Goal: Task Accomplishment & Management: Manage account settings

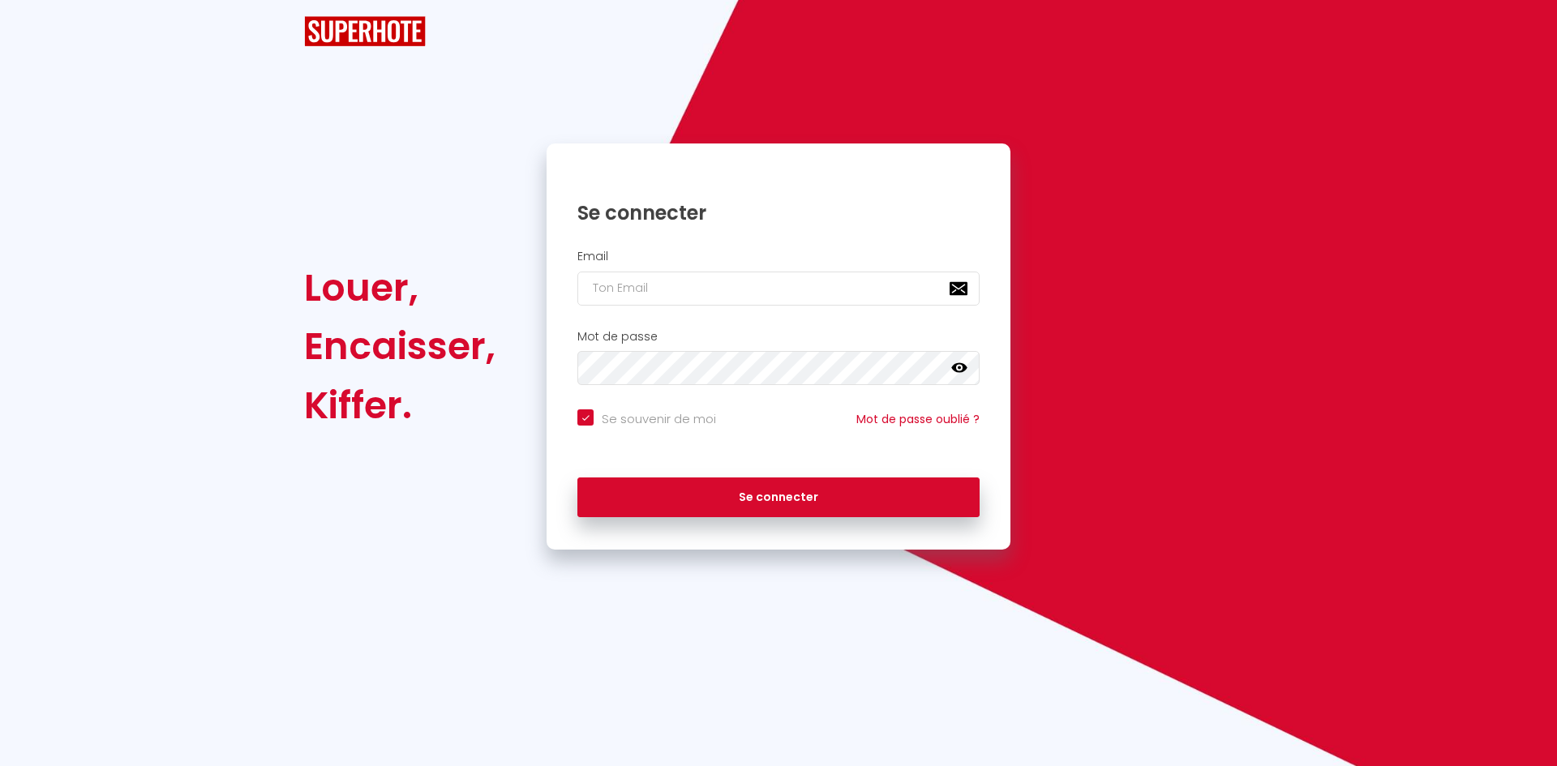
checkbox input "true"
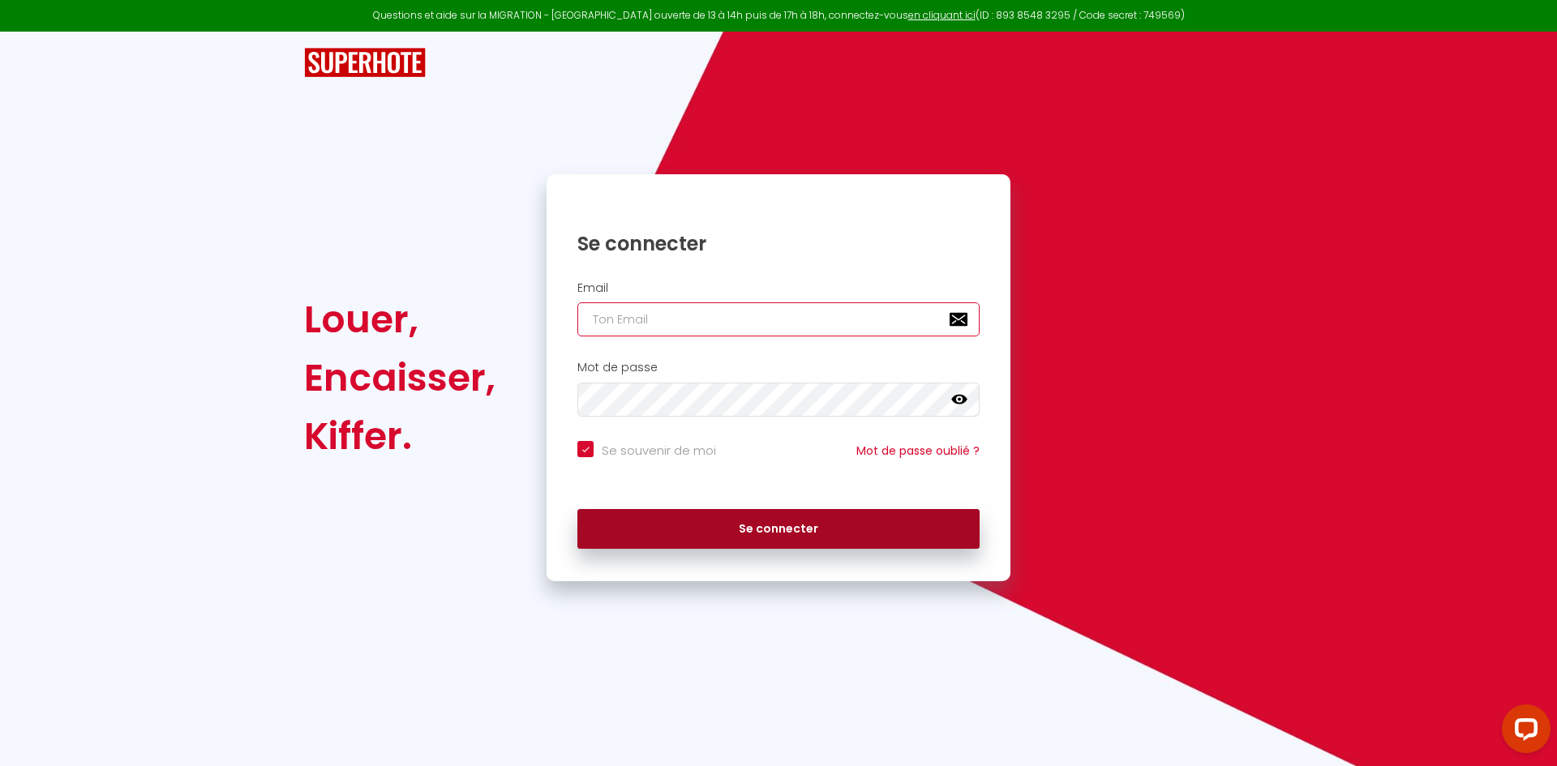
type input "[EMAIL_ADDRESS][DOMAIN_NAME]"
click at [683, 542] on button "Se connecter" at bounding box center [778, 529] width 402 height 41
checkbox input "true"
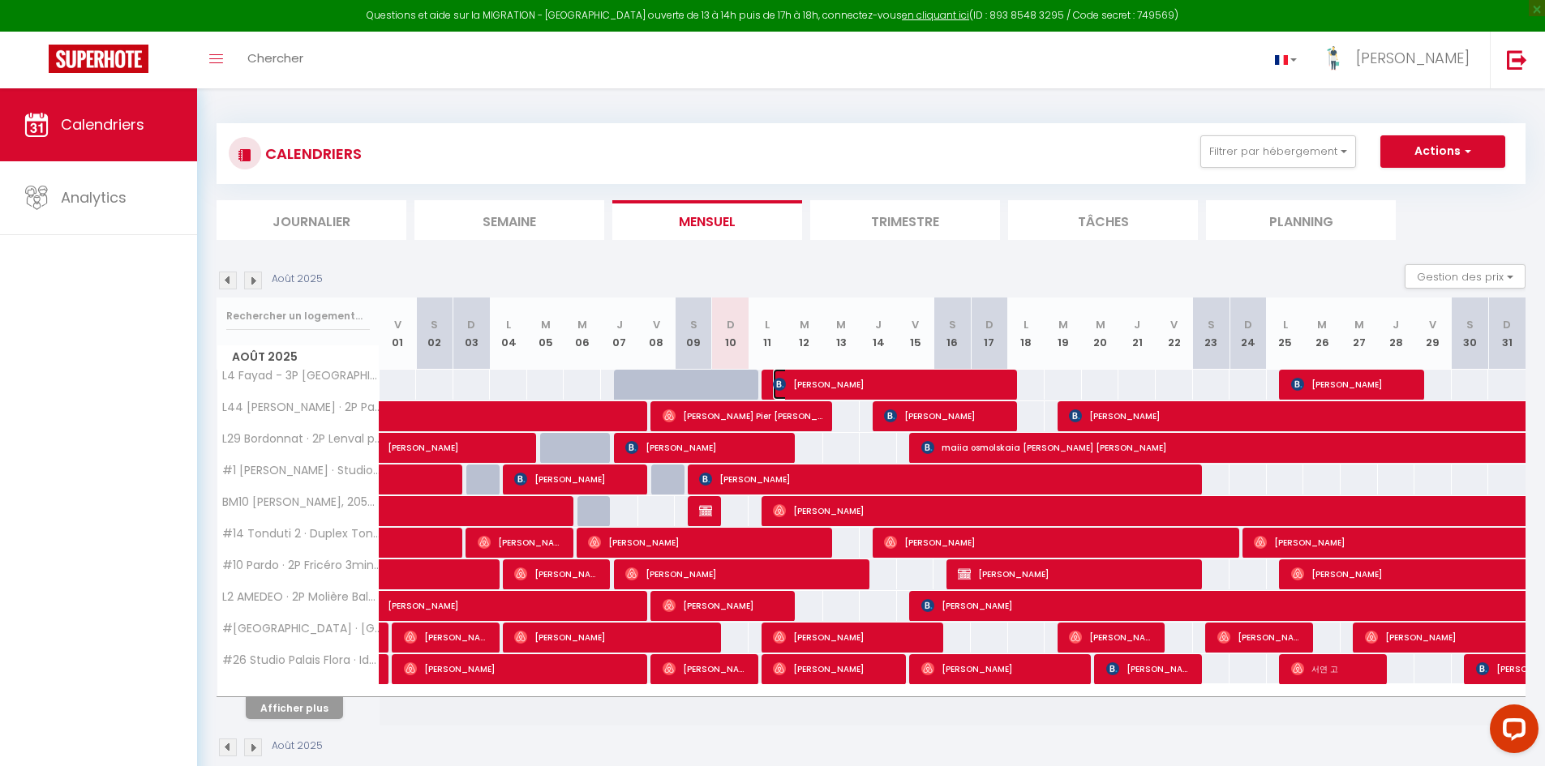
click at [867, 377] on span "[PERSON_NAME]" at bounding box center [891, 384] width 236 height 31
select select "OK"
select select "KO"
select select "0"
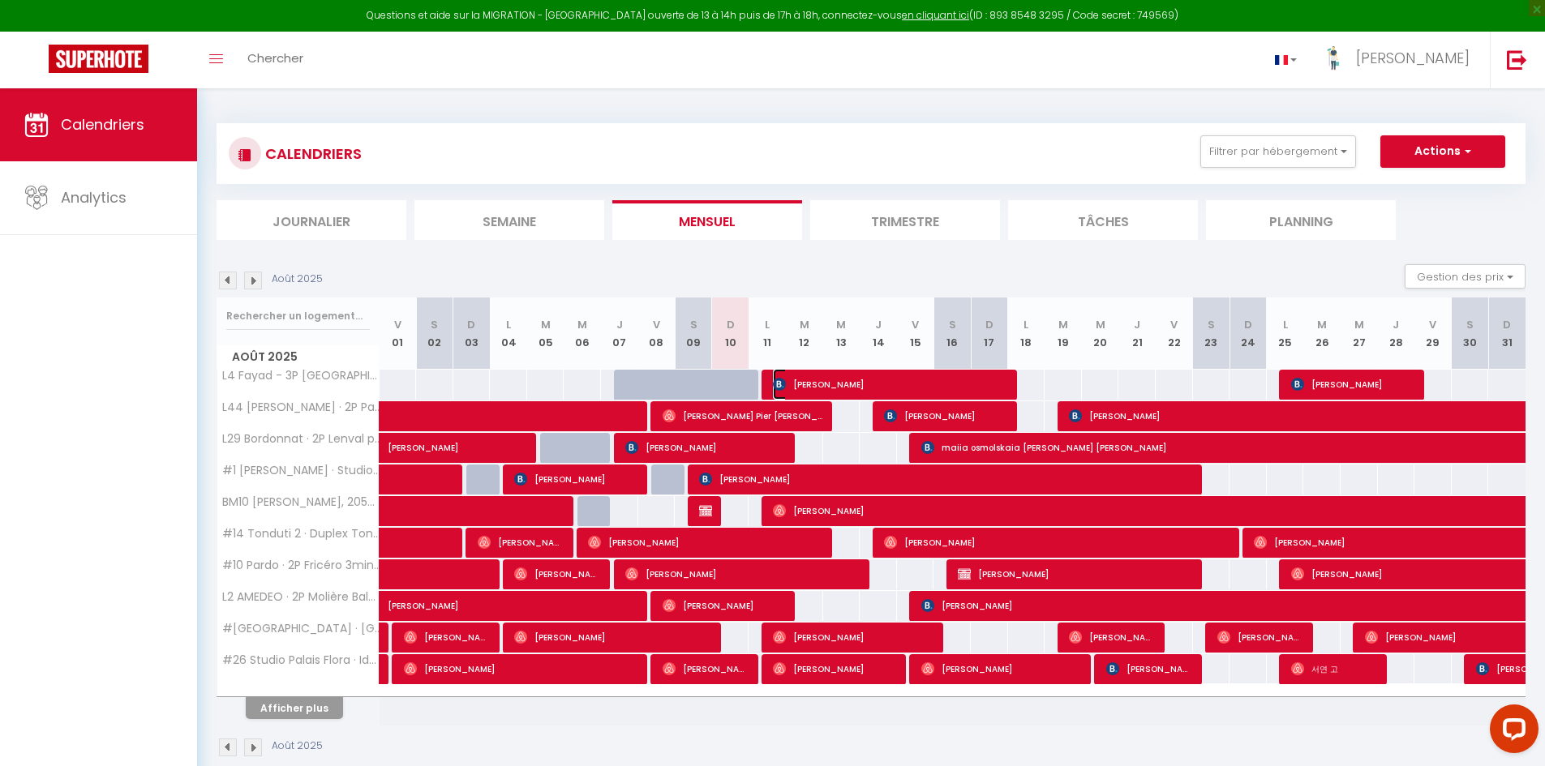
select select "1"
select select
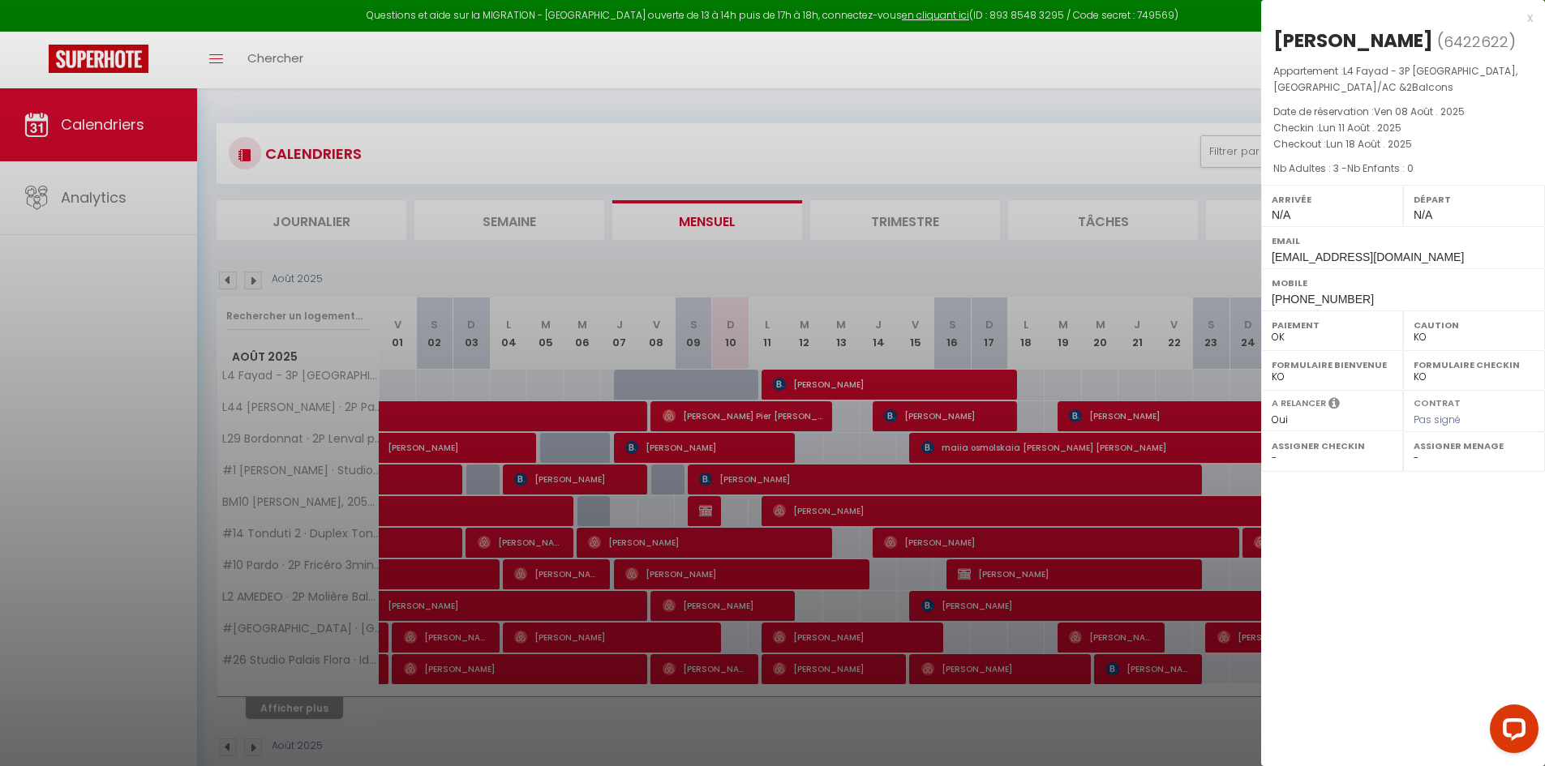
click at [928, 262] on div at bounding box center [772, 383] width 1545 height 766
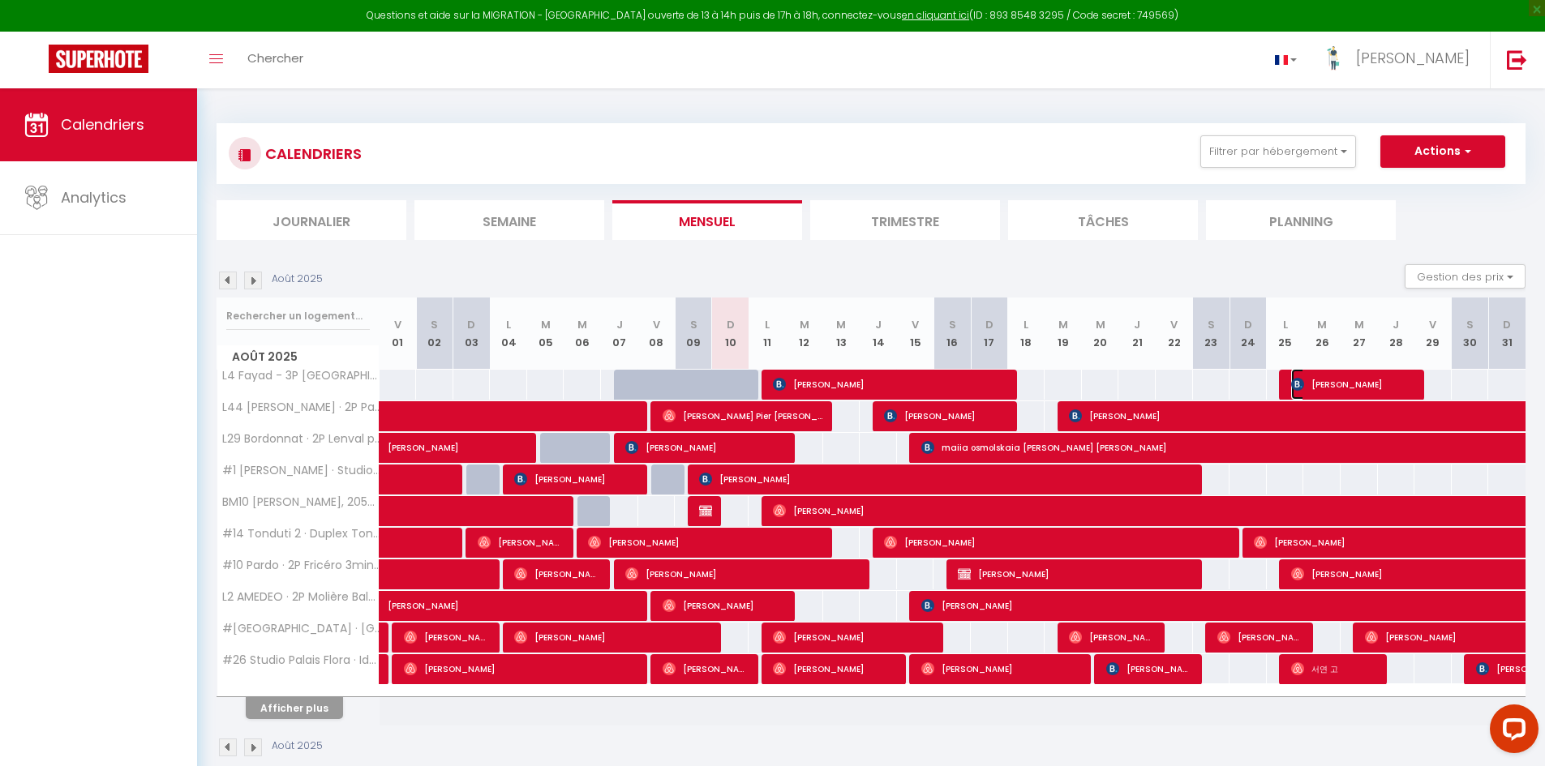
click at [1324, 380] on span "[PERSON_NAME]" at bounding box center [1353, 384] width 124 height 31
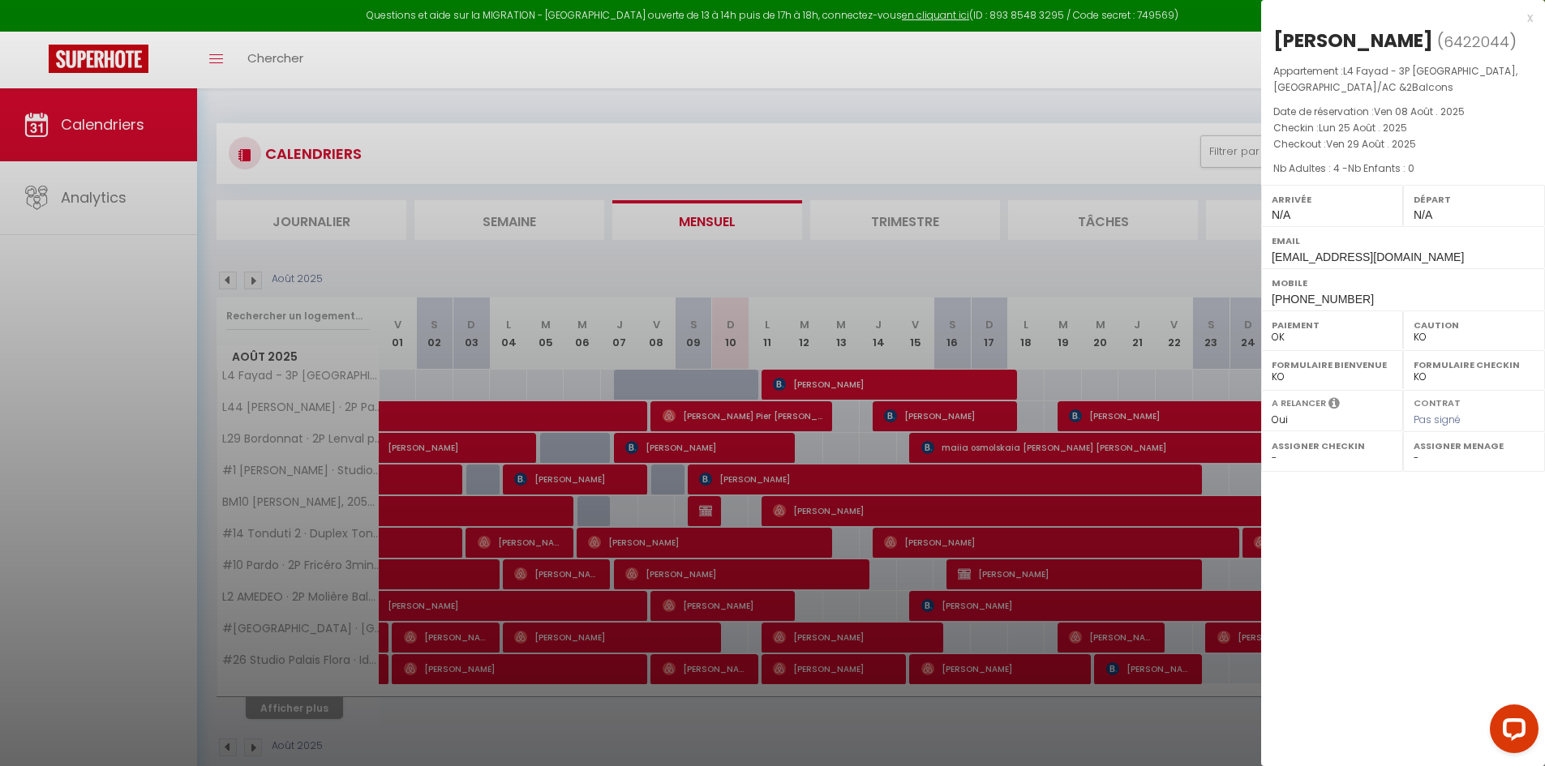
click at [642, 283] on div at bounding box center [772, 383] width 1545 height 766
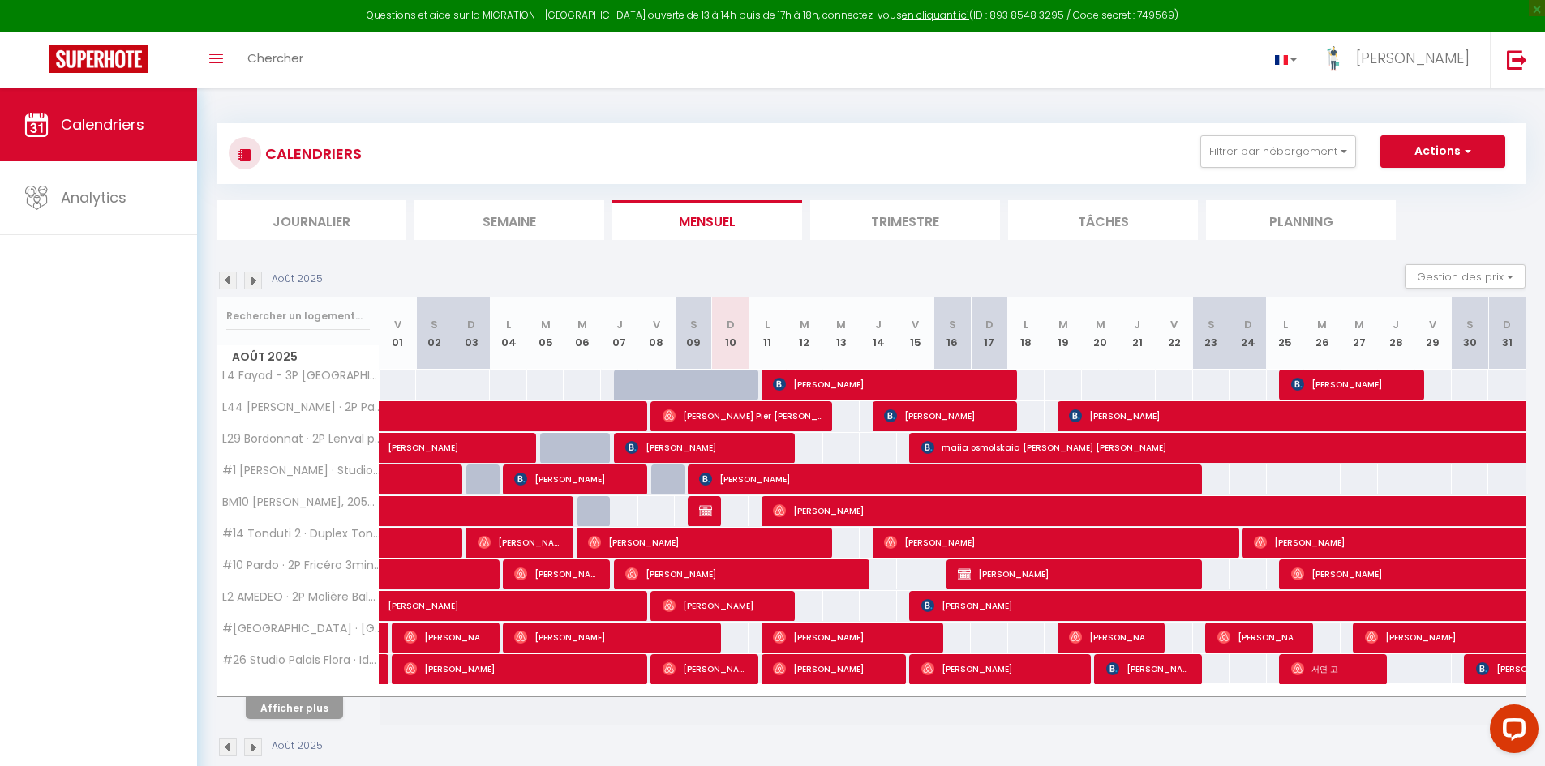
click at [260, 281] on img at bounding box center [253, 281] width 18 height 18
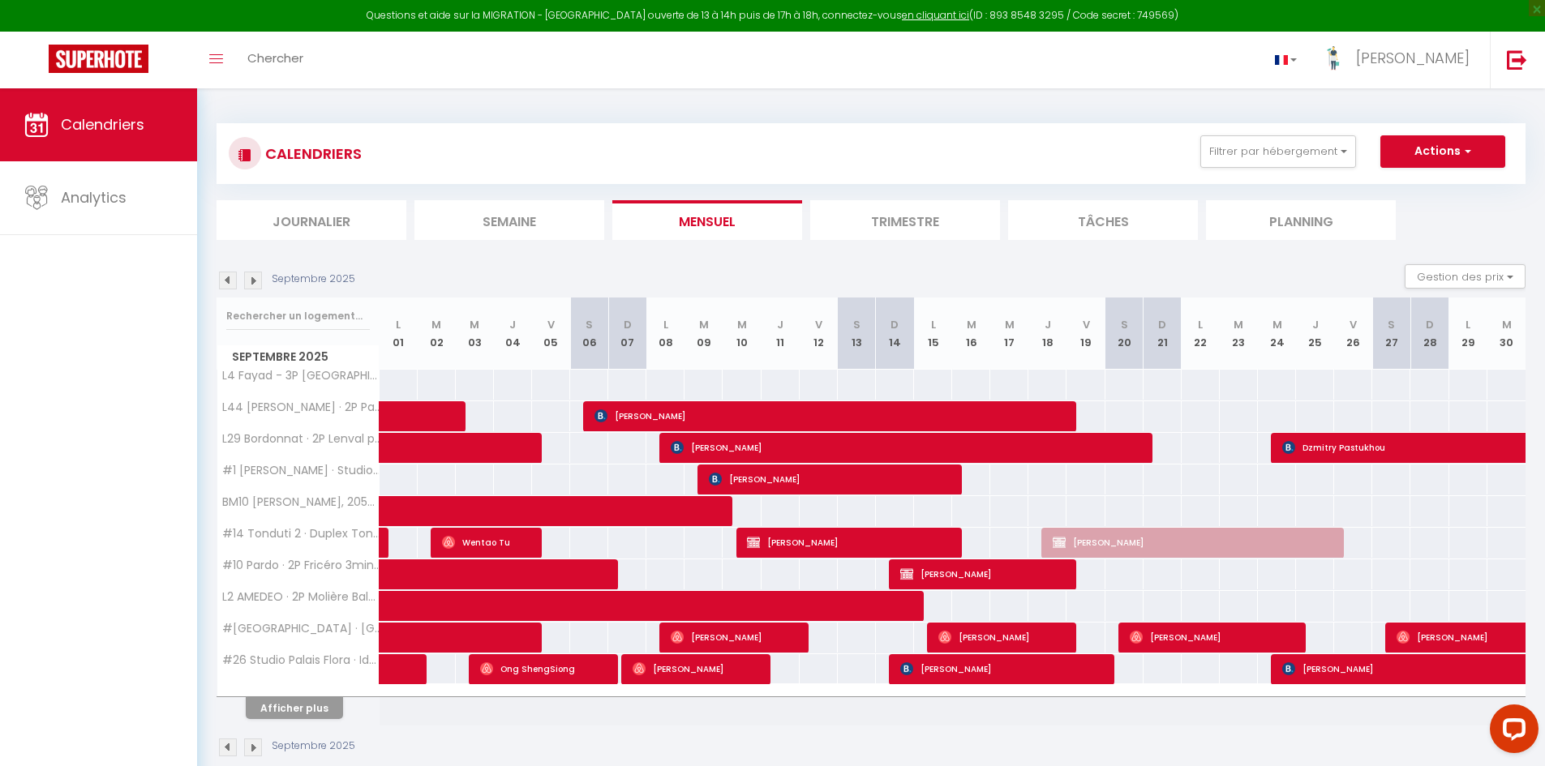
click at [260, 281] on img at bounding box center [253, 281] width 18 height 18
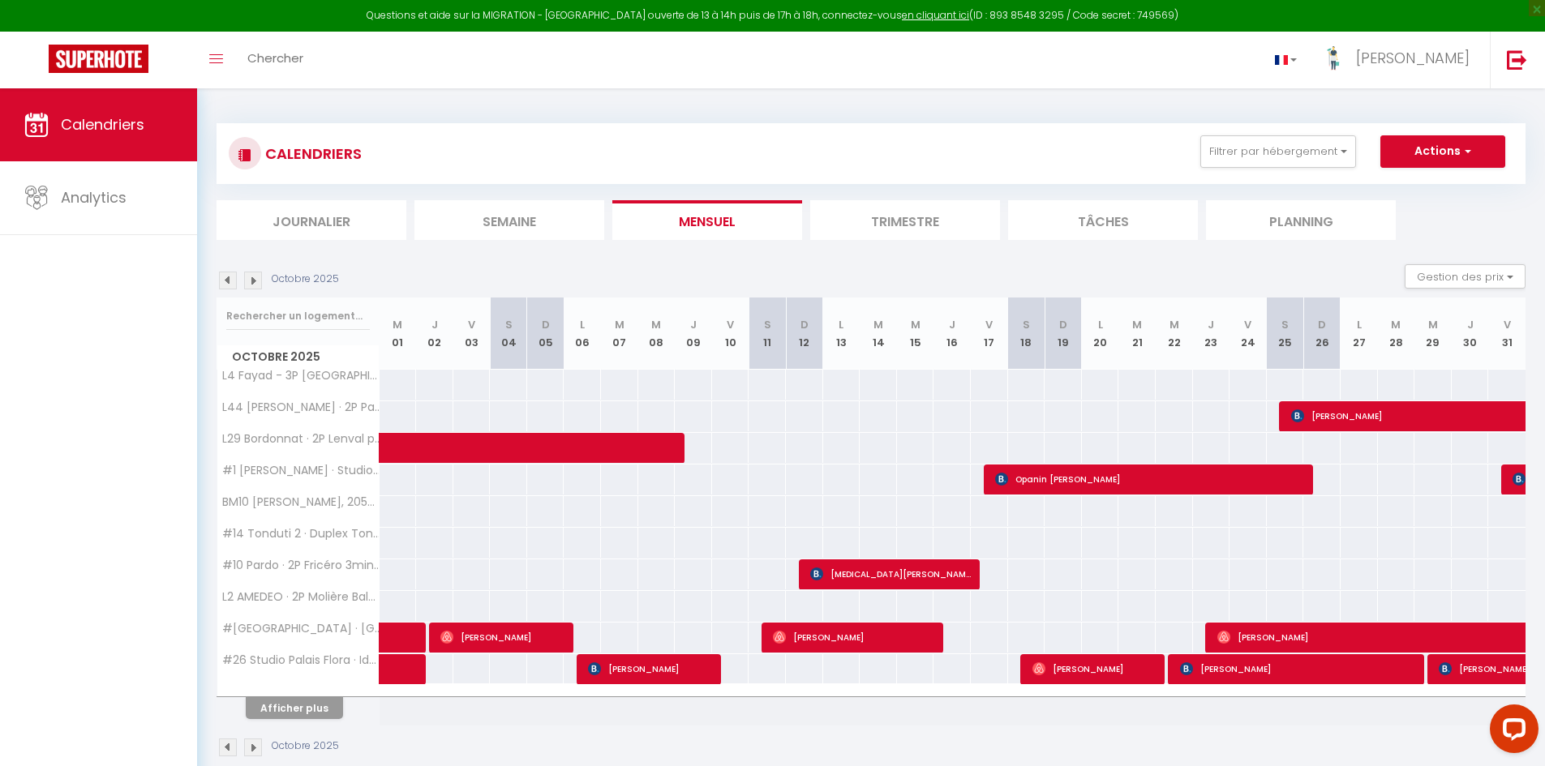
click at [257, 281] on img at bounding box center [253, 281] width 18 height 18
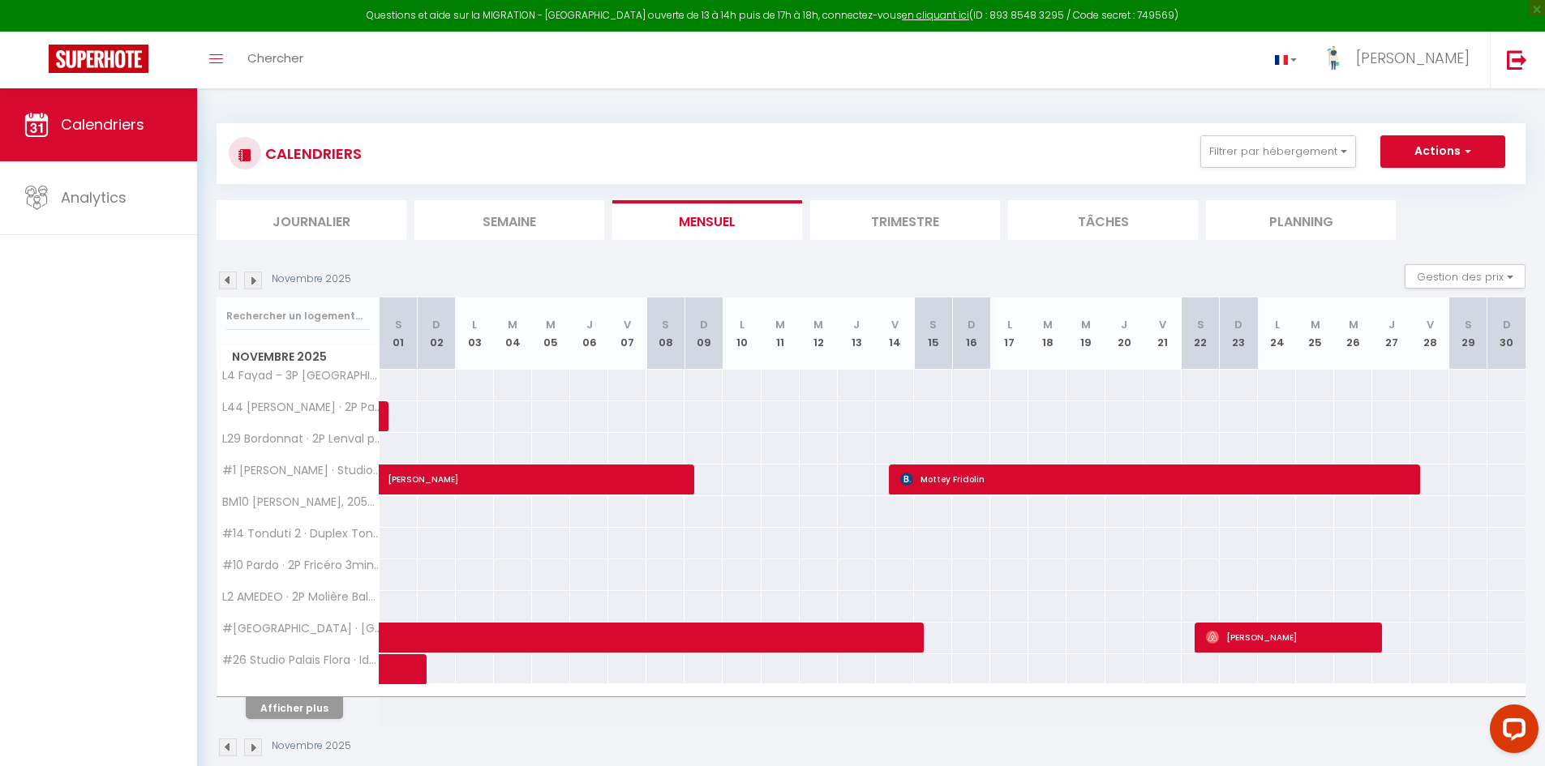
click at [225, 280] on img at bounding box center [228, 281] width 18 height 18
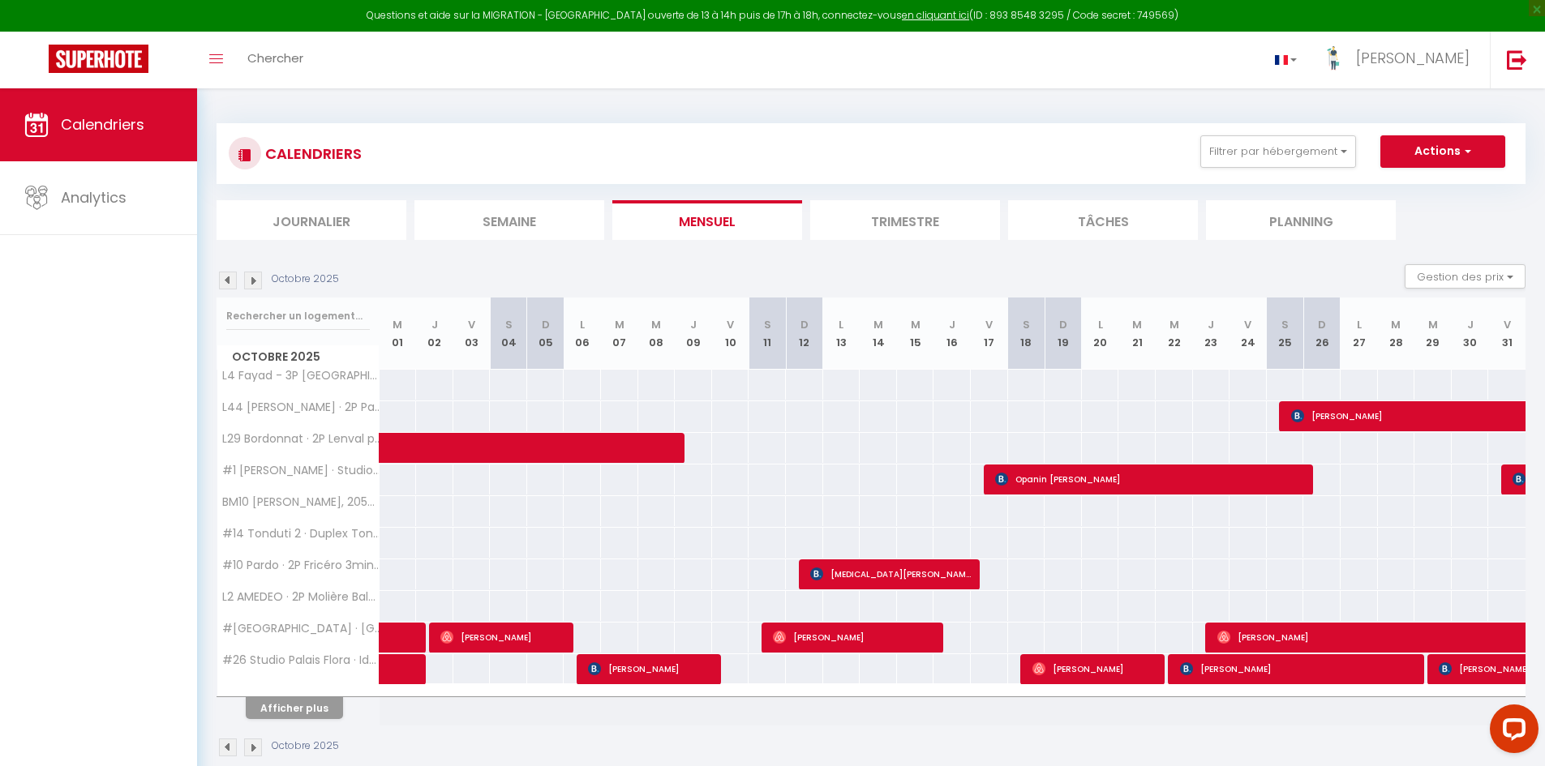
click at [225, 280] on img at bounding box center [228, 281] width 18 height 18
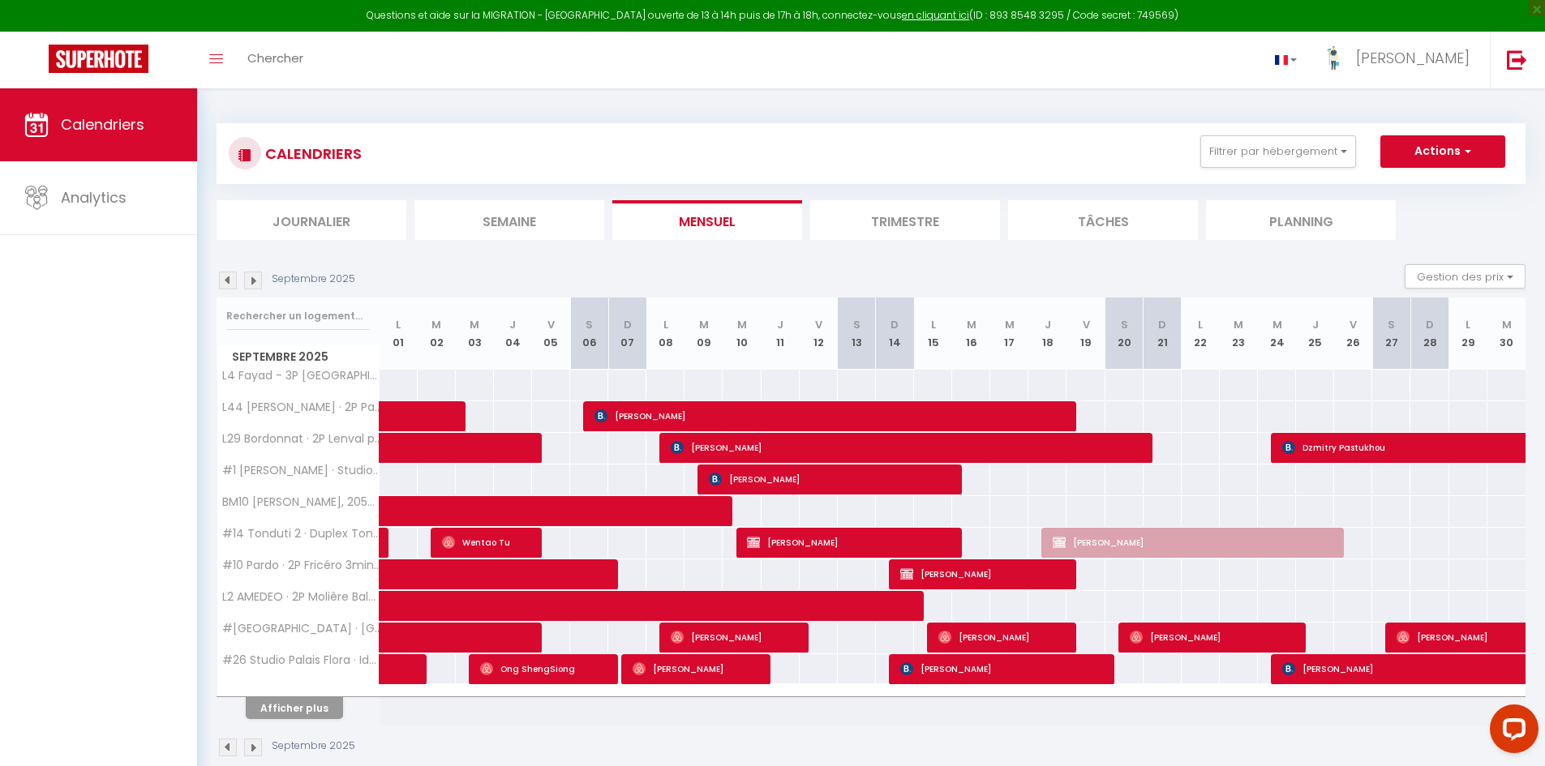
click at [225, 280] on img at bounding box center [228, 281] width 18 height 18
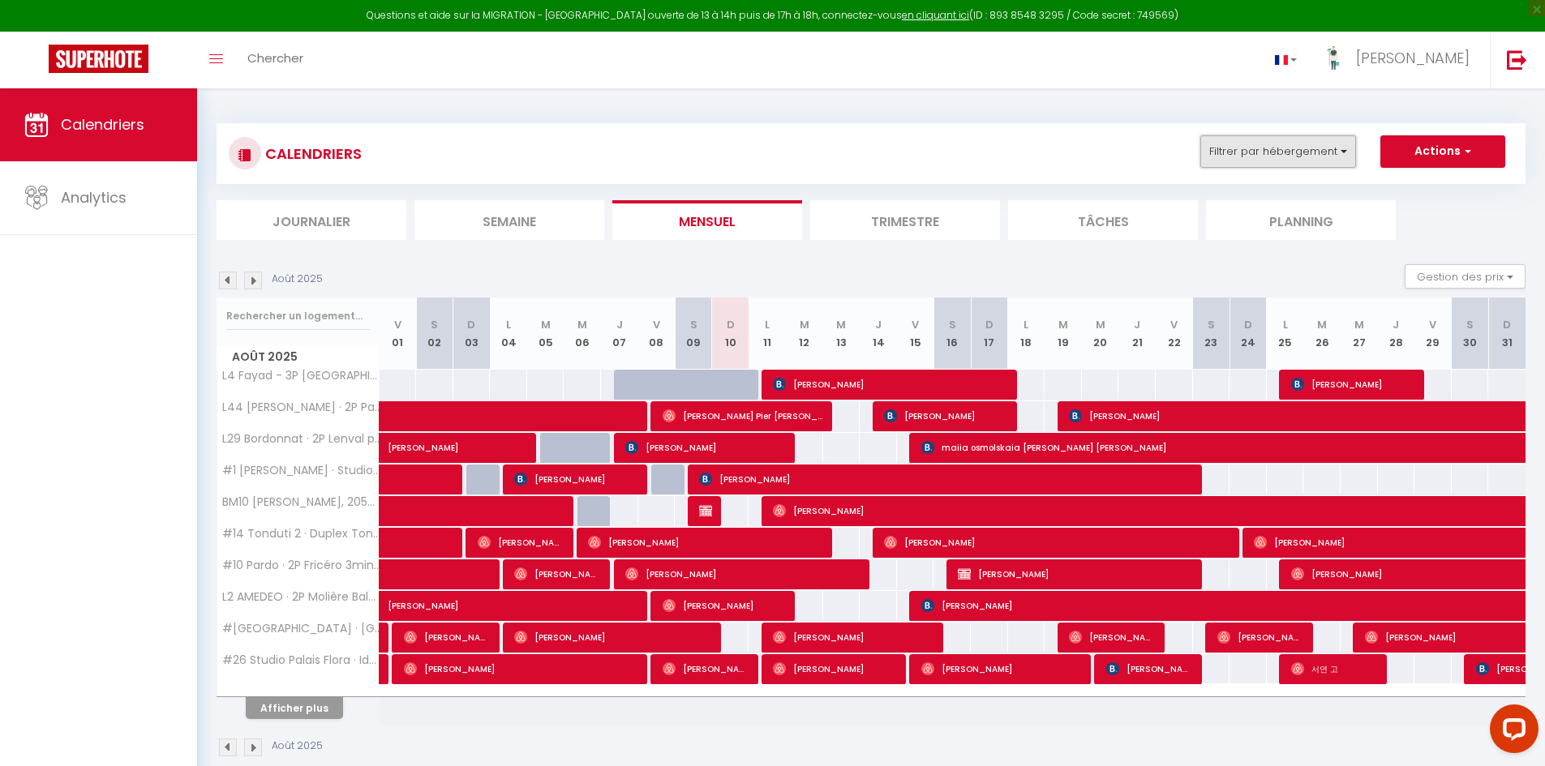
click at [1313, 159] on button "Filtrer par hébergement" at bounding box center [1278, 151] width 156 height 32
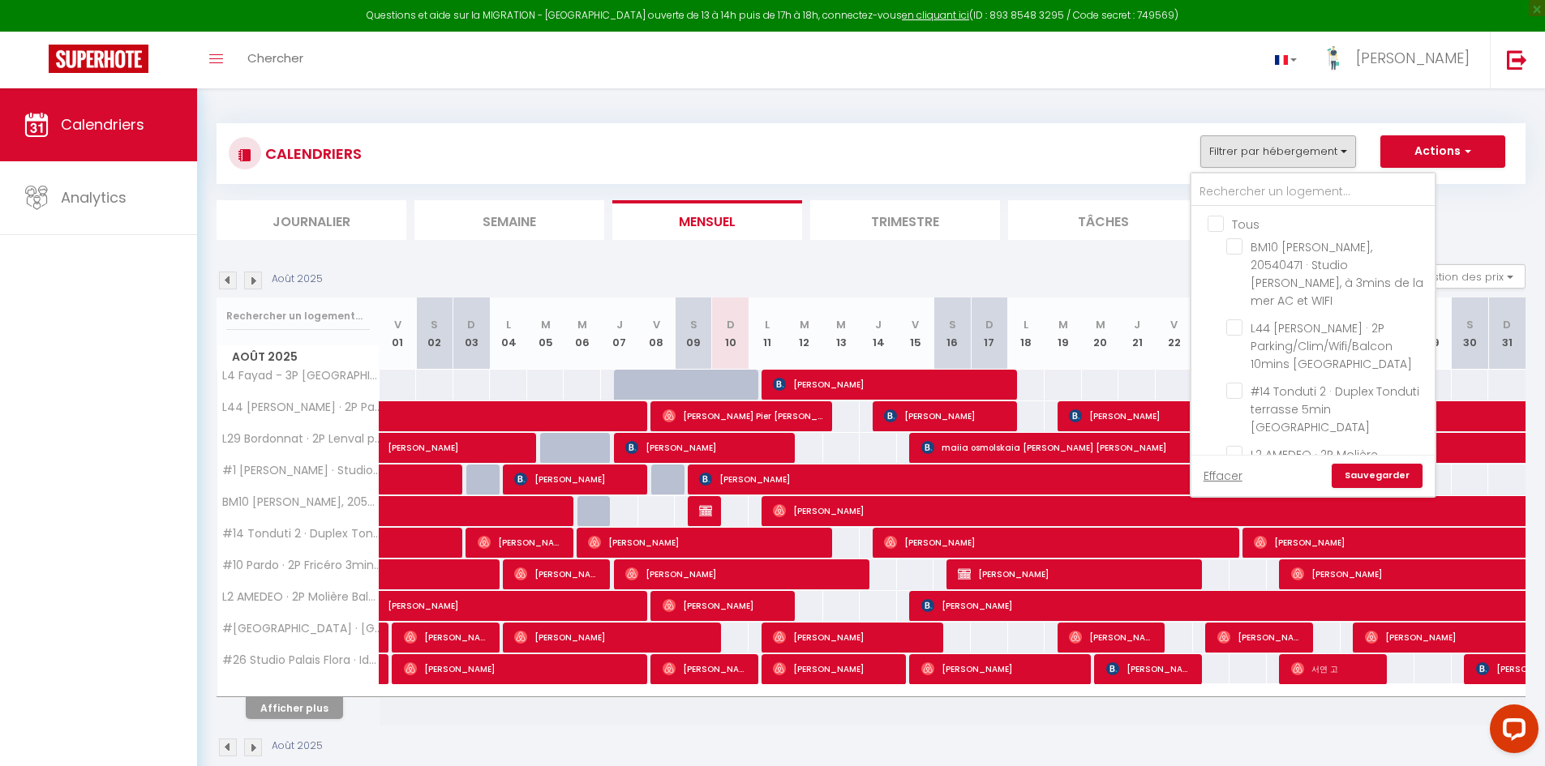
click at [1223, 224] on input "Tous" at bounding box center [1329, 223] width 243 height 16
checkbox input "true"
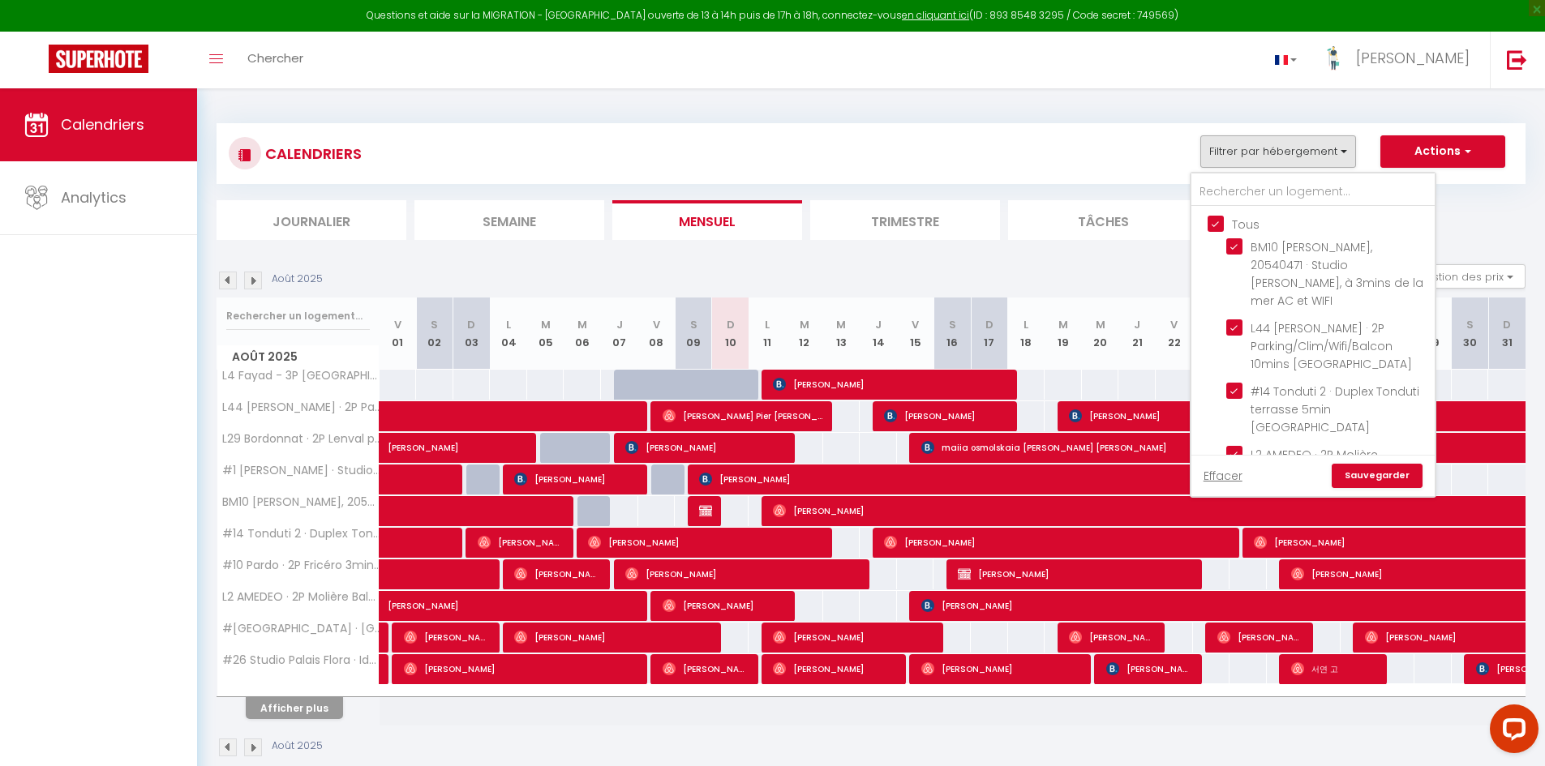
checkbox input "true"
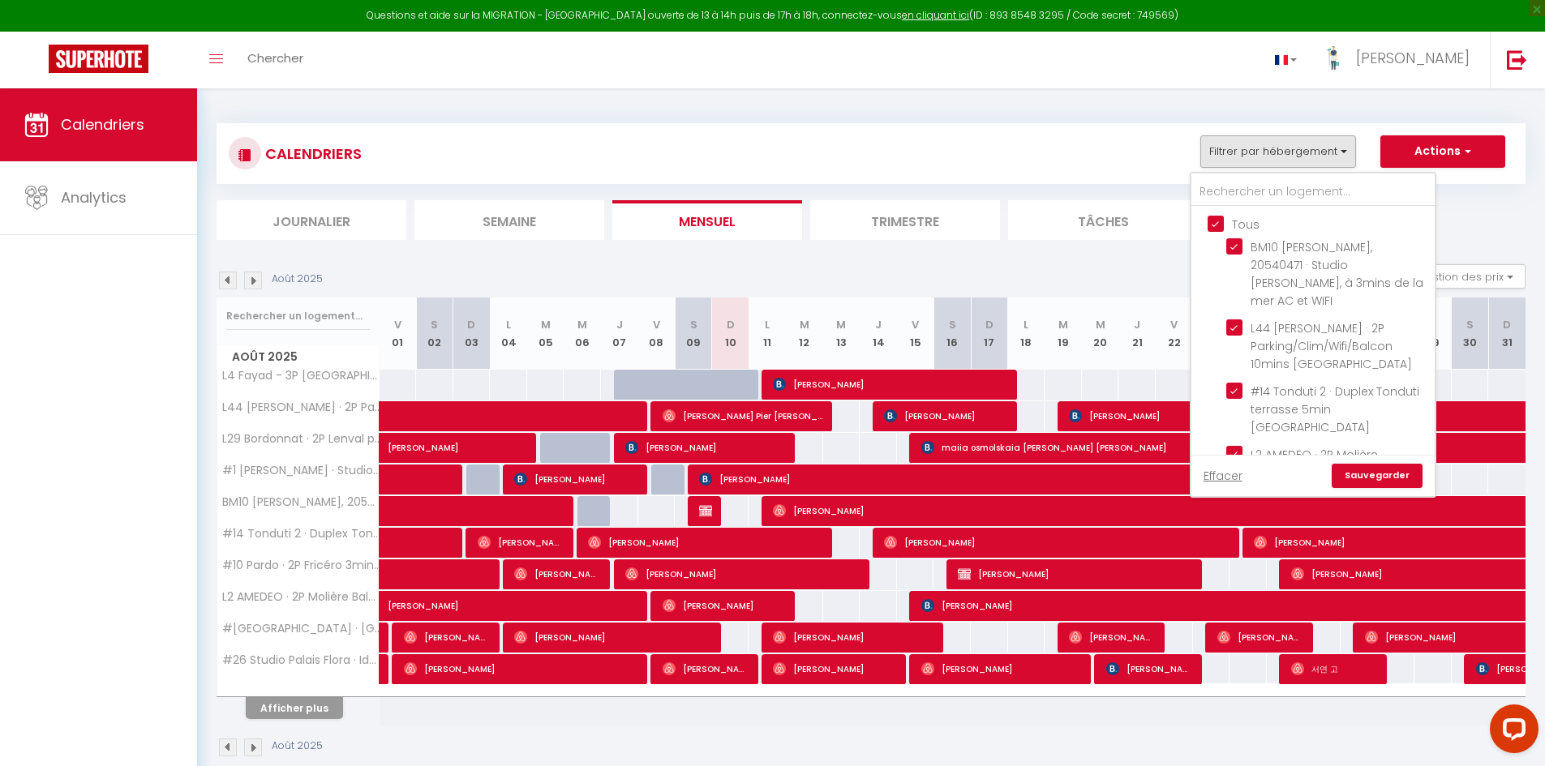
checkbox input "true"
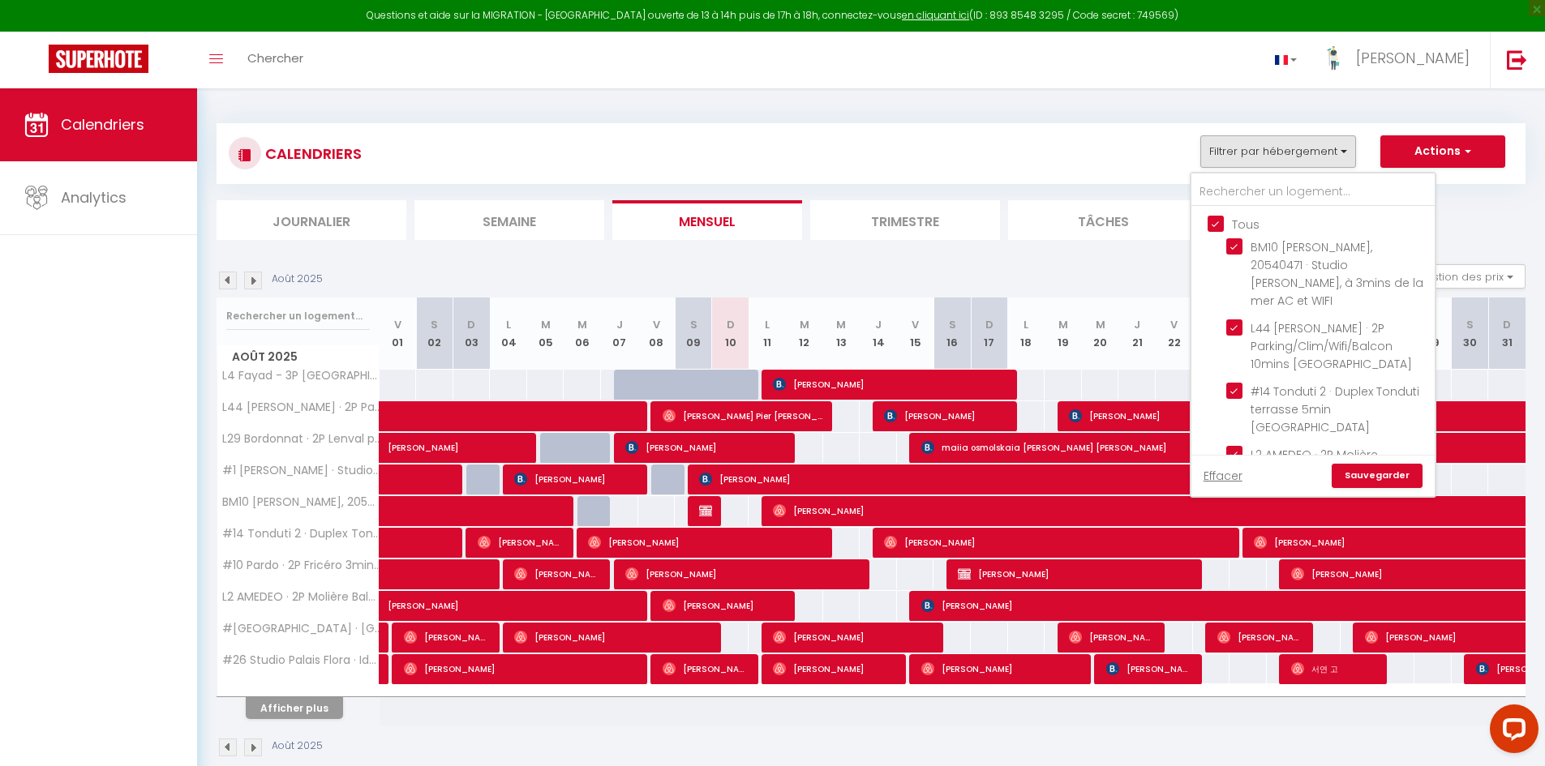
checkbox input "true"
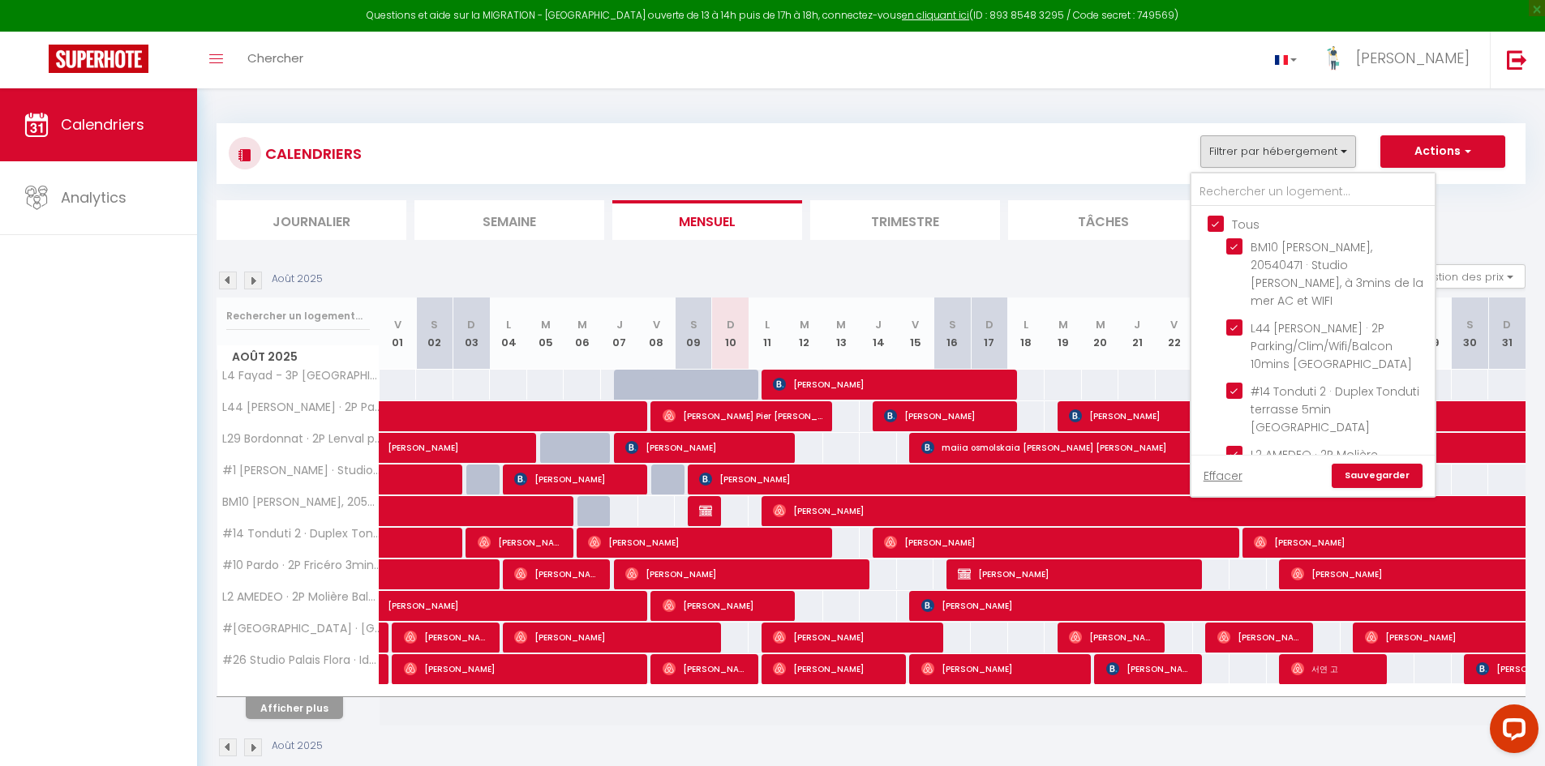
checkbox input "true"
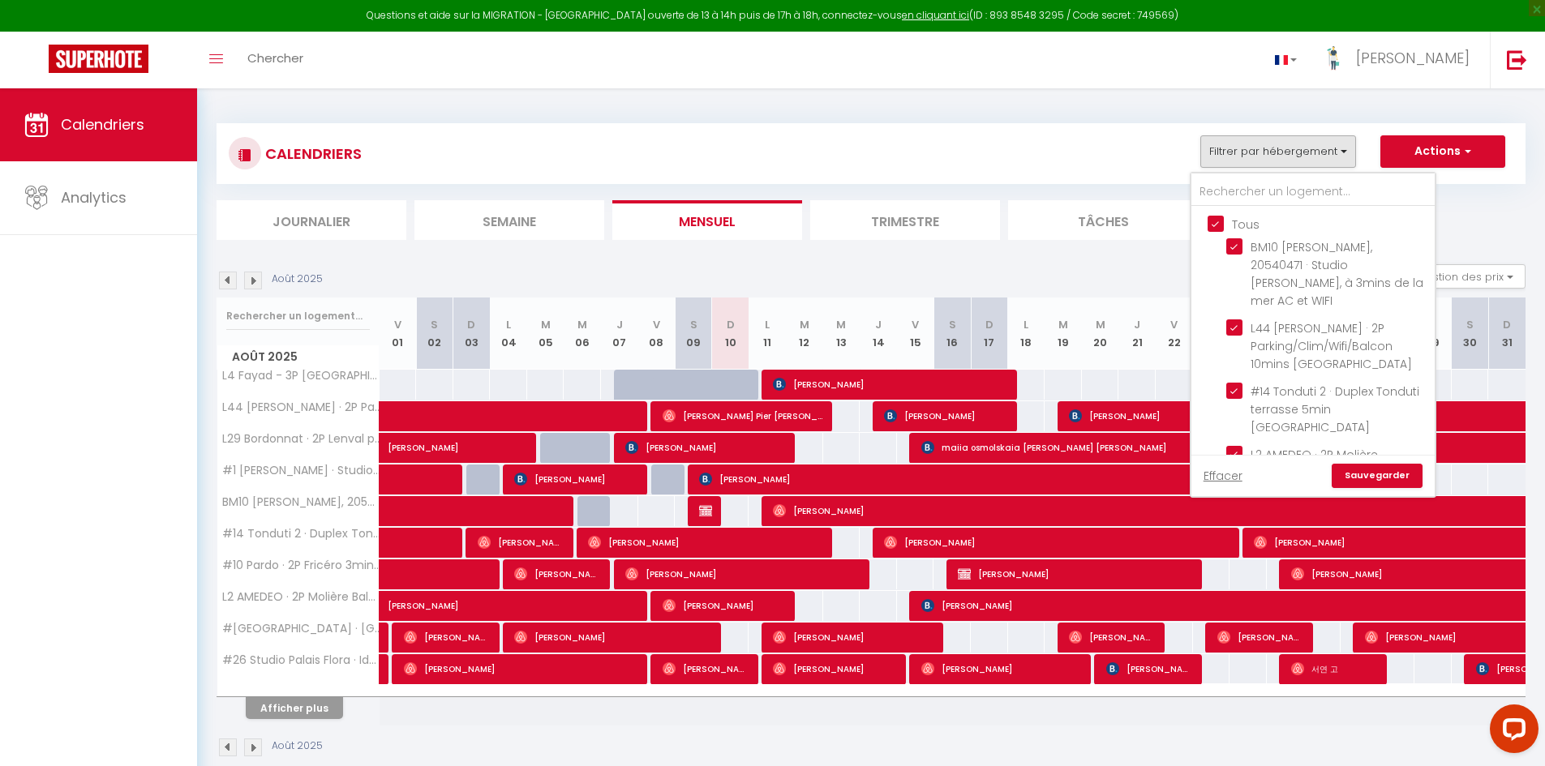
checkbox input "true"
click at [1241, 193] on input "text" at bounding box center [1312, 192] width 243 height 29
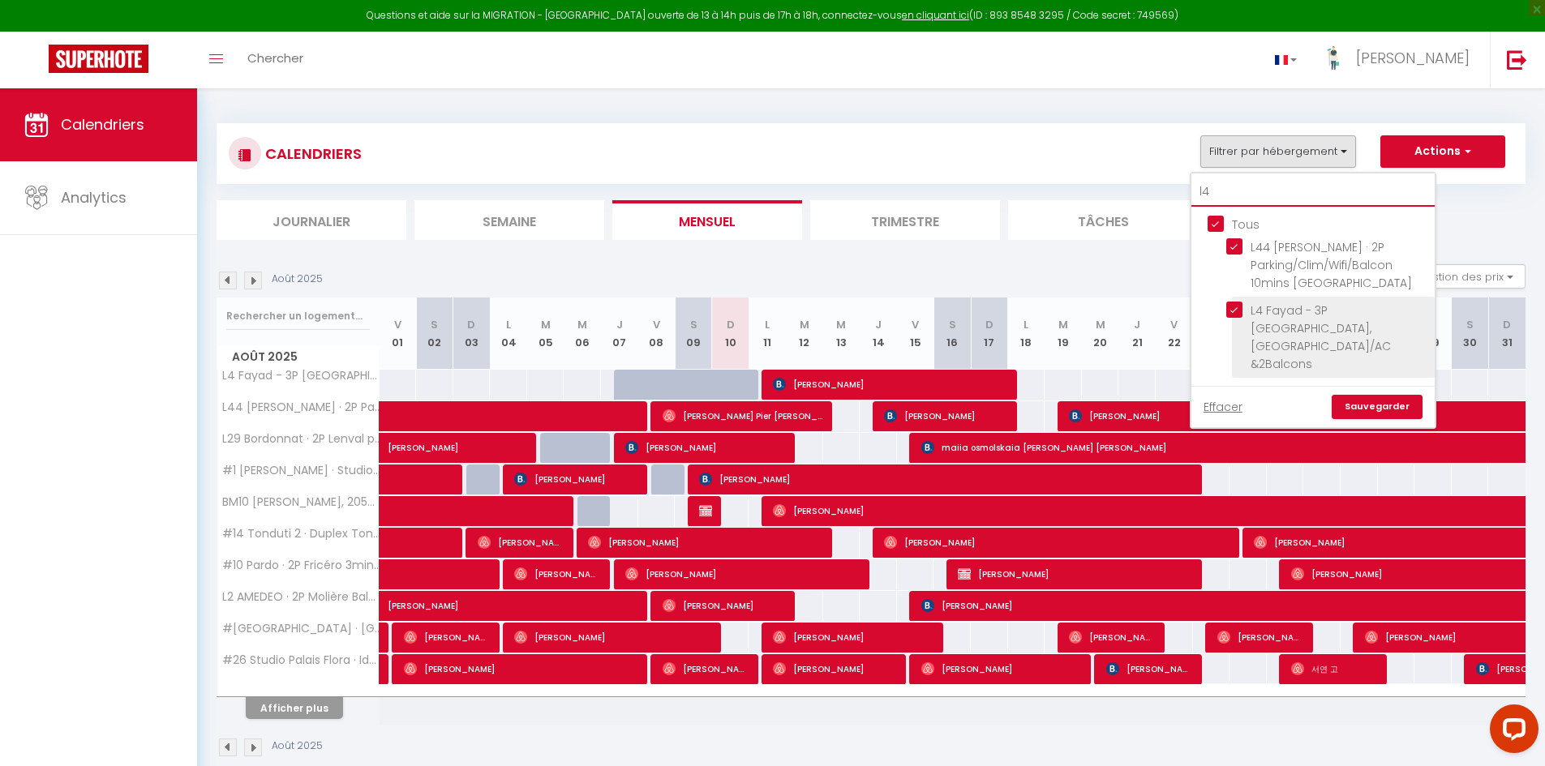
type input "l4"
click at [1227, 312] on input "L4 Fayad - 3P [GEOGRAPHIC_DATA], [GEOGRAPHIC_DATA]/AC &2Balcons" at bounding box center [1327, 310] width 203 height 16
checkbox input "false"
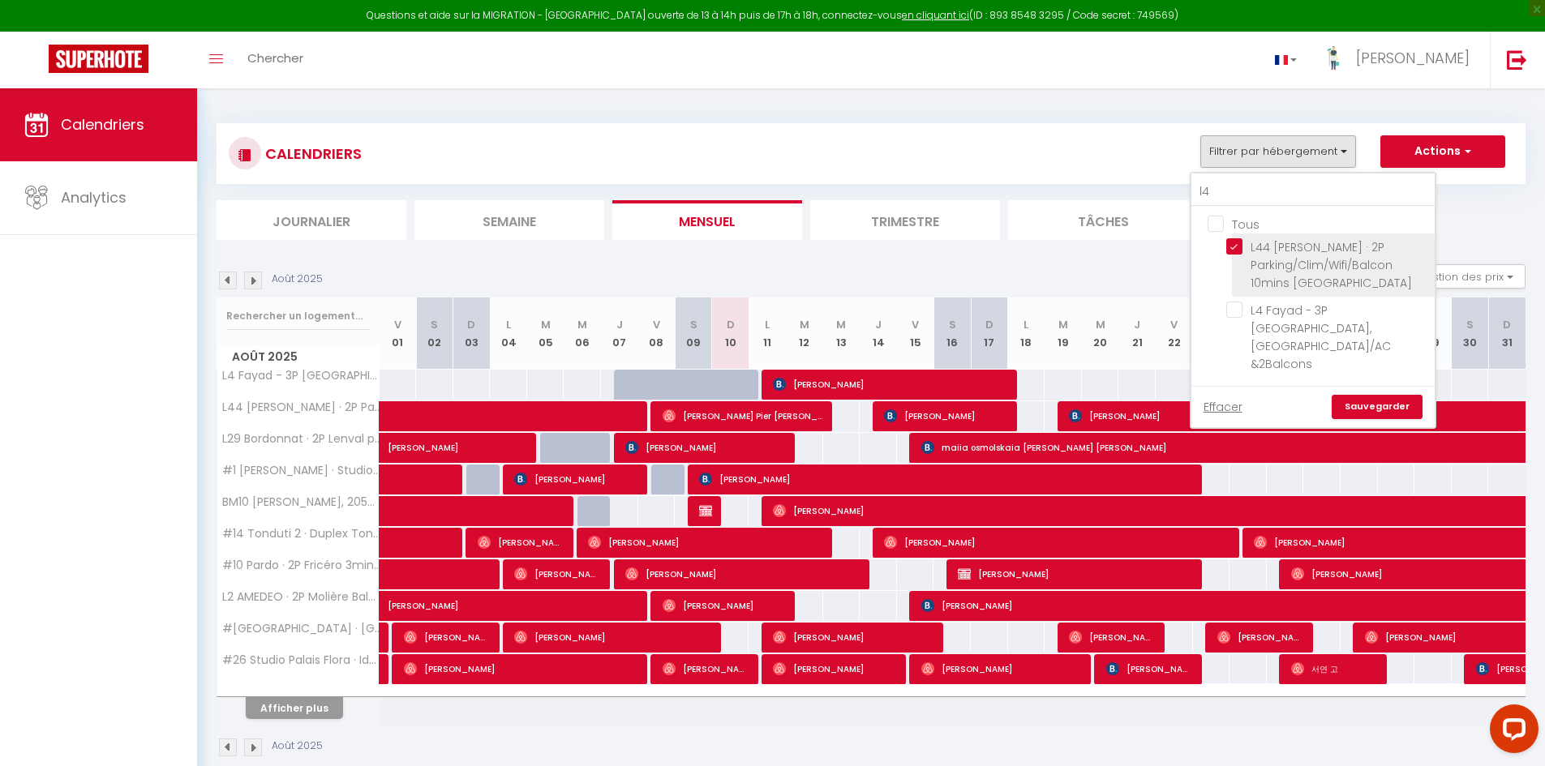
click at [1240, 243] on input "L44 Jacobs · 2P Parking/Clim/Wifi/Balcon 10mins [GEOGRAPHIC_DATA]" at bounding box center [1327, 246] width 203 height 16
checkbox input "false"
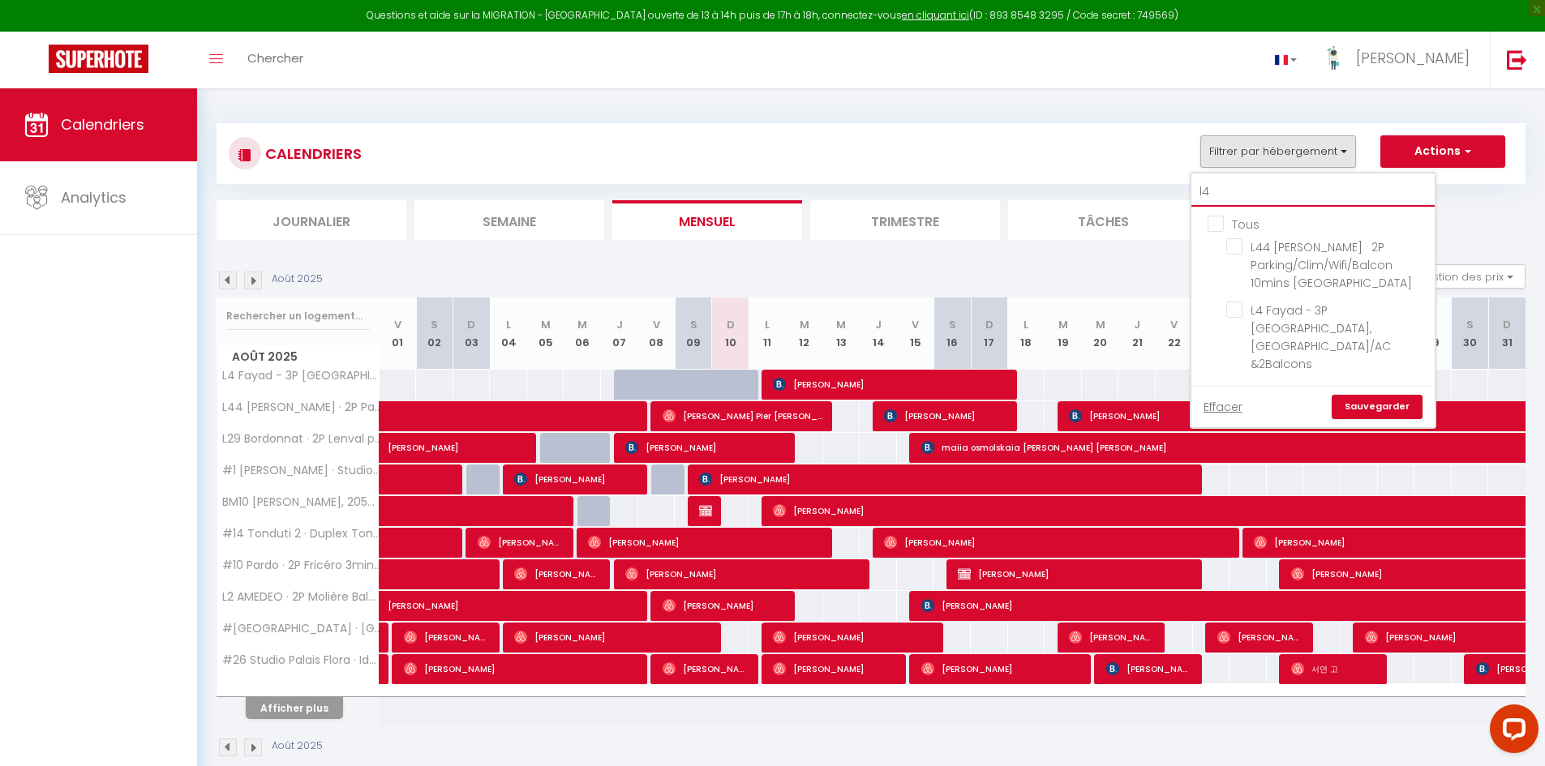
click at [1238, 195] on input "l4" at bounding box center [1312, 192] width 243 height 29
type input "l"
checkbox input "true"
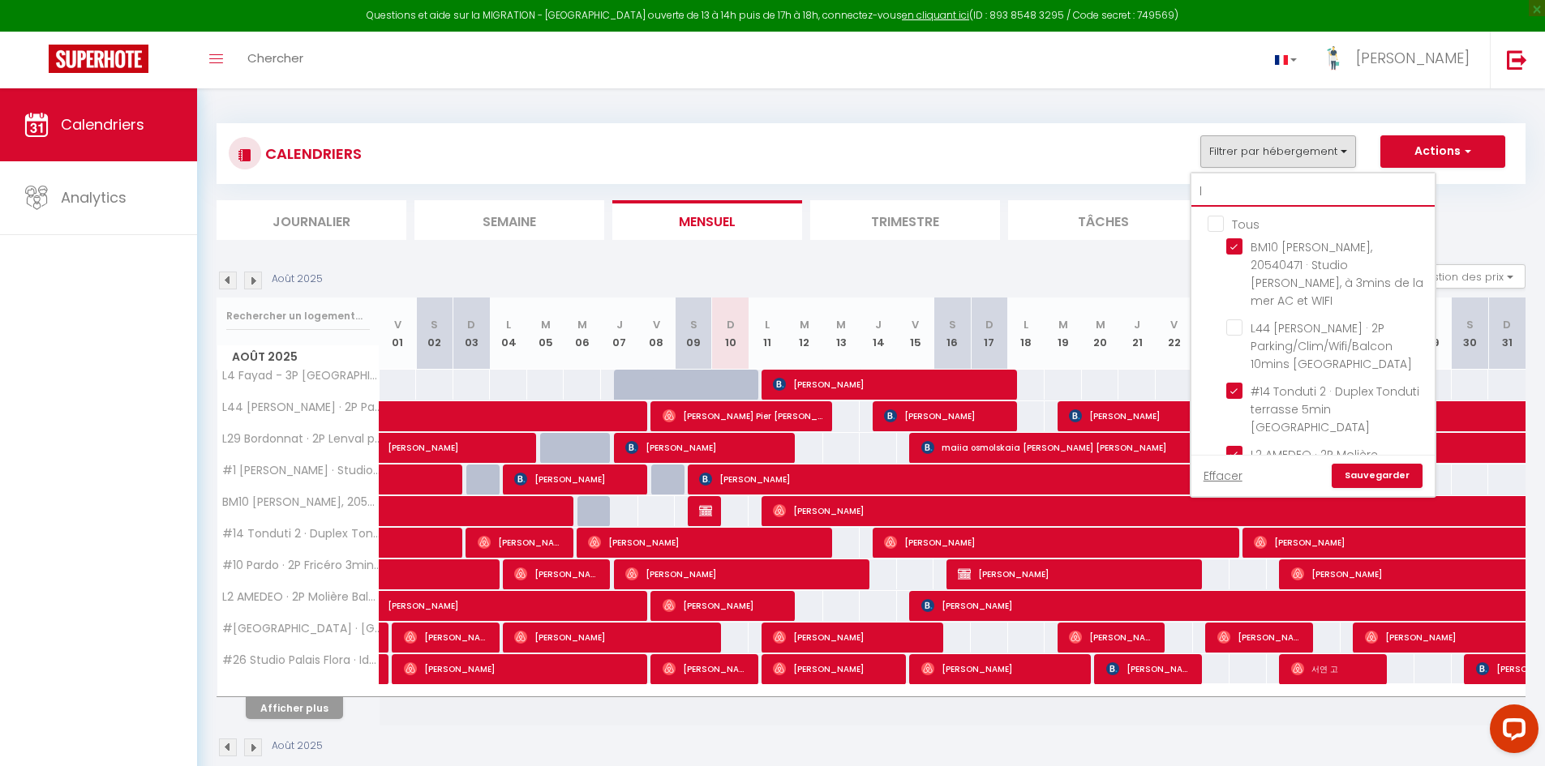
type input "l2"
checkbox input "true"
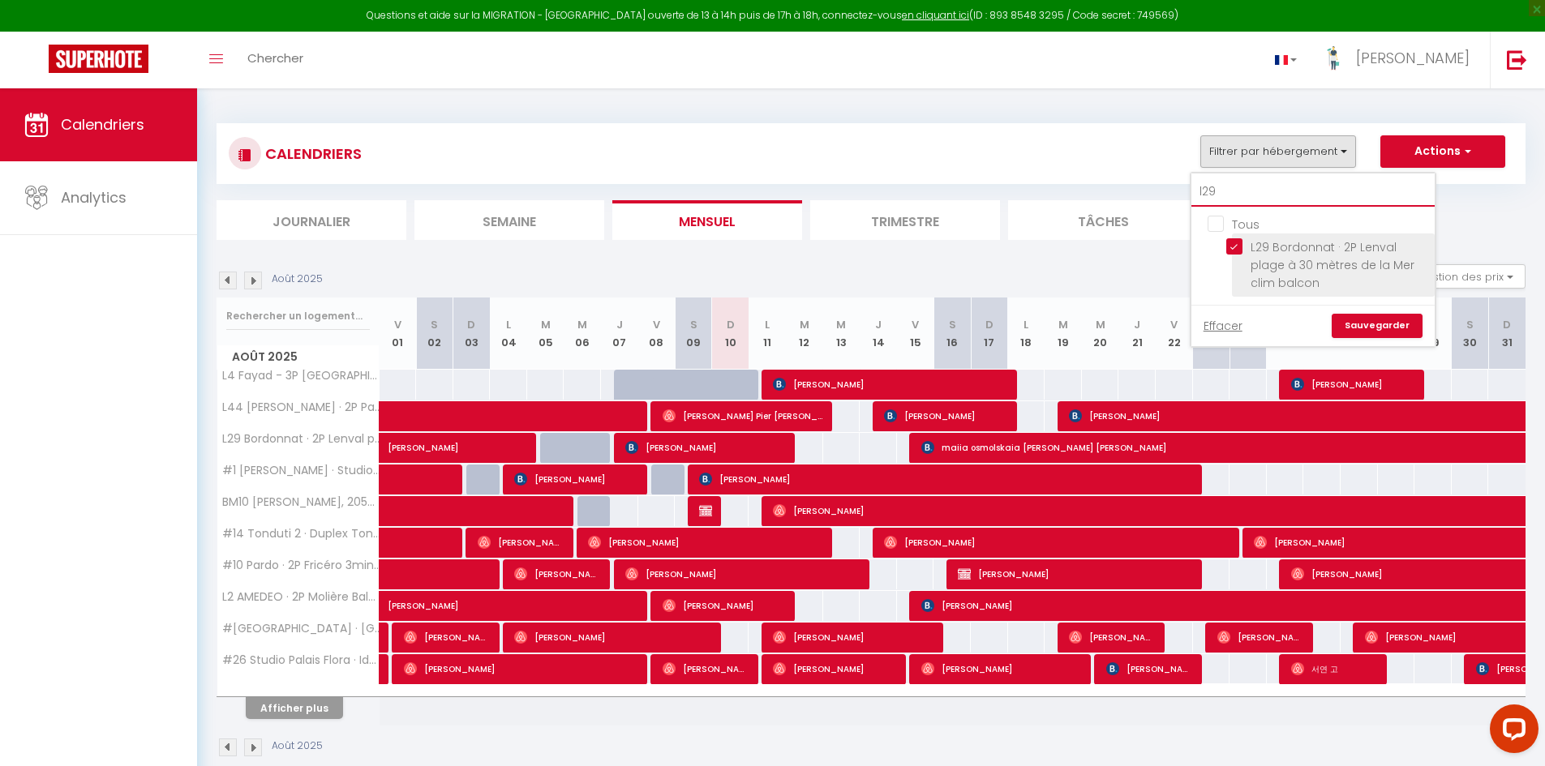
type input "l29"
click at [1230, 242] on input "L29 Bordonnat · 2P Lenval plage à 30 mètres de la Mer clim balcon" at bounding box center [1327, 246] width 203 height 16
checkbox input "false"
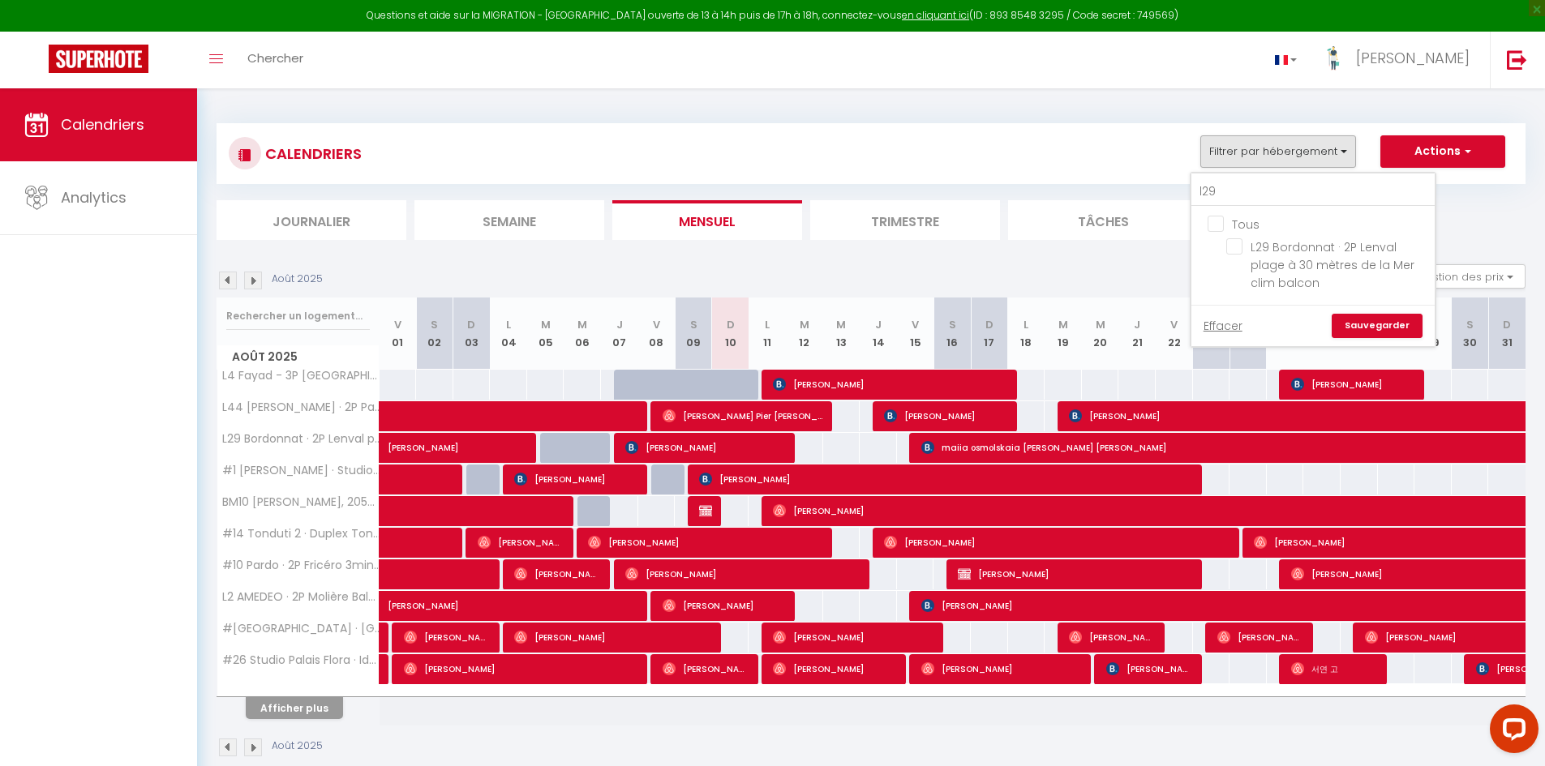
click at [1363, 323] on link "Sauvegarder" at bounding box center [1377, 326] width 91 height 24
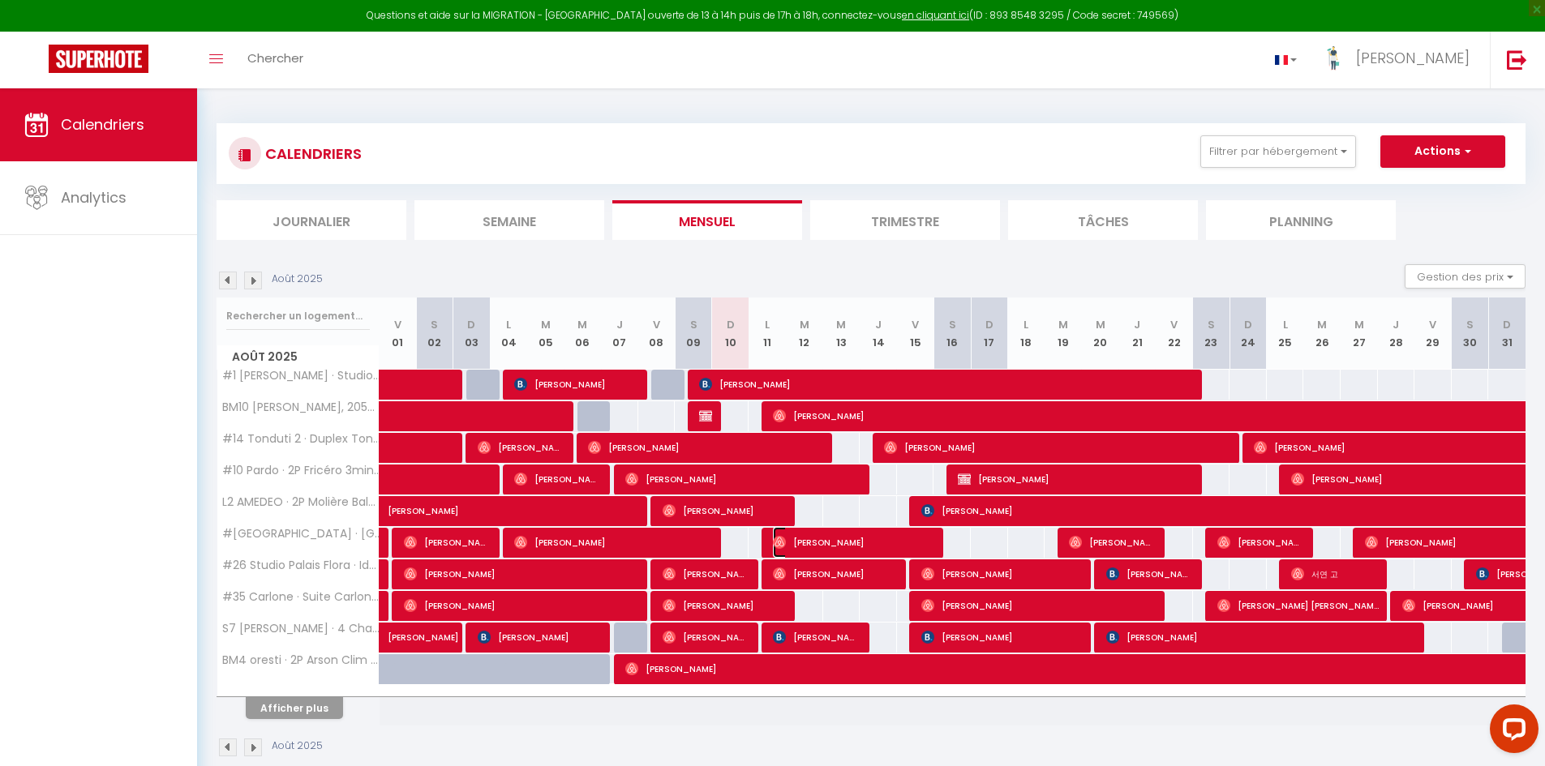
click at [887, 538] on span "Ali Sahut" at bounding box center [853, 542] width 161 height 31
select select "OK"
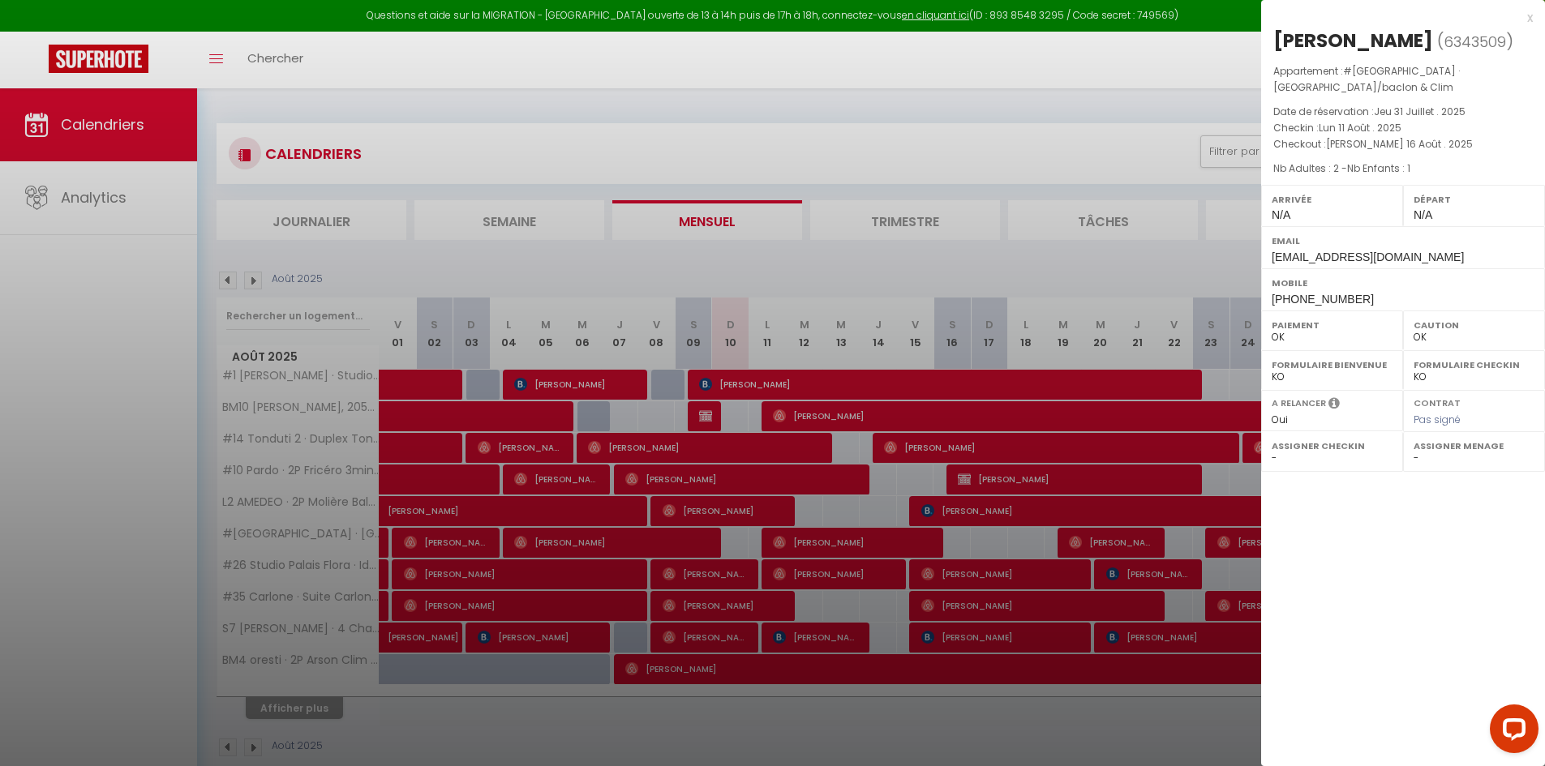
click at [834, 470] on div at bounding box center [772, 383] width 1545 height 766
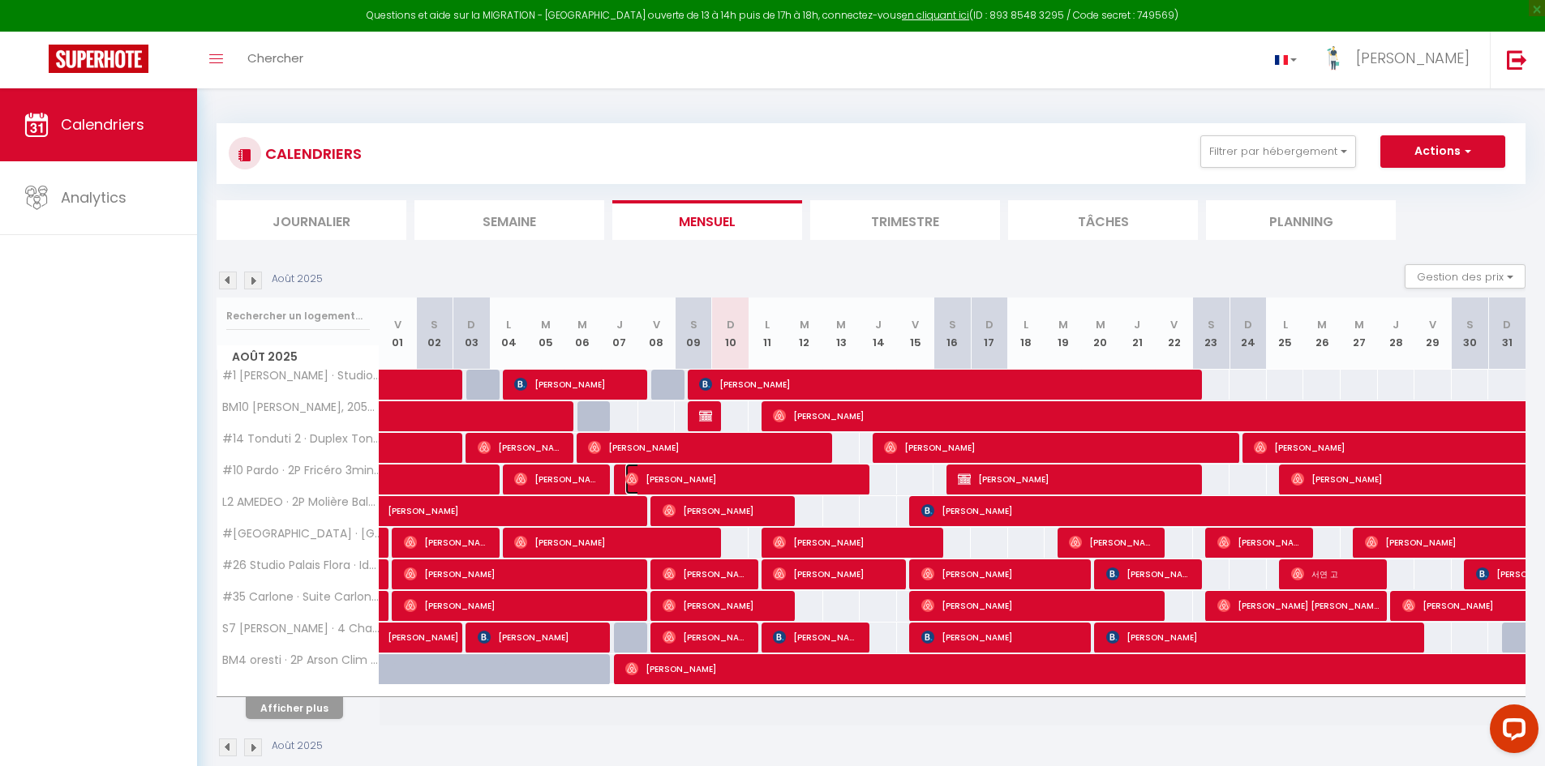
click at [818, 471] on span "Othmane Nasrallah" at bounding box center [743, 479] width 236 height 31
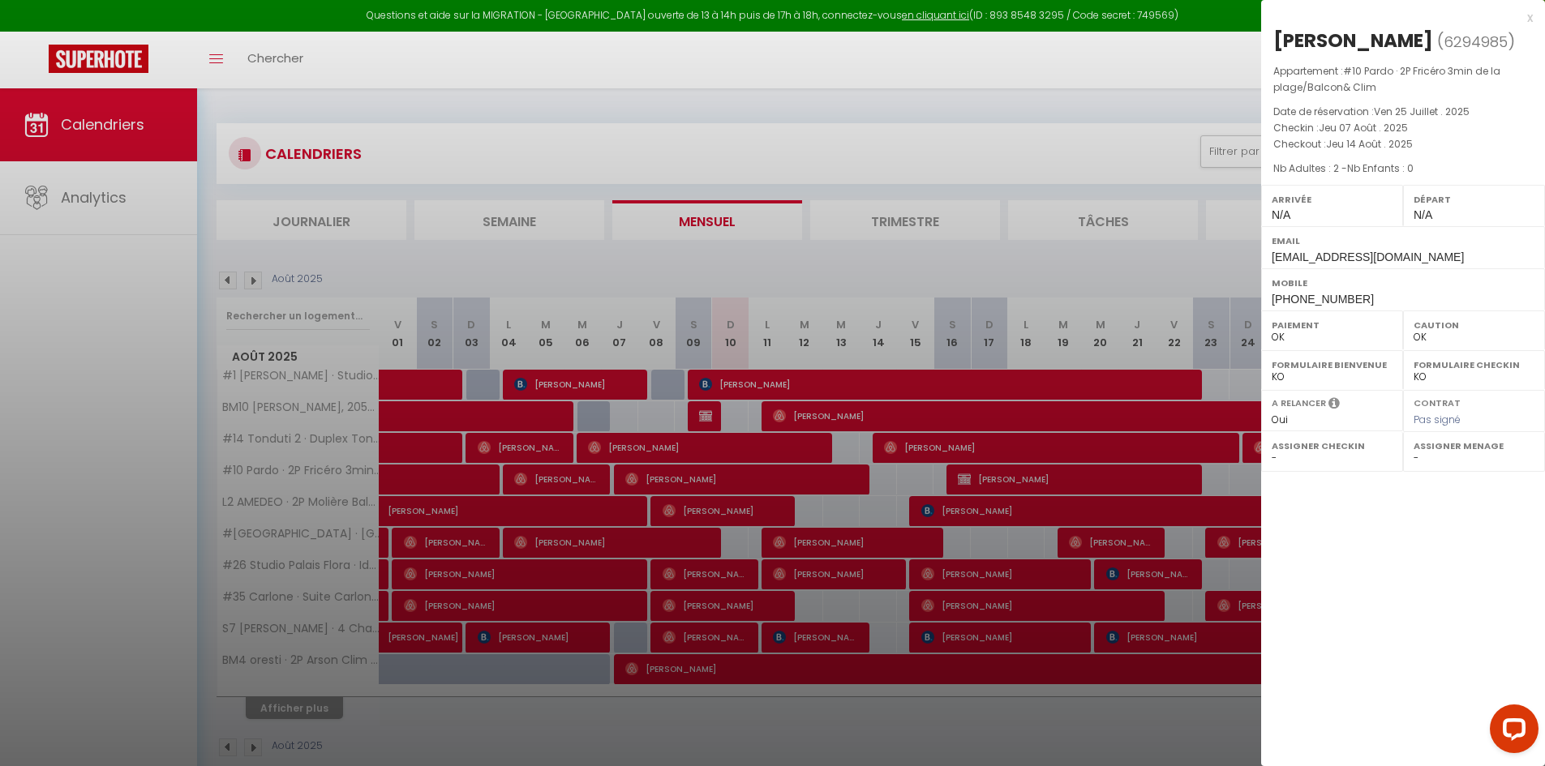
click at [911, 522] on div at bounding box center [772, 383] width 1545 height 766
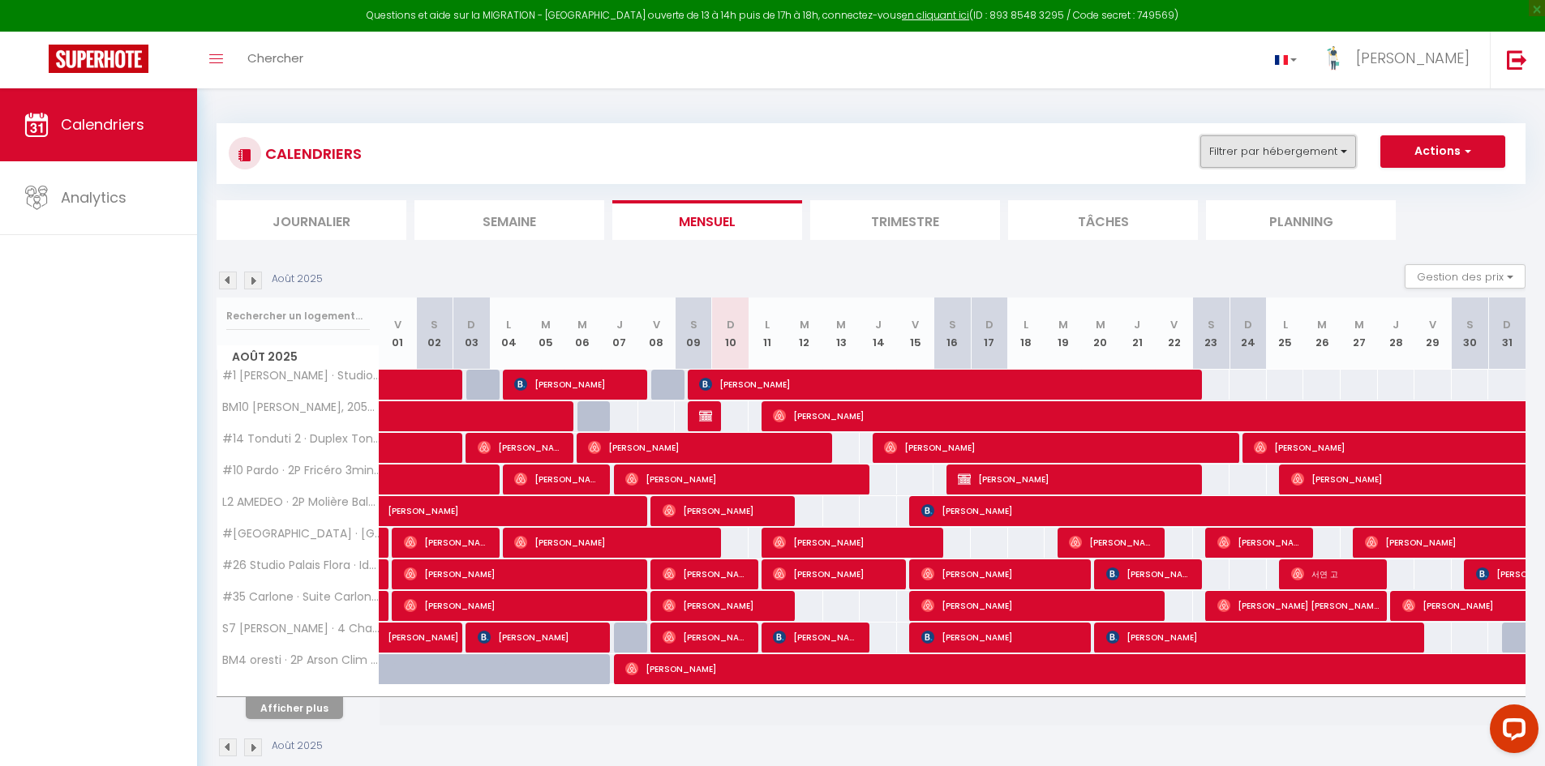
click at [1290, 155] on button "Filtrer par hébergement" at bounding box center [1278, 151] width 156 height 32
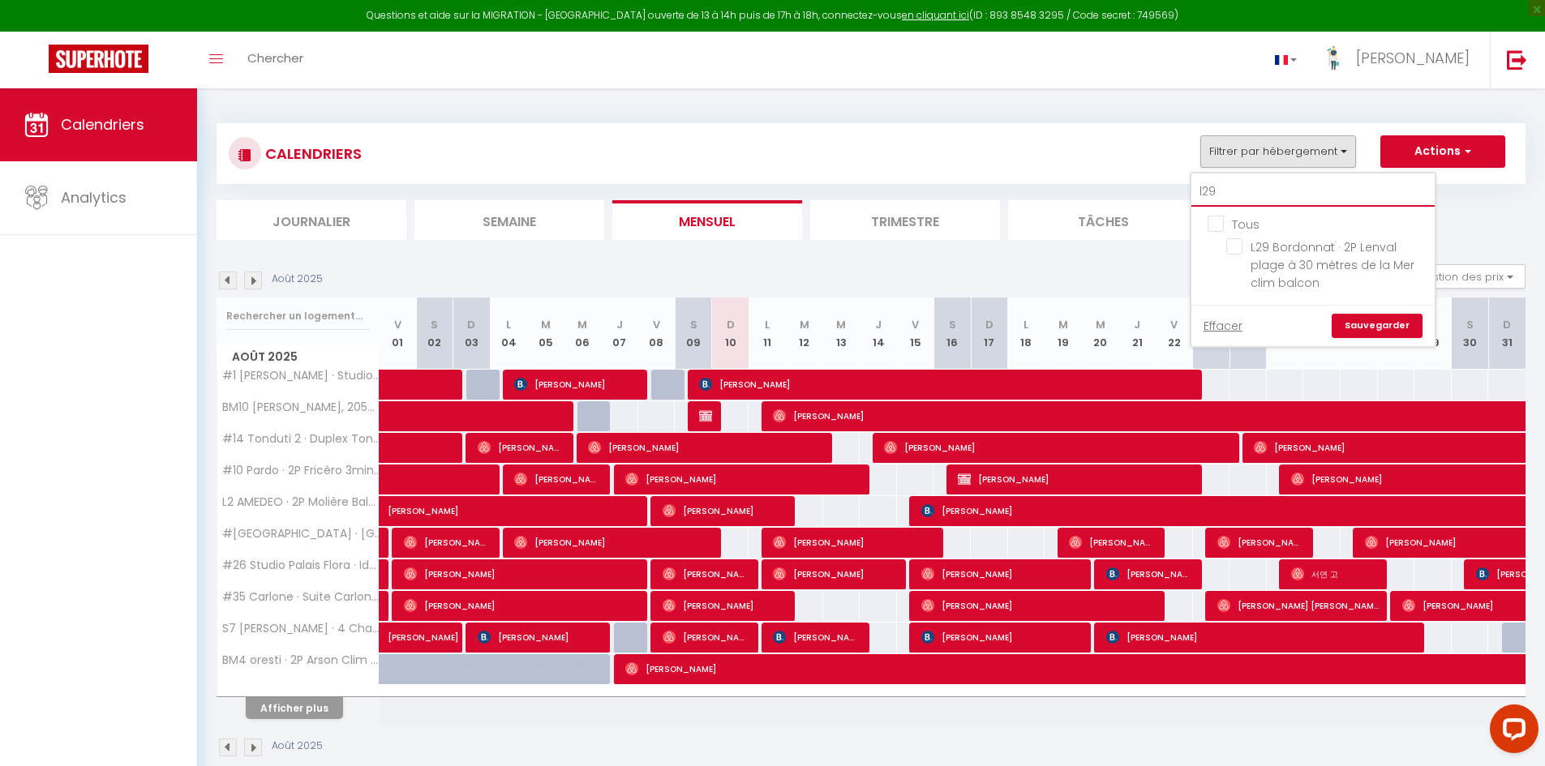
click at [1258, 182] on input "l29" at bounding box center [1312, 192] width 243 height 29
type input "l2"
checkbox input "true"
type input "l"
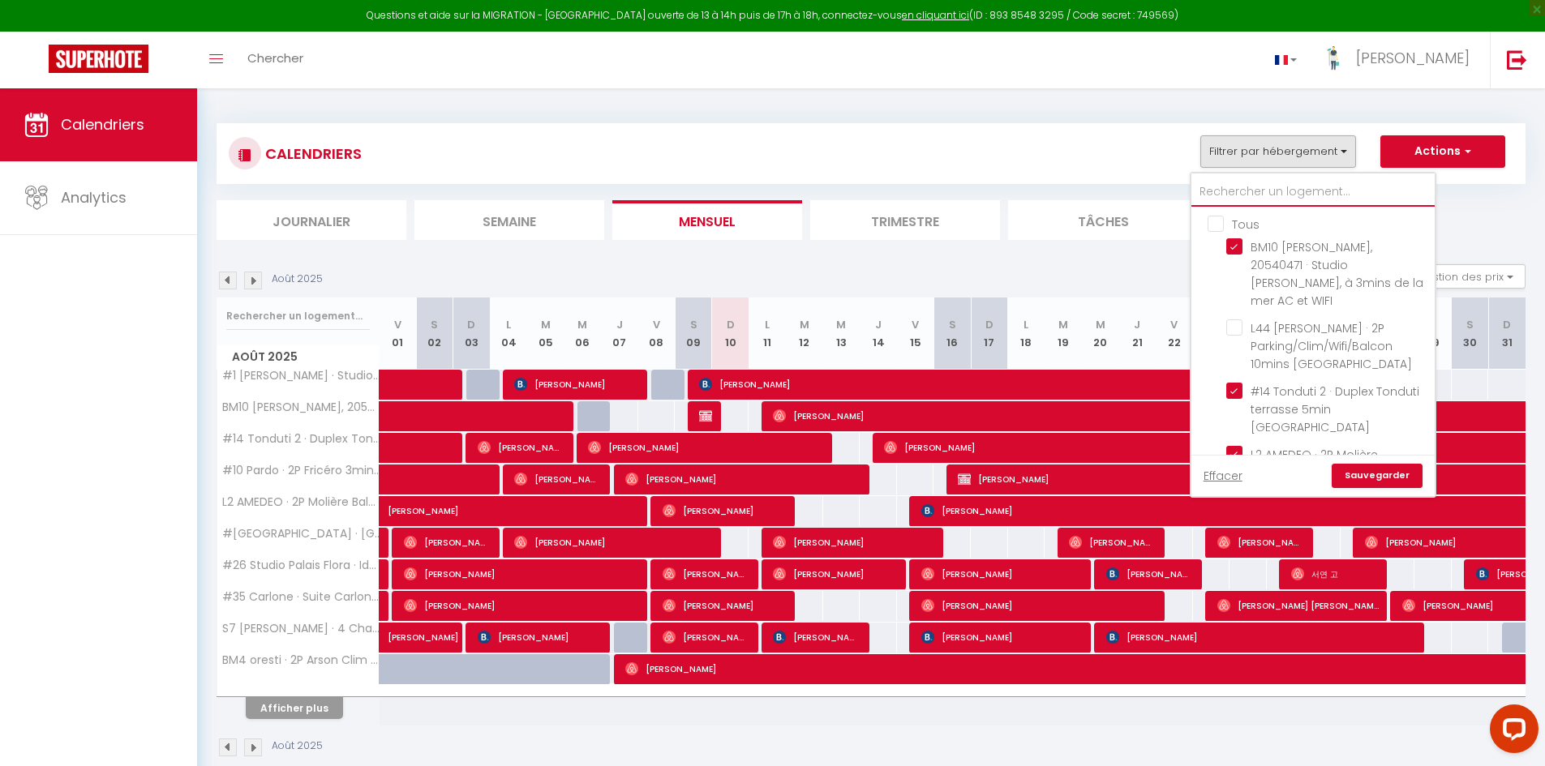
checkbox input "true"
type input "#"
checkbox input "true"
type input "#"
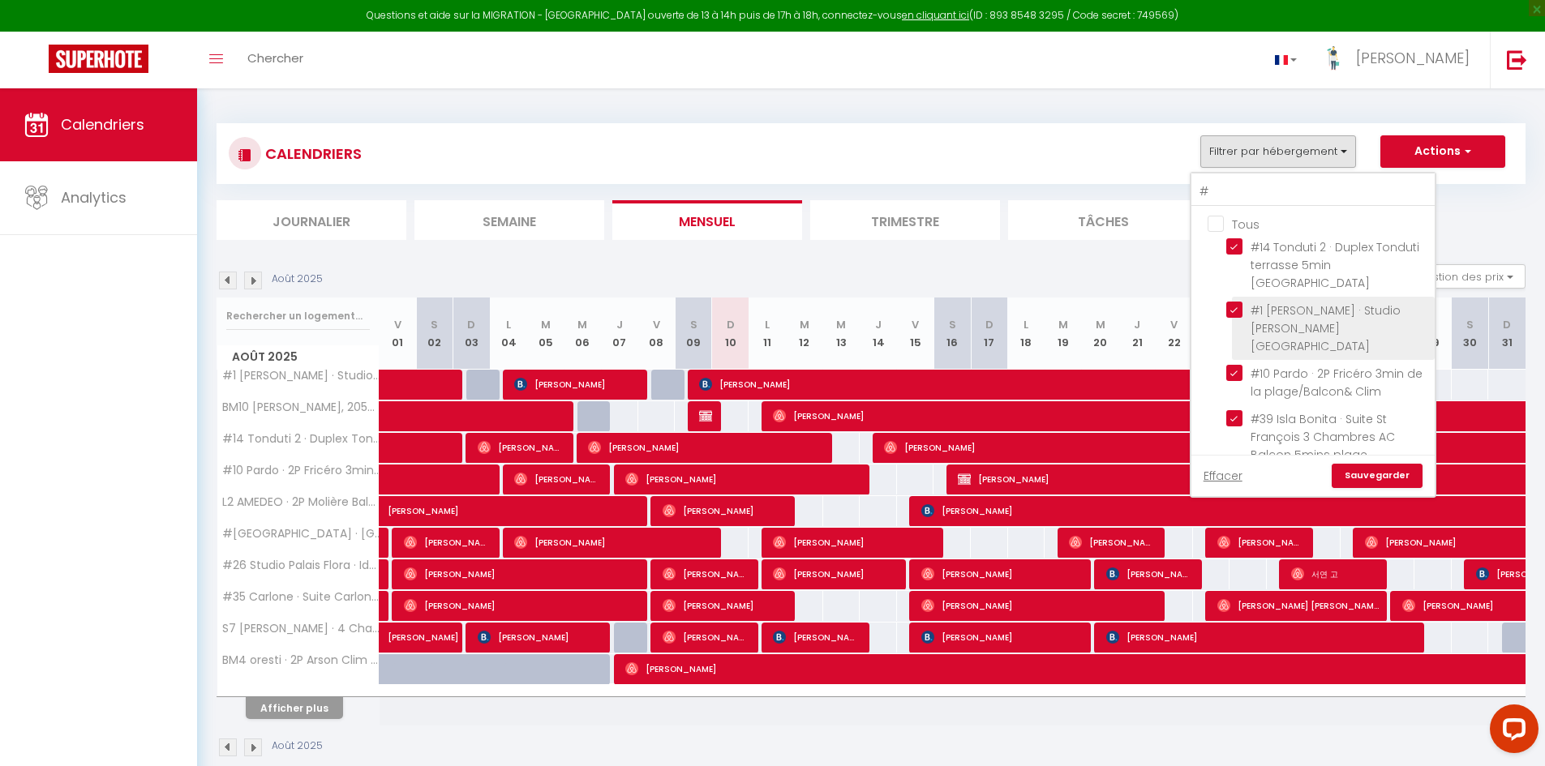
click at [1238, 302] on input "#1 Fontaine · Studio [GEOGRAPHIC_DATA]- WIFI" at bounding box center [1327, 310] width 203 height 16
checkbox input "false"
click at [1243, 365] on input "#10 Pardo · 2P Fricéro 3min de la plage/Balcon& Clim" at bounding box center [1327, 373] width 203 height 16
checkbox input "false"
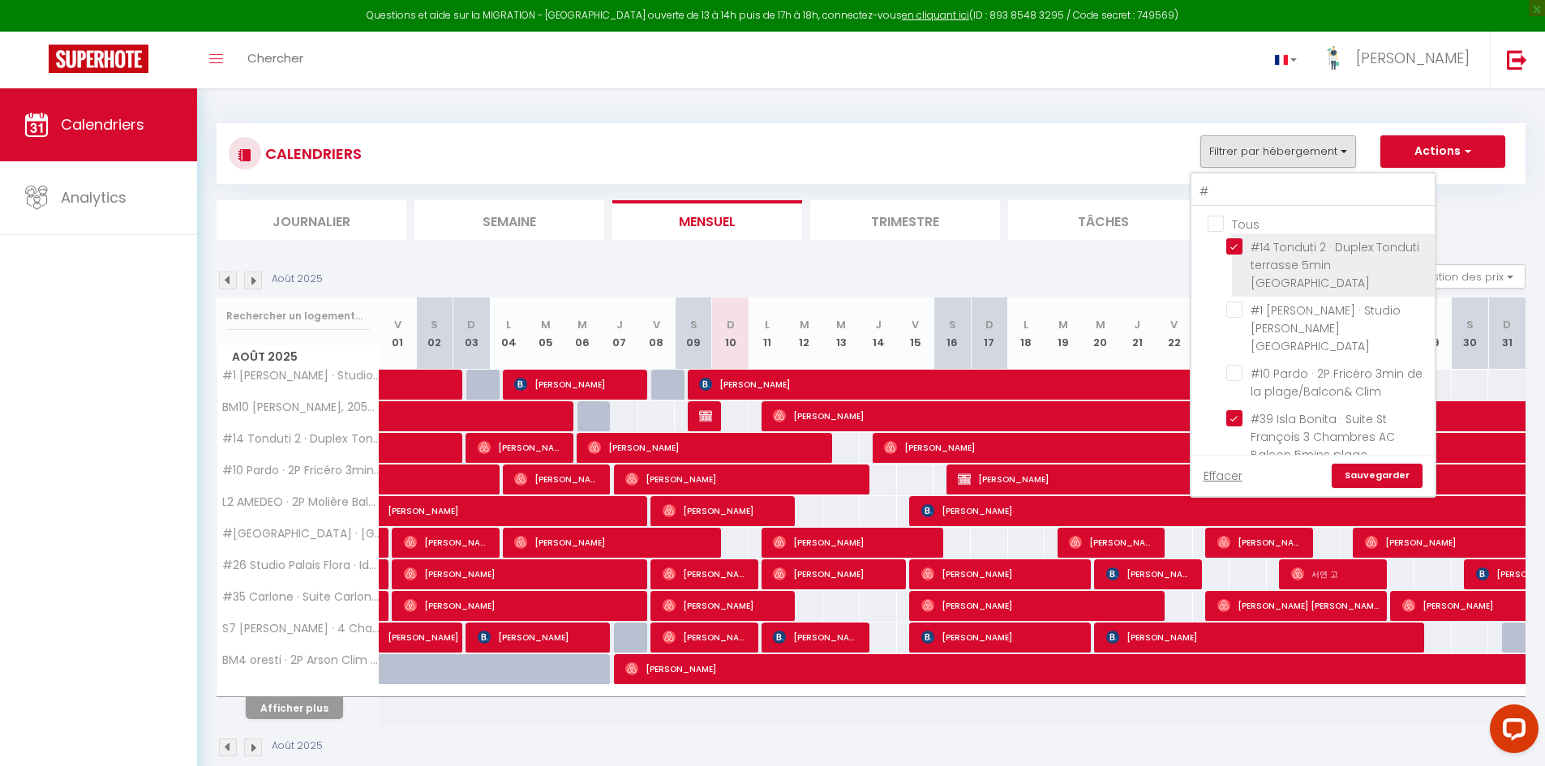
click at [1235, 245] on input "#14 Tonduti 2 · Duplex Tonduti terrasse 5min [GEOGRAPHIC_DATA]" at bounding box center [1327, 246] width 203 height 16
checkbox input "false"
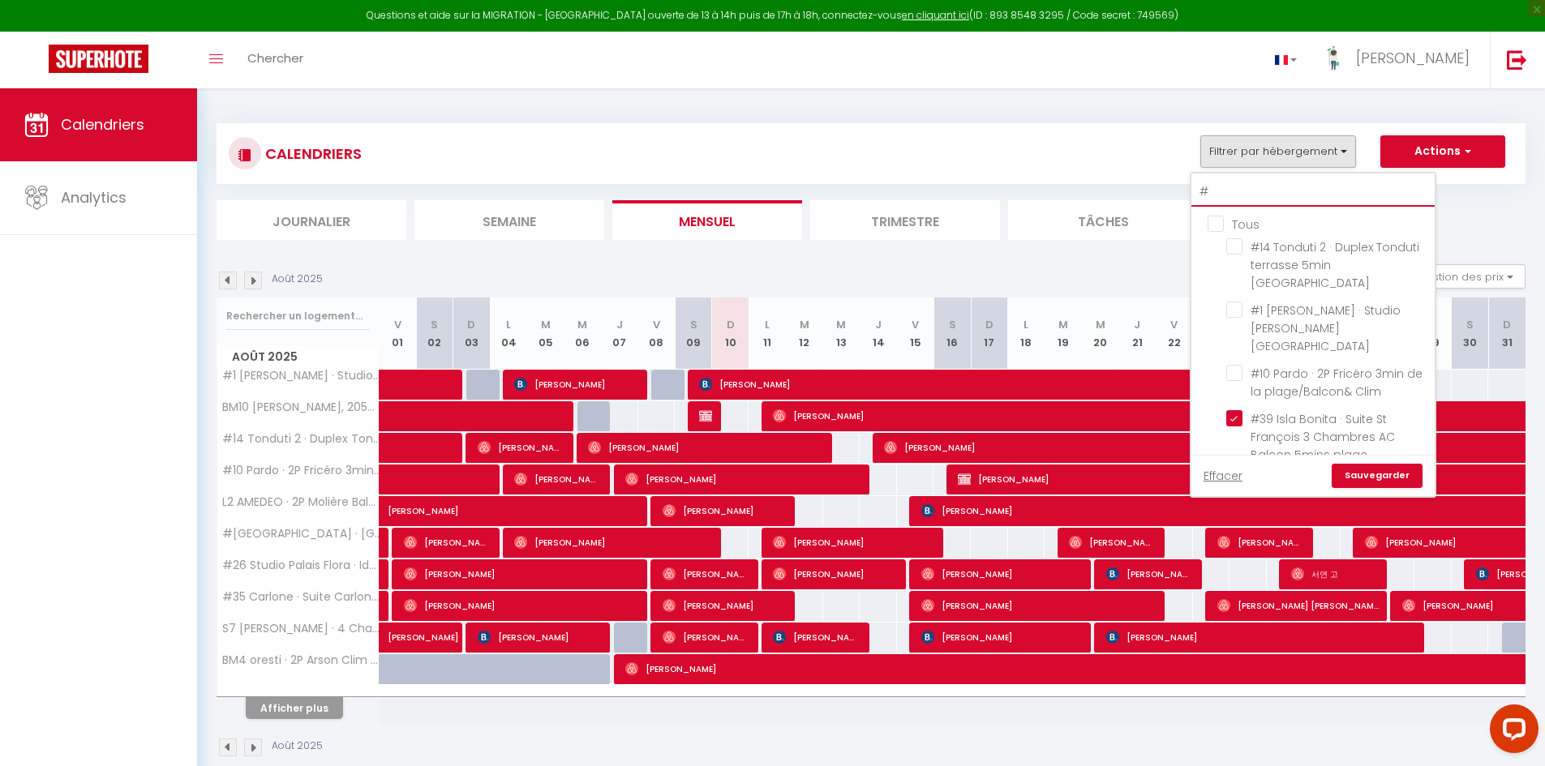
click at [1242, 183] on input "#" at bounding box center [1312, 192] width 243 height 29
type input "#5"
checkbox input "true"
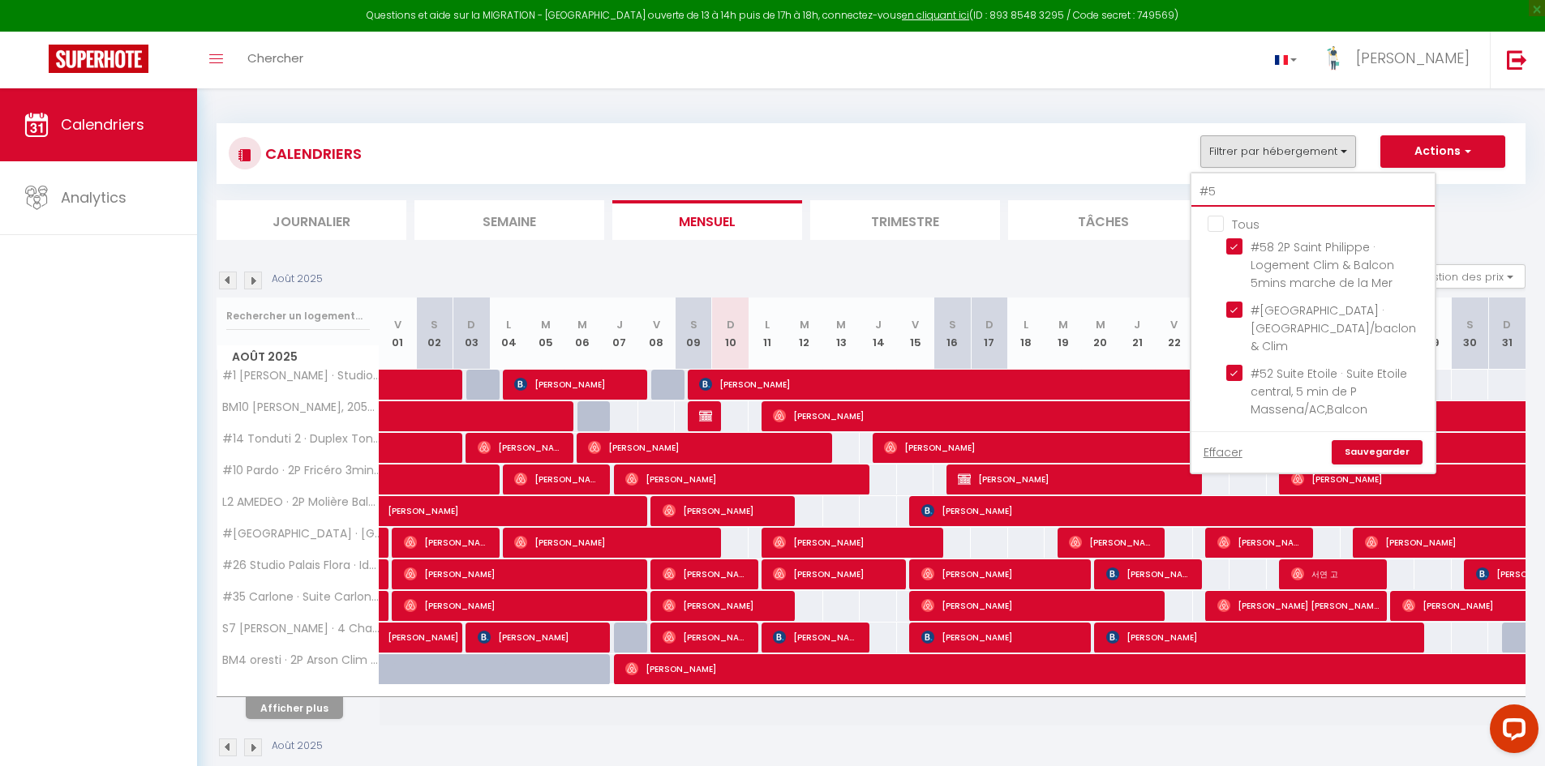
type input "#5"
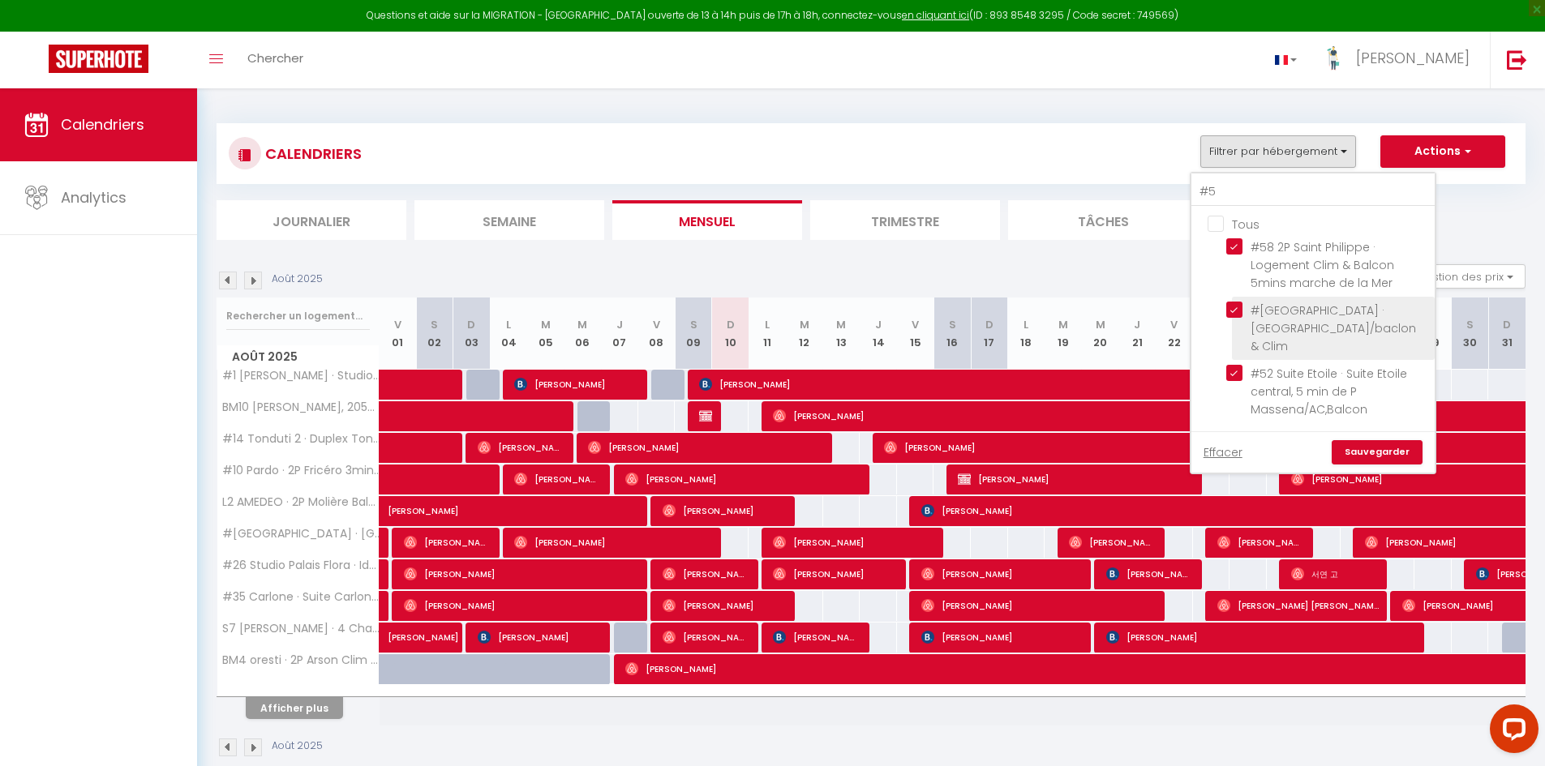
click at [1232, 311] on input "#[GEOGRAPHIC_DATA]/baclon & Clim" at bounding box center [1327, 310] width 203 height 16
checkbox input "false"
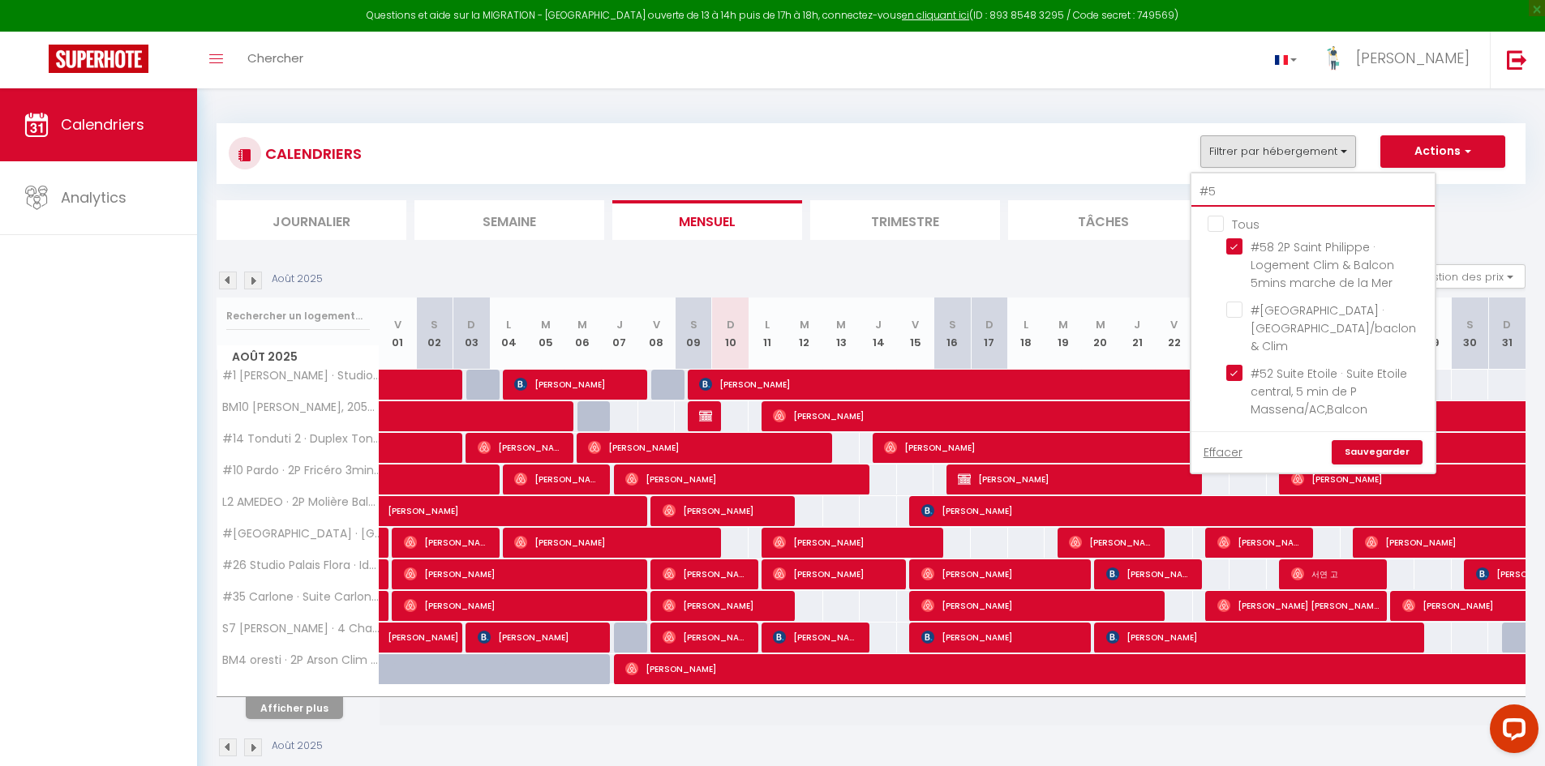
click at [1232, 195] on input "#5" at bounding box center [1312, 192] width 243 height 29
type input "#"
checkbox input "false"
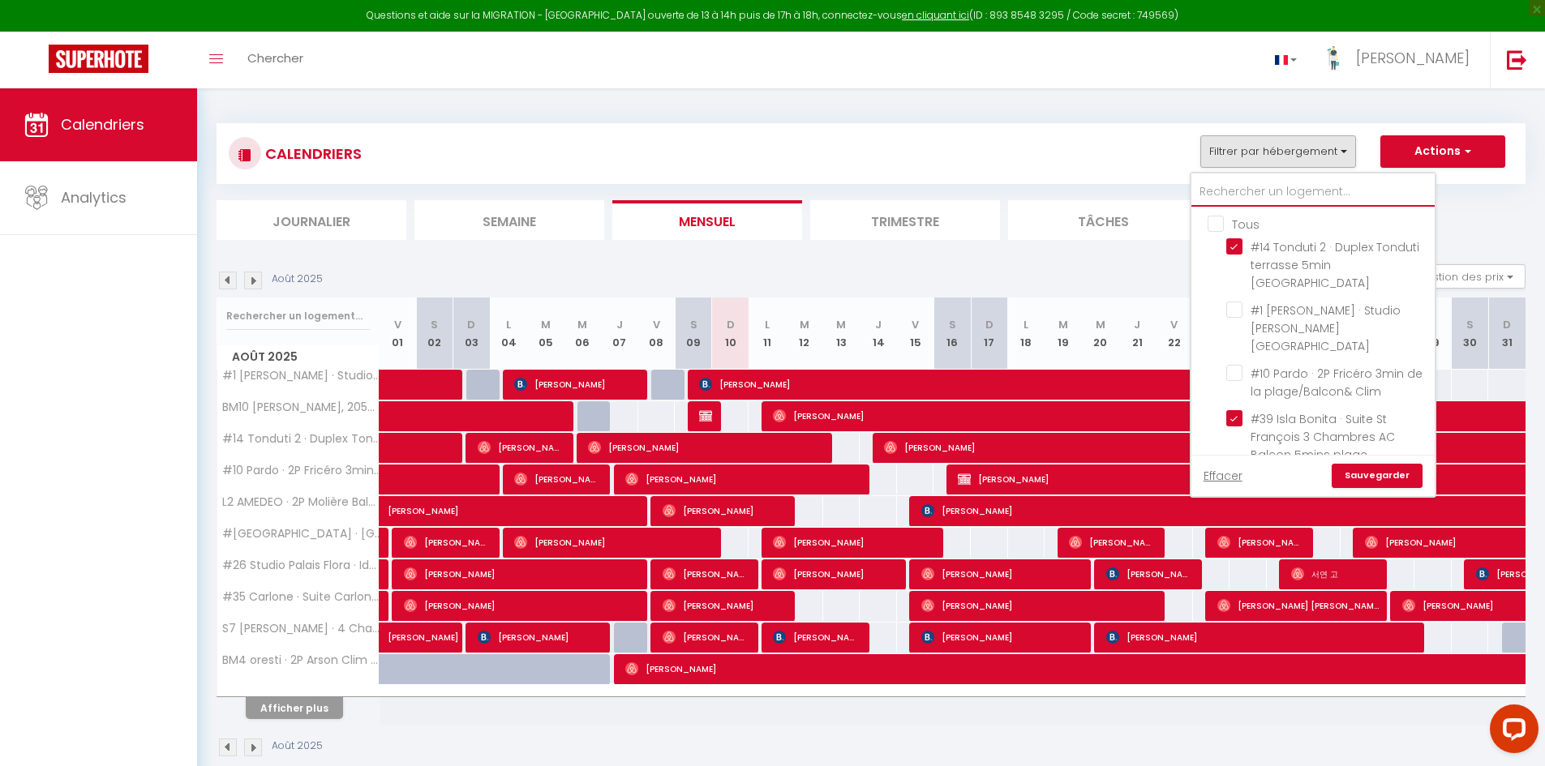
checkbox input "true"
checkbox input "false"
checkbox input "true"
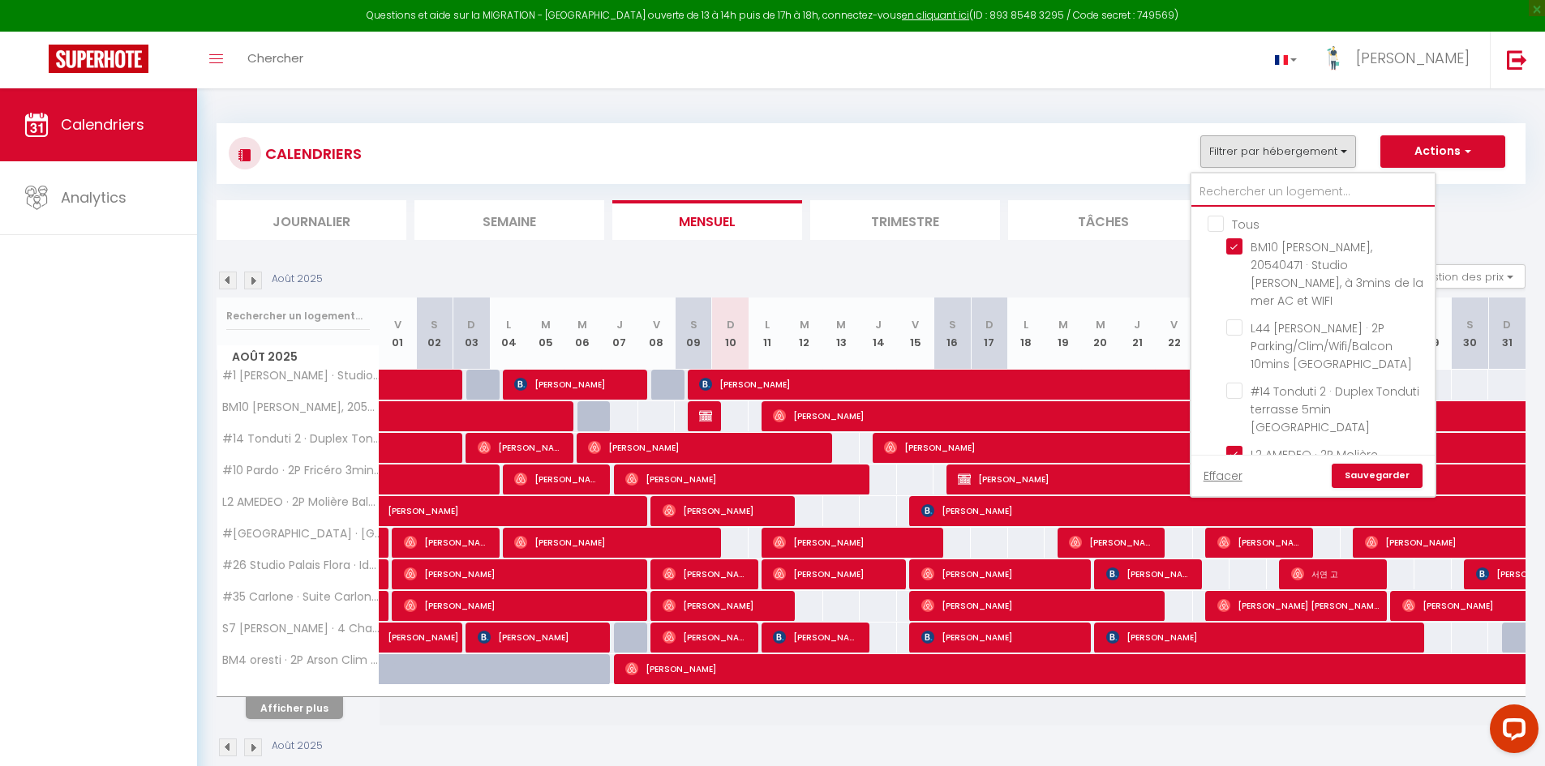
type input "b"
checkbox input "true"
checkbox input "false"
checkbox input "true"
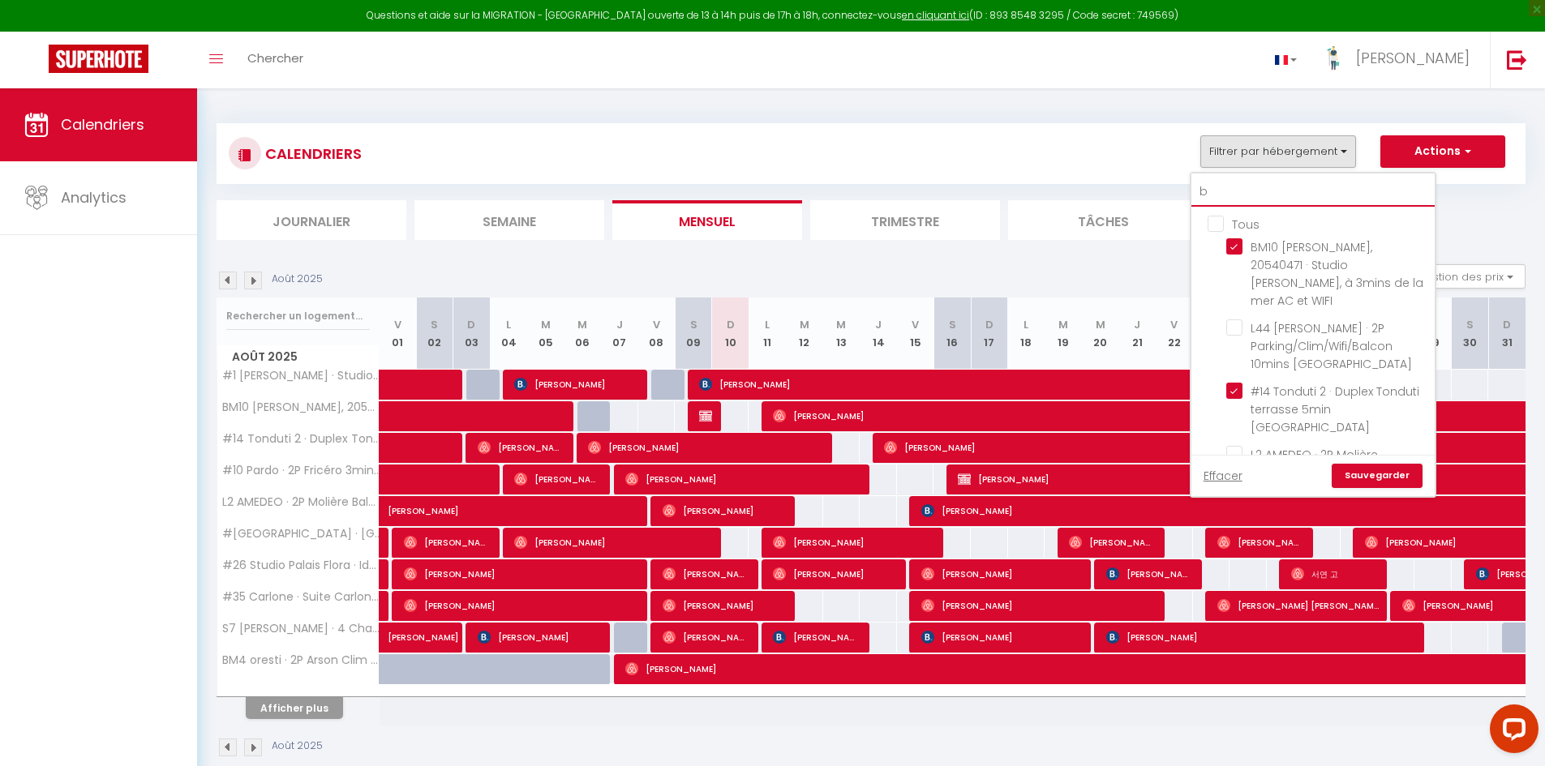
checkbox input "false"
checkbox input "true"
checkbox input "false"
type input "bm"
checkbox input "true"
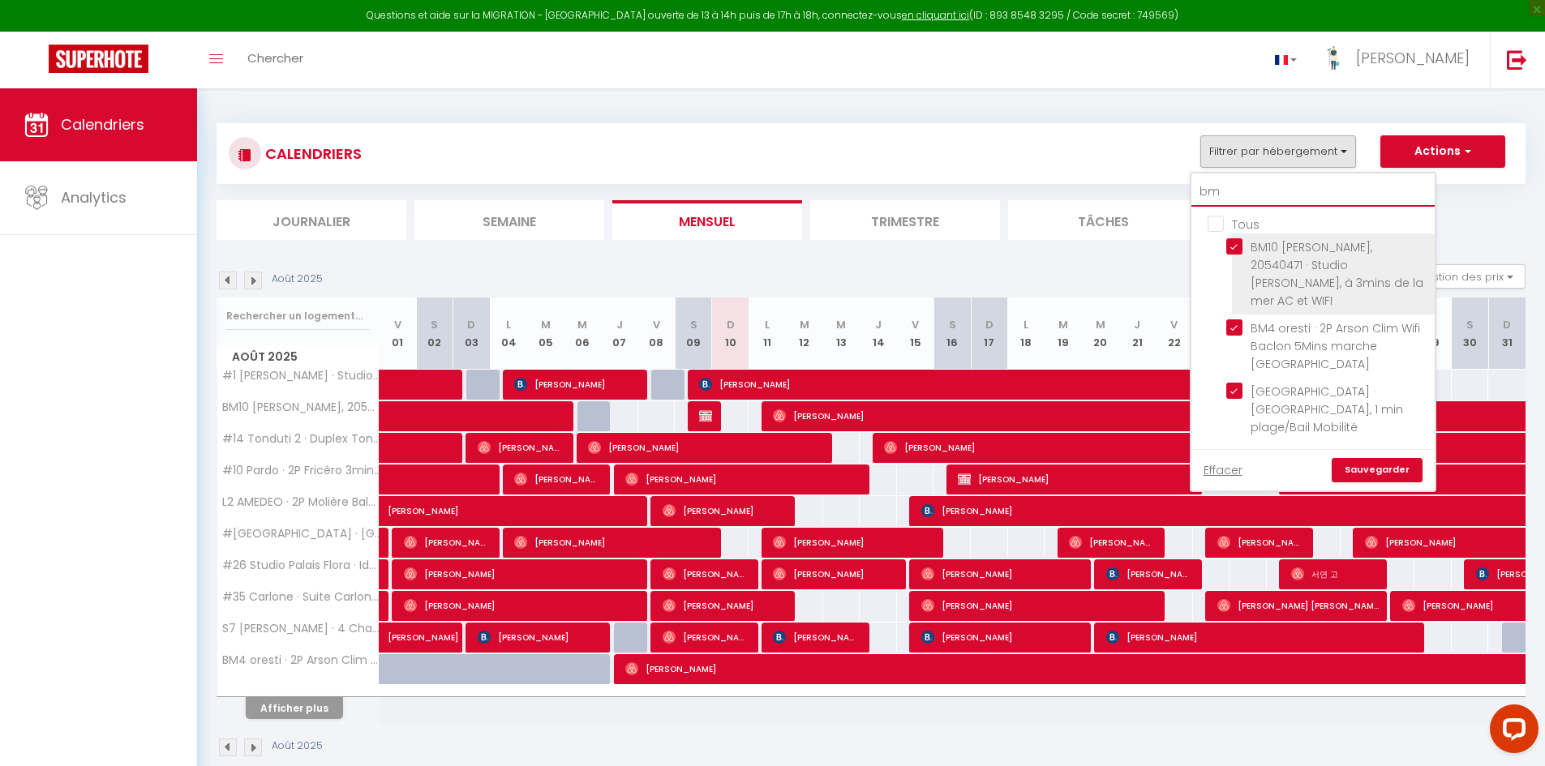
type input "bm"
click at [1236, 242] on input "BM10 [PERSON_NAME], 20540471 · Studio [PERSON_NAME], à 3mins de la mer AC et WI…" at bounding box center [1327, 246] width 203 height 16
checkbox input "false"
click at [1234, 193] on input "bm" at bounding box center [1312, 192] width 243 height 29
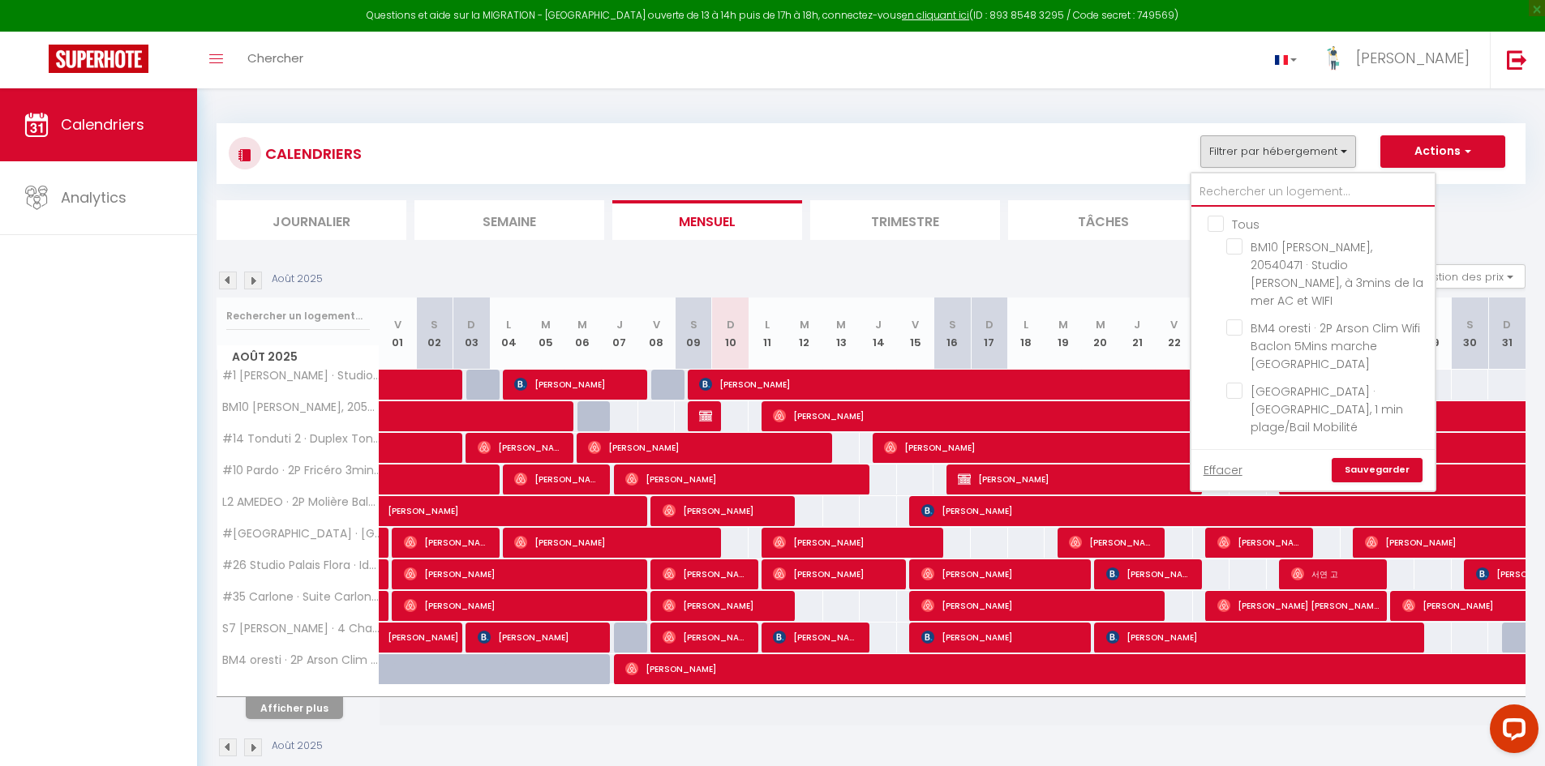
checkbox input "false"
type input "l"
checkbox input "false"
type input "l2"
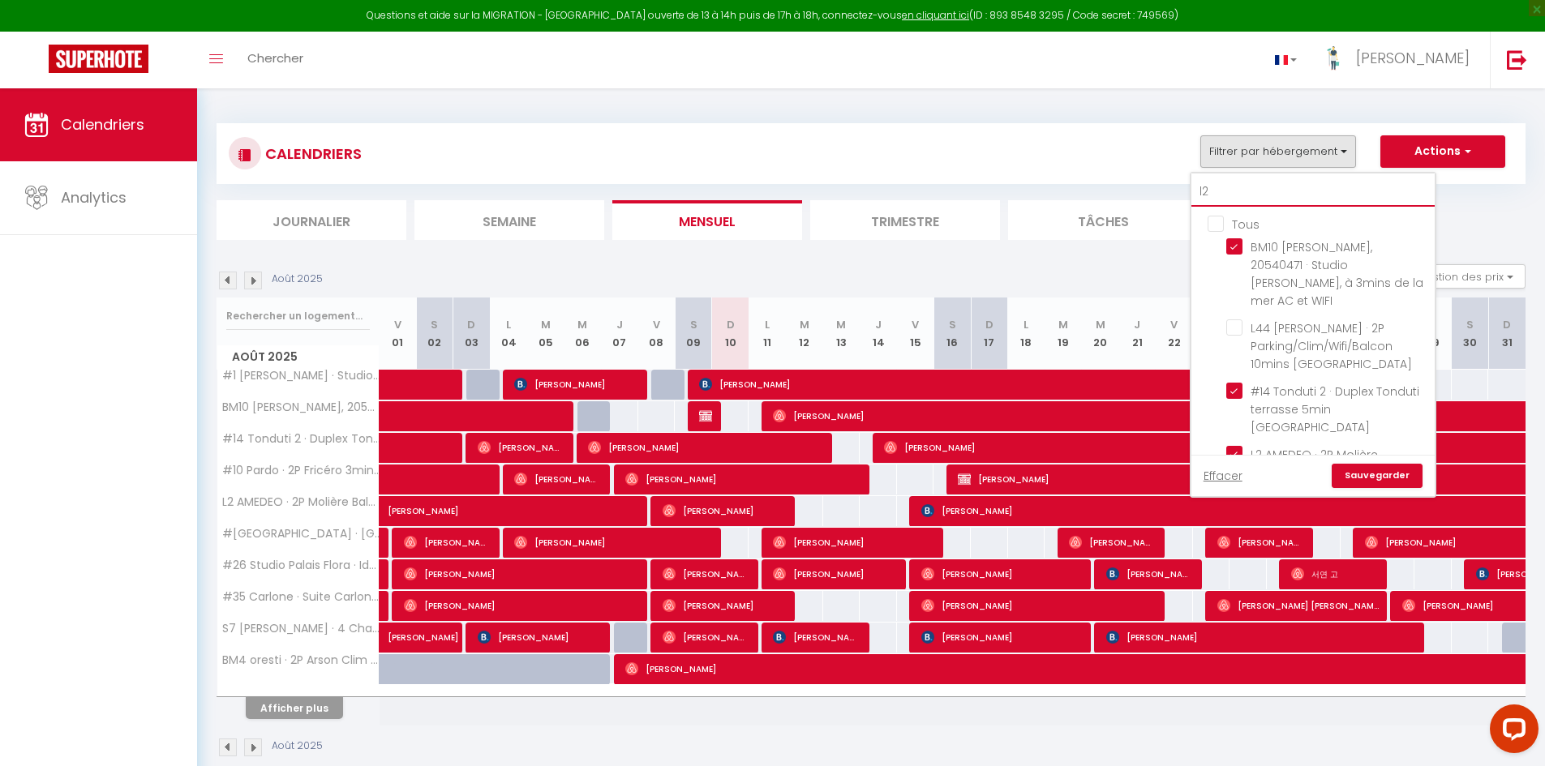
checkbox input "true"
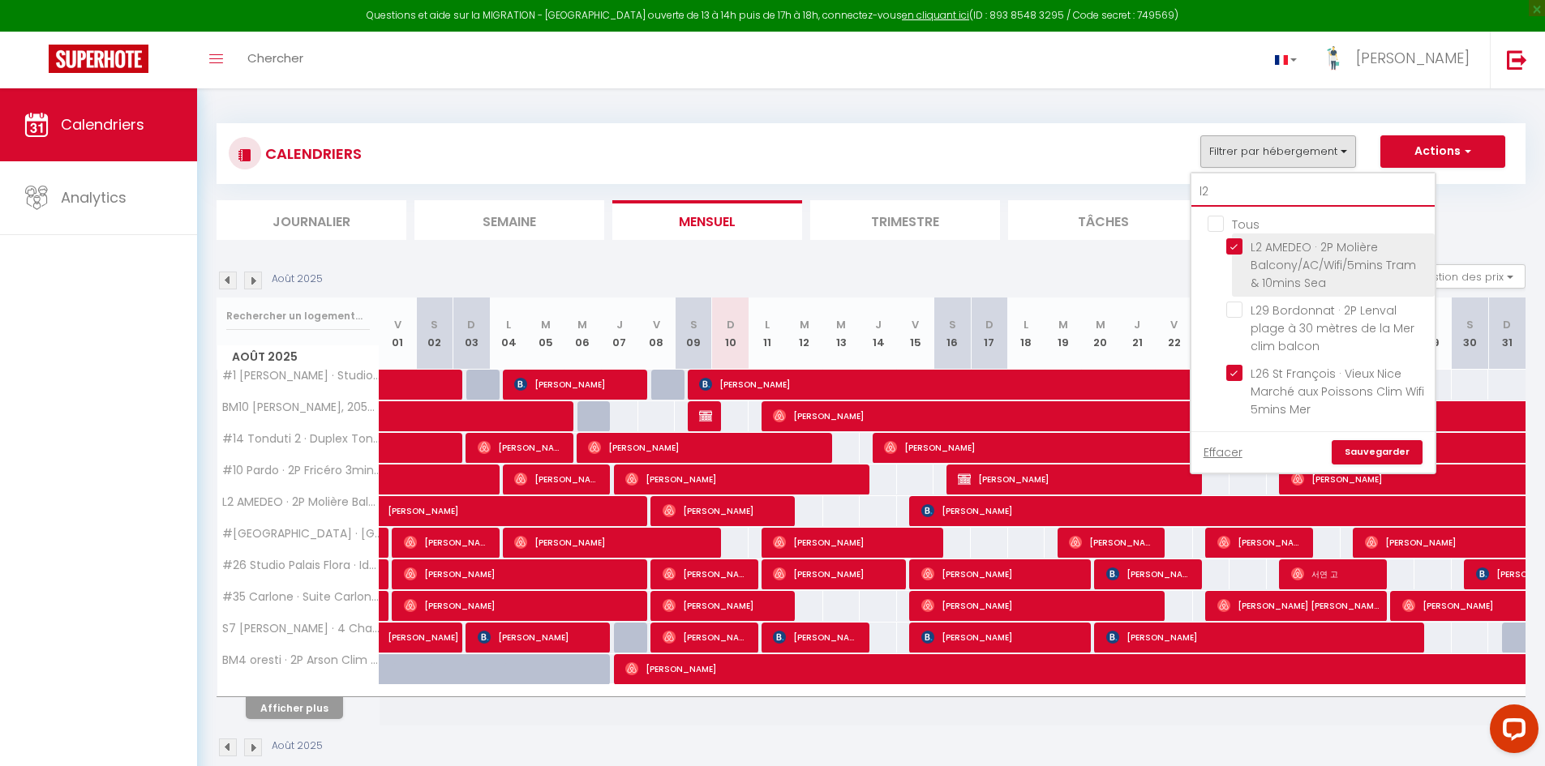
type input "l2"
click at [1247, 250] on input "L2 AMEDEO · 2P Molière Balcony/AC/Wifi/5mins Tram & 10mins Sea" at bounding box center [1327, 246] width 203 height 16
checkbox input "false"
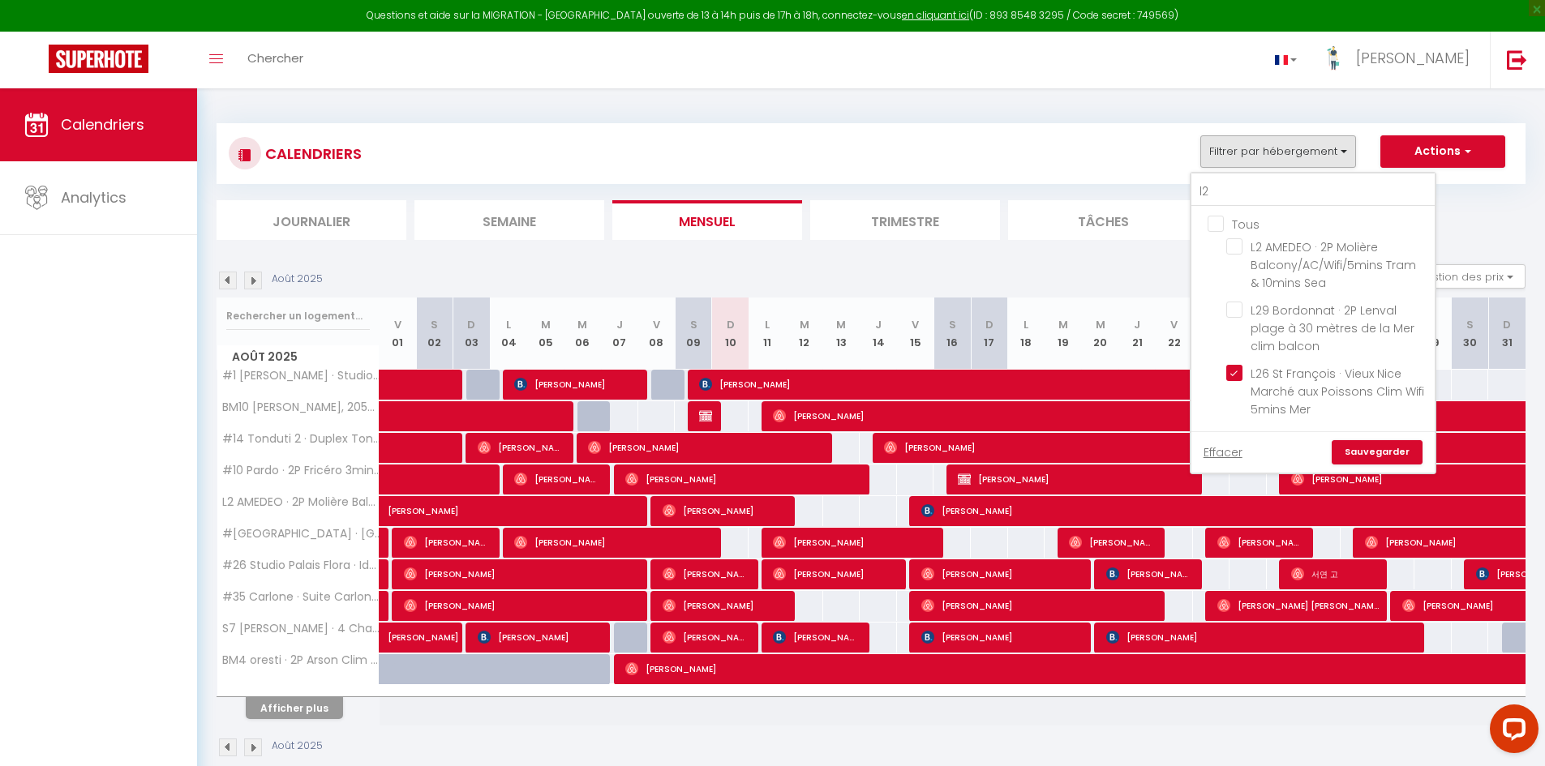
click at [1367, 453] on link "Sauvegarder" at bounding box center [1377, 452] width 91 height 24
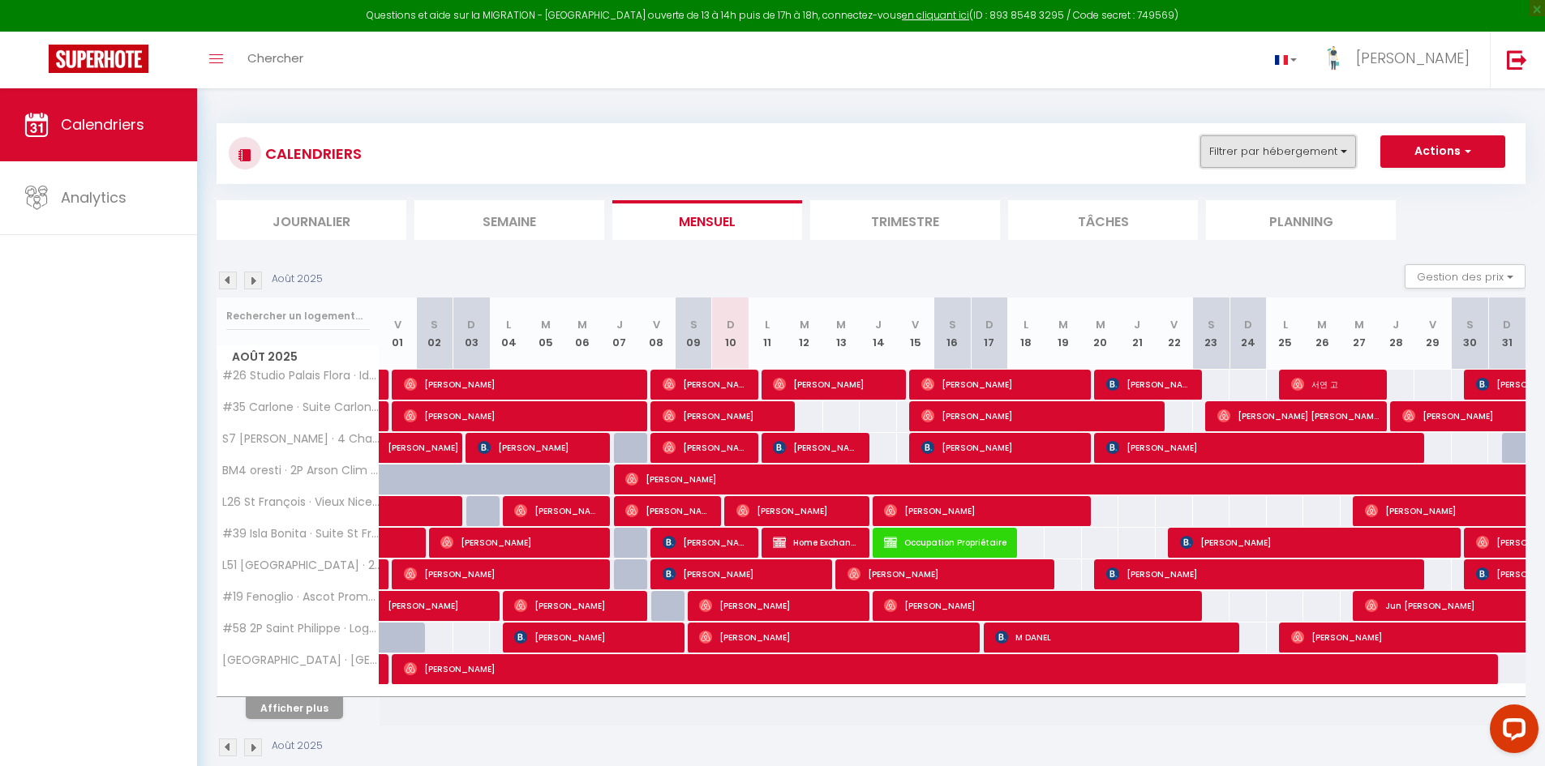
click at [1325, 147] on button "Filtrer par hébergement" at bounding box center [1278, 151] width 156 height 32
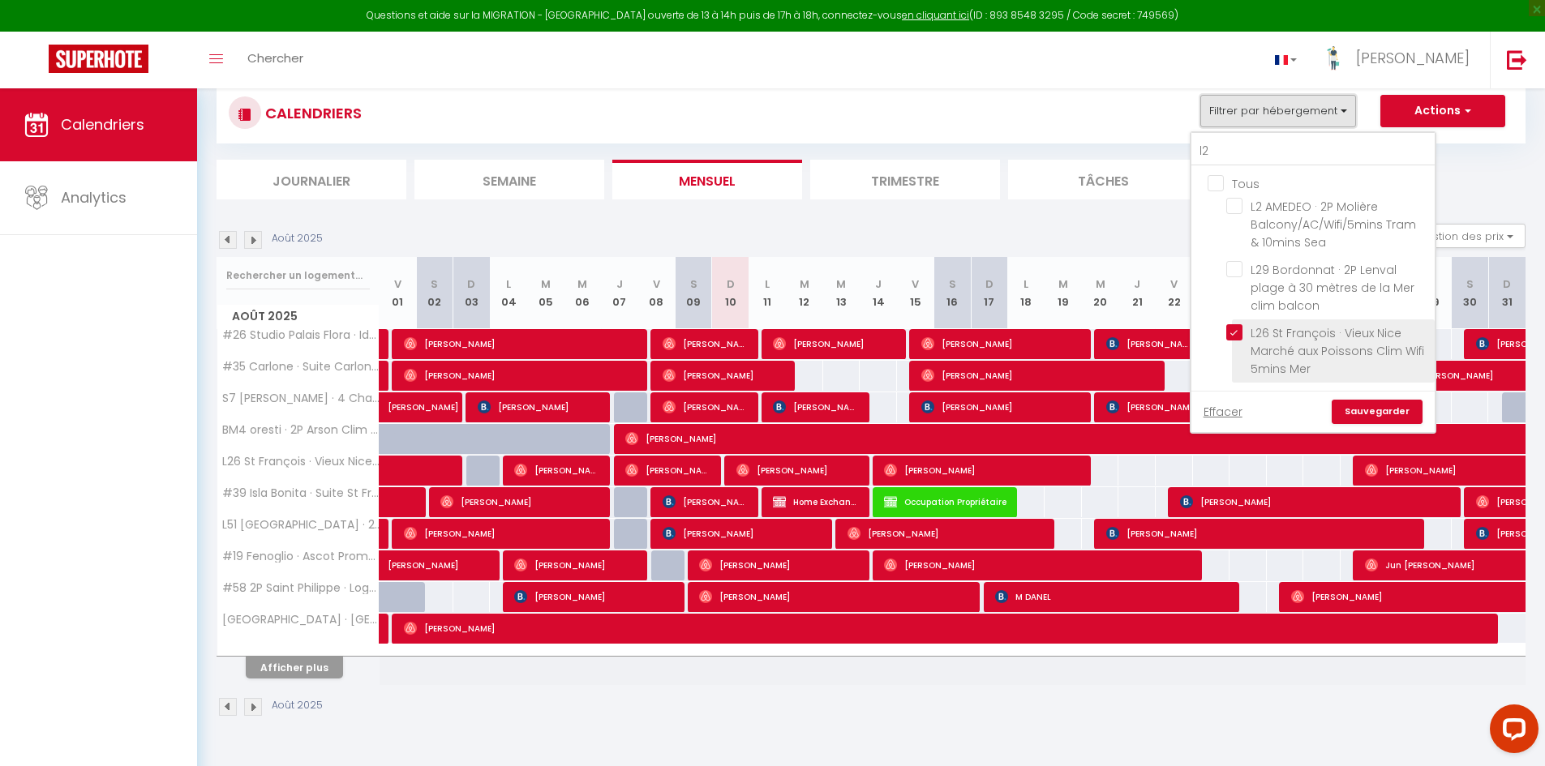
scroll to position [81, 0]
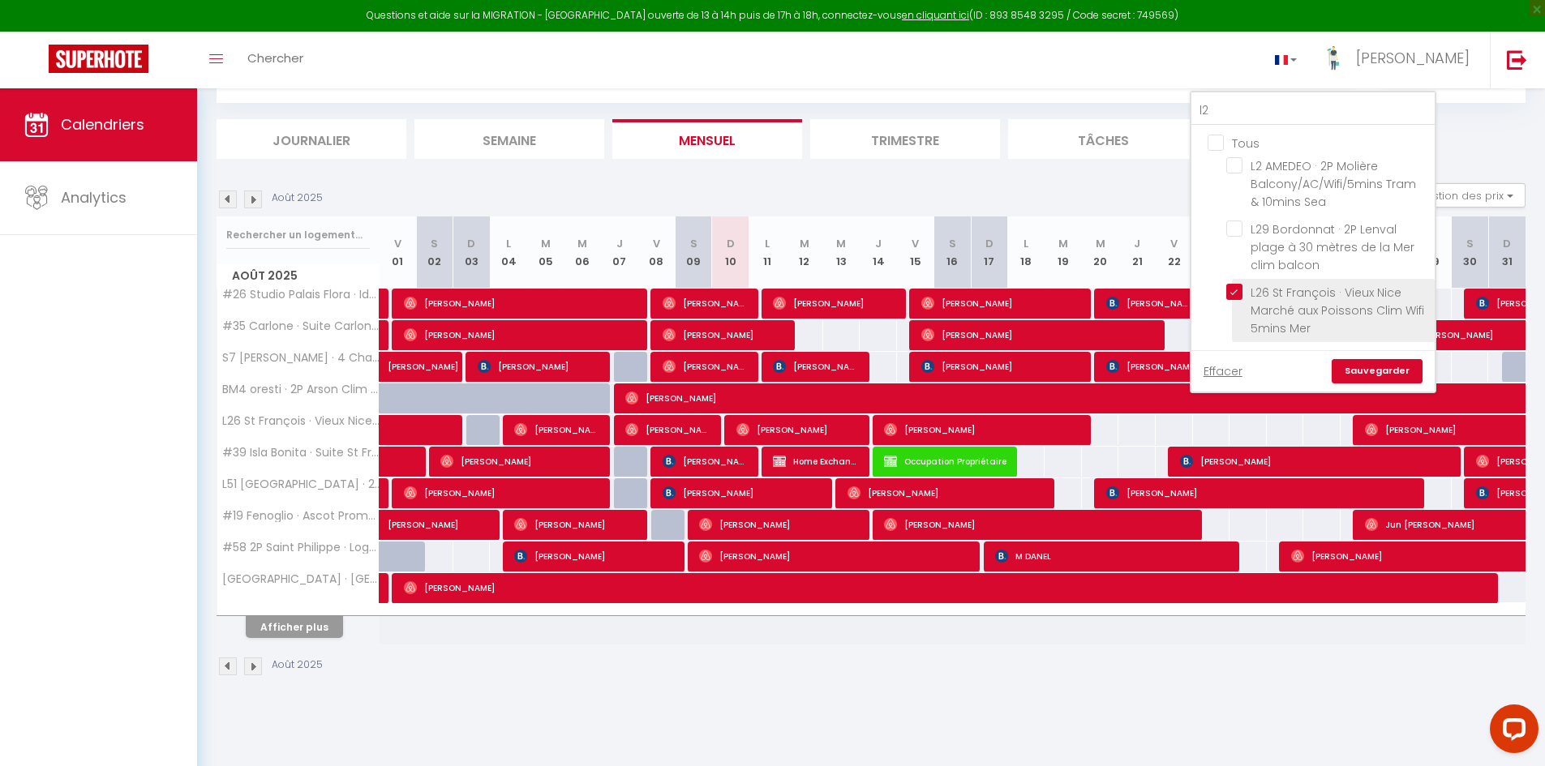
click at [1243, 282] on li "L26 St François · Vieux Nice Marché aux Poissons Clim Wifi 5mins Mer" at bounding box center [1333, 310] width 203 height 63
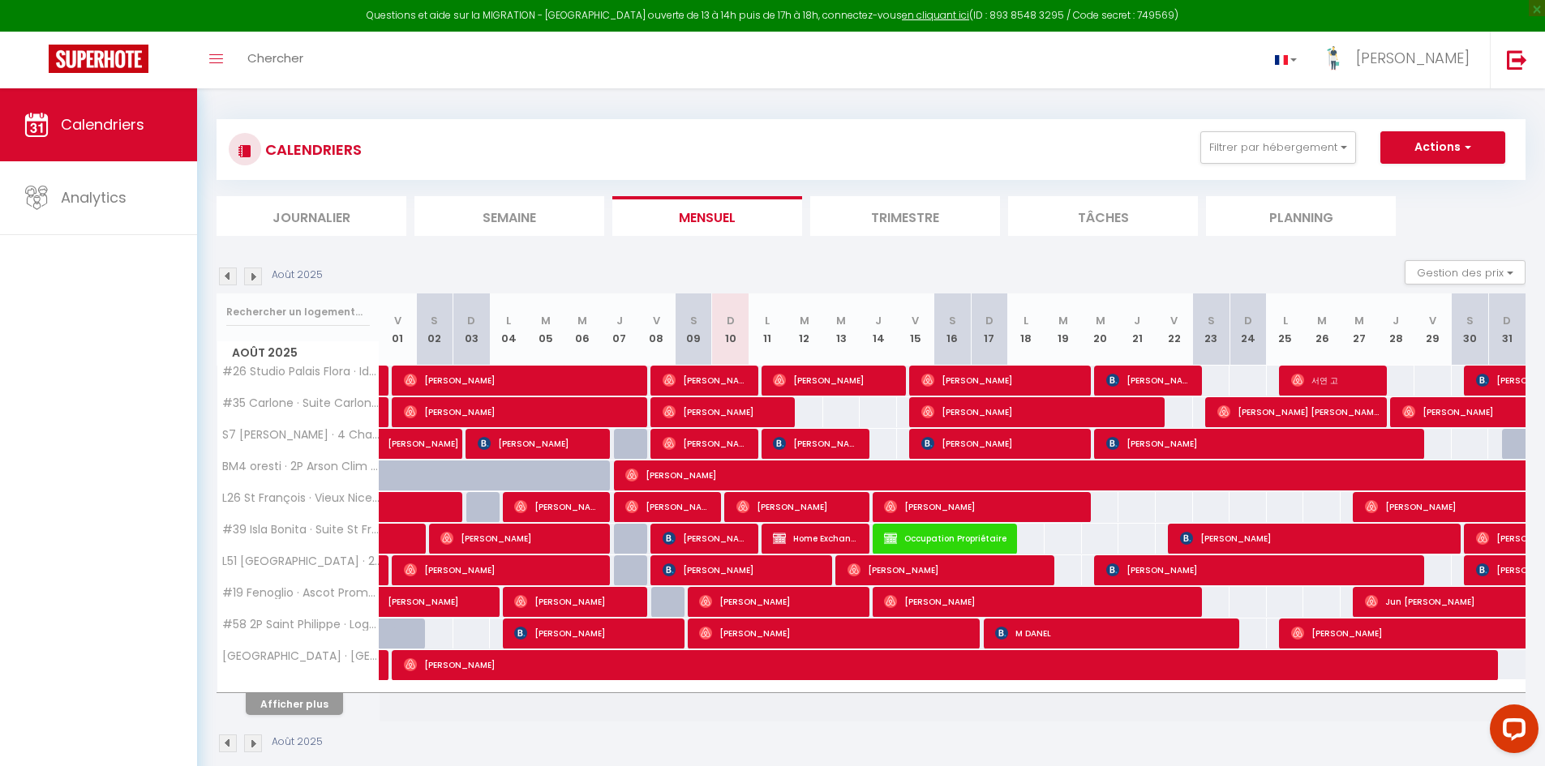
scroll to position [0, 0]
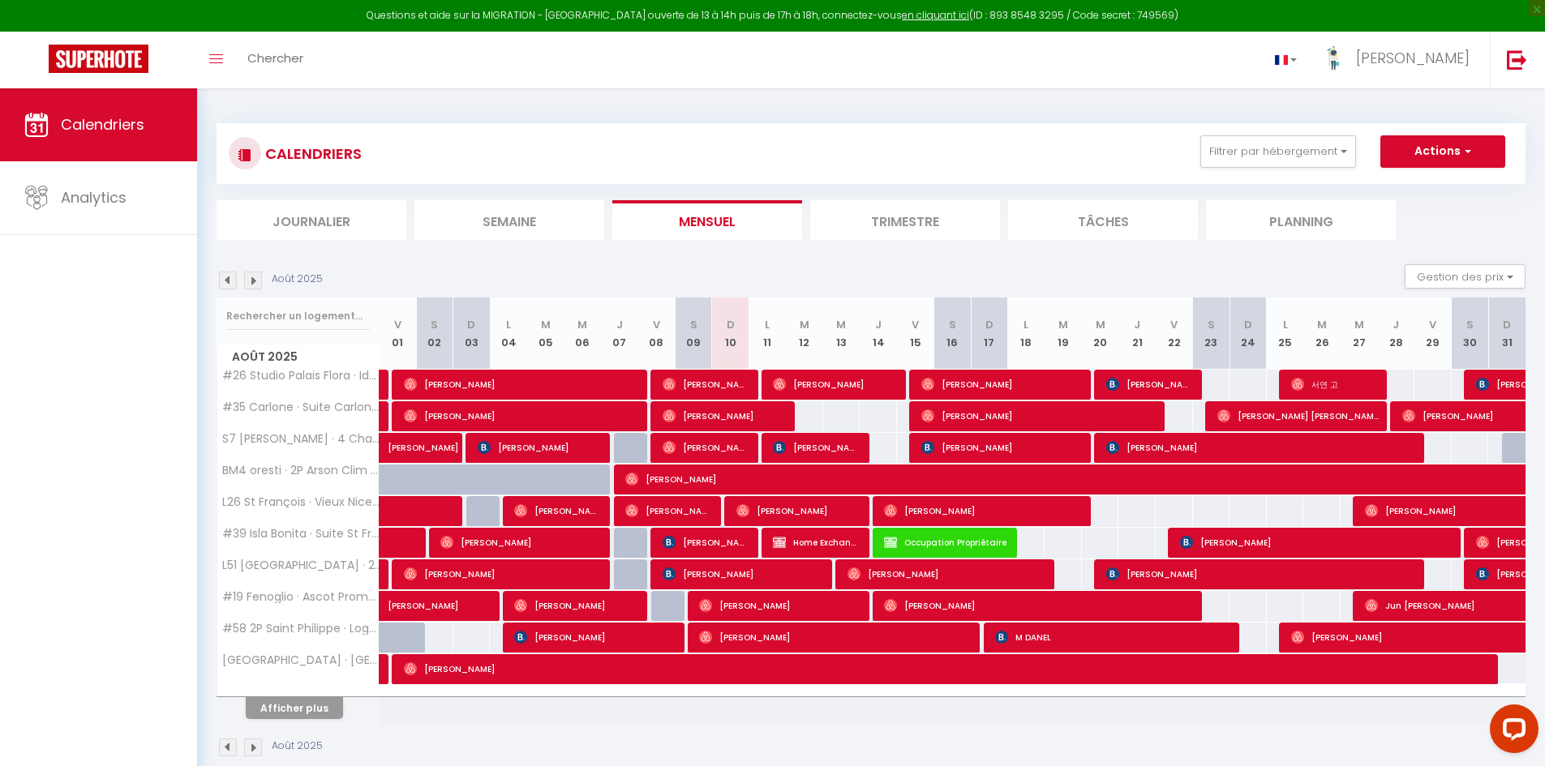
click at [1251, 131] on div "CALENDRIERS Filtrer par hébergement l2 Tous L2 AMEDEO · 2P Molière Balcony/AC/W…" at bounding box center [871, 153] width 1309 height 61
click at [1254, 148] on button "Filtrer par hébergement" at bounding box center [1278, 151] width 156 height 32
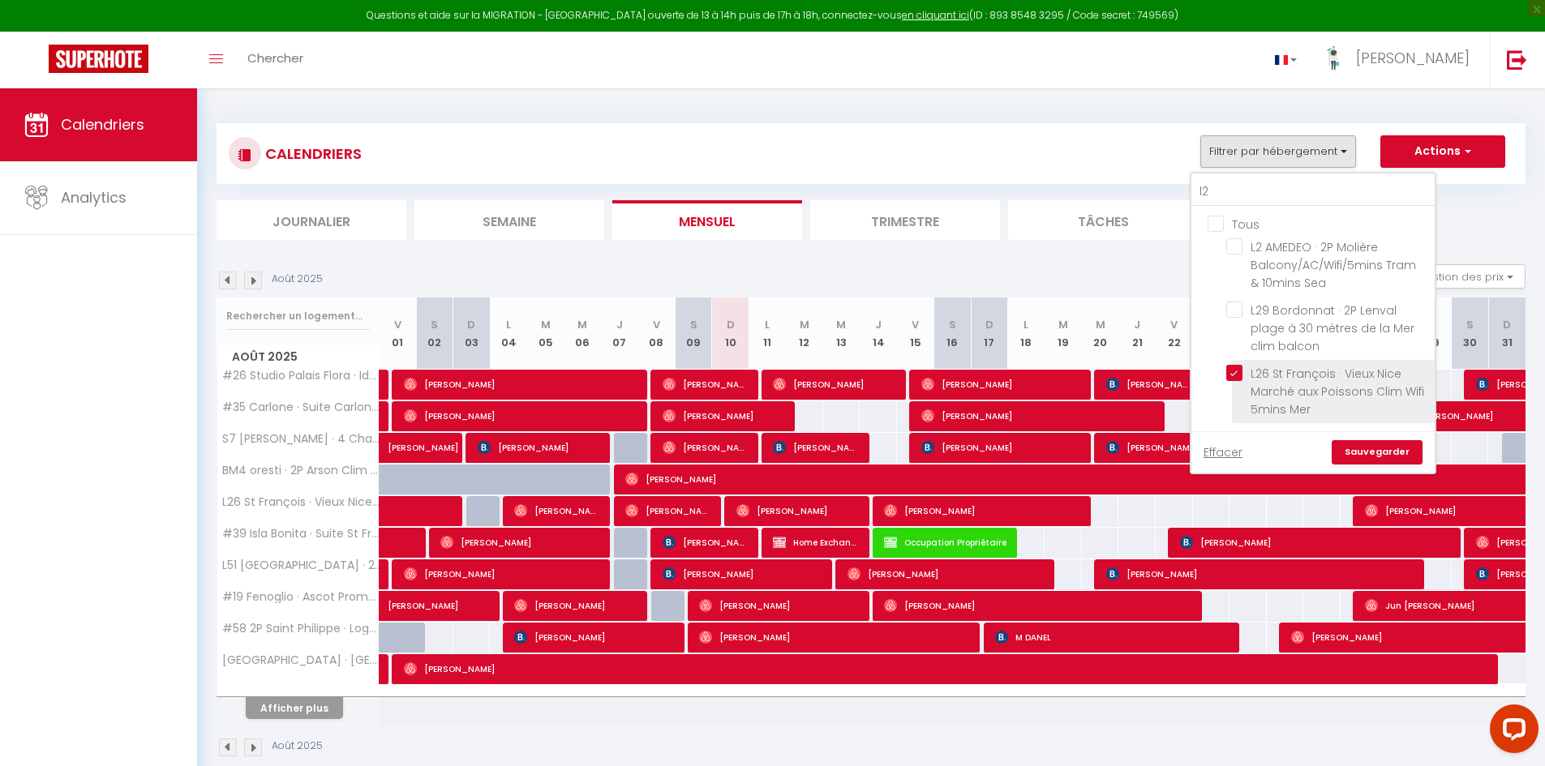
click at [1234, 374] on input "L26 St François · Vieux Nice Marché aux Poissons Clim Wifi 5mins Mer" at bounding box center [1327, 373] width 203 height 16
checkbox input "false"
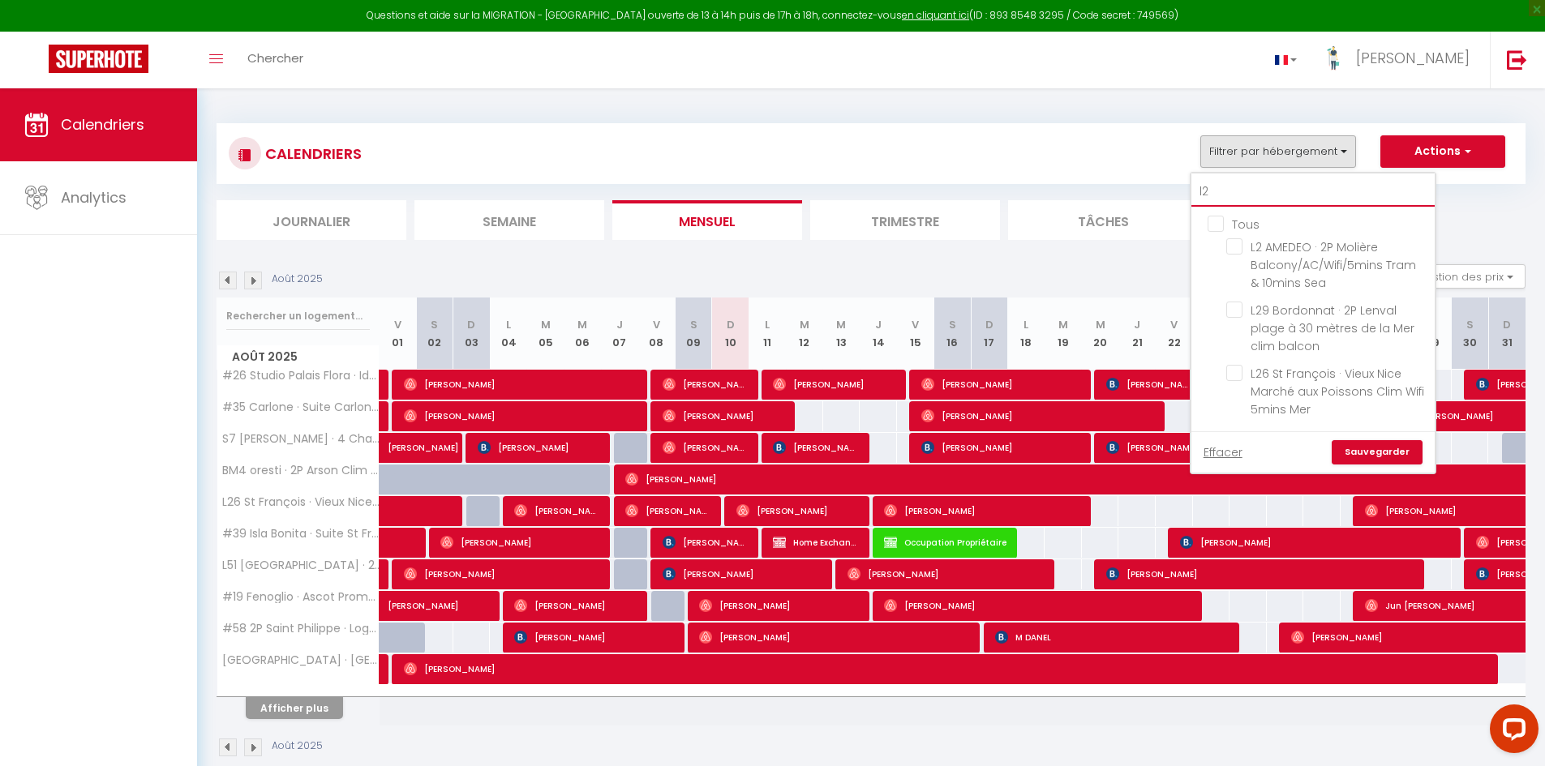
click at [1244, 187] on input "l2" at bounding box center [1312, 192] width 243 height 29
type input "l"
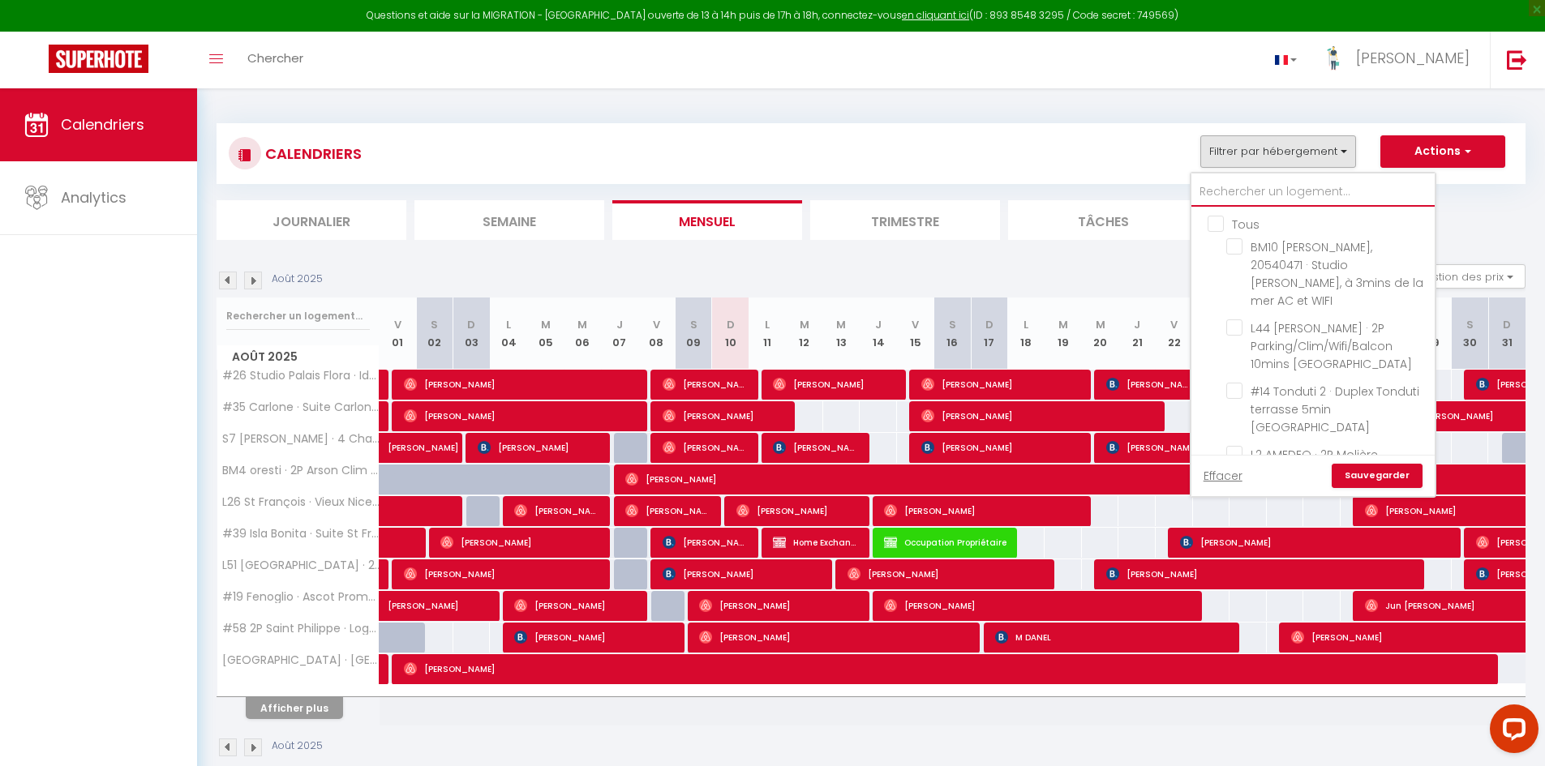
checkbox input "true"
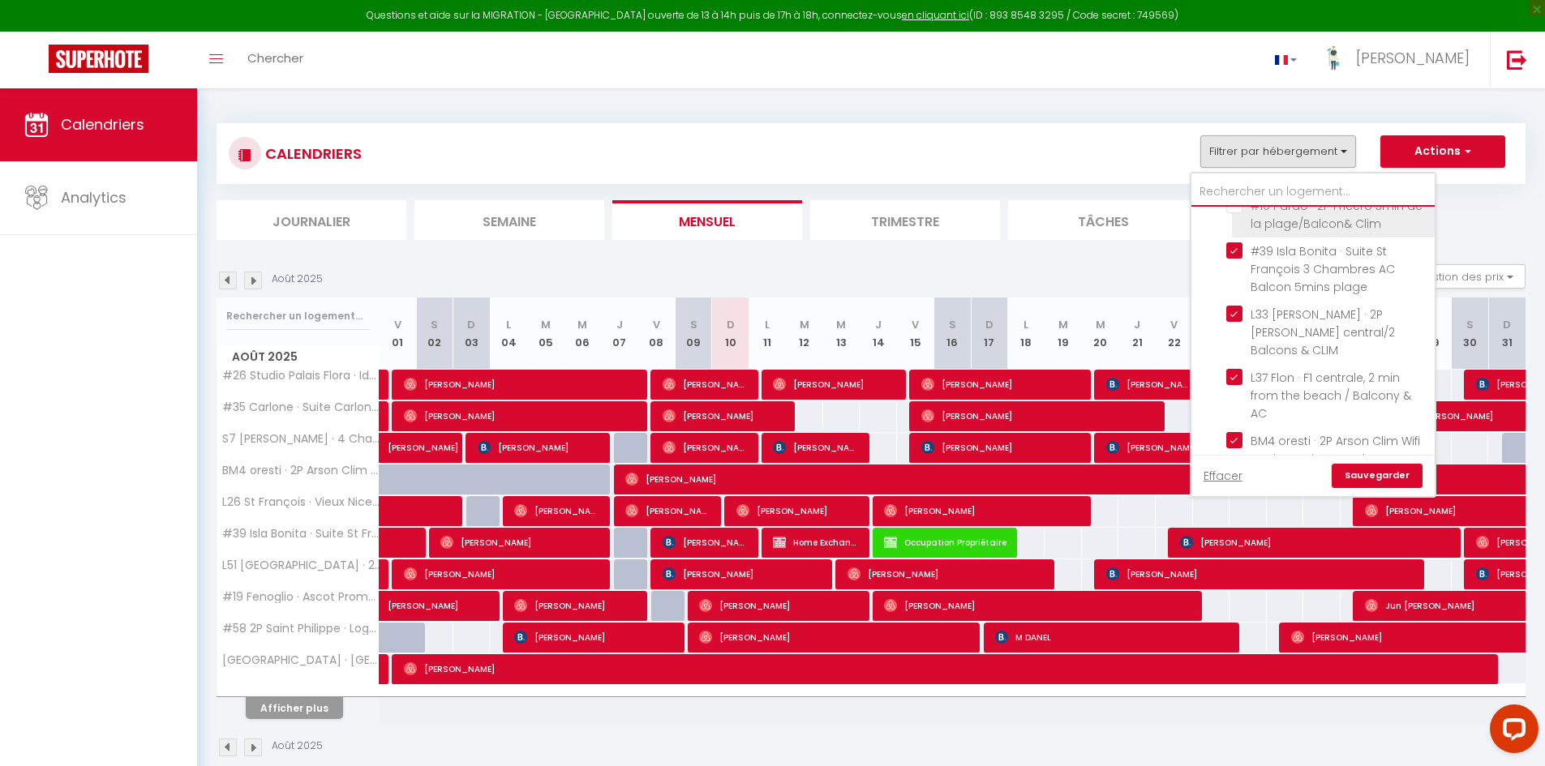
scroll to position [406, 0]
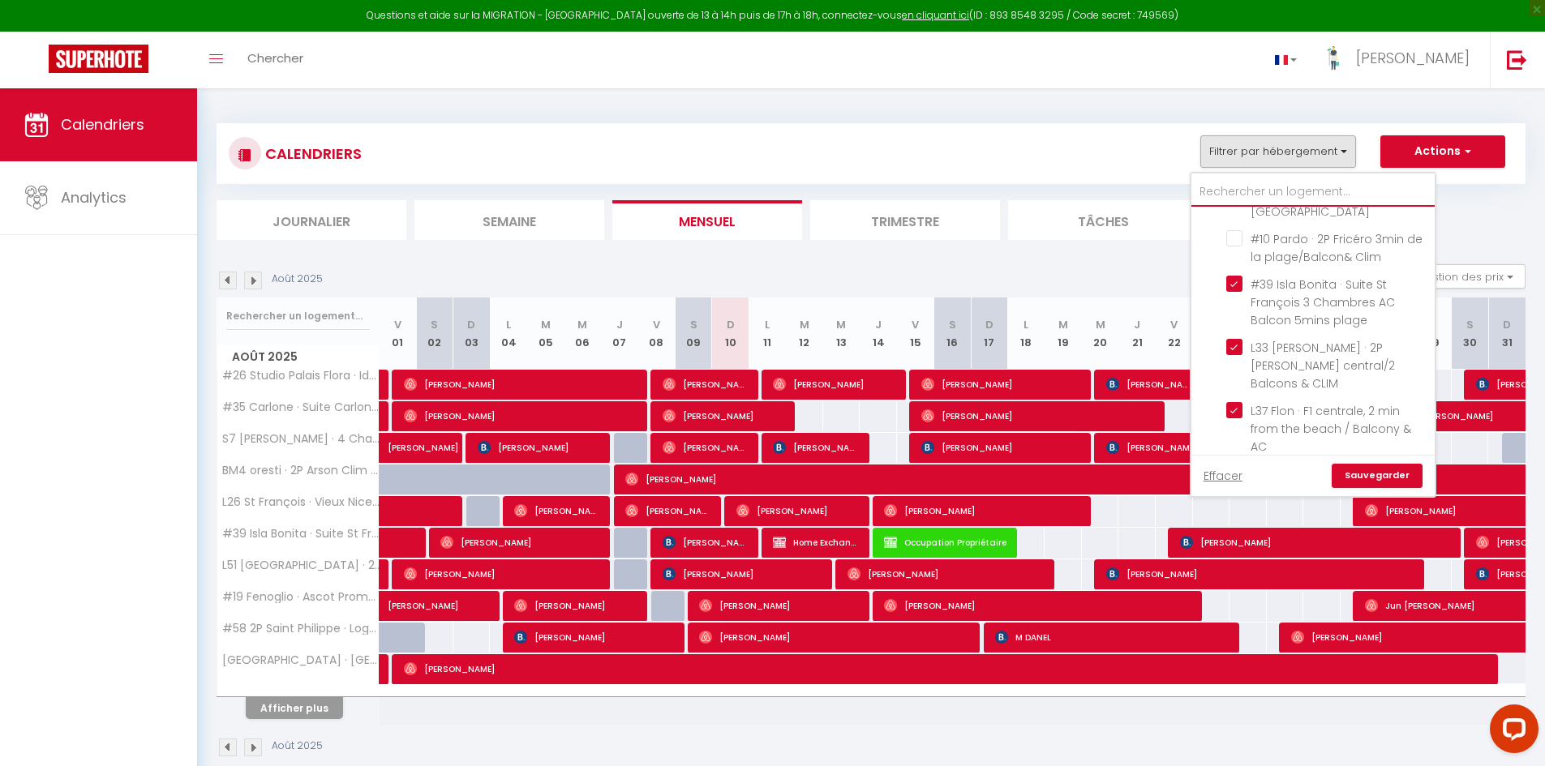
type input "#"
checkbox input "true"
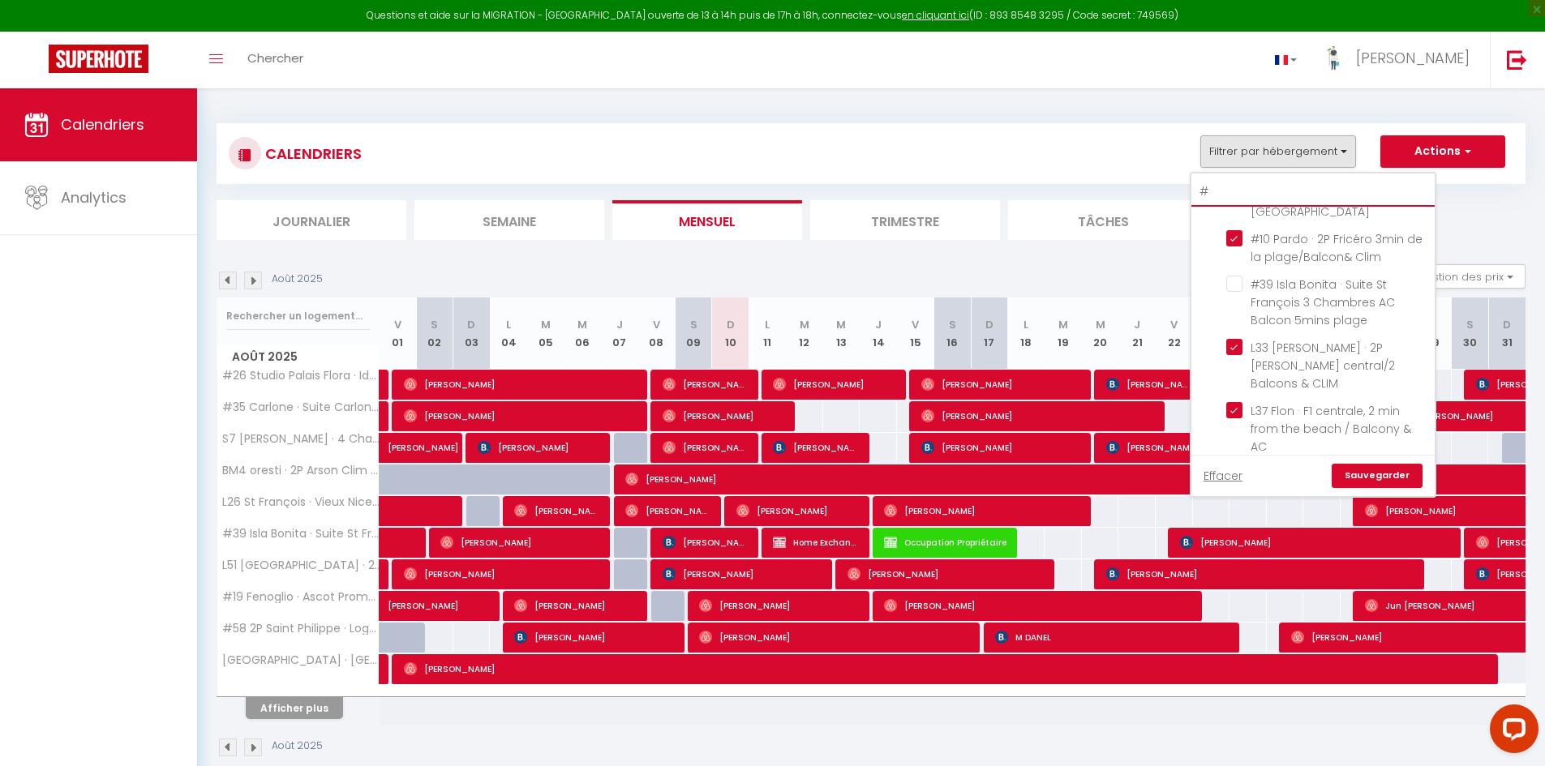
checkbox input "false"
checkbox input "true"
type input "#2"
checkbox input "true"
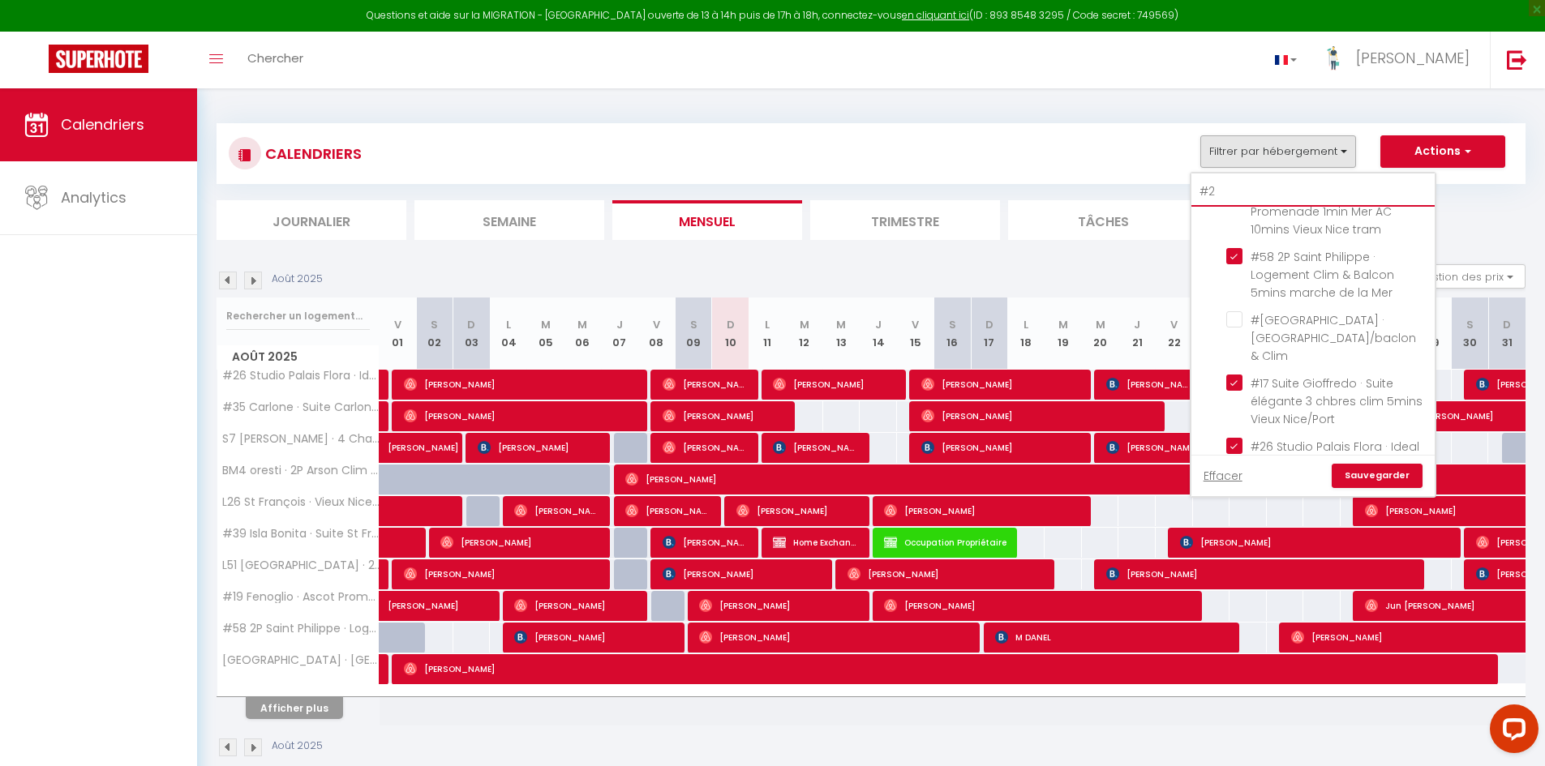
checkbox input "true"
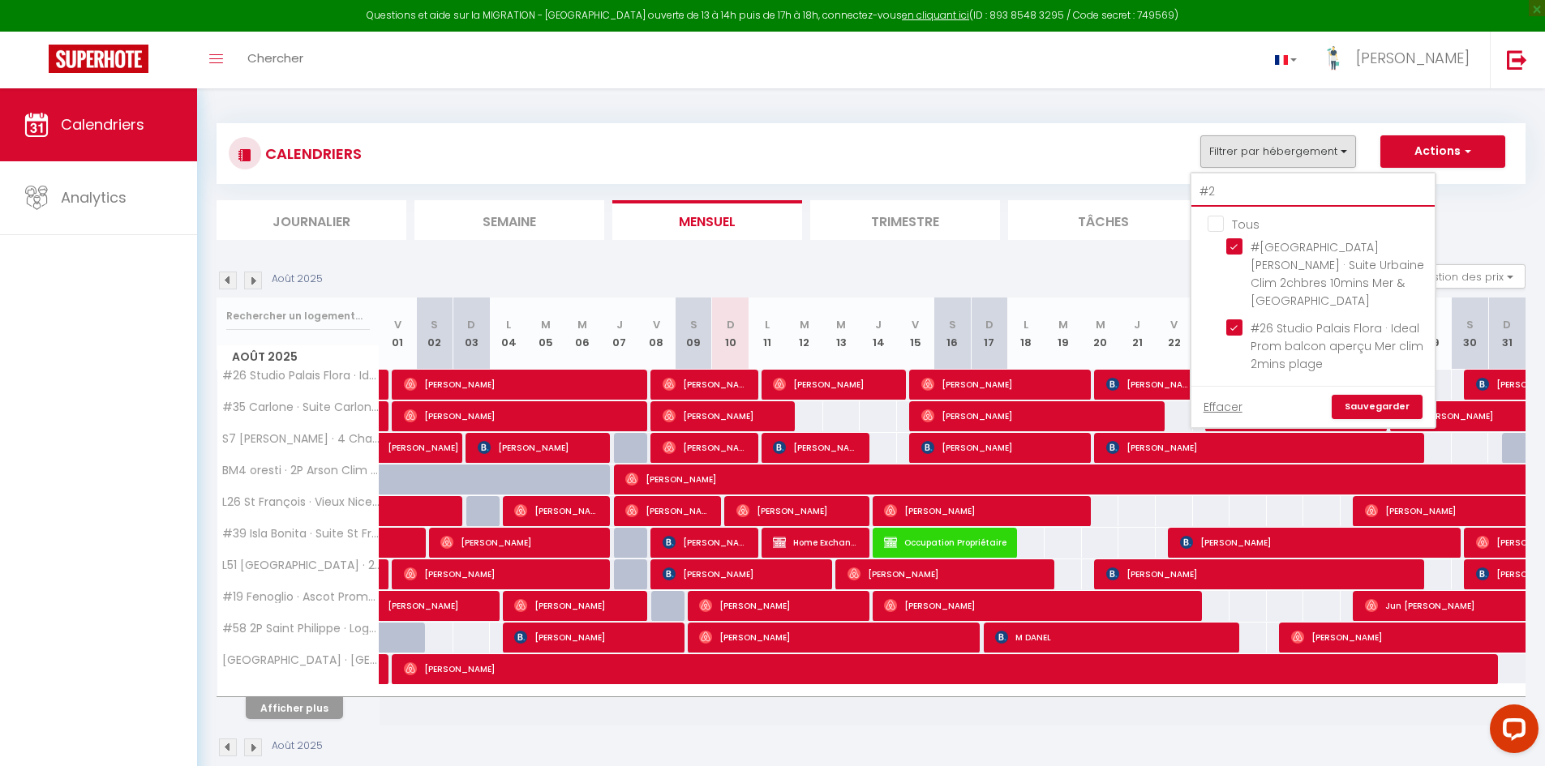
scroll to position [0, 0]
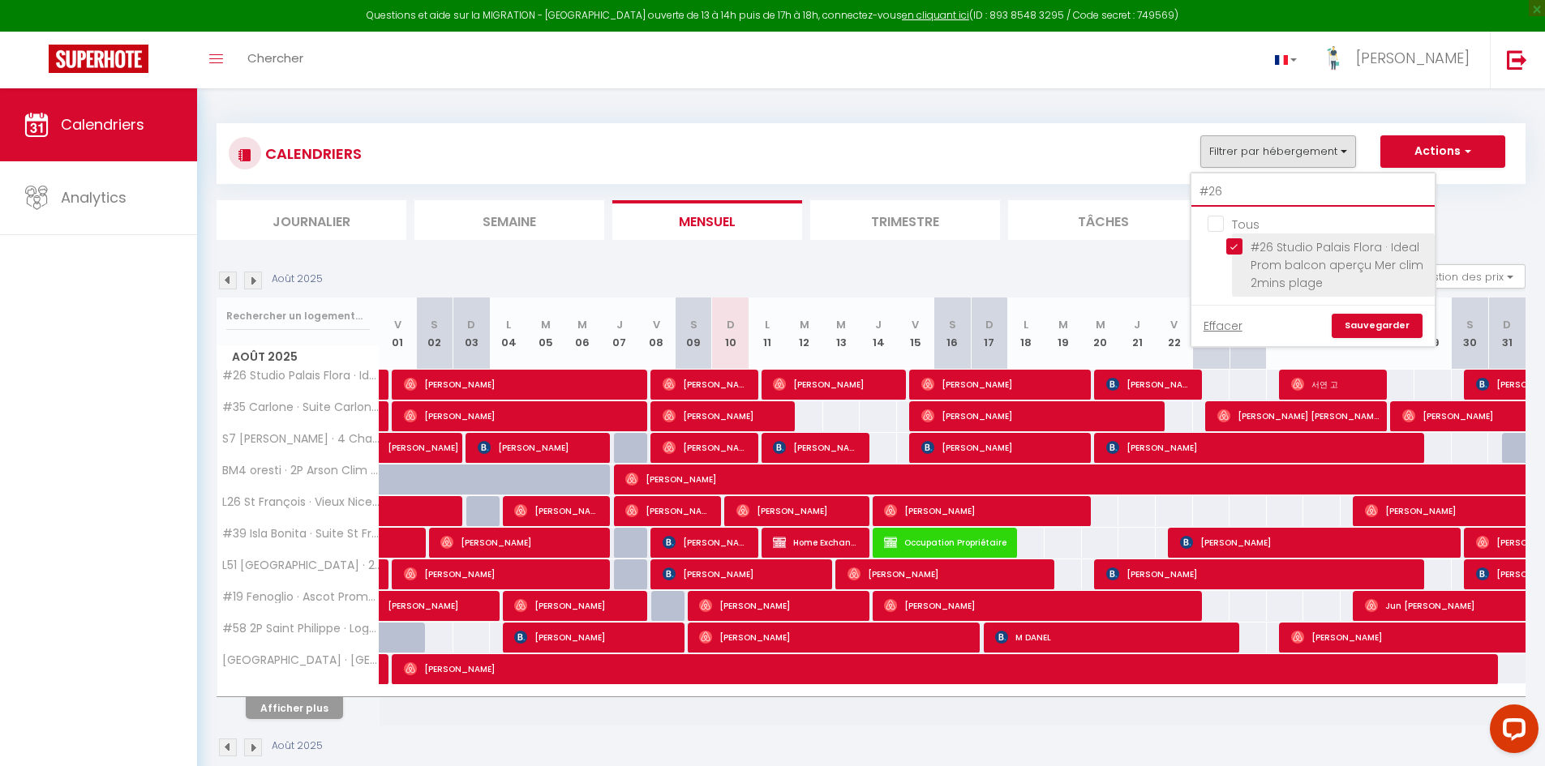
type input "#26"
click at [1237, 244] on input "#26 Studio Palais Flora · Ideal Prom balcon aperçu Mer clim 2mins plage" at bounding box center [1327, 246] width 203 height 16
checkbox input "false"
click at [1290, 196] on input "#26" at bounding box center [1312, 192] width 243 height 29
type input "#2"
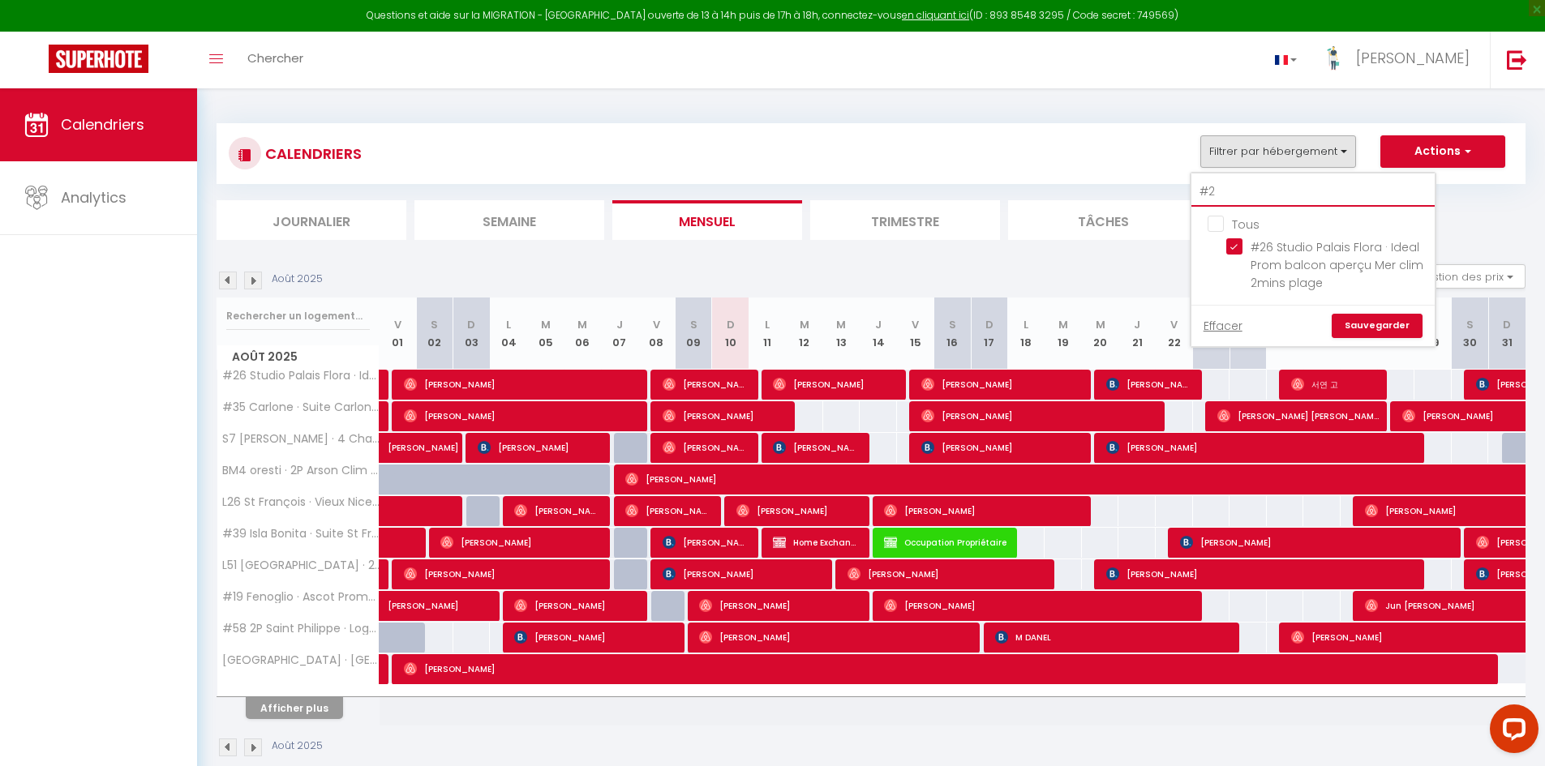
checkbox input "true"
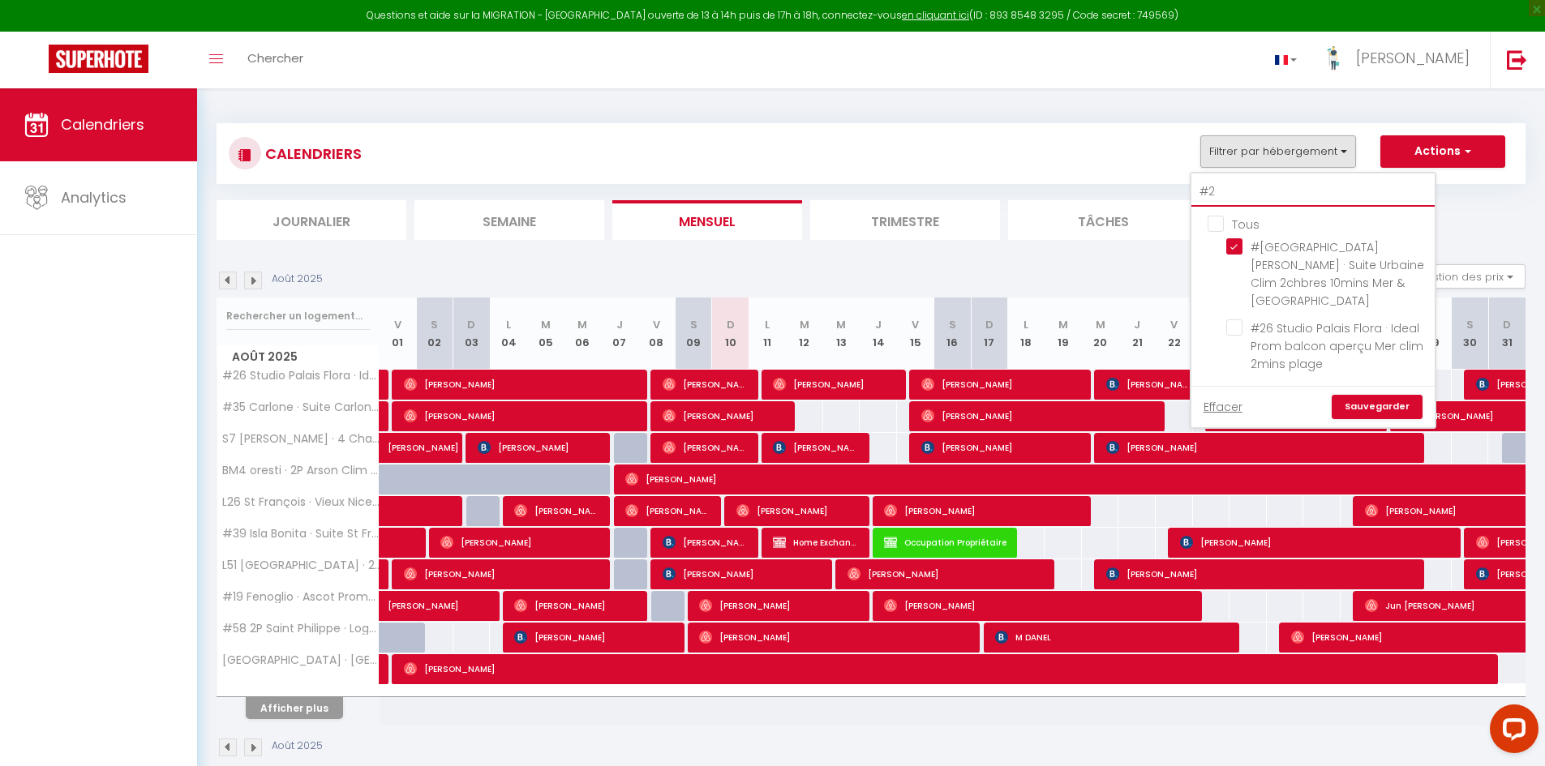
type input "#"
checkbox input "false"
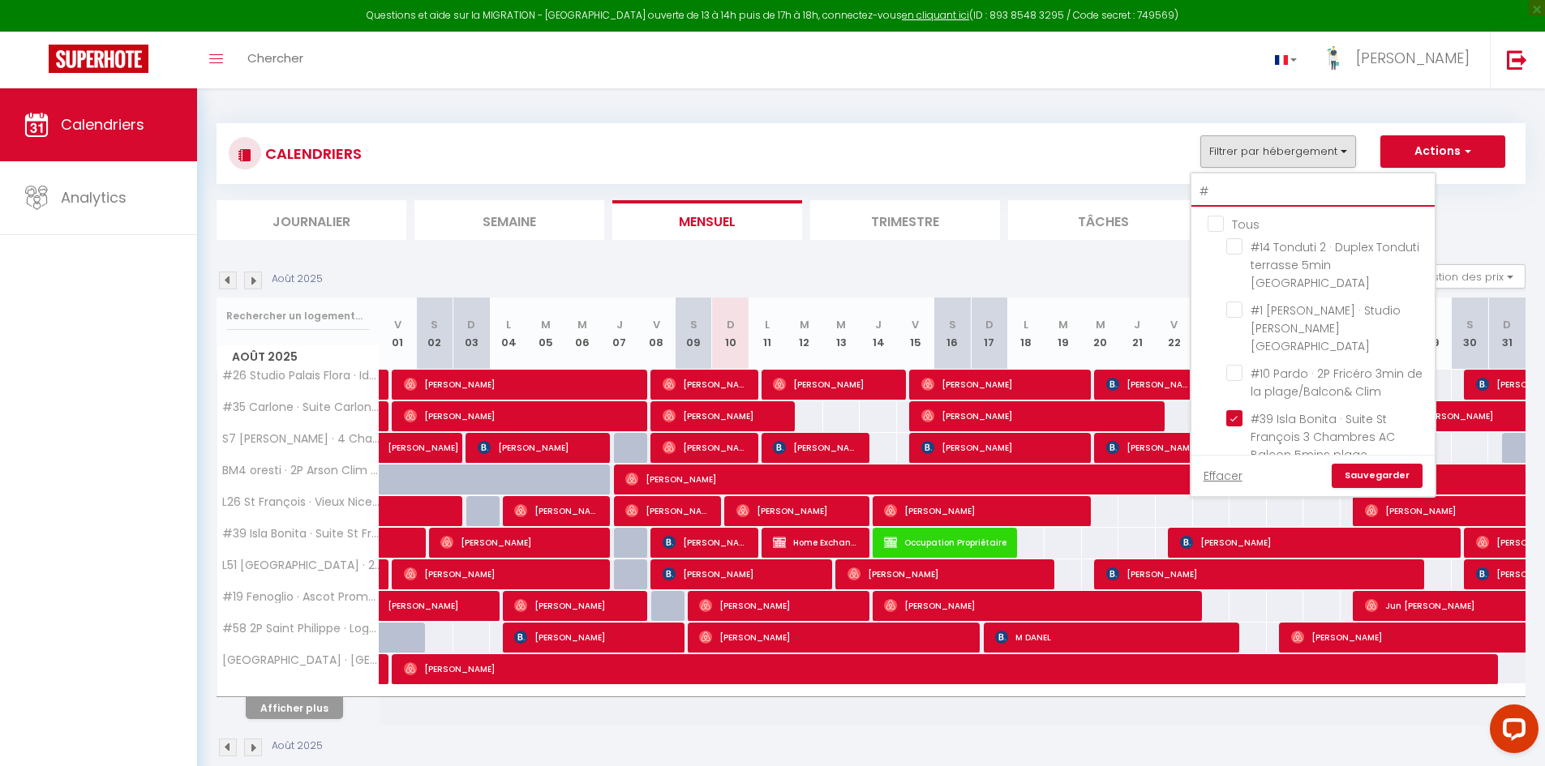
type input "#3"
checkbox input "true"
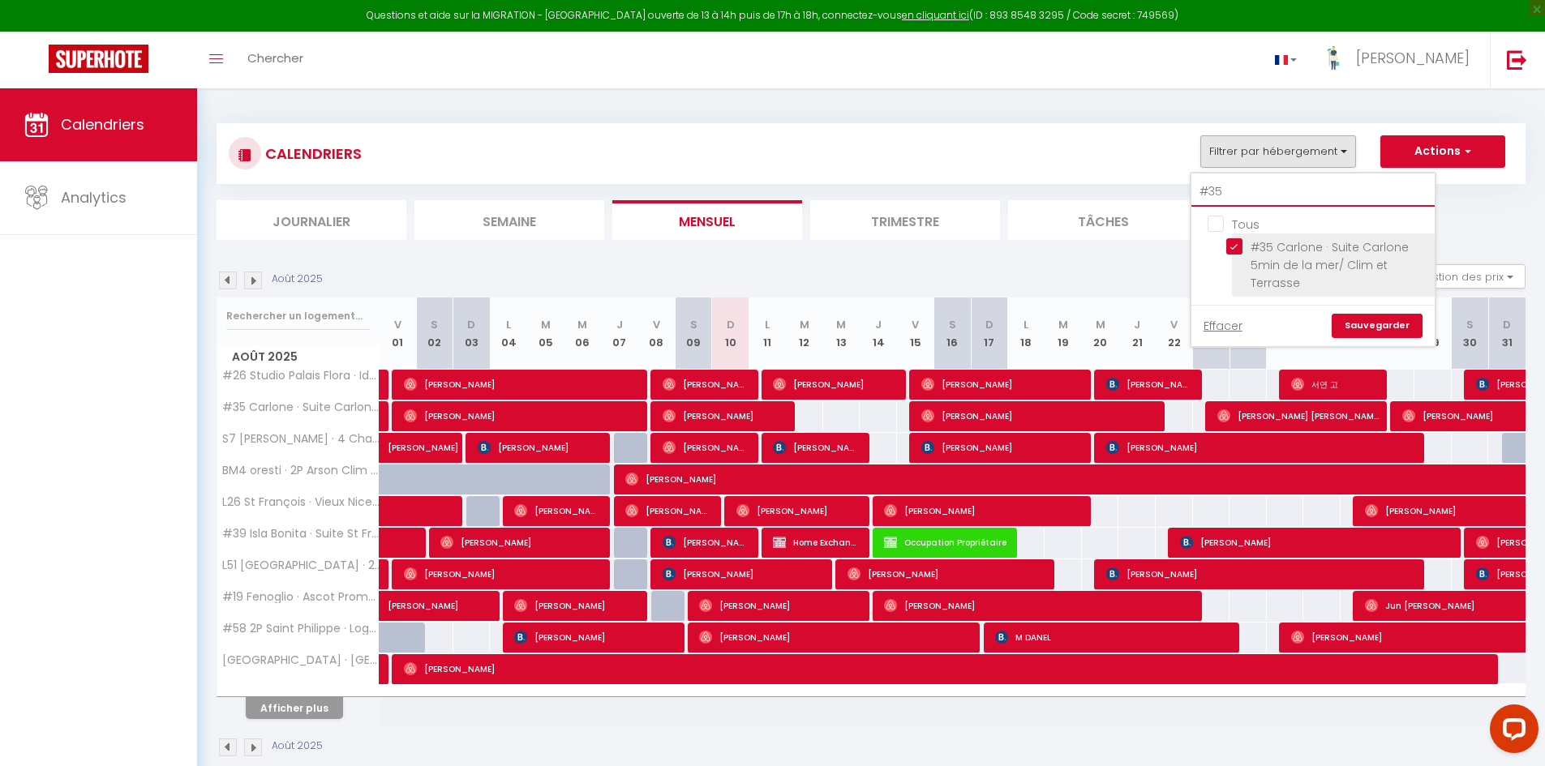
type input "#35"
click at [1238, 244] on input "#35 Carlone · Suite Carlone 5min de la mer/ Clim et Terrasse" at bounding box center [1327, 246] width 203 height 16
checkbox input "false"
click at [1240, 194] on input "#35" at bounding box center [1312, 192] width 243 height 29
type input "#3"
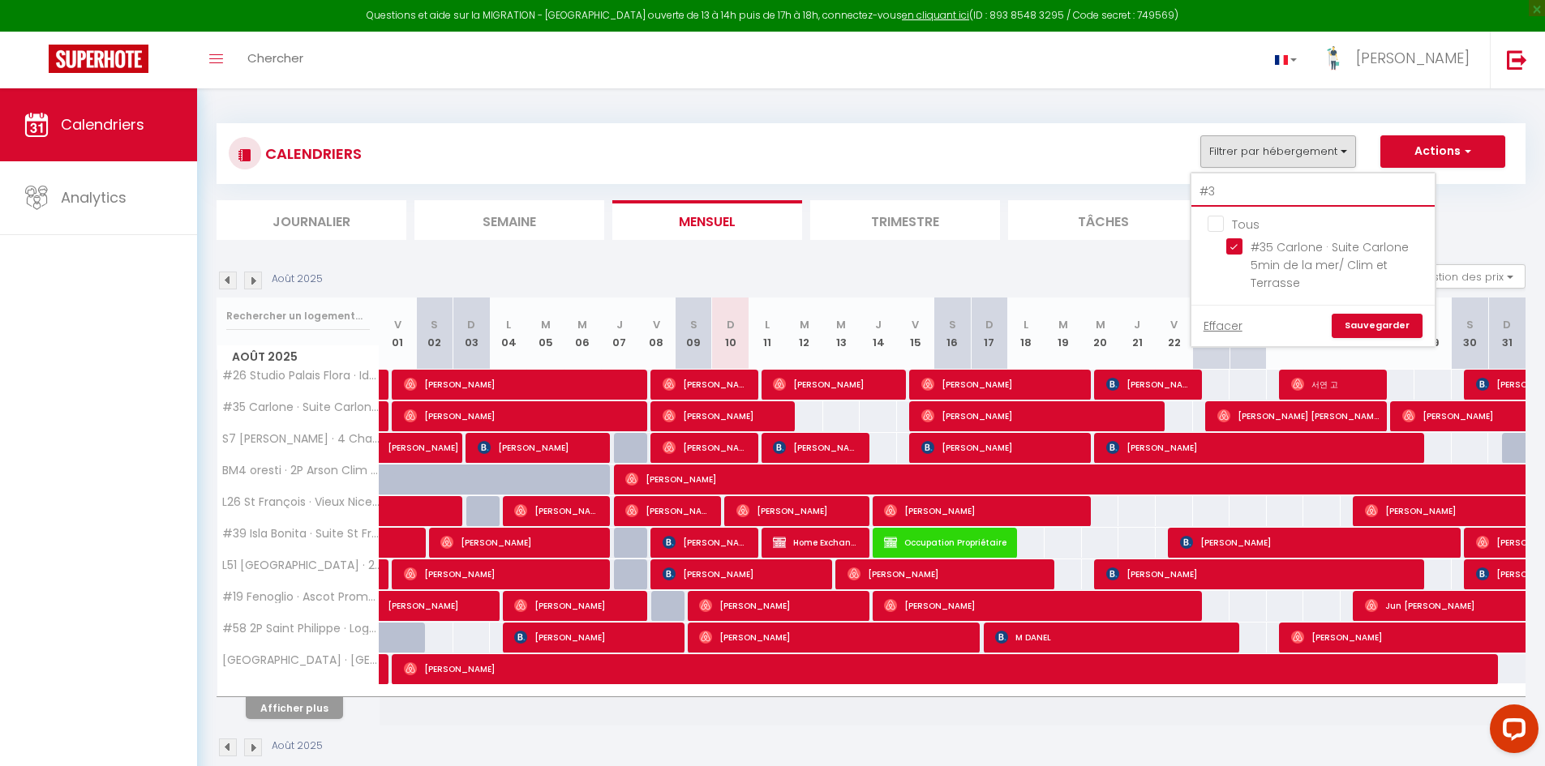
checkbox input "true"
type input "#"
checkbox input "false"
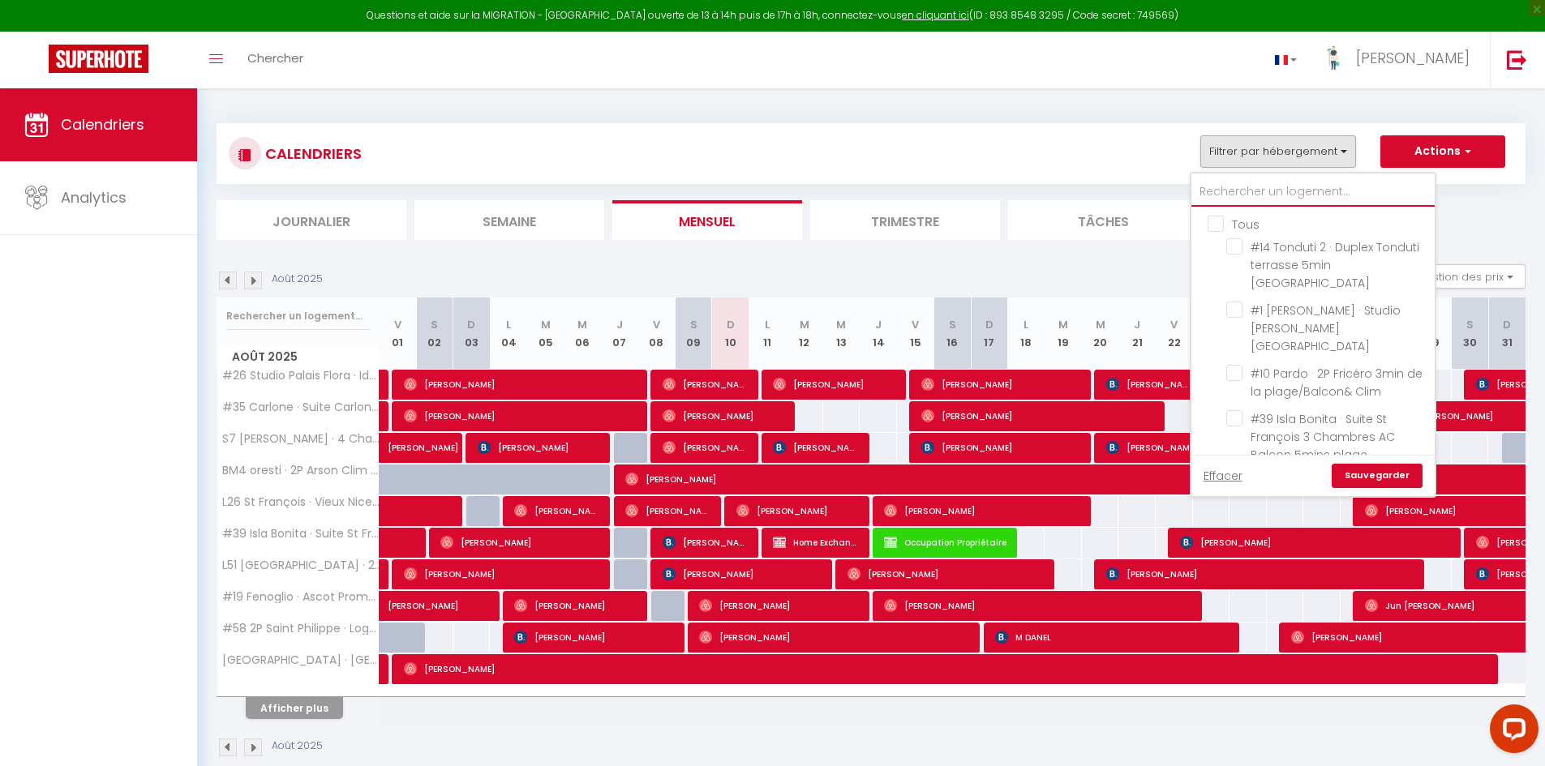
checkbox input "false"
checkbox input "true"
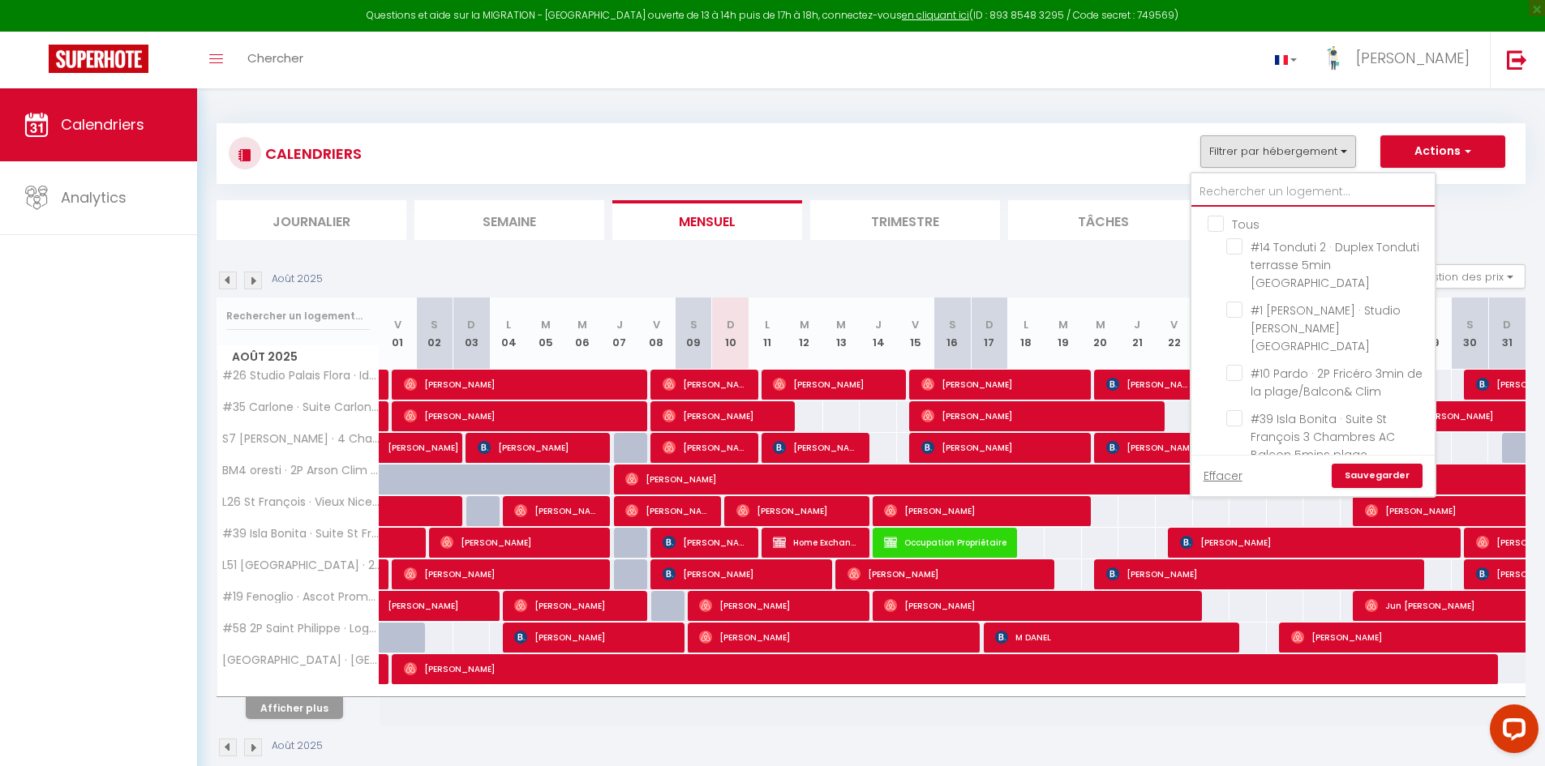
checkbox input "true"
type input "s"
checkbox input "true"
checkbox input "false"
checkbox input "true"
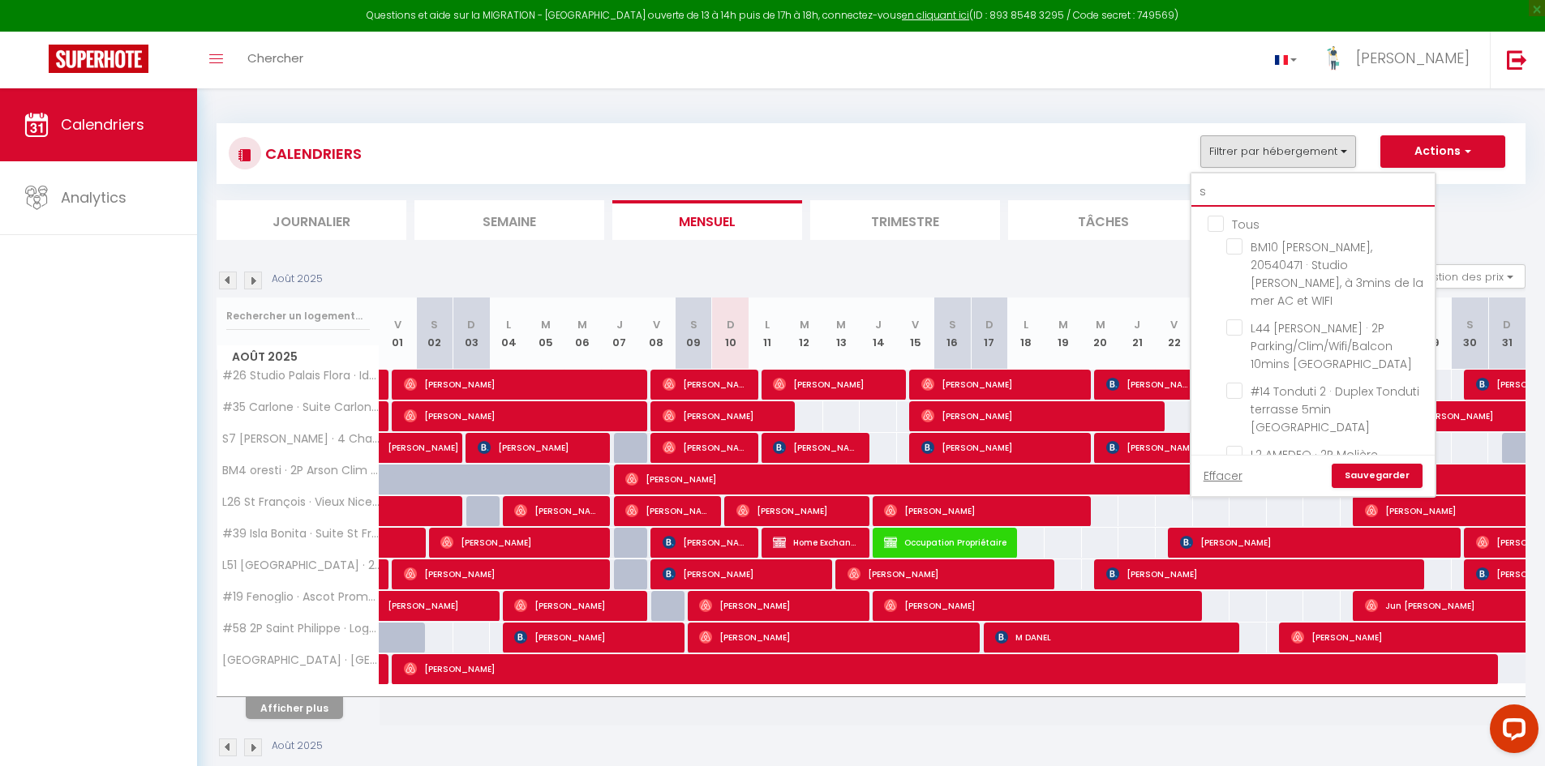
checkbox input "false"
checkbox input "true"
checkbox input "false"
checkbox input "true"
checkbox input "false"
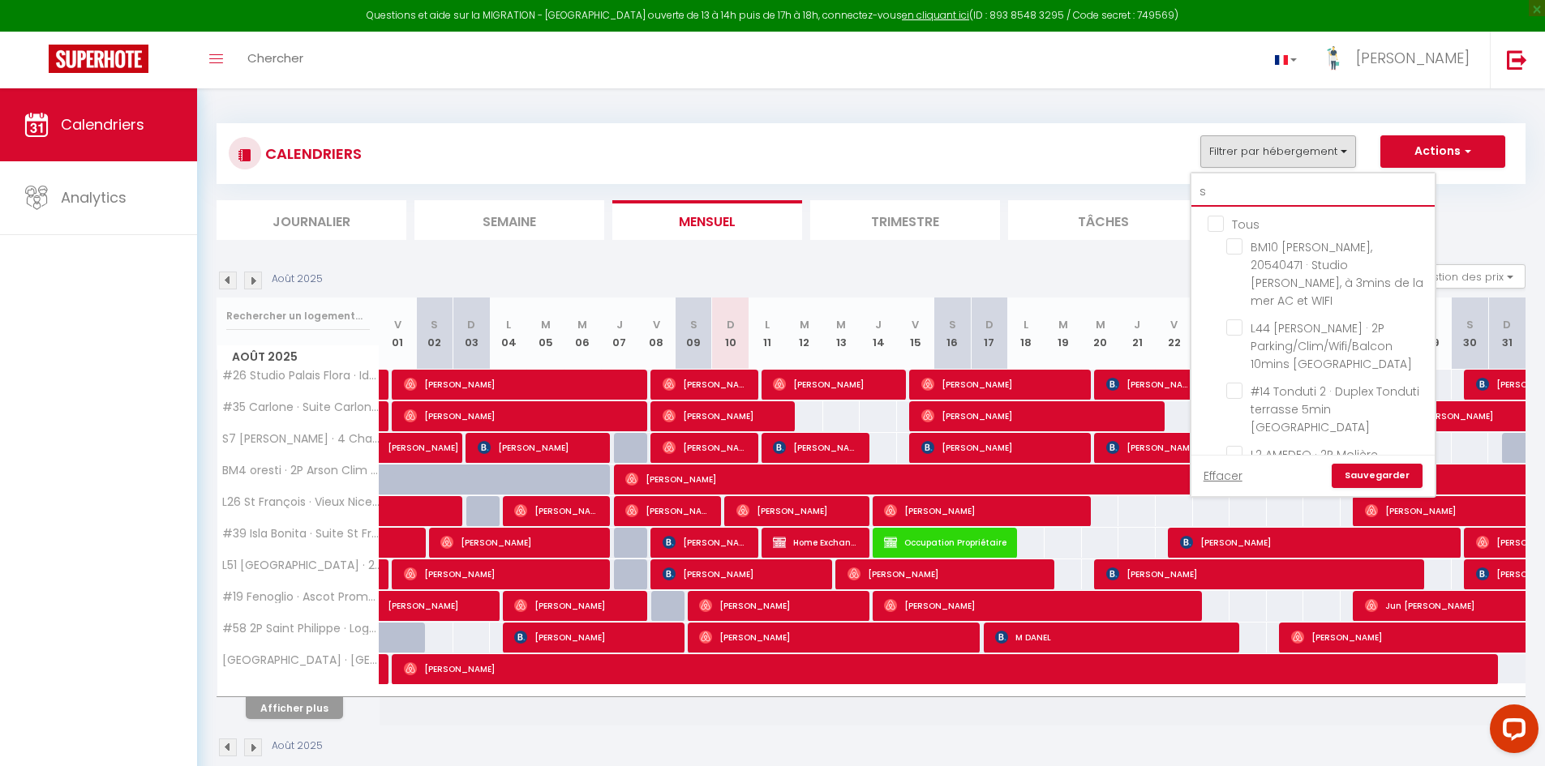
type input "s7"
checkbox input "true"
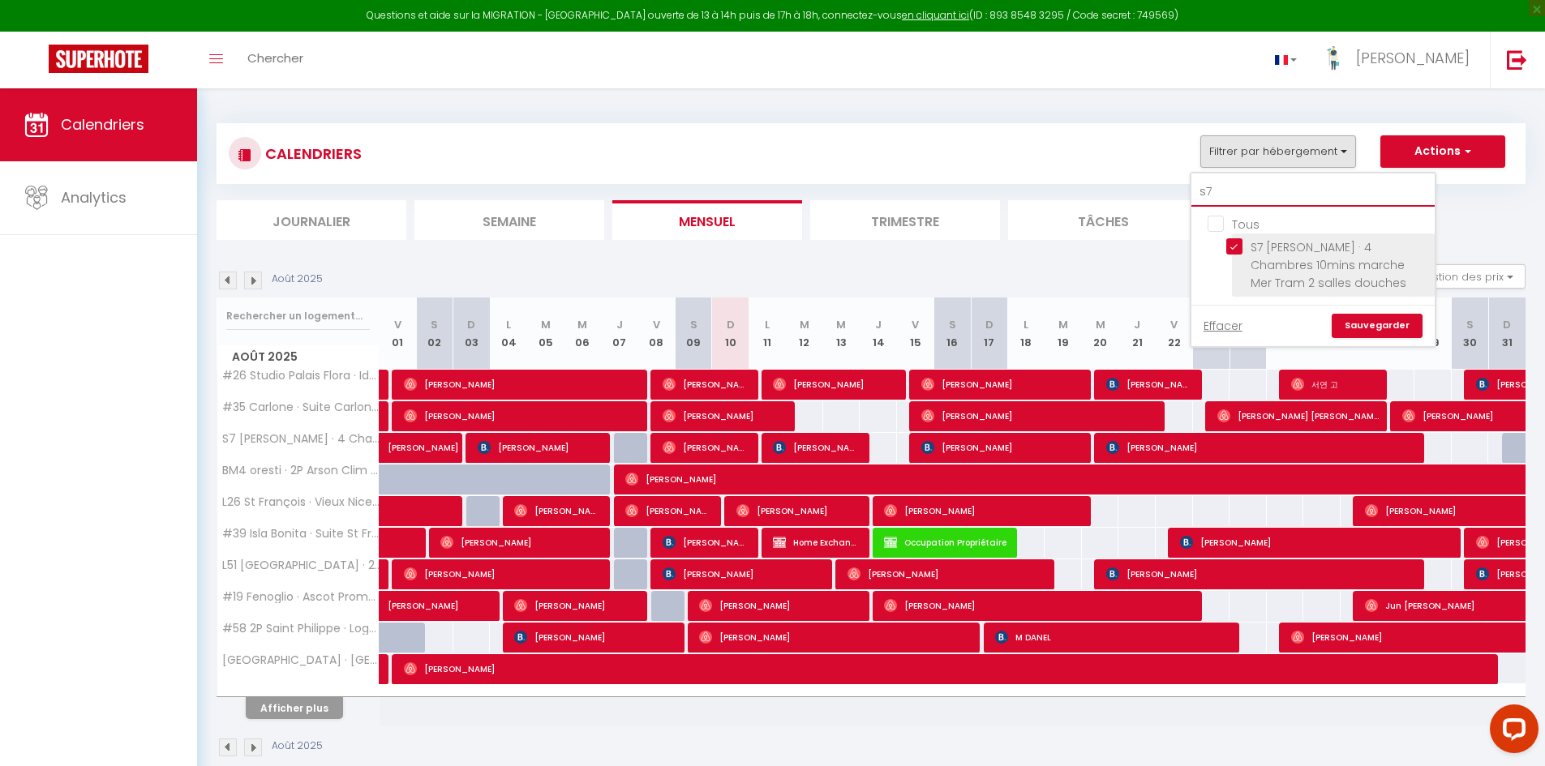
type input "s7"
click at [1234, 243] on input "S7 [PERSON_NAME] · 4 Chambres 10mins marche Mer Tram 2 salles douches" at bounding box center [1327, 246] width 203 height 16
checkbox input "false"
click at [1234, 192] on input "s7" at bounding box center [1312, 192] width 243 height 29
type input "s"
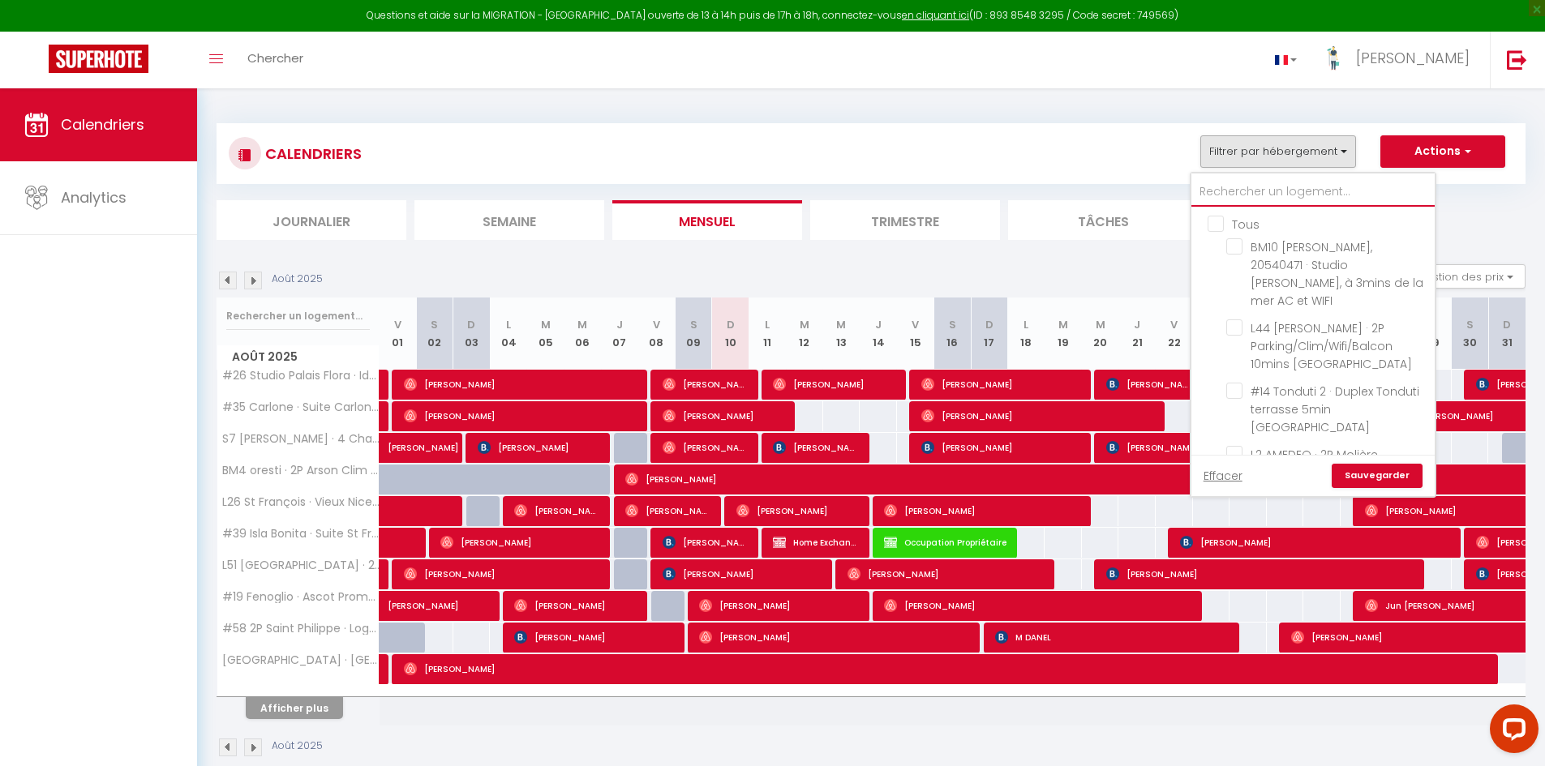
checkbox input "false"
checkbox input "true"
checkbox input "false"
checkbox input "true"
checkbox input "false"
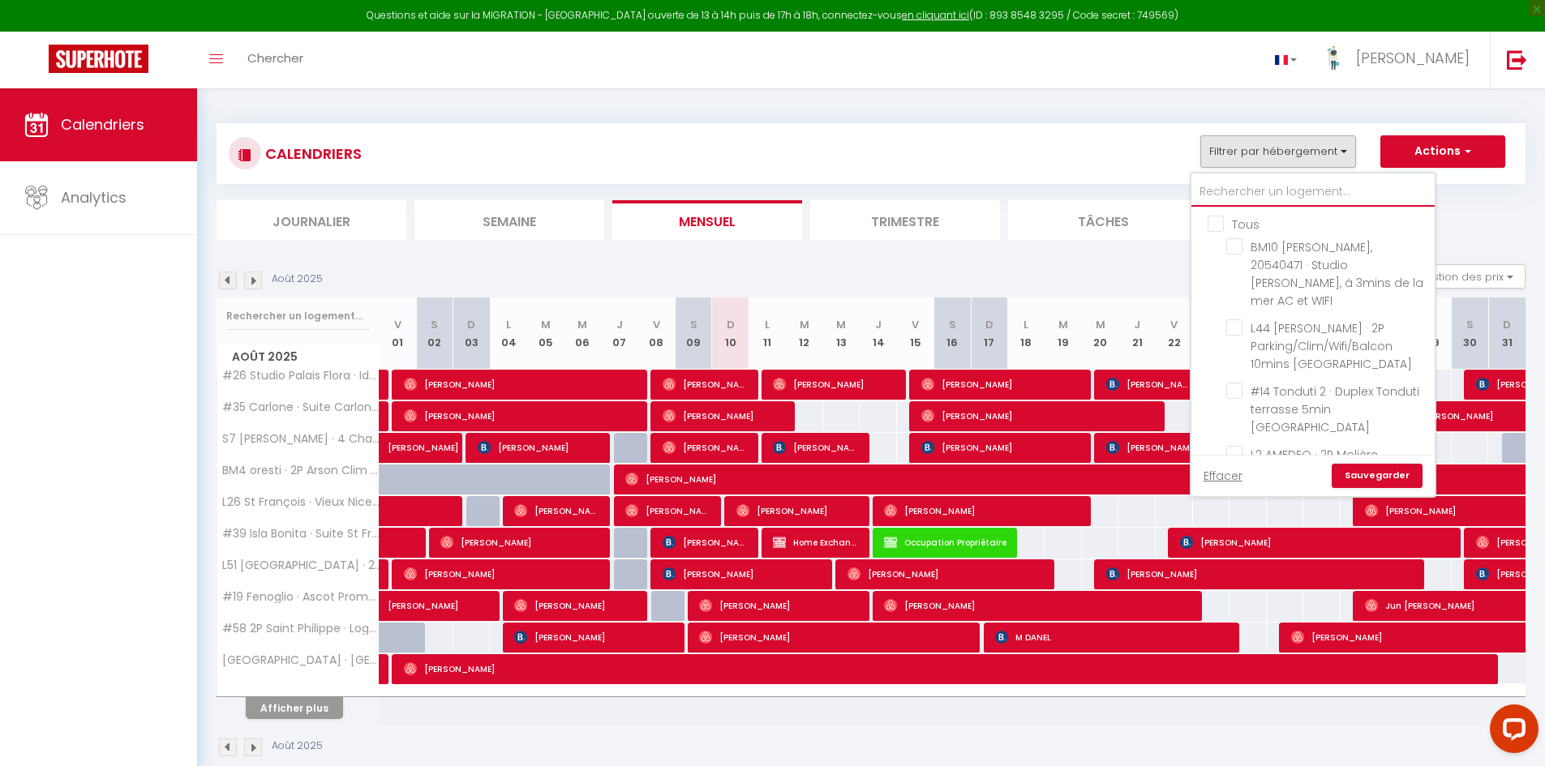
checkbox input "true"
type input "l"
checkbox input "false"
checkbox input "true"
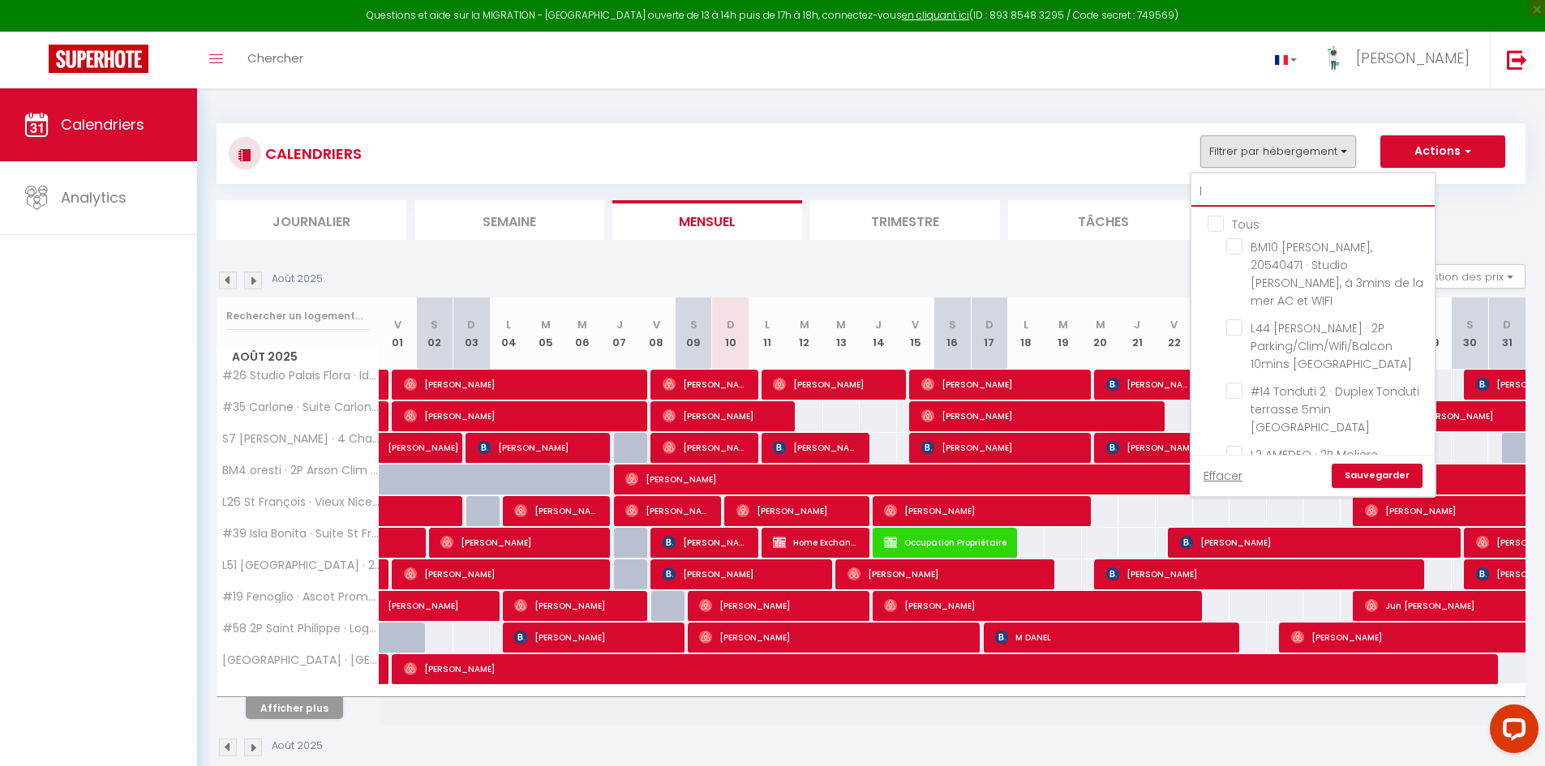
checkbox input "false"
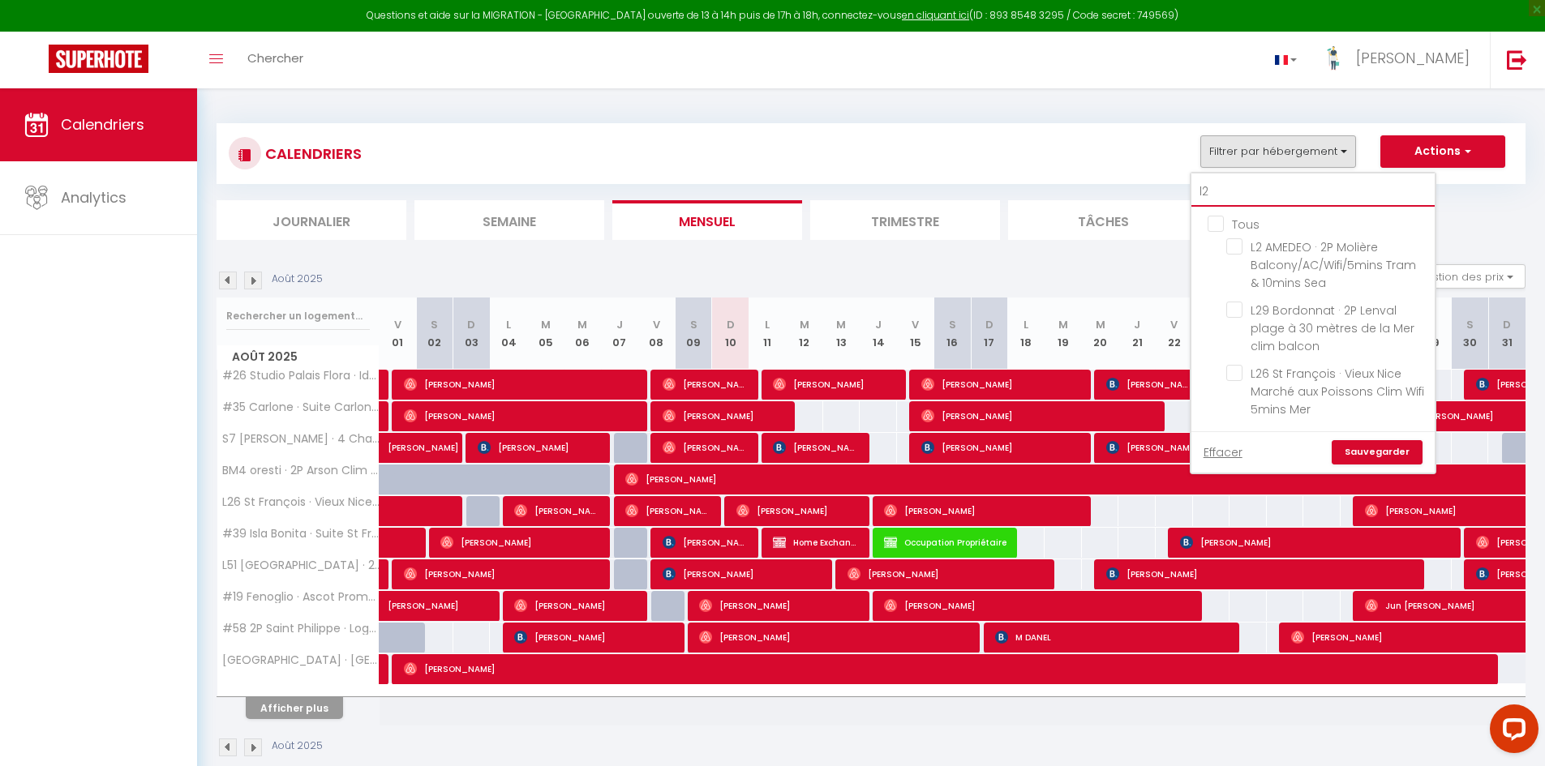
type input "l"
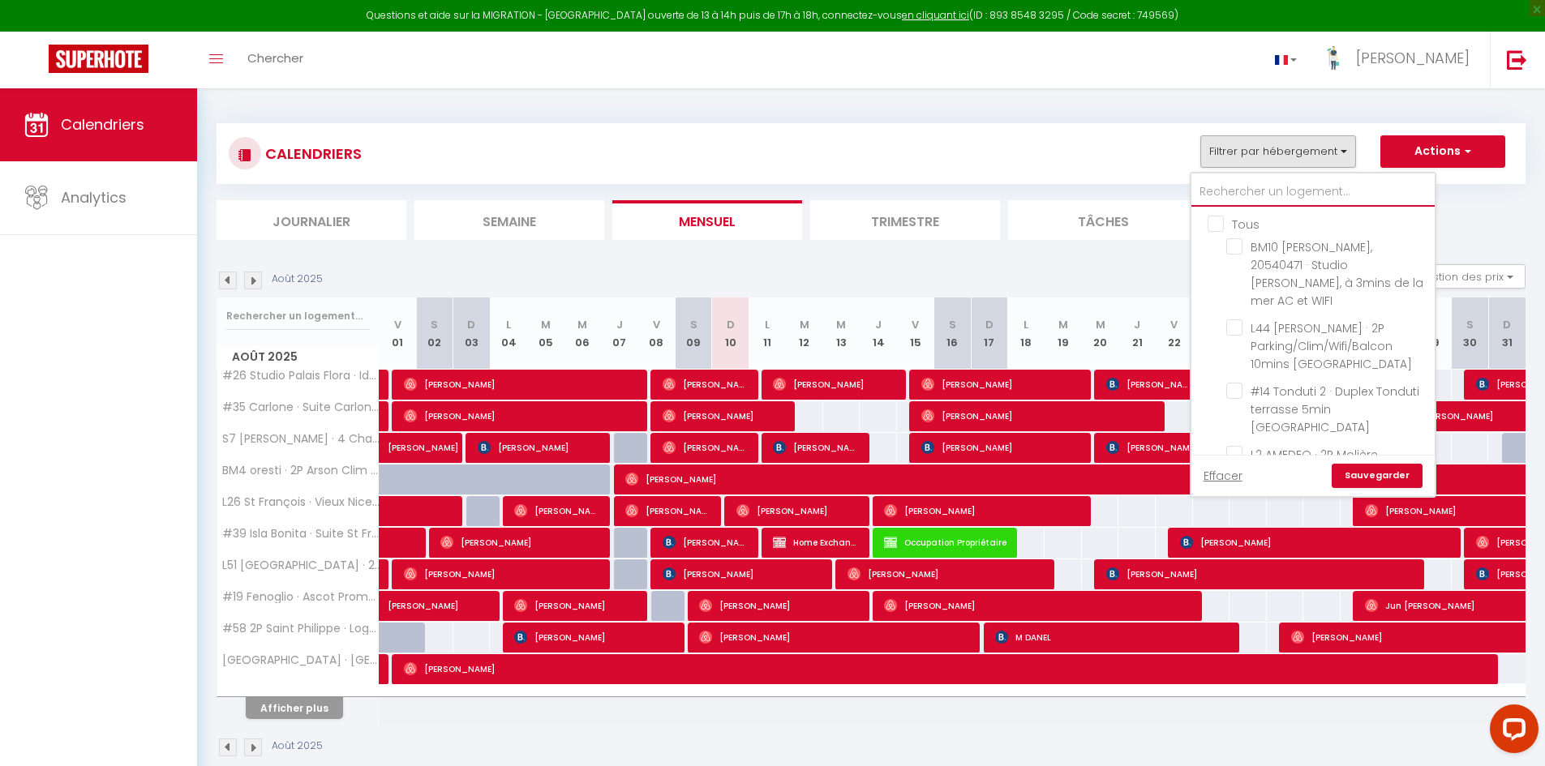
checkbox input "true"
checkbox input "false"
checkbox input "true"
click at [1476, 215] on ul "Journalier Semaine Mensuel Trimestre Tâches Planning" at bounding box center [871, 220] width 1309 height 40
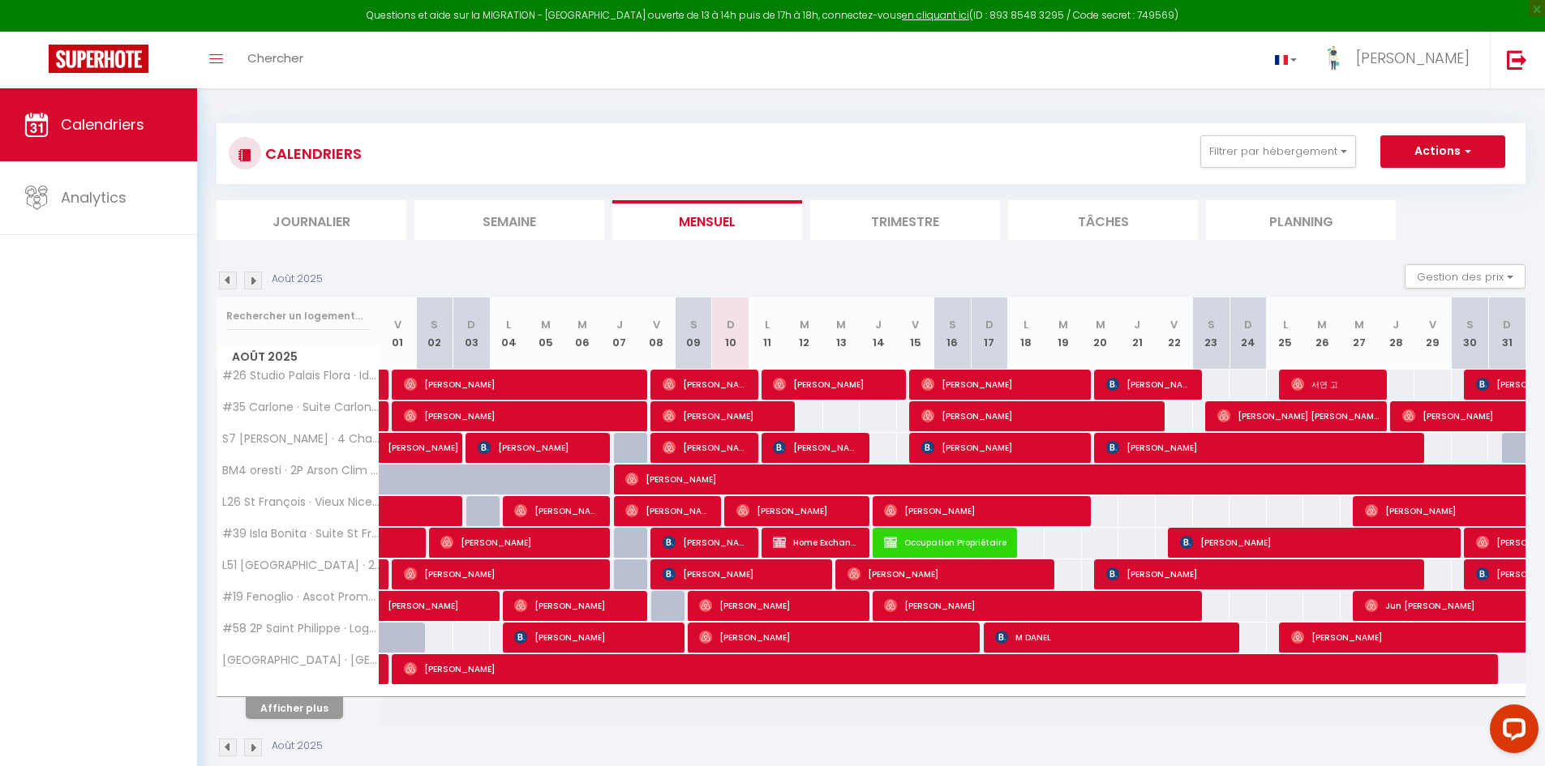
click at [1288, 133] on div "CALENDRIERS Filtrer par hébergement Tous BM10 Cedric Casanova, 20540471 · Studi…" at bounding box center [871, 153] width 1309 height 61
click at [1286, 144] on button "Filtrer par hébergement" at bounding box center [1278, 151] width 156 height 32
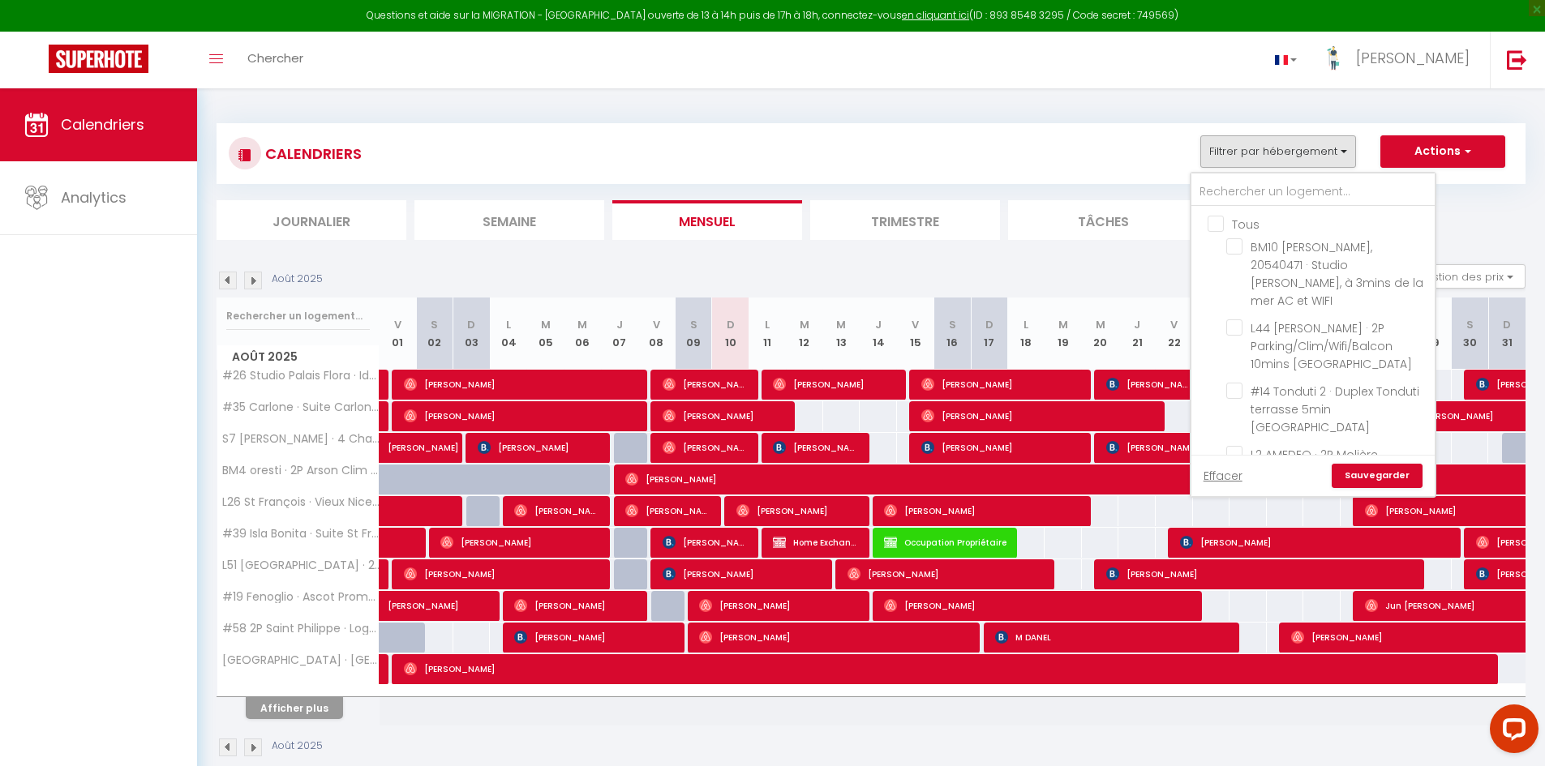
click at [1370, 477] on link "Sauvegarder" at bounding box center [1377, 476] width 91 height 24
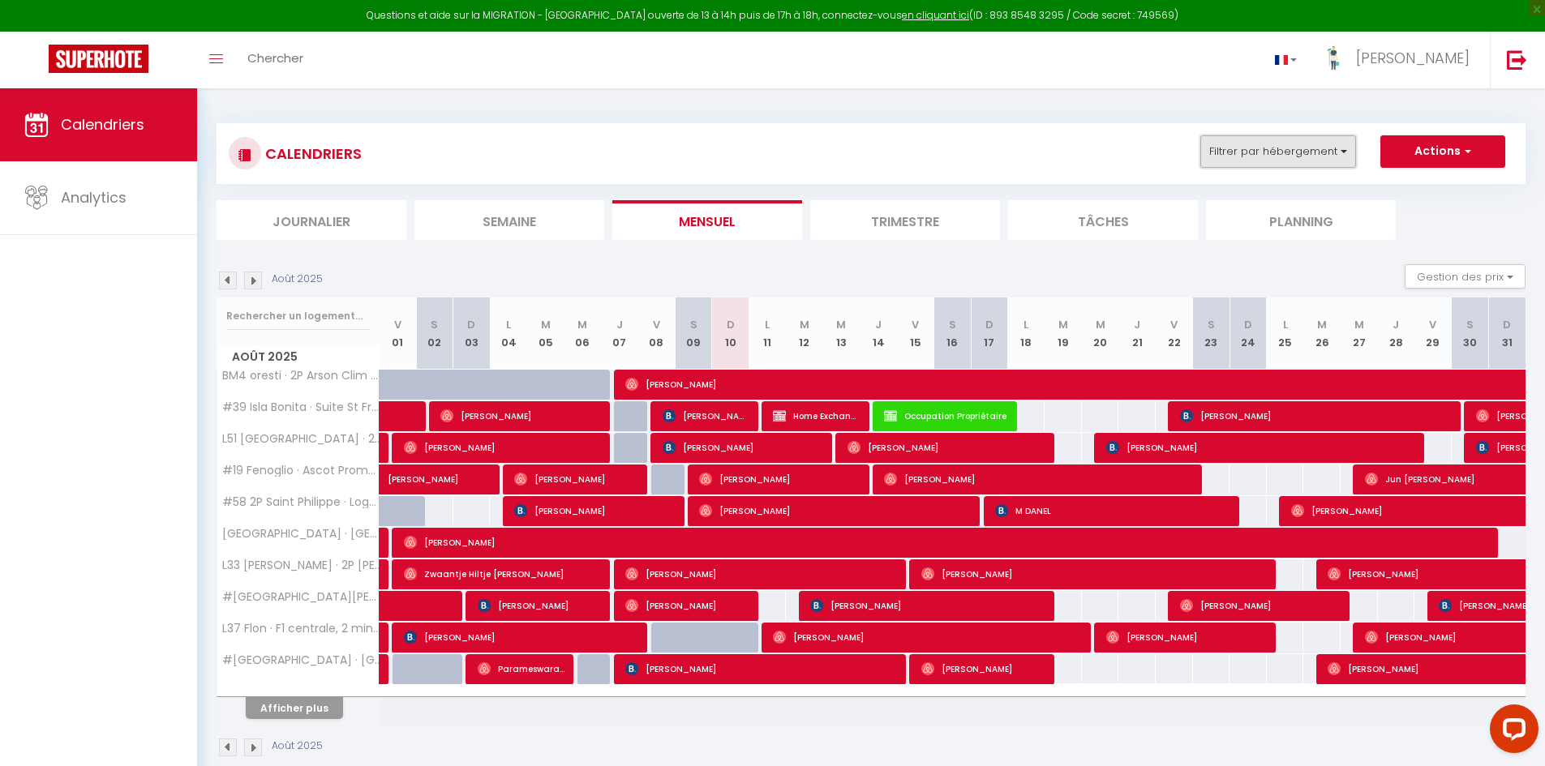
click at [1244, 139] on button "Filtrer par hébergement" at bounding box center [1278, 151] width 156 height 32
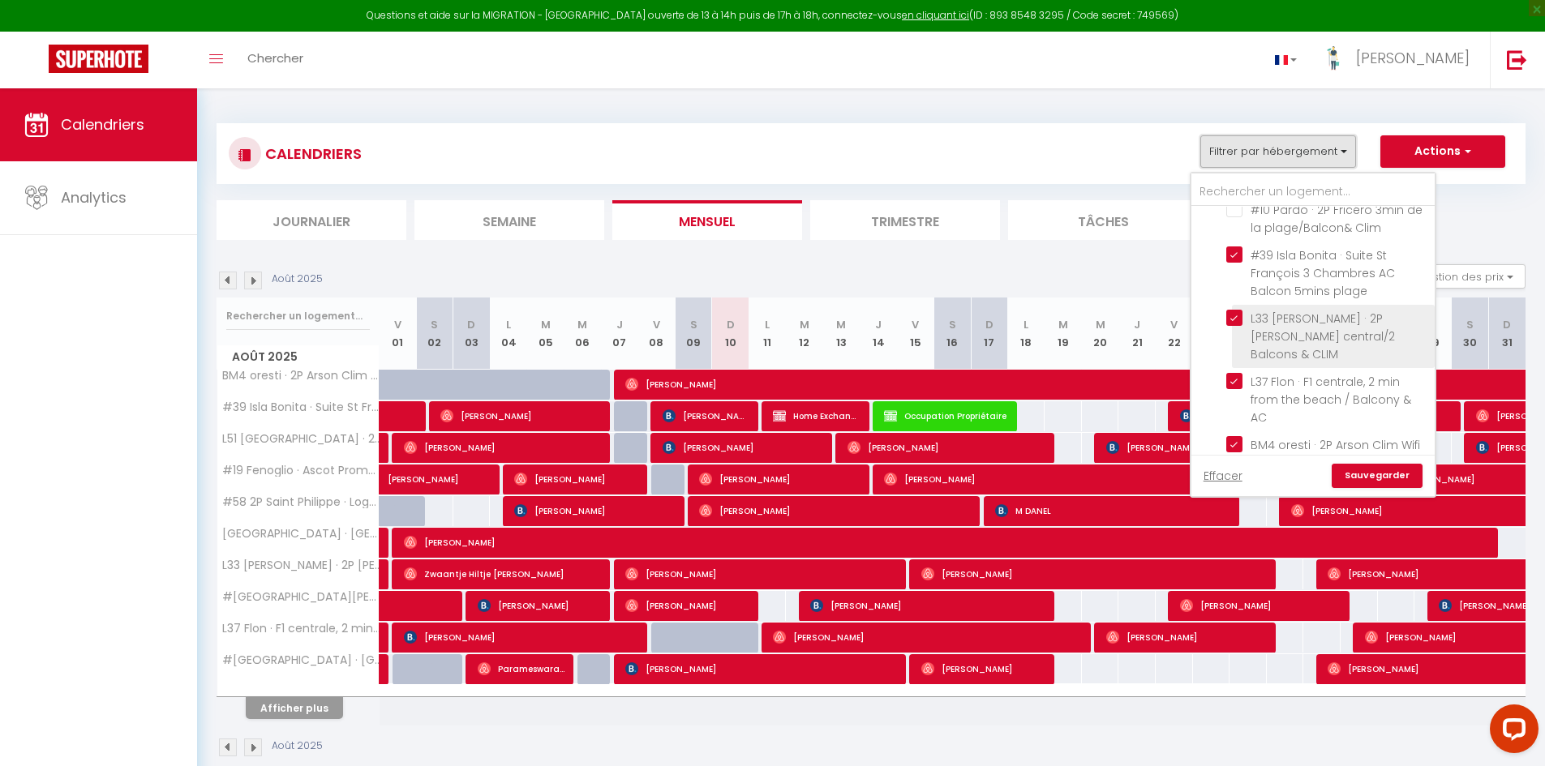
scroll to position [406, 0]
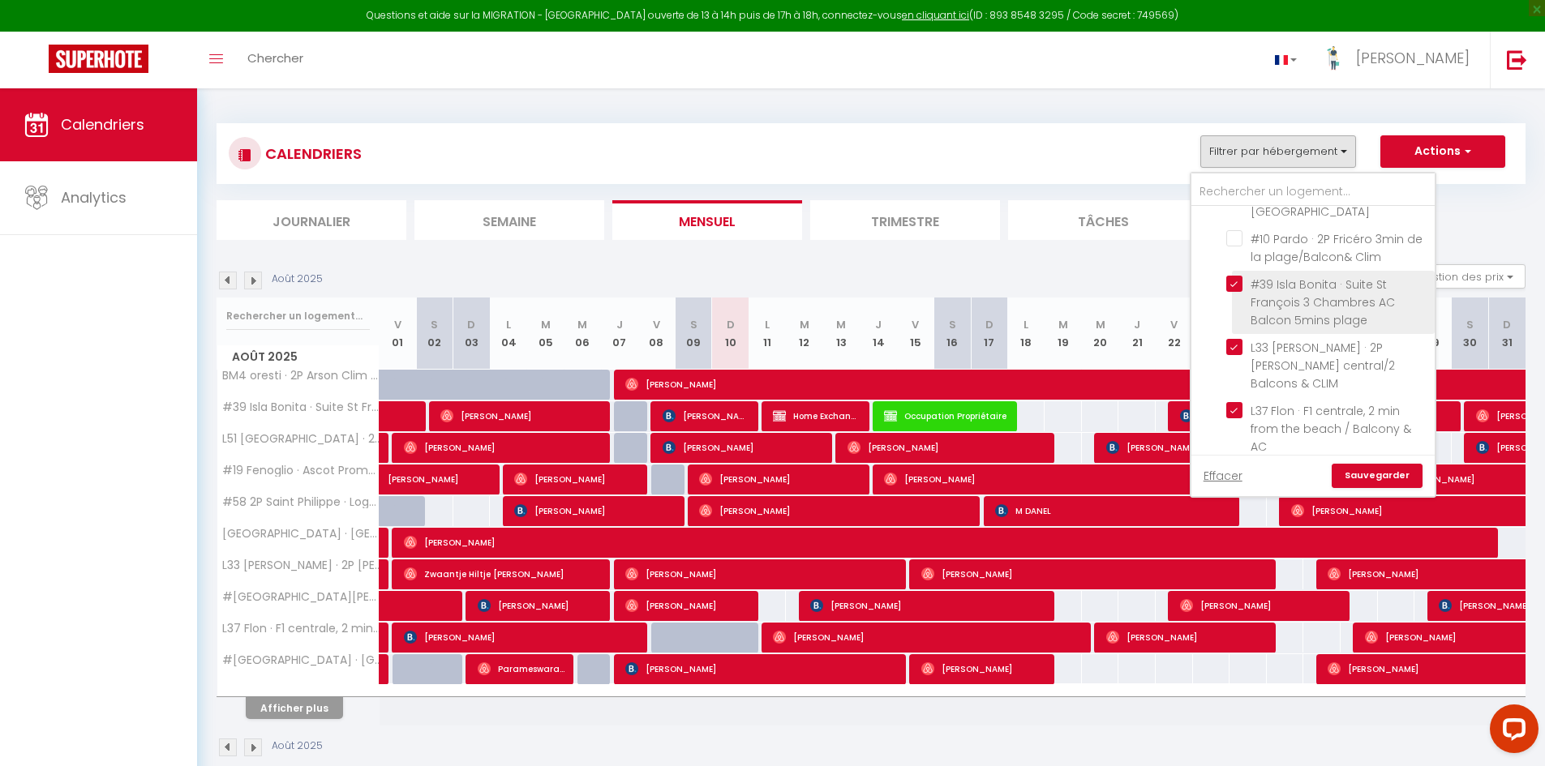
click at [1237, 276] on input "#39 Isla Bonita · Suite St François 3 Chambres AC Balcon 5mins plage" at bounding box center [1327, 284] width 203 height 16
checkbox input "false"
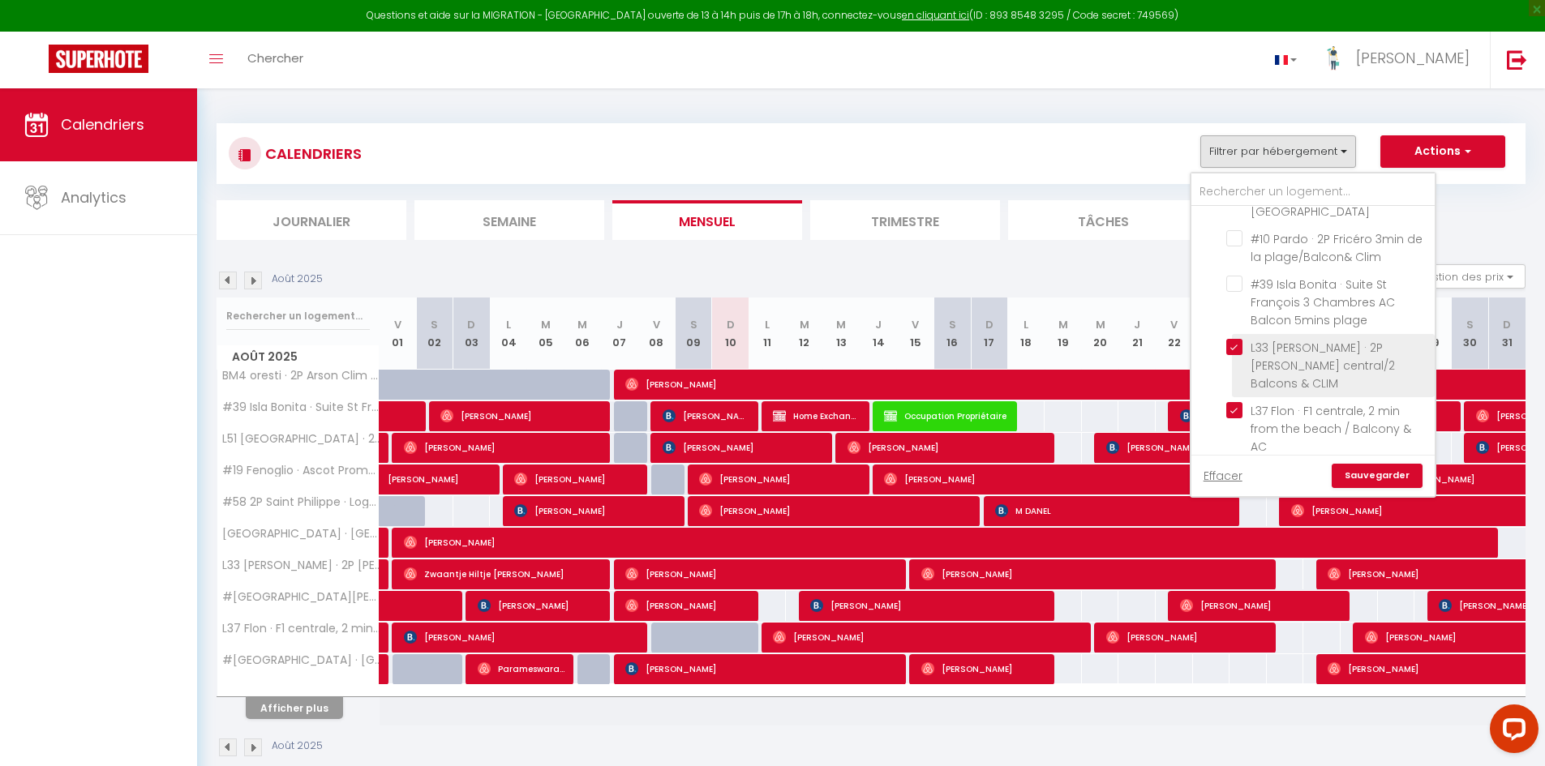
scroll to position [487, 0]
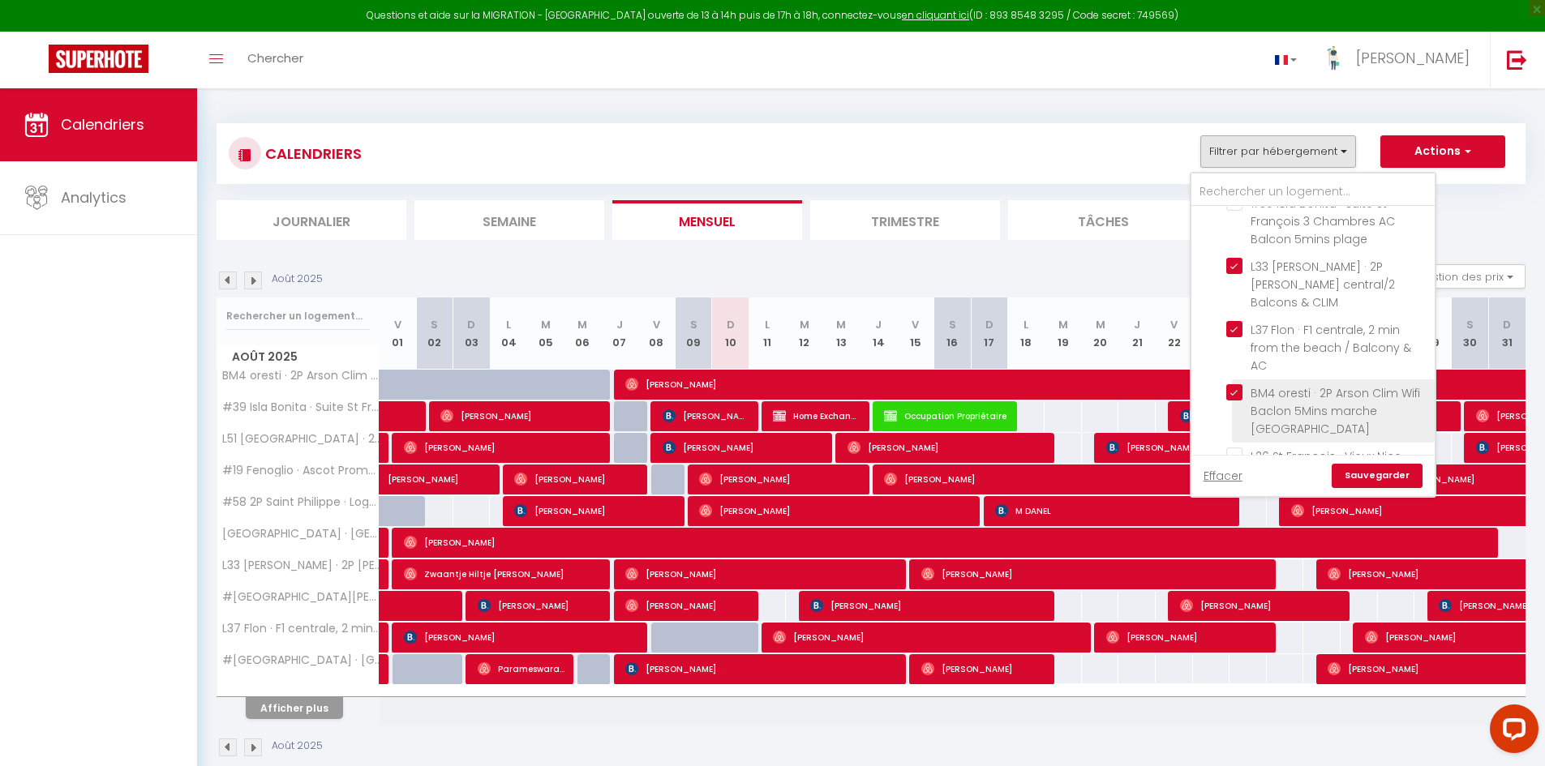
click at [1237, 380] on li "BM4 oresti · 2P Arson Clim Wifi Baclon 5Mins marche [GEOGRAPHIC_DATA]" at bounding box center [1333, 411] width 203 height 63
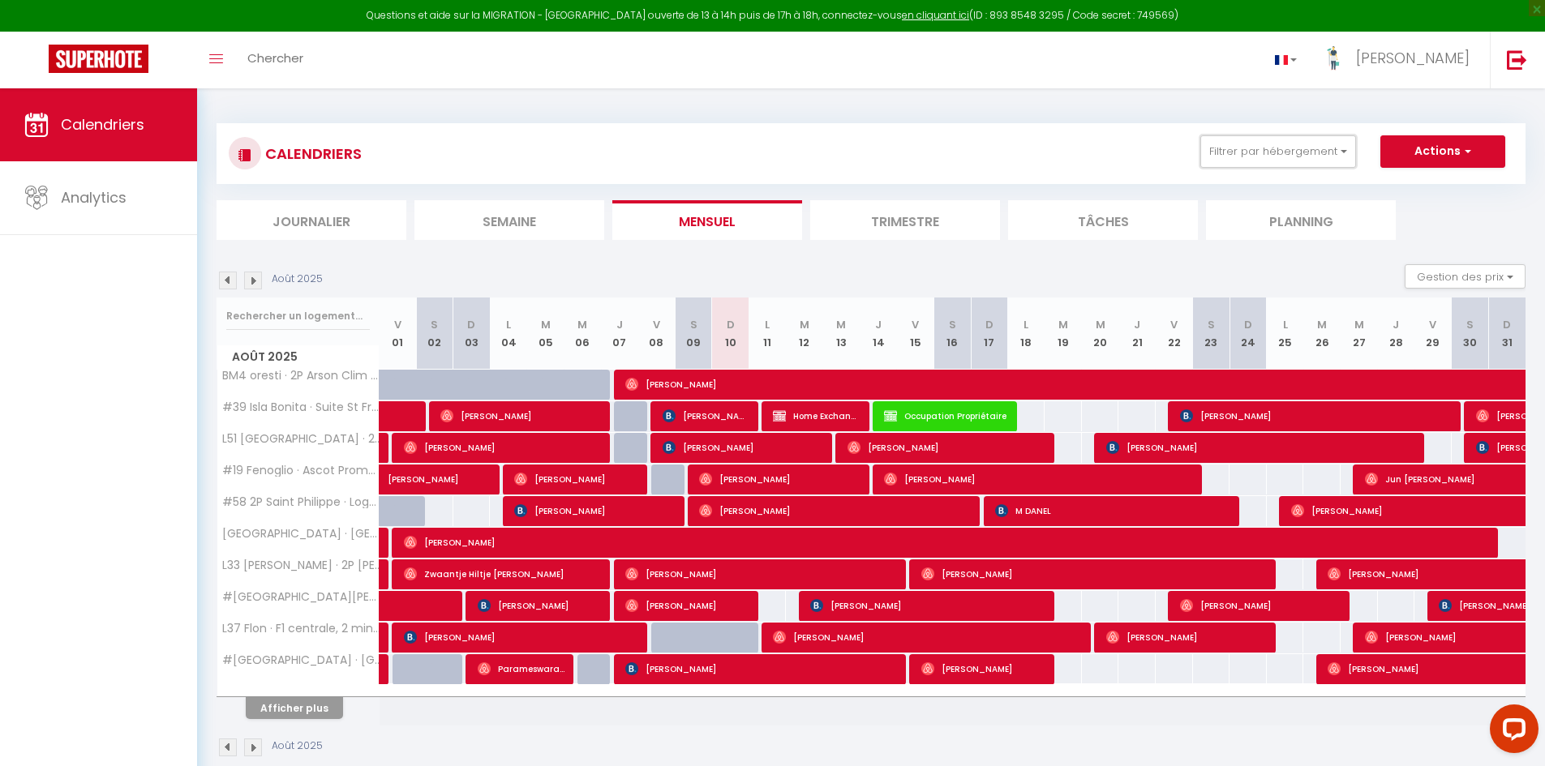
drag, startPoint x: 1232, startPoint y: 154, endPoint x: 1221, endPoint y: 214, distance: 60.9
click at [1232, 153] on button "Filtrer par hébergement" at bounding box center [1278, 151] width 156 height 32
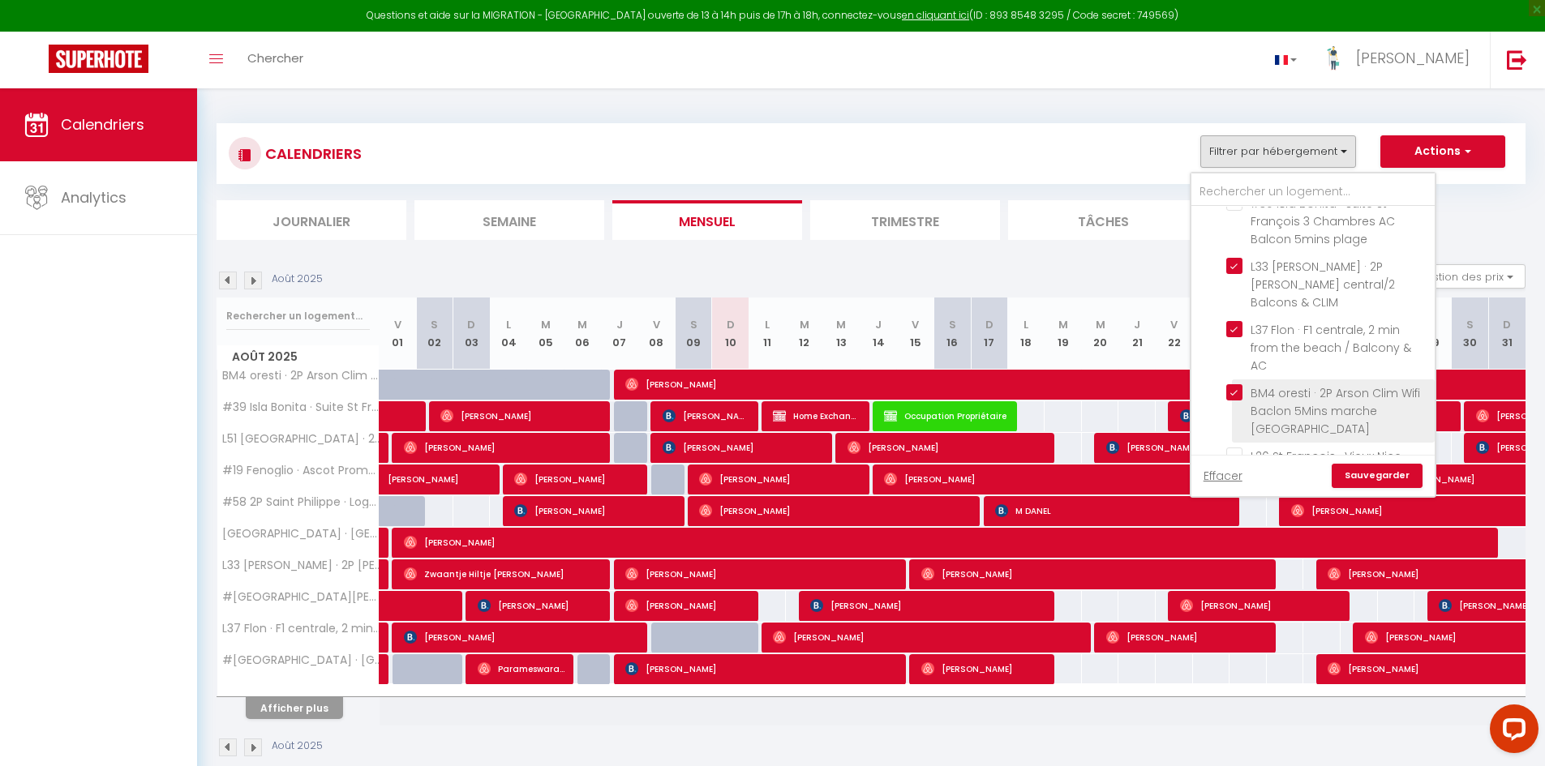
click at [1238, 384] on input "BM4 oresti · 2P Arson Clim Wifi Baclon 5Mins marche [GEOGRAPHIC_DATA]" at bounding box center [1327, 392] width 203 height 16
checkbox input "false"
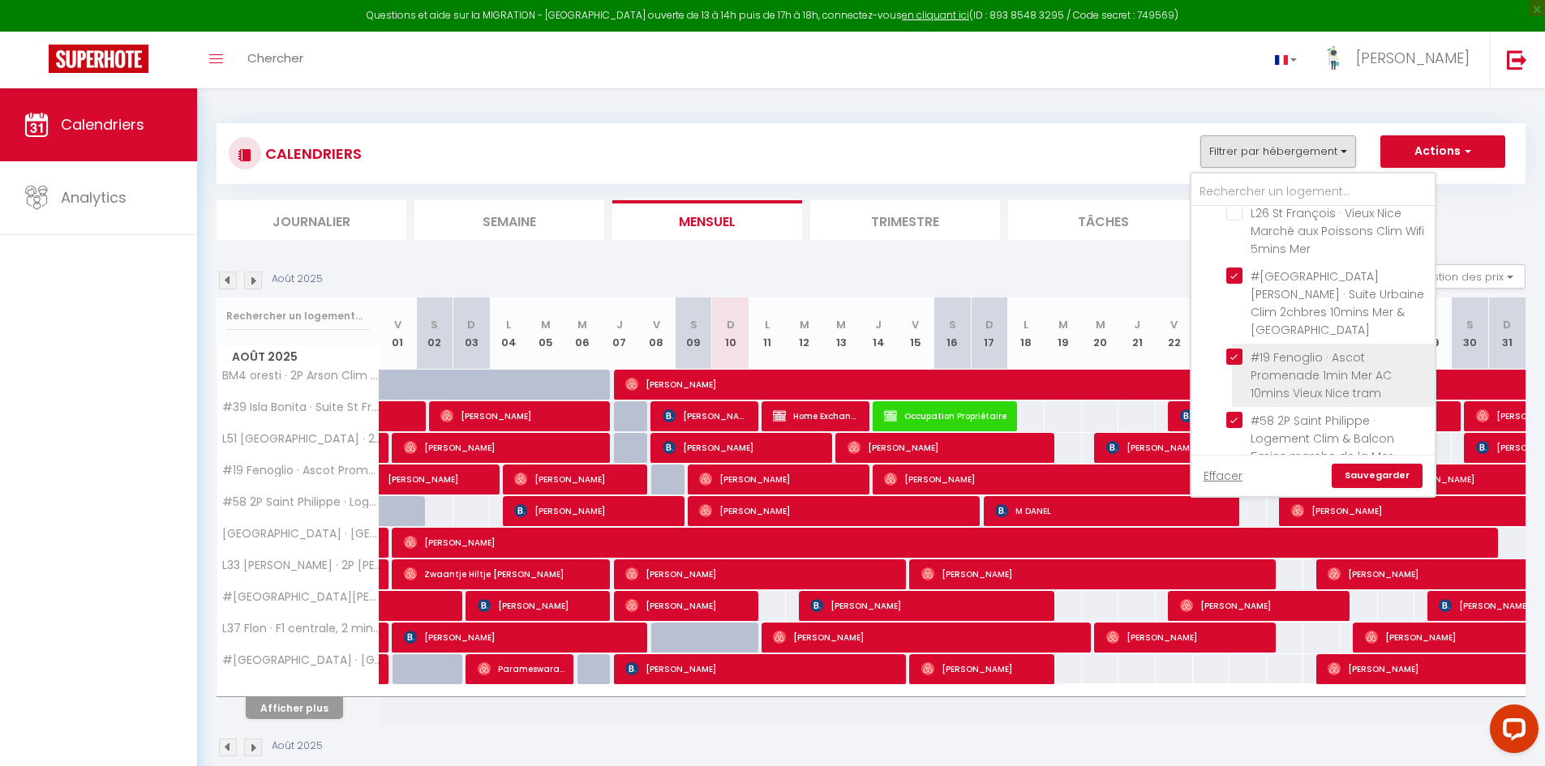
click at [1232, 349] on input "#19 Fenoglio · Ascot Promenade 1min Mer AC 10mins Vieux Nice tram" at bounding box center [1327, 357] width 203 height 16
checkbox input "false"
click at [1234, 412] on input "#58 2P Saint Philippe · Logement Clim & Balcon 5mins marche de la Mer" at bounding box center [1327, 420] width 203 height 16
checkbox input "false"
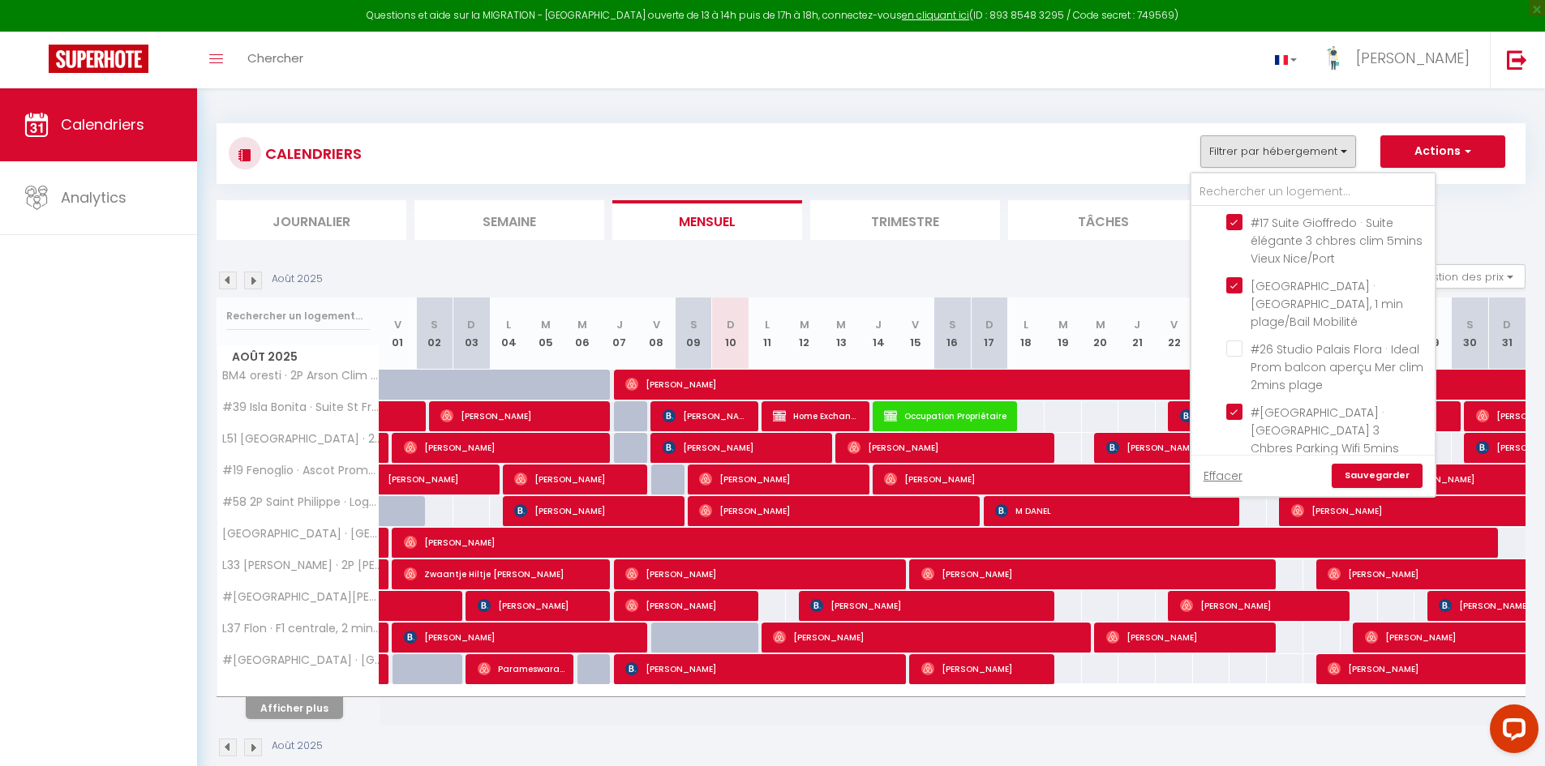
click at [1383, 471] on link "Sauvegarder" at bounding box center [1377, 476] width 91 height 24
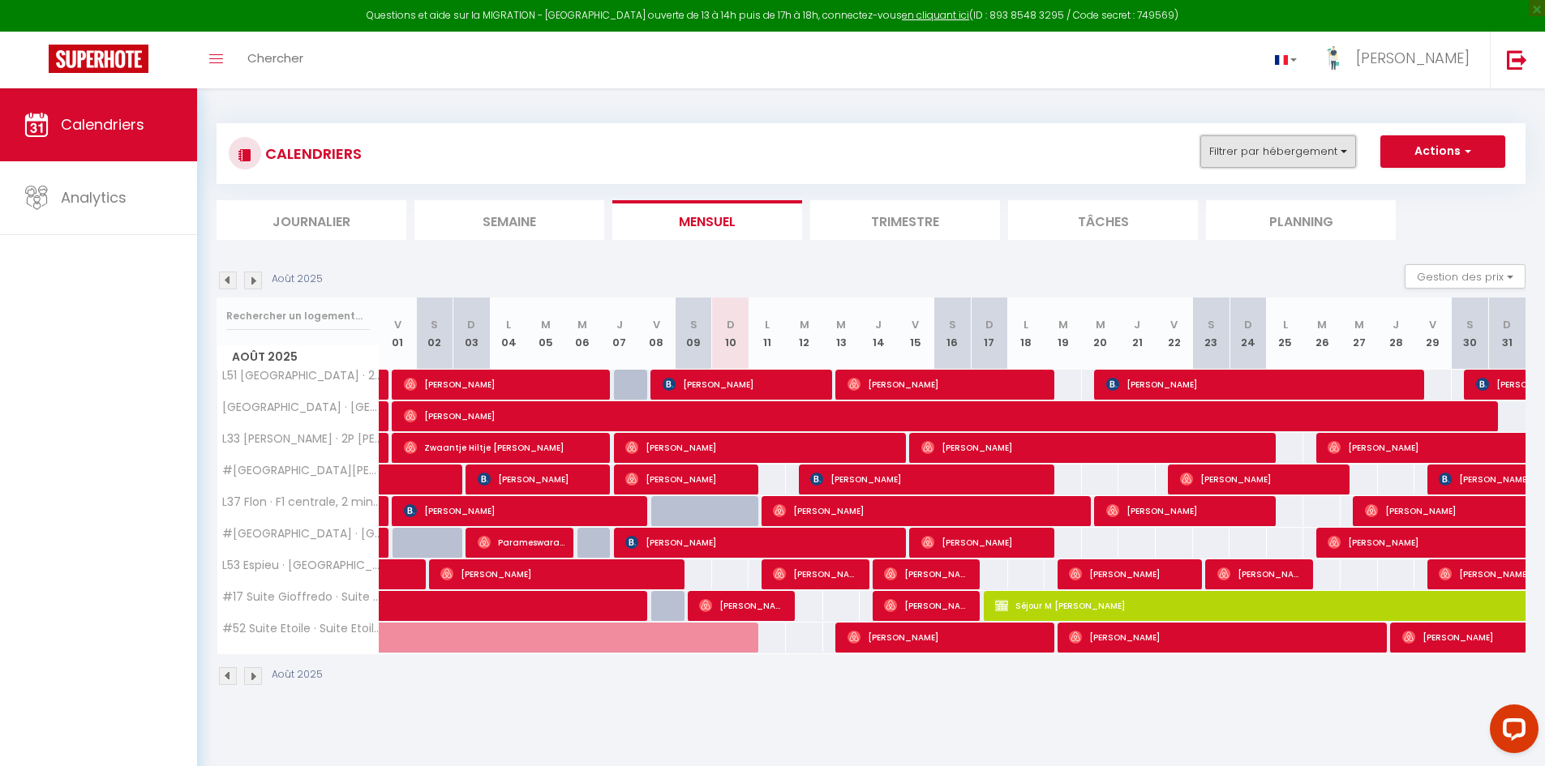
click at [1248, 160] on button "Filtrer par hébergement" at bounding box center [1278, 151] width 156 height 32
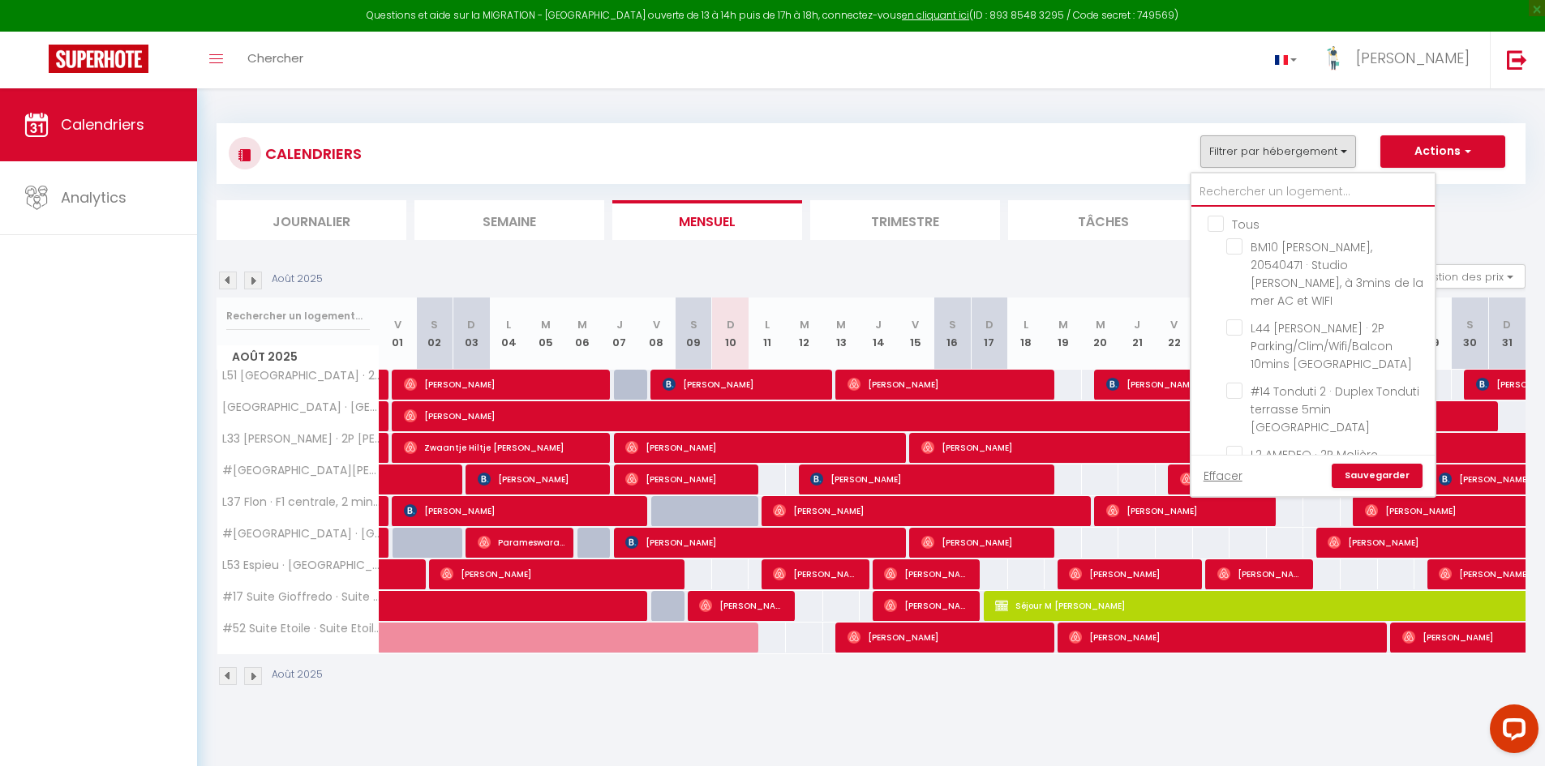
click at [1245, 193] on input "text" at bounding box center [1312, 192] width 243 height 29
type input "l"
checkbox input "false"
checkbox input "true"
checkbox input "false"
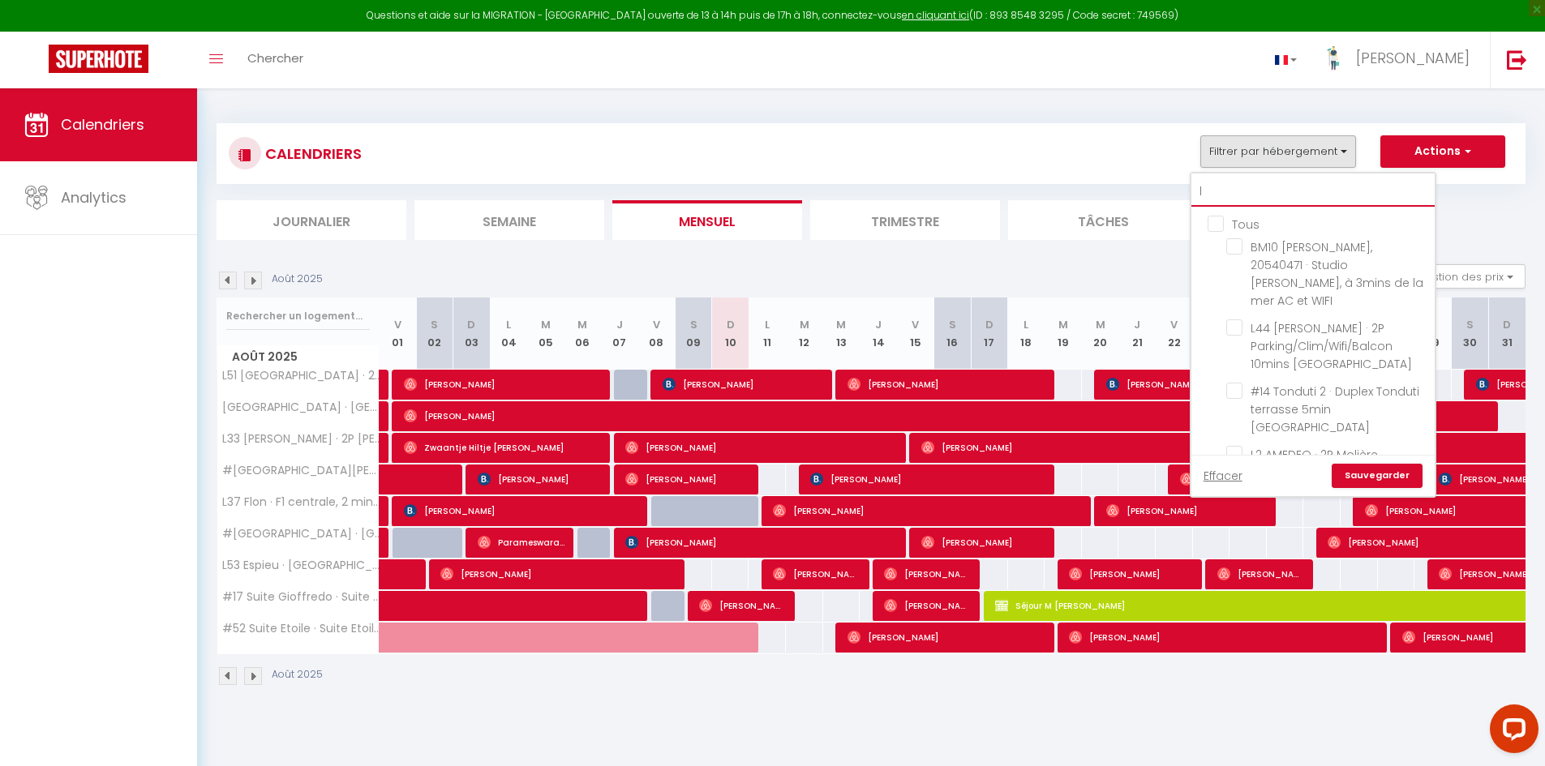
type input "l5"
checkbox input "true"
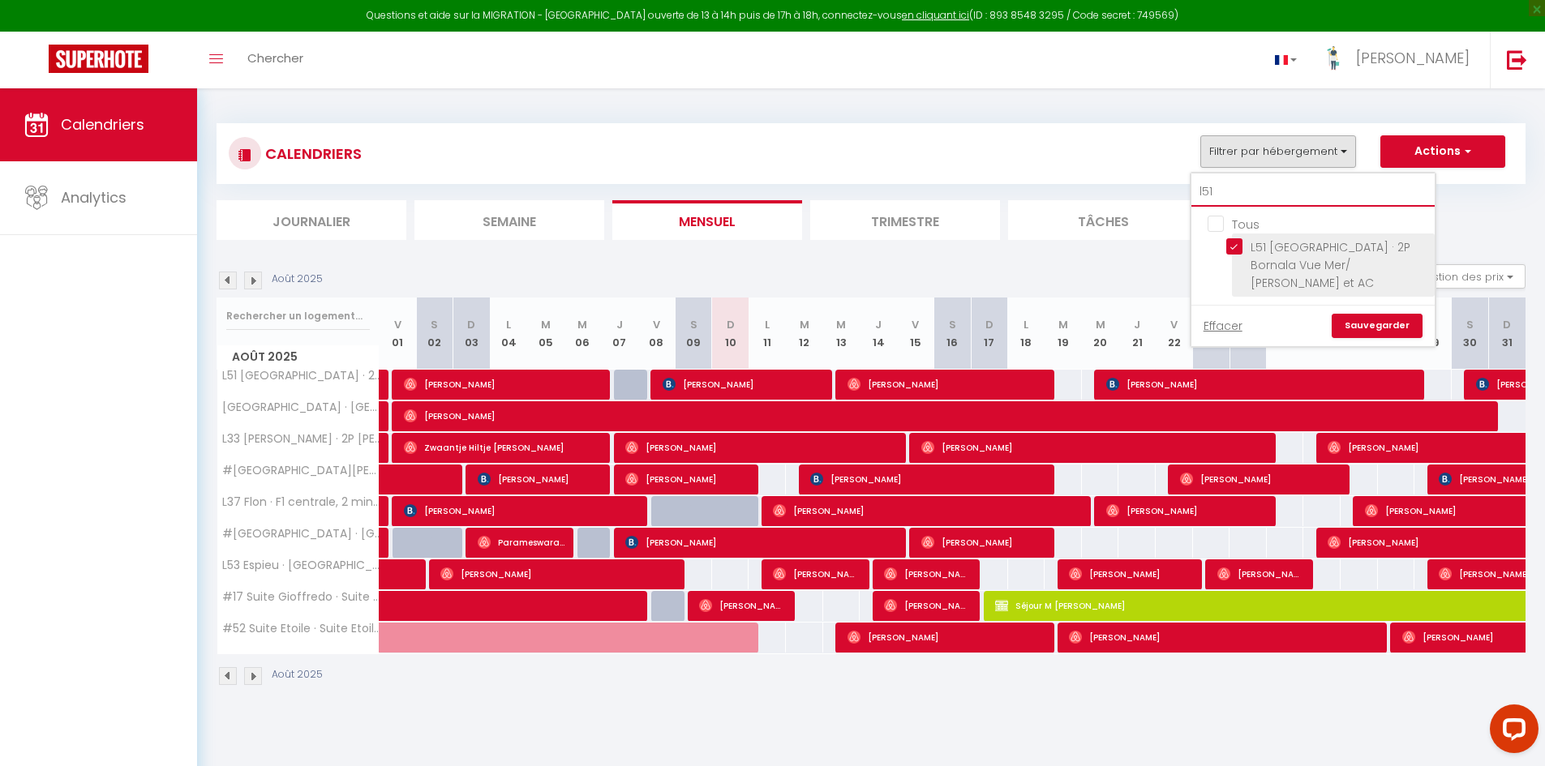
type input "l51"
click at [1234, 242] on input "L51 [GEOGRAPHIC_DATA] · 2P Bornala Vue Mer/ [PERSON_NAME] et AC" at bounding box center [1327, 246] width 203 height 16
checkbox input "false"
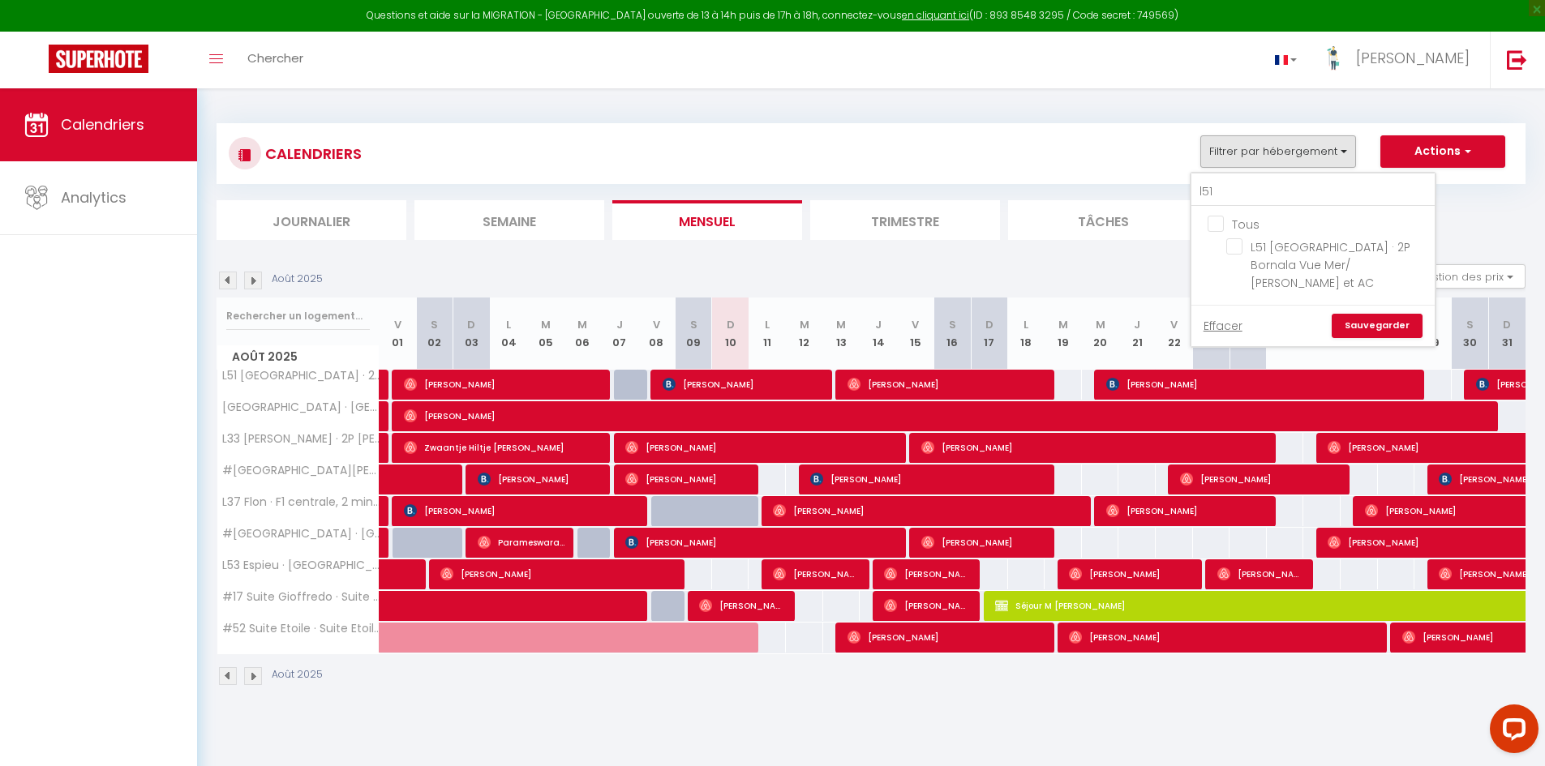
click at [1364, 314] on link "Sauvegarder" at bounding box center [1377, 326] width 91 height 24
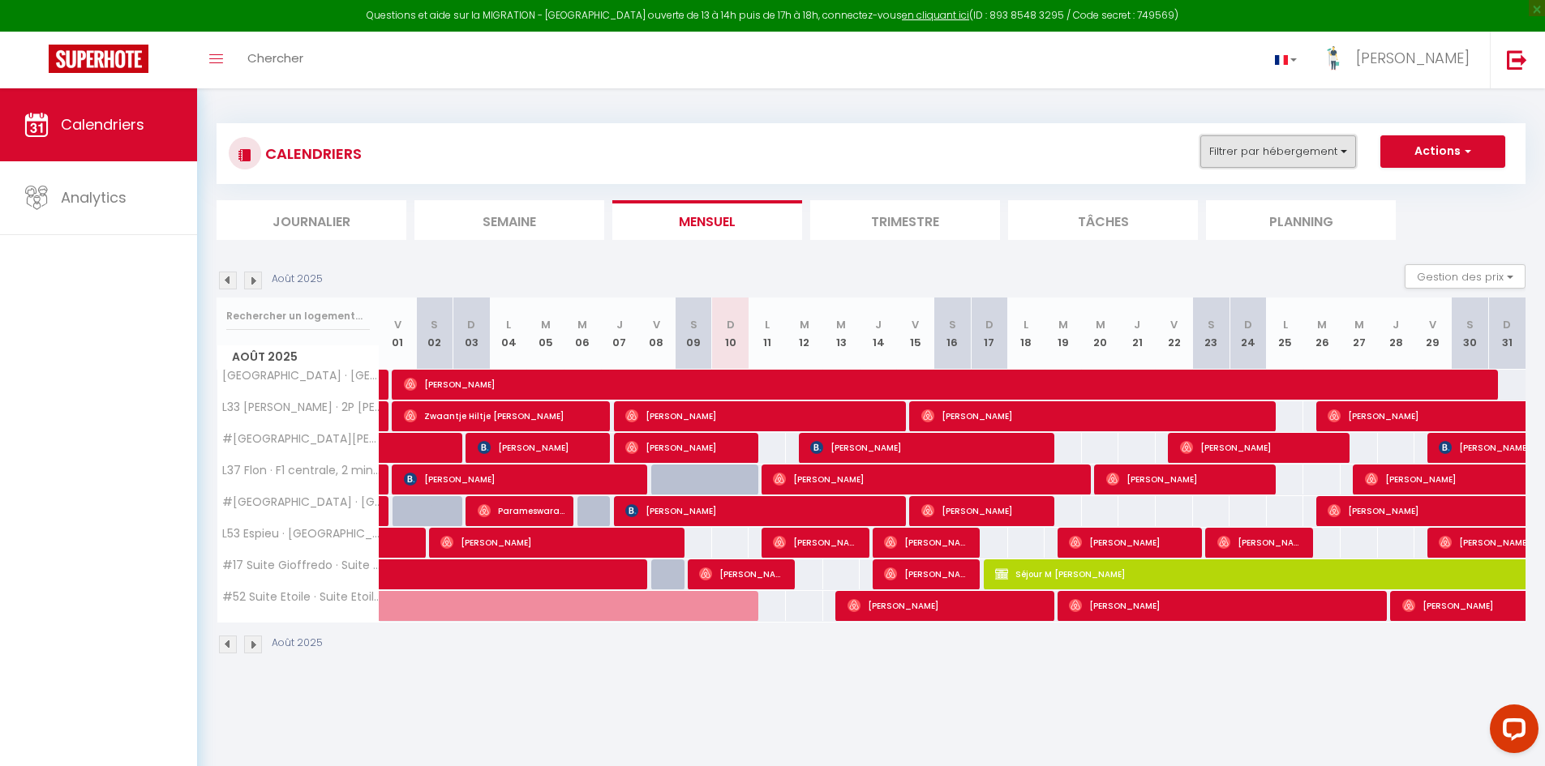
click at [1245, 150] on button "Filtrer par hébergement" at bounding box center [1278, 151] width 156 height 32
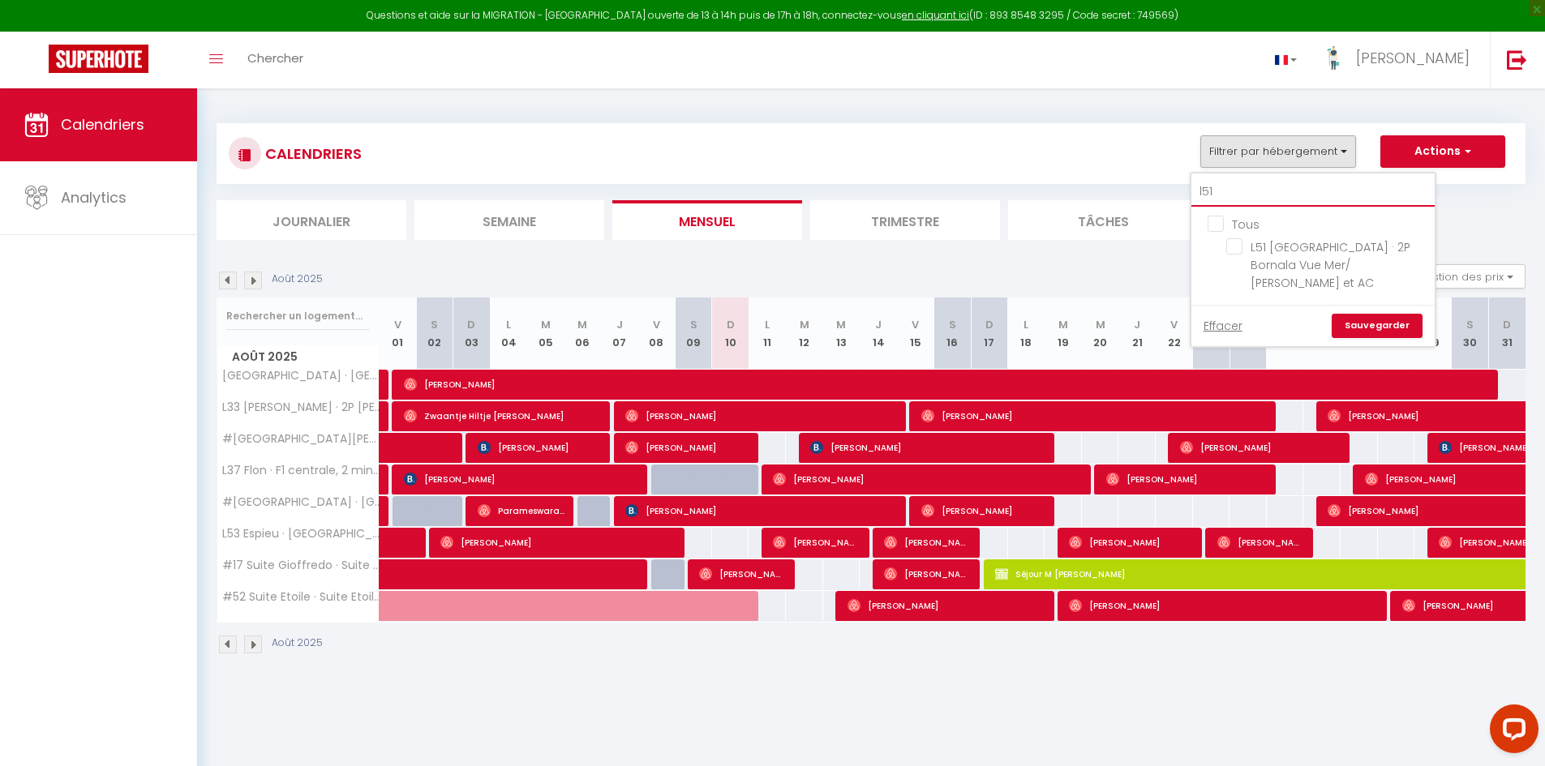
drag, startPoint x: 1222, startPoint y: 195, endPoint x: 1208, endPoint y: 196, distance: 13.8
click at [1220, 195] on input "l51" at bounding box center [1312, 192] width 243 height 29
type input "l5"
checkbox input "true"
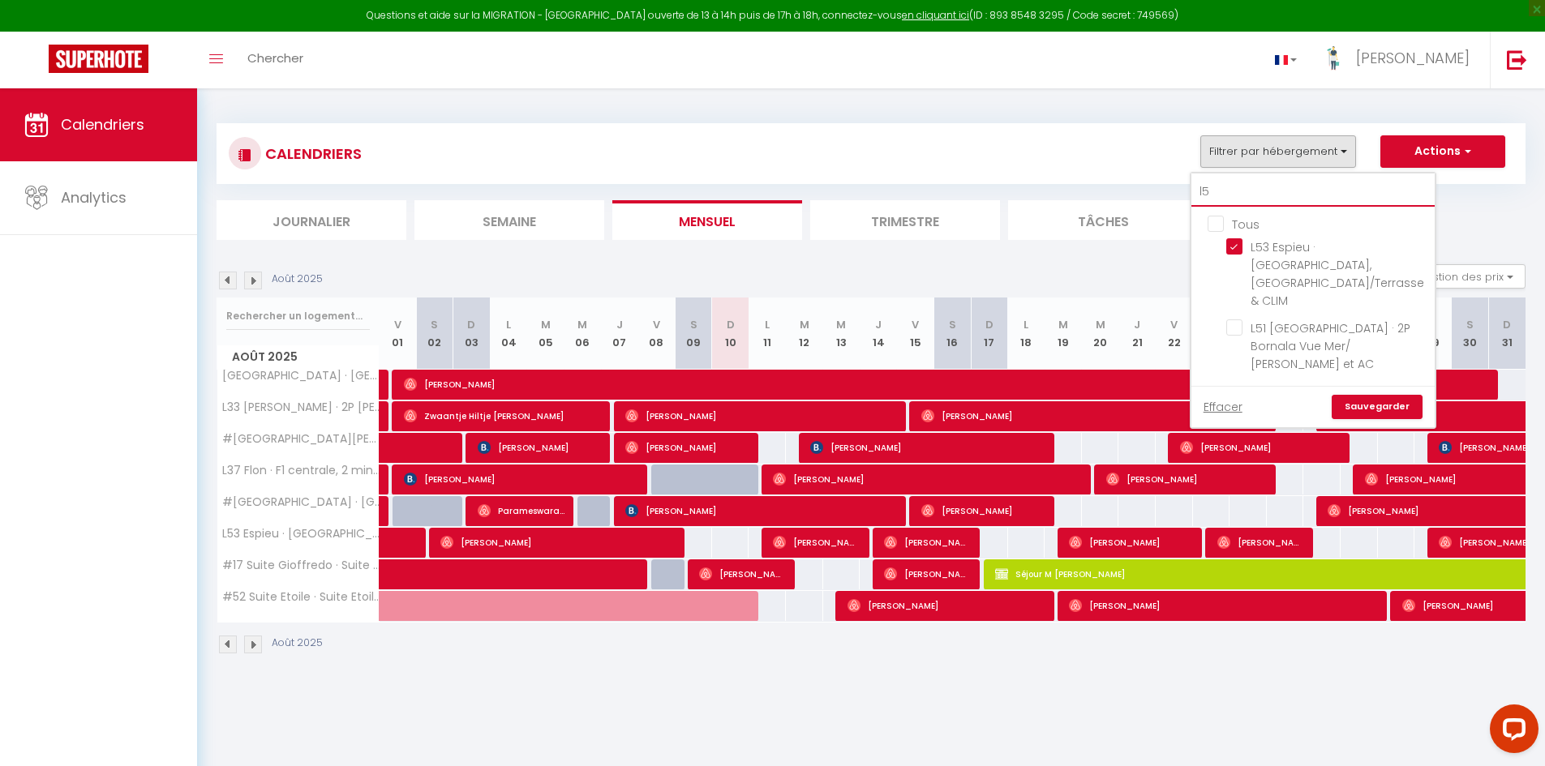
type input "l"
checkbox input "false"
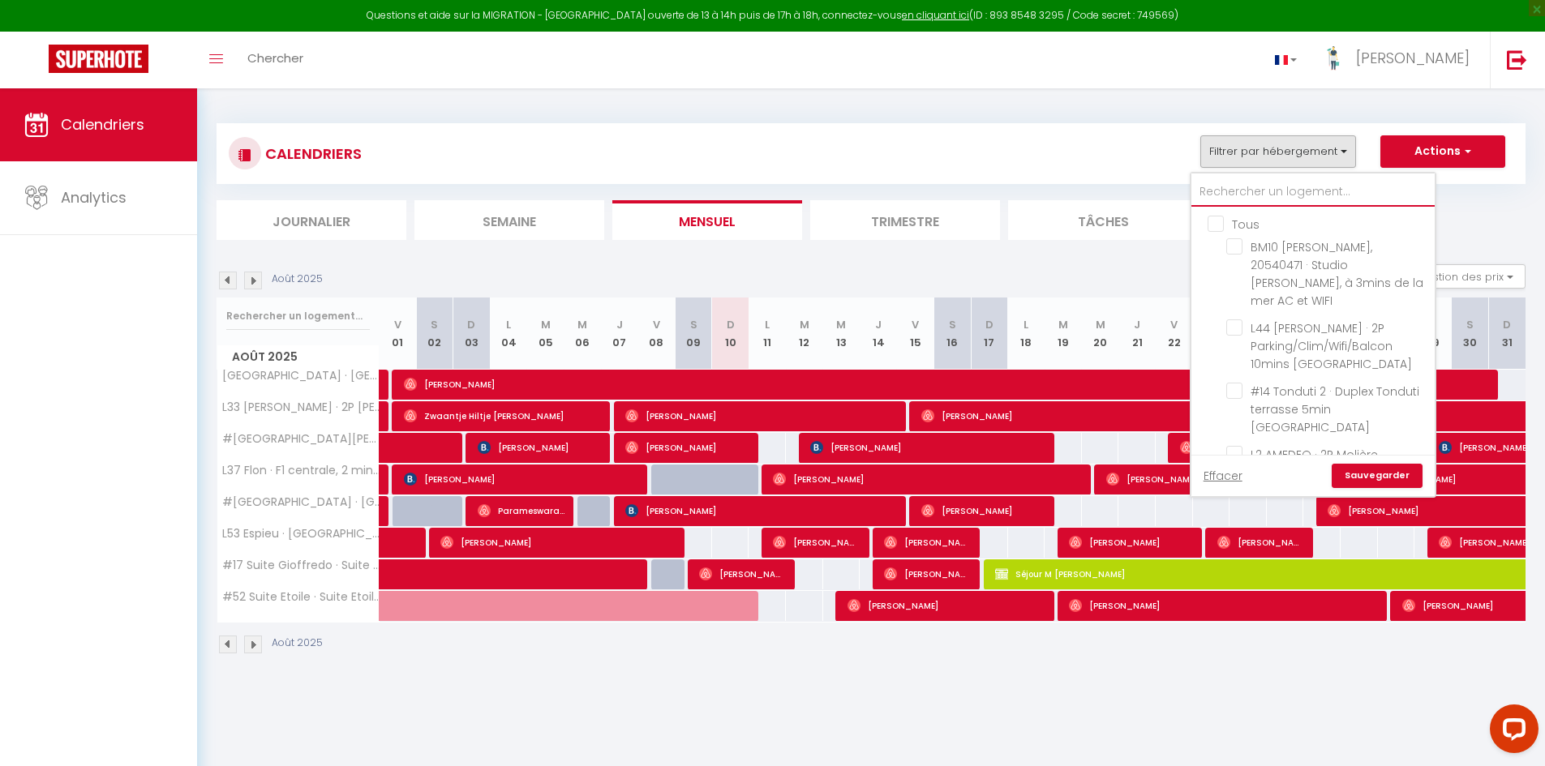
checkbox input "true"
checkbox input "false"
checkbox input "true"
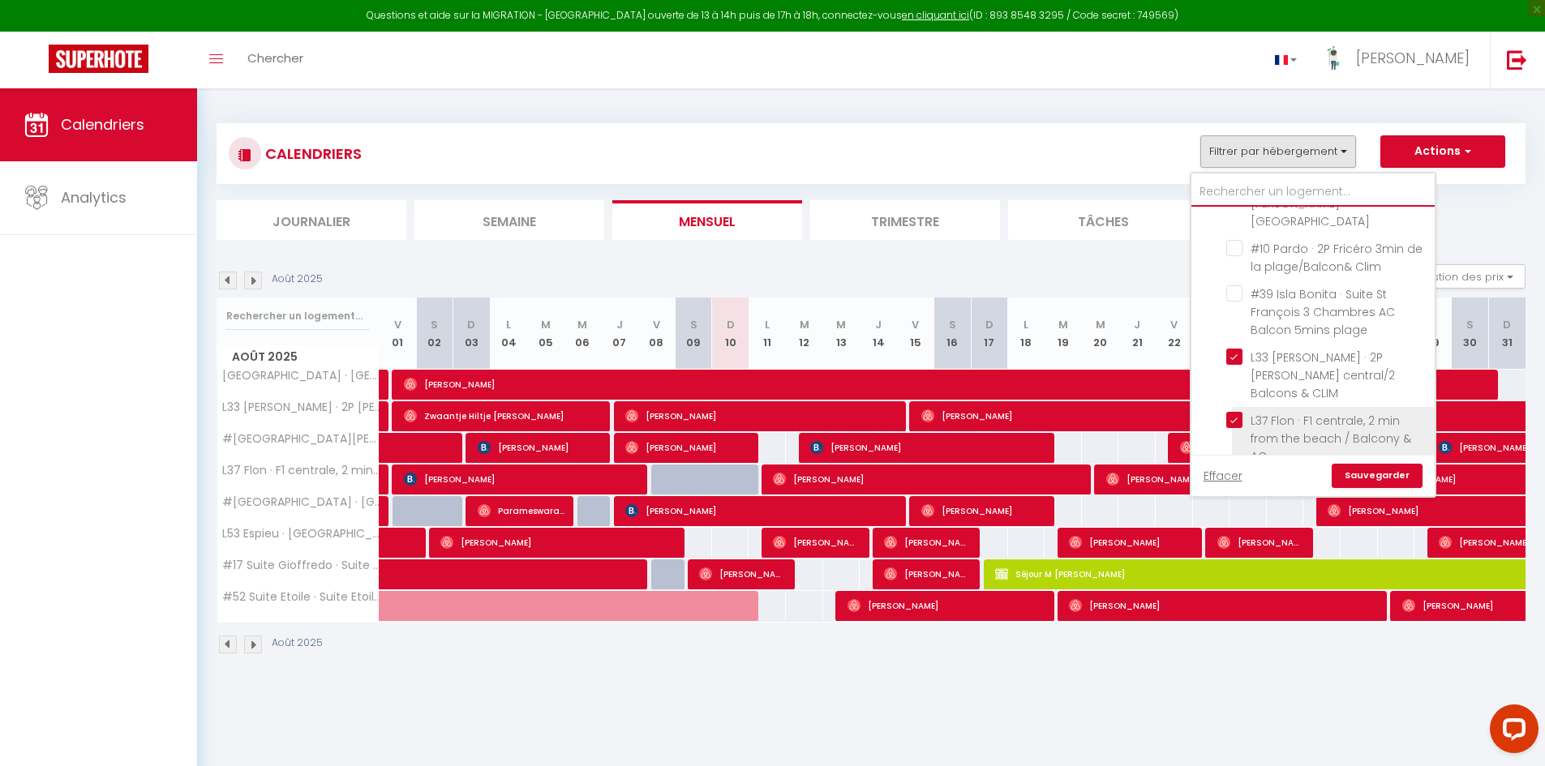
scroll to position [487, 0]
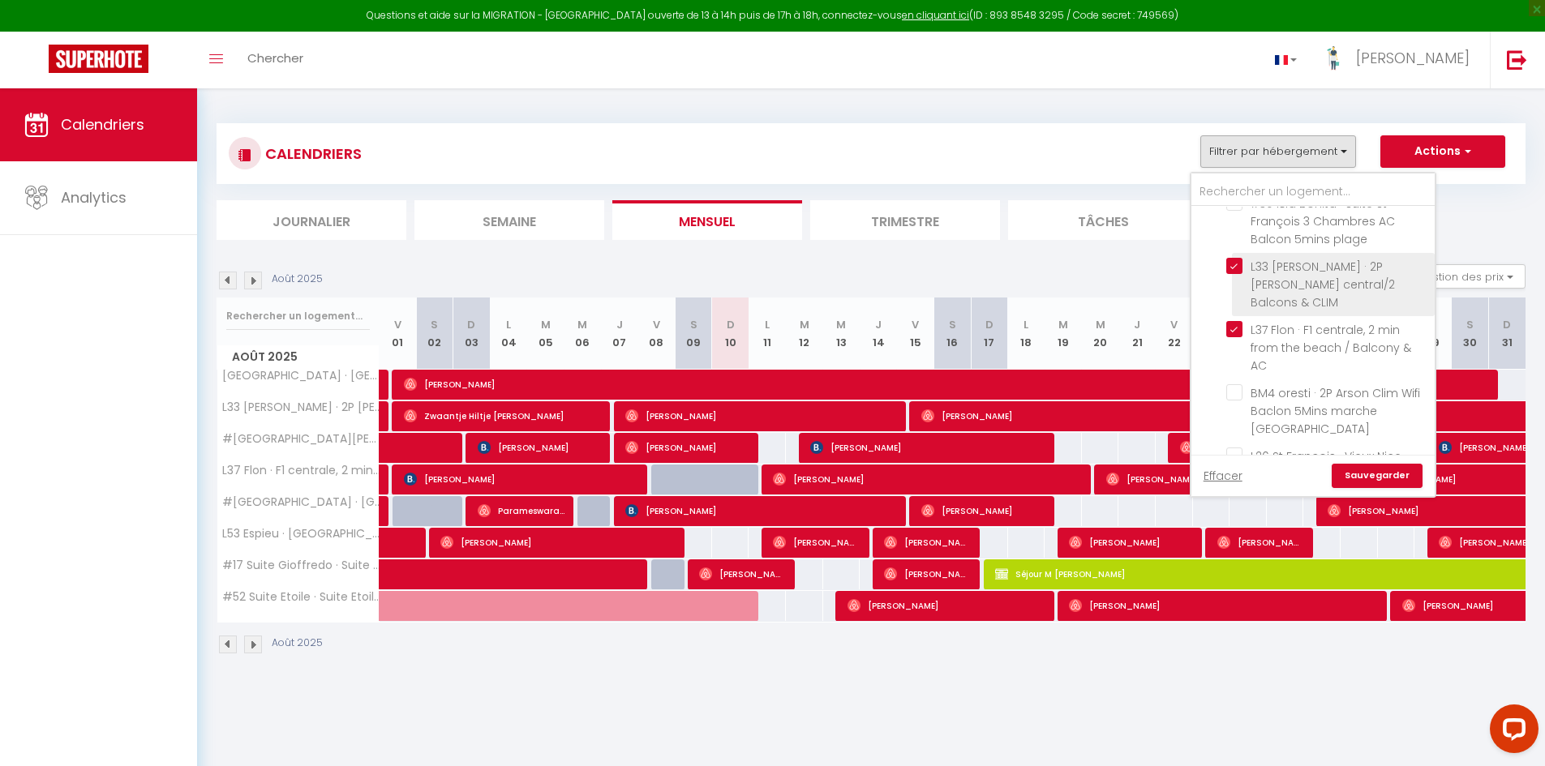
click at [1236, 258] on input "L33 [PERSON_NAME] · 2P [PERSON_NAME] central/2 Balcons & CLIM" at bounding box center [1327, 266] width 203 height 16
checkbox input "false"
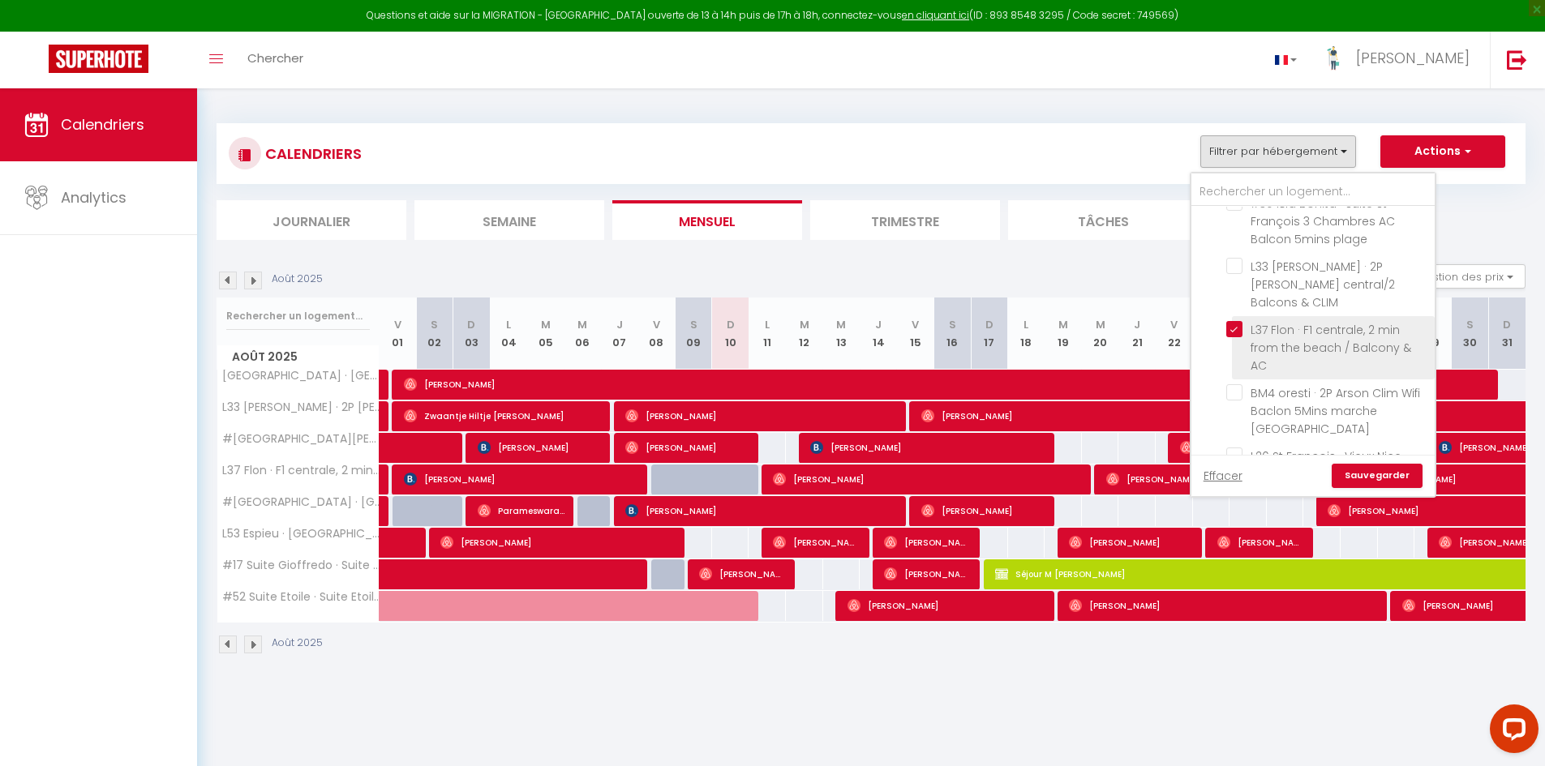
click at [1232, 321] on input "L37 Flon · F1 centrale, 2 min from the beach / Balcony & AC" at bounding box center [1327, 329] width 203 height 16
checkbox input "false"
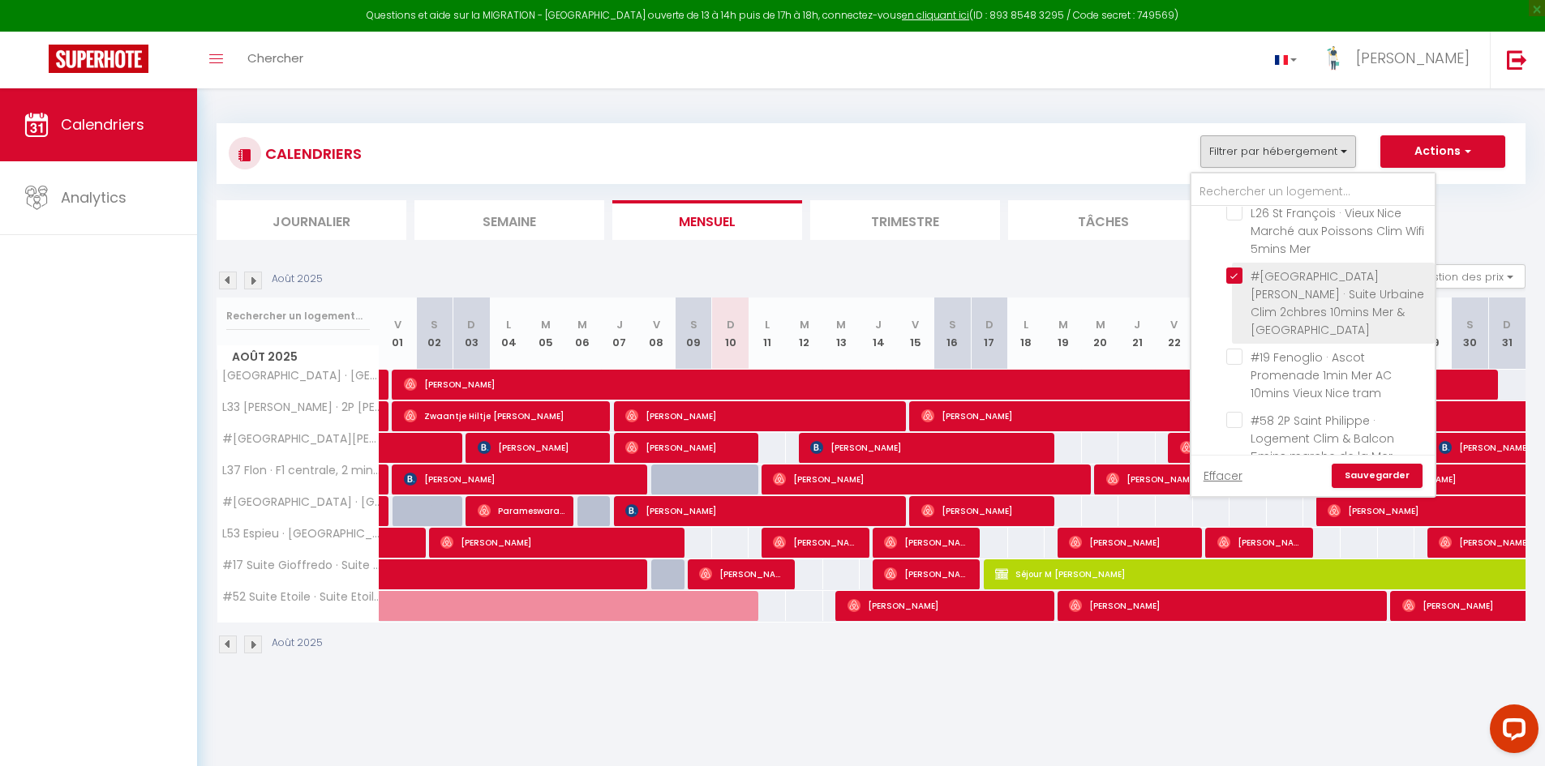
click at [1233, 268] on input "#27 Suite Maurin · Suite Urbaine Clim 2chbres 10mins Mer & [GEOGRAPHIC_DATA]" at bounding box center [1327, 276] width 203 height 16
checkbox input "false"
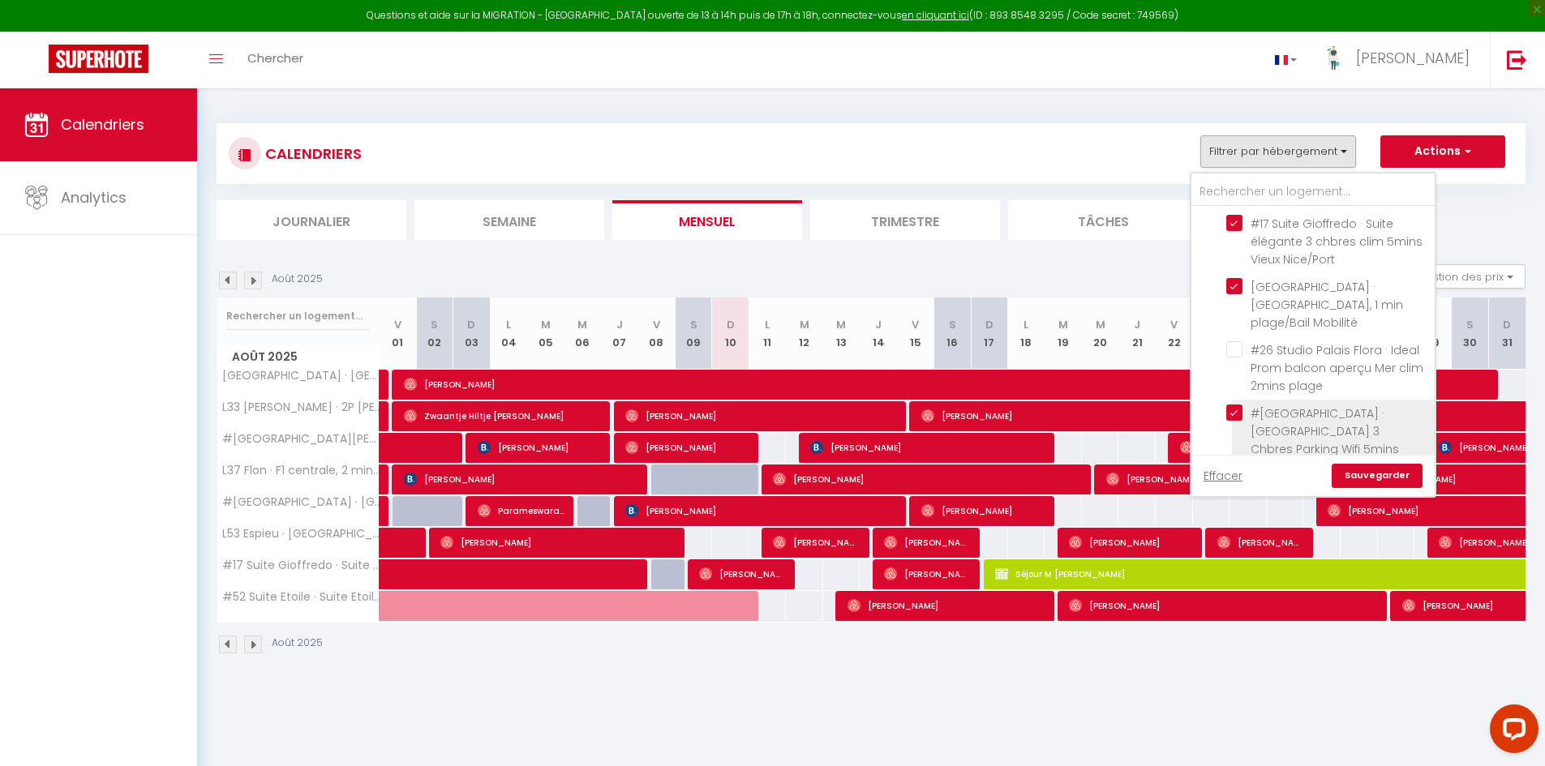
scroll to position [1135, 0]
click at [1234, 404] on input "#[GEOGRAPHIC_DATA] Wifi 5mins Tram T1" at bounding box center [1327, 412] width 203 height 16
checkbox input "false"
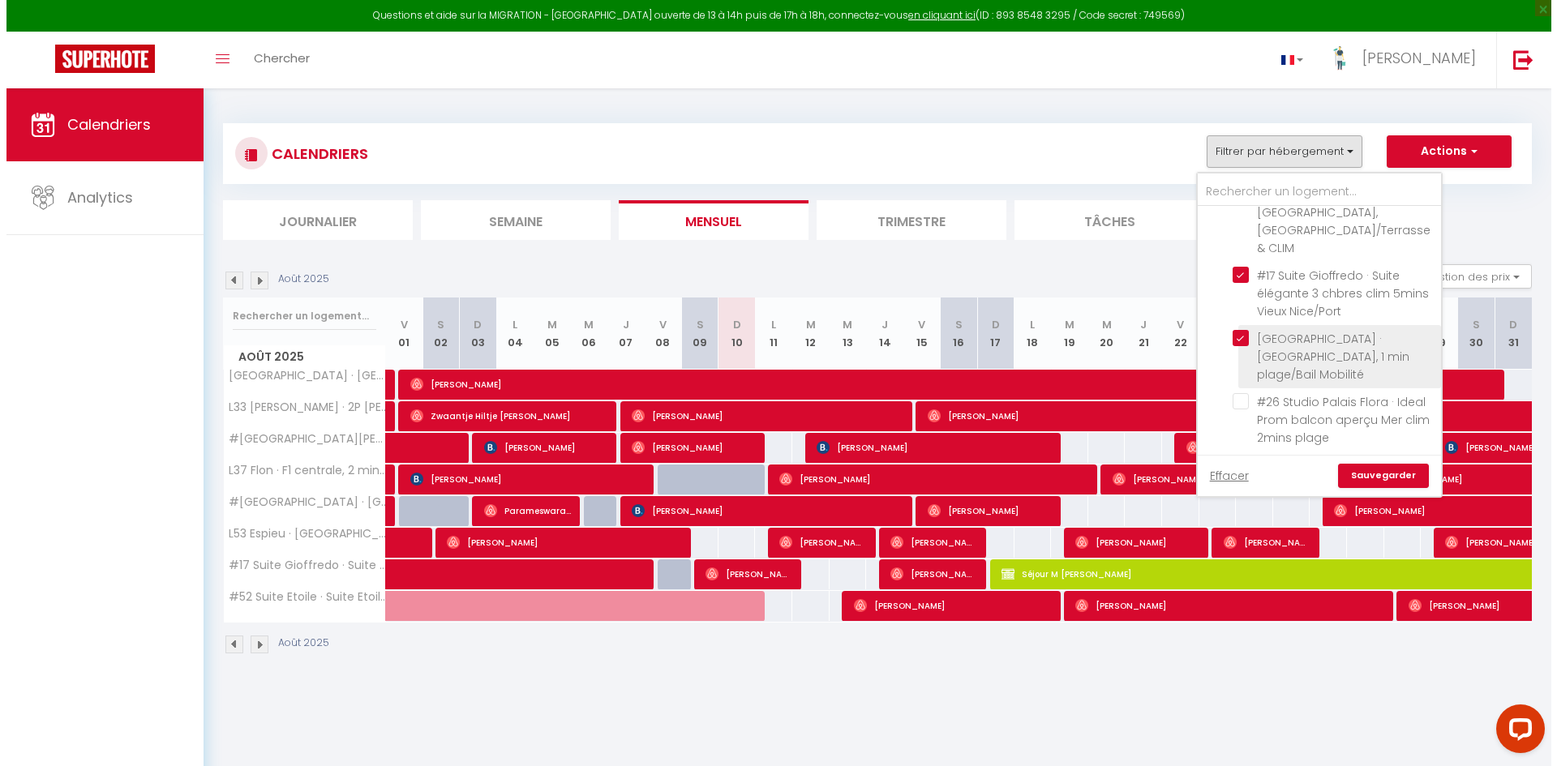
scroll to position [1054, 0]
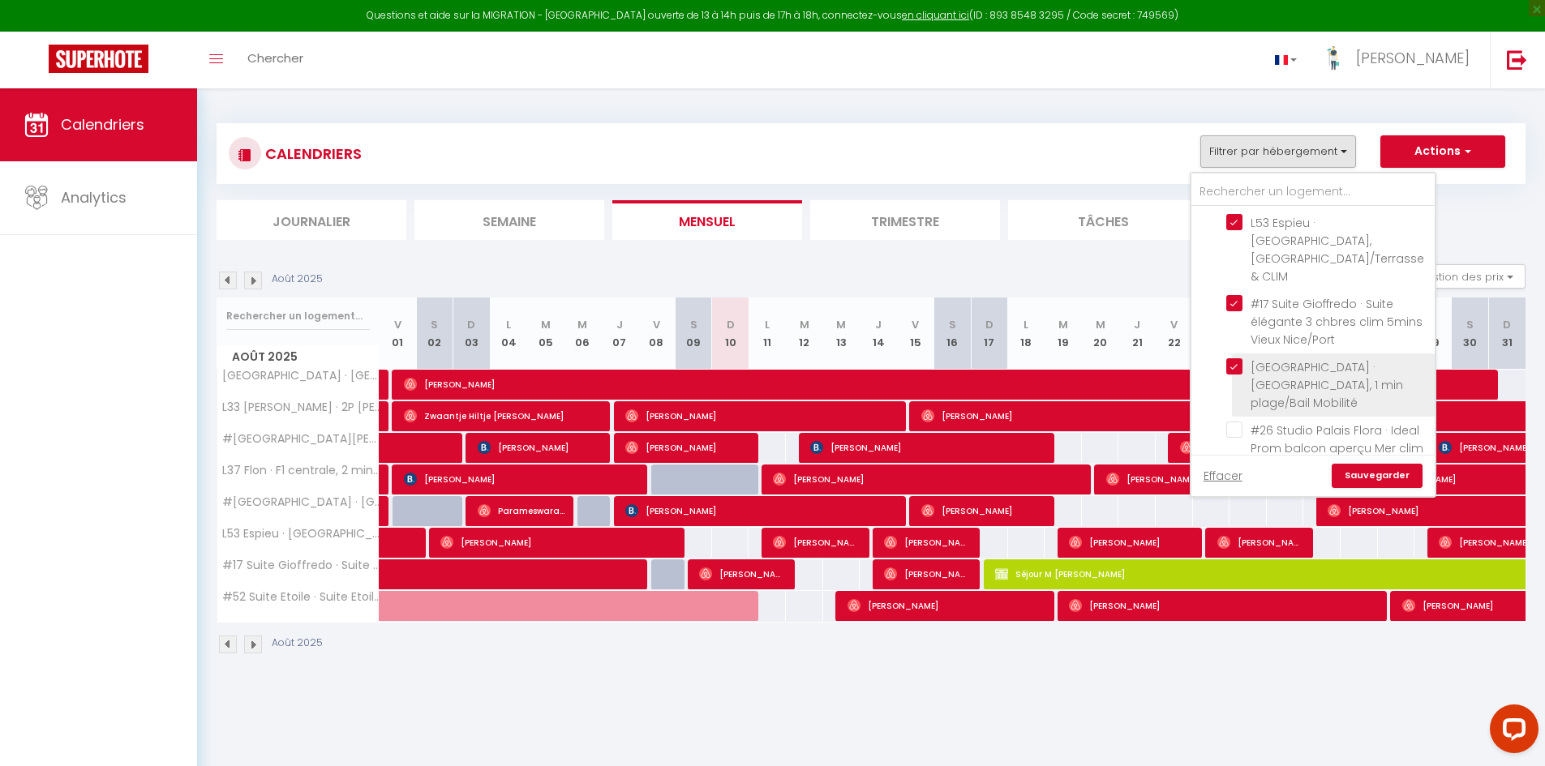
click at [1235, 358] on input "[GEOGRAPHIC_DATA], 1 min plage/Bail Mobilité" at bounding box center [1327, 366] width 203 height 16
checkbox input "false"
click at [1381, 473] on link "Sauvegarder" at bounding box center [1377, 476] width 91 height 24
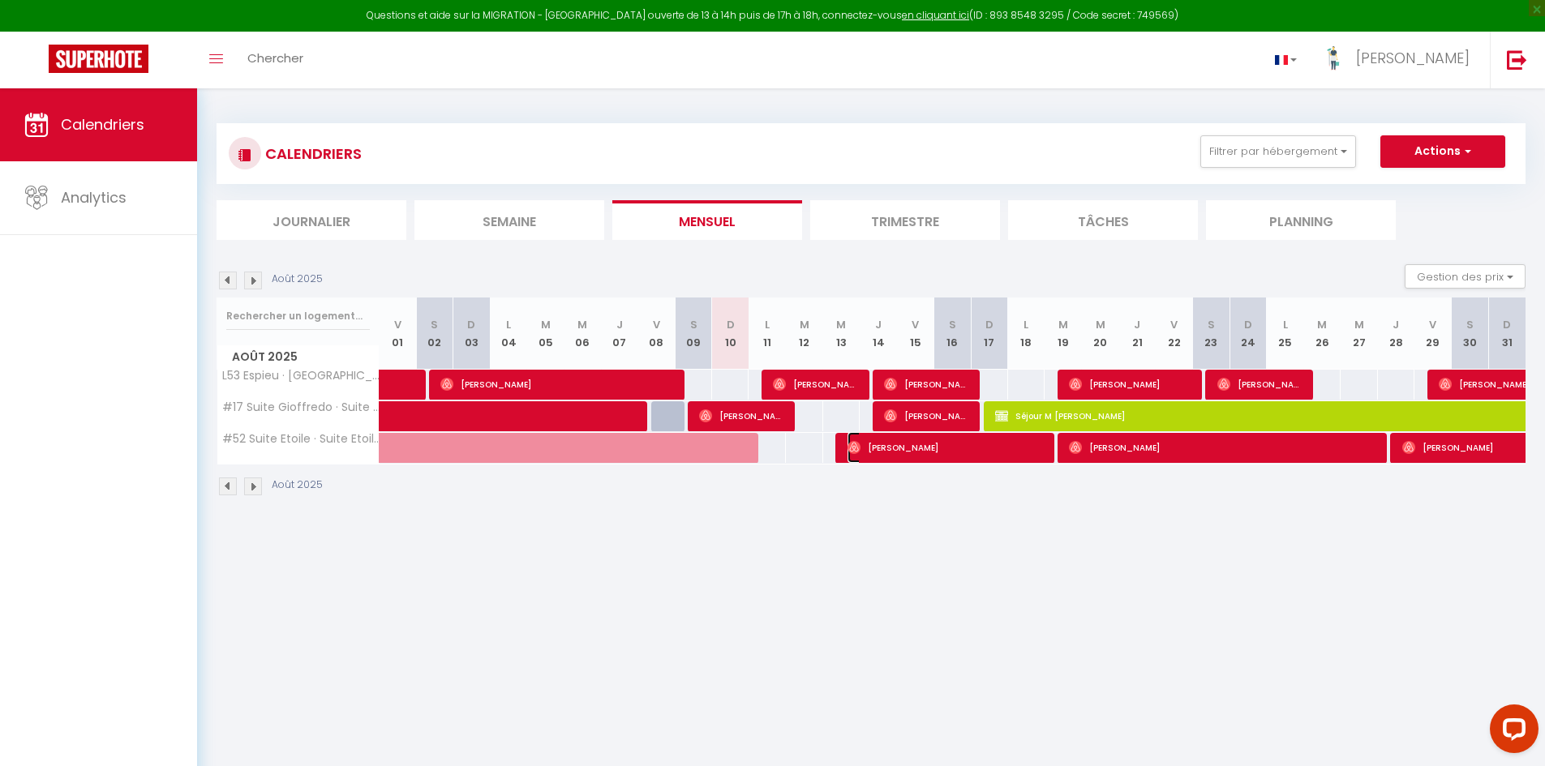
click at [954, 462] on span "Anand Bhagat" at bounding box center [947, 447] width 199 height 31
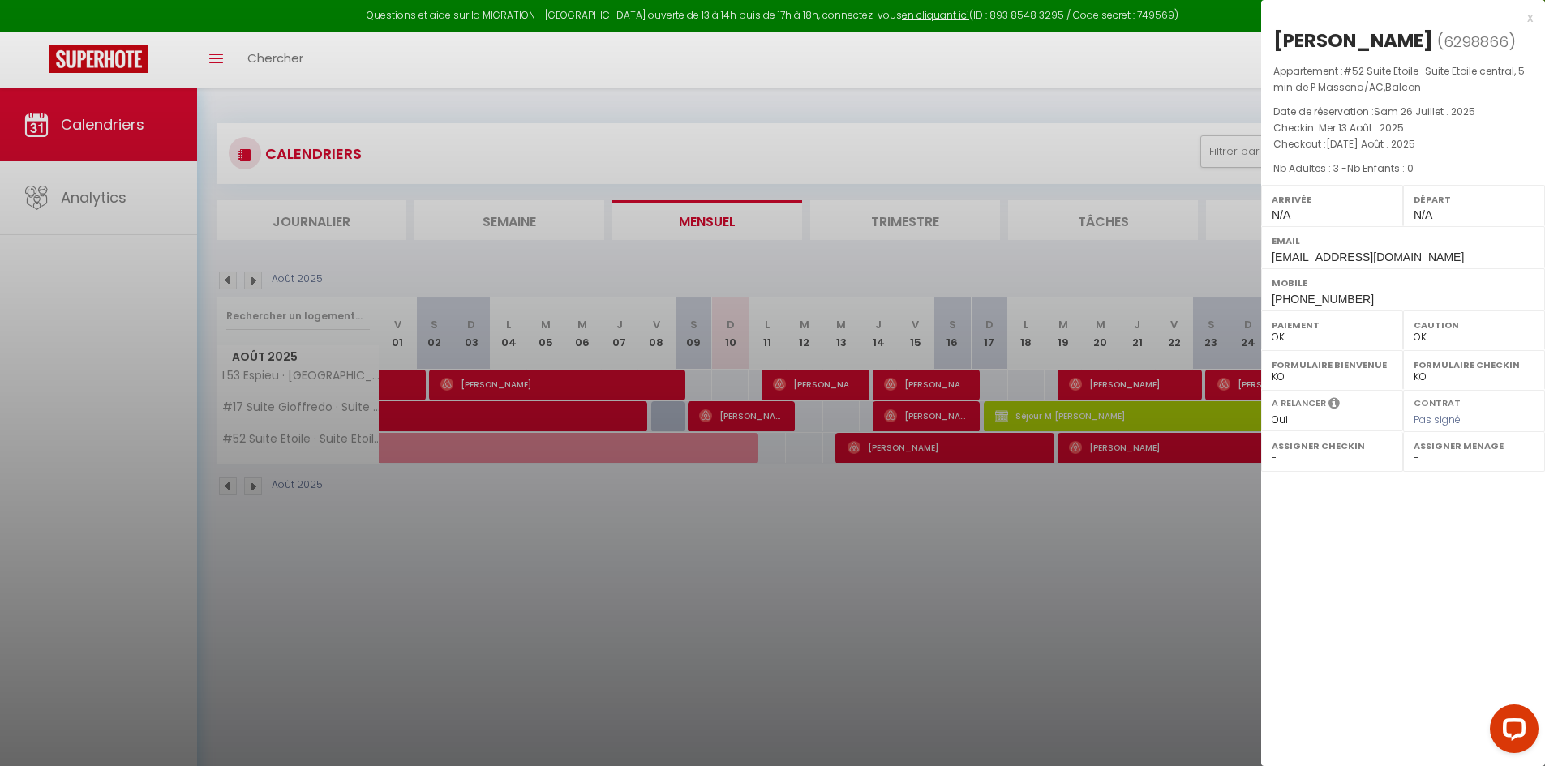
drag, startPoint x: 947, startPoint y: 533, endPoint x: 998, endPoint y: 512, distance: 54.5
click at [947, 534] on div at bounding box center [772, 383] width 1545 height 766
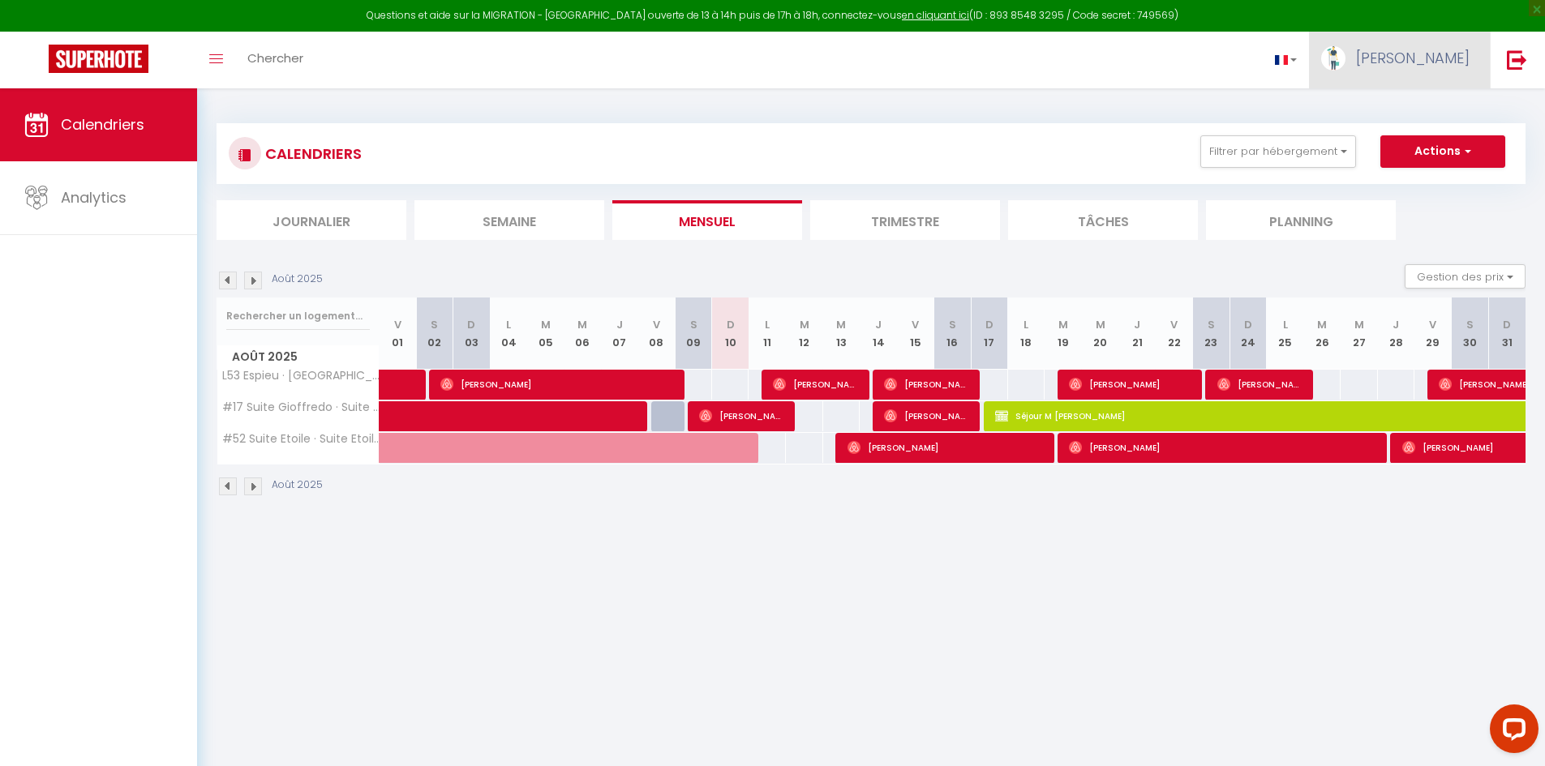
click at [1462, 53] on span "Ramzi" at bounding box center [1413, 58] width 114 height 20
click at [1501, 59] on link at bounding box center [1517, 60] width 54 height 57
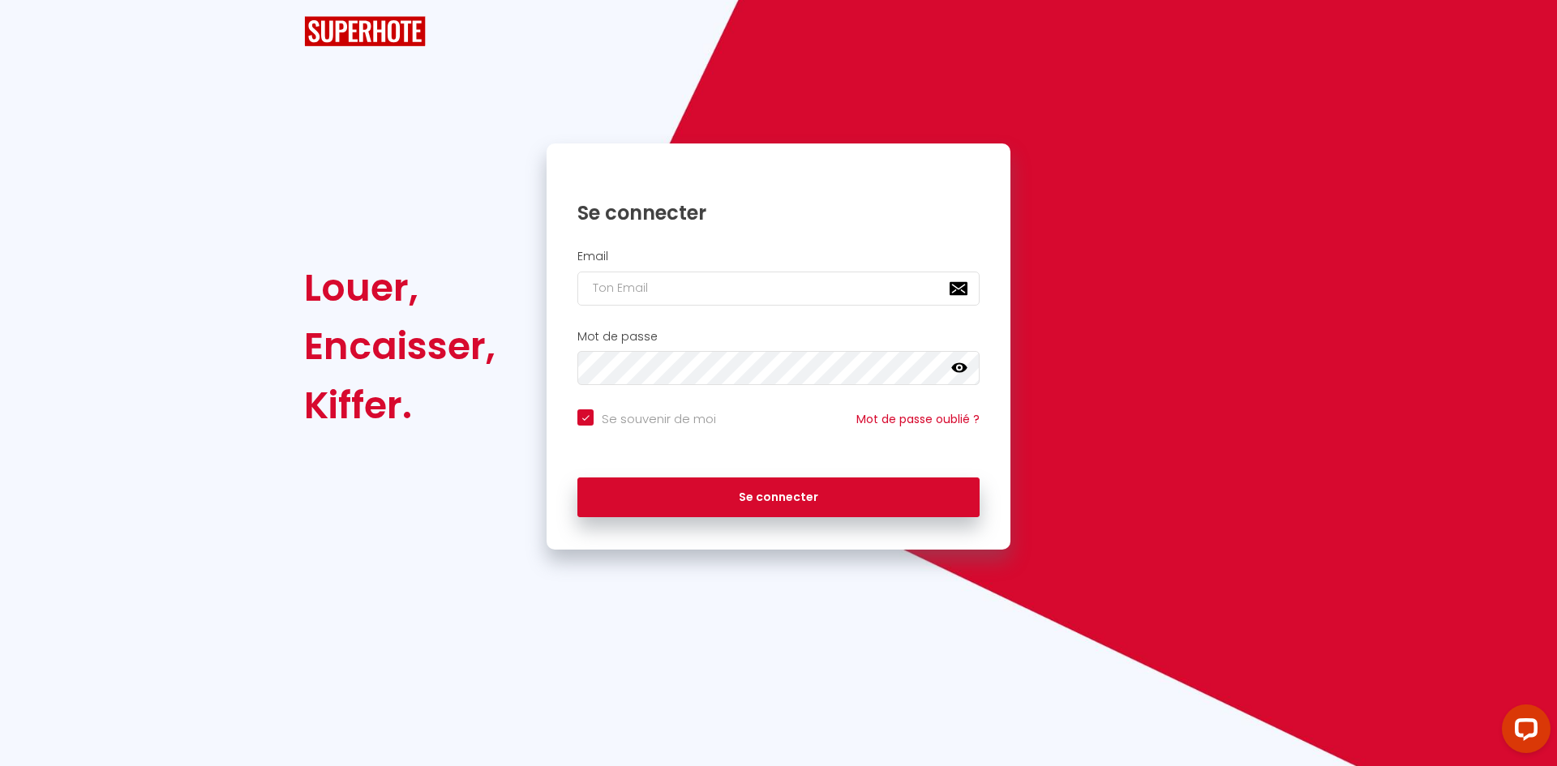
checkbox input "true"
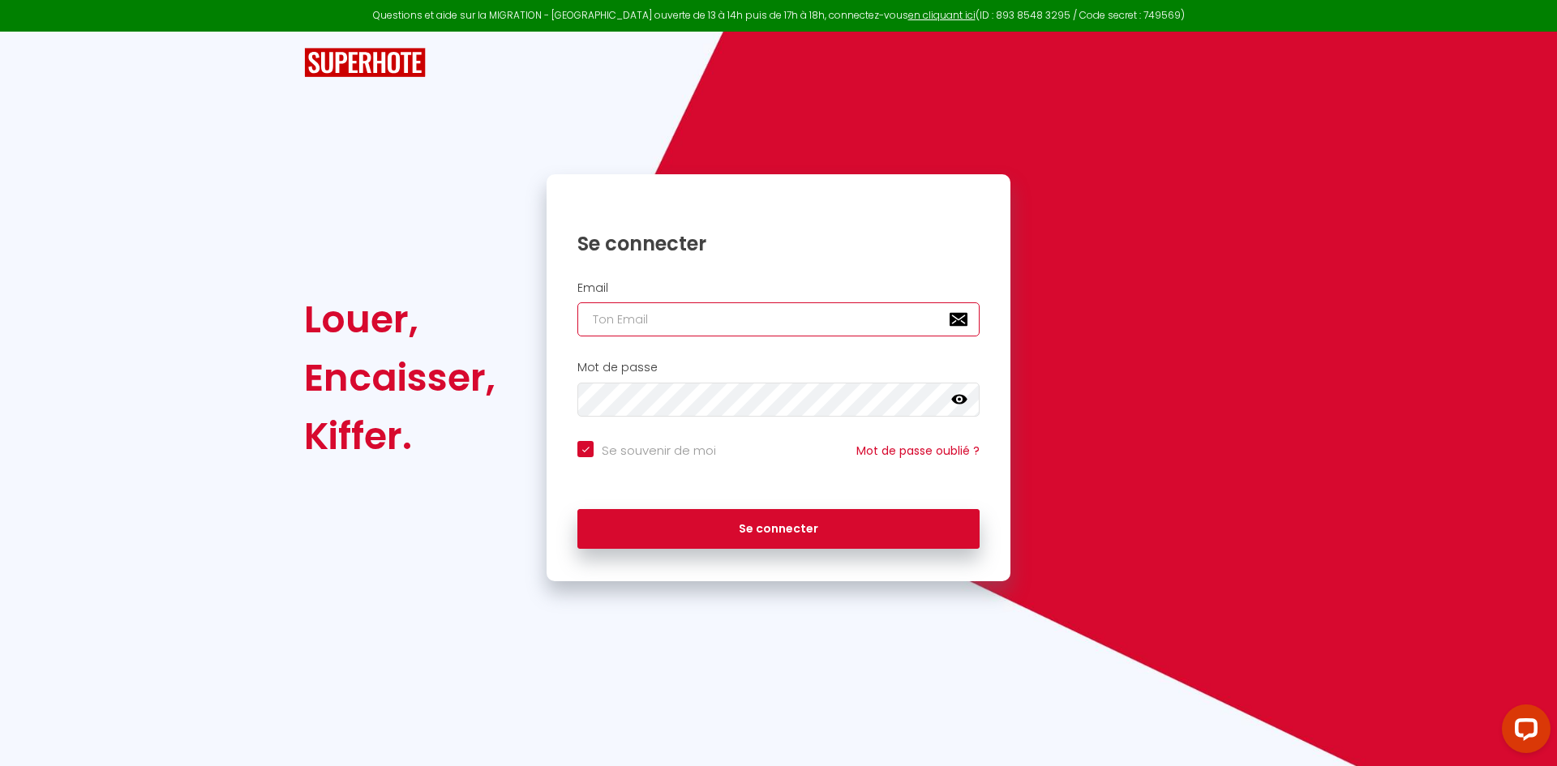
type input "[EMAIL_ADDRESS][DOMAIN_NAME]"
checkbox input "true"
click at [671, 320] on input "[EMAIL_ADDRESS][DOMAIN_NAME]" at bounding box center [778, 320] width 402 height 34
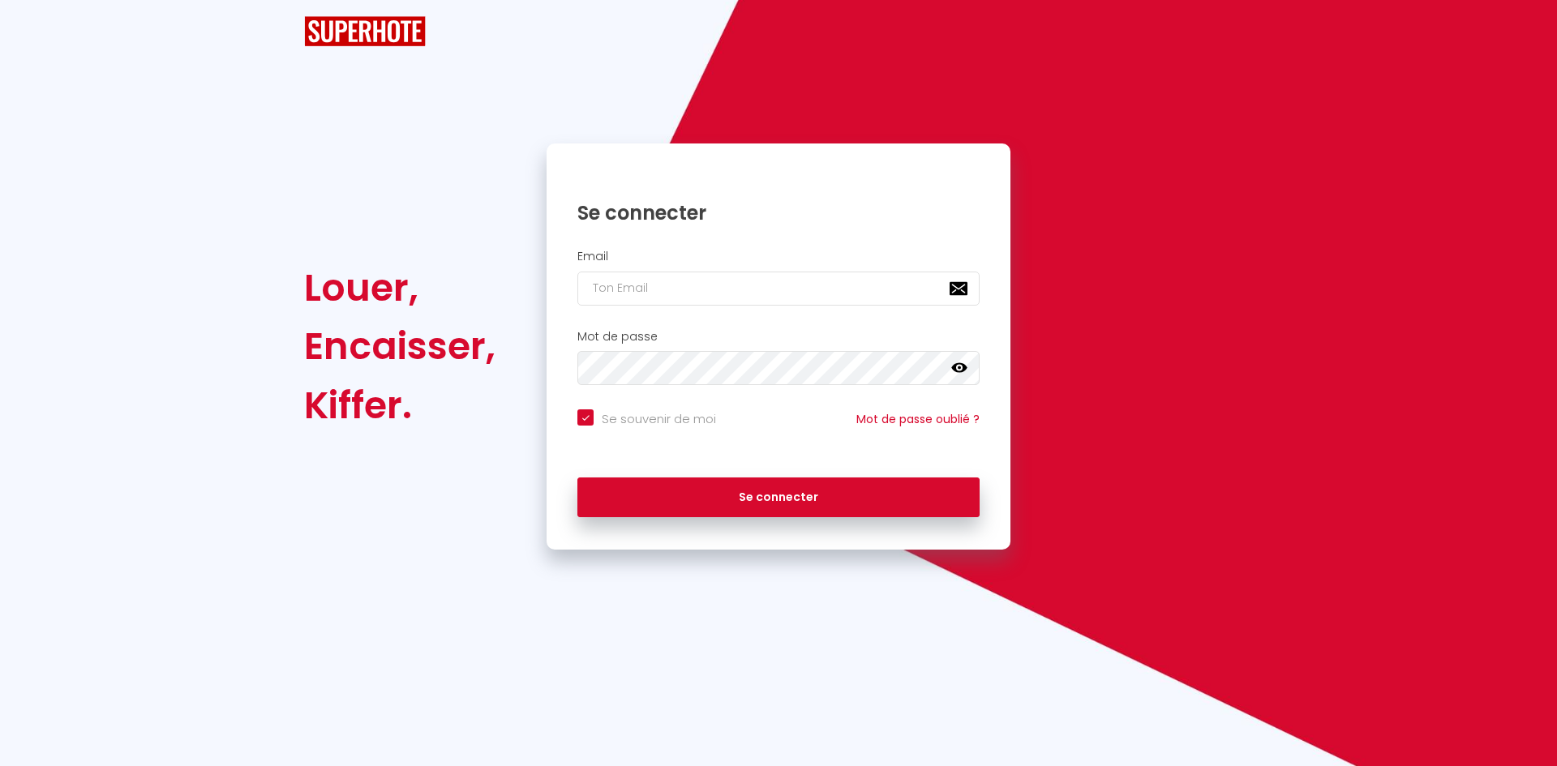
checkbox input "true"
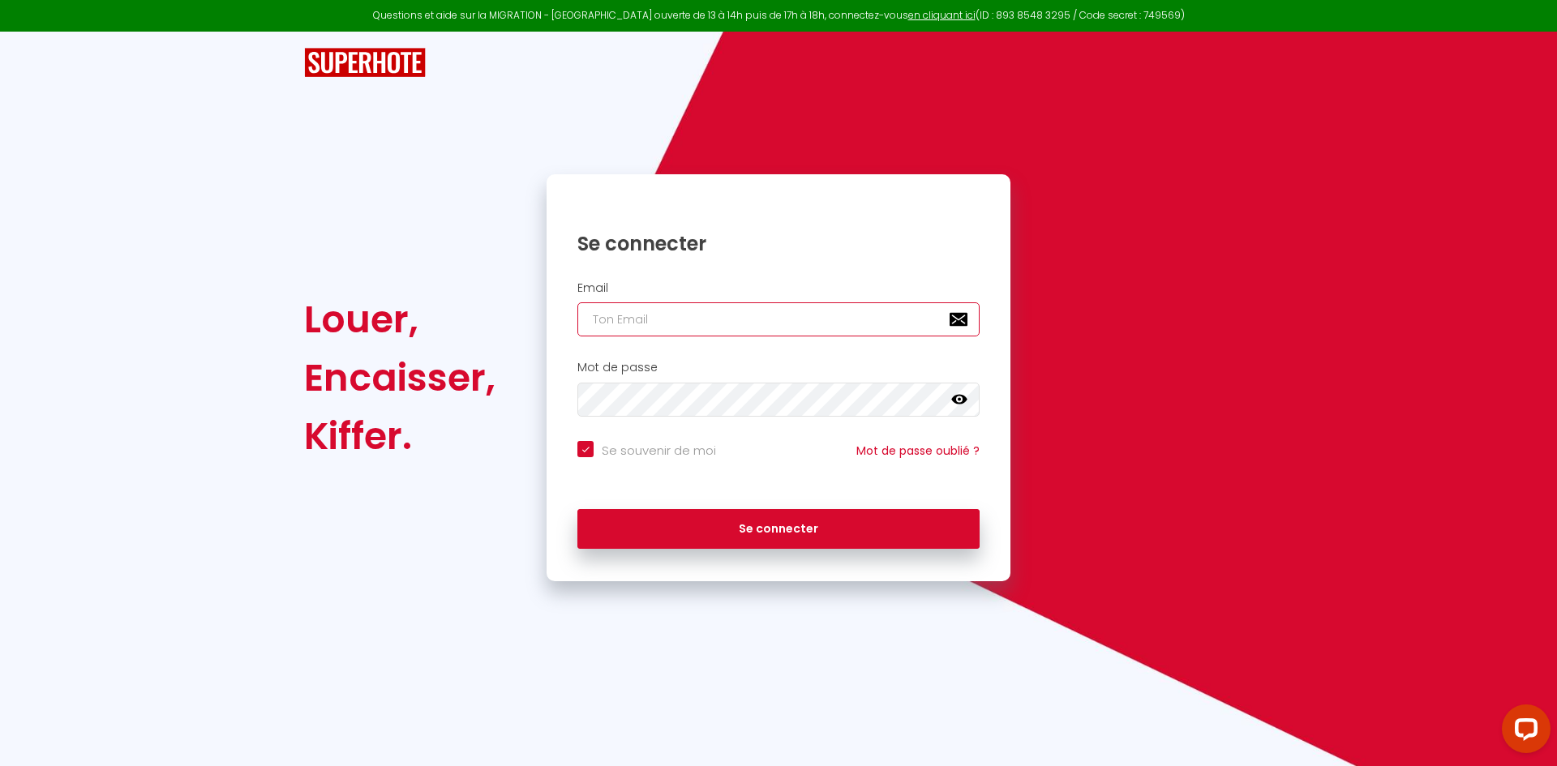
type input "[EMAIL_ADDRESS][DOMAIN_NAME]"
checkbox input "true"
click at [735, 303] on input "[EMAIL_ADDRESS][DOMAIN_NAME]" at bounding box center [778, 320] width 402 height 34
type input "[EMAIL_ADDRESS][DOMAIN_NAME]"
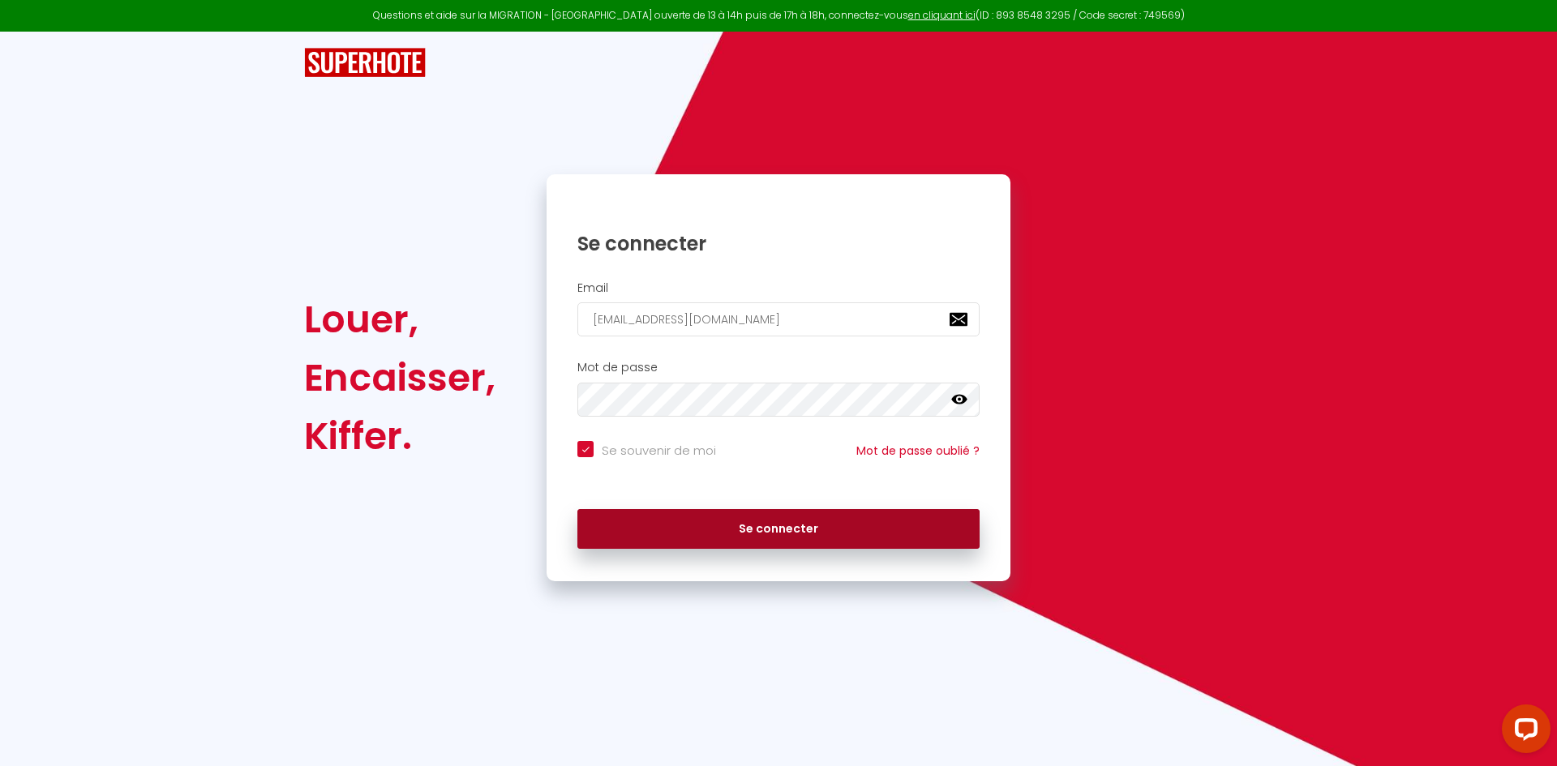
click at [701, 522] on button "Se connecter" at bounding box center [778, 529] width 402 height 41
checkbox input "true"
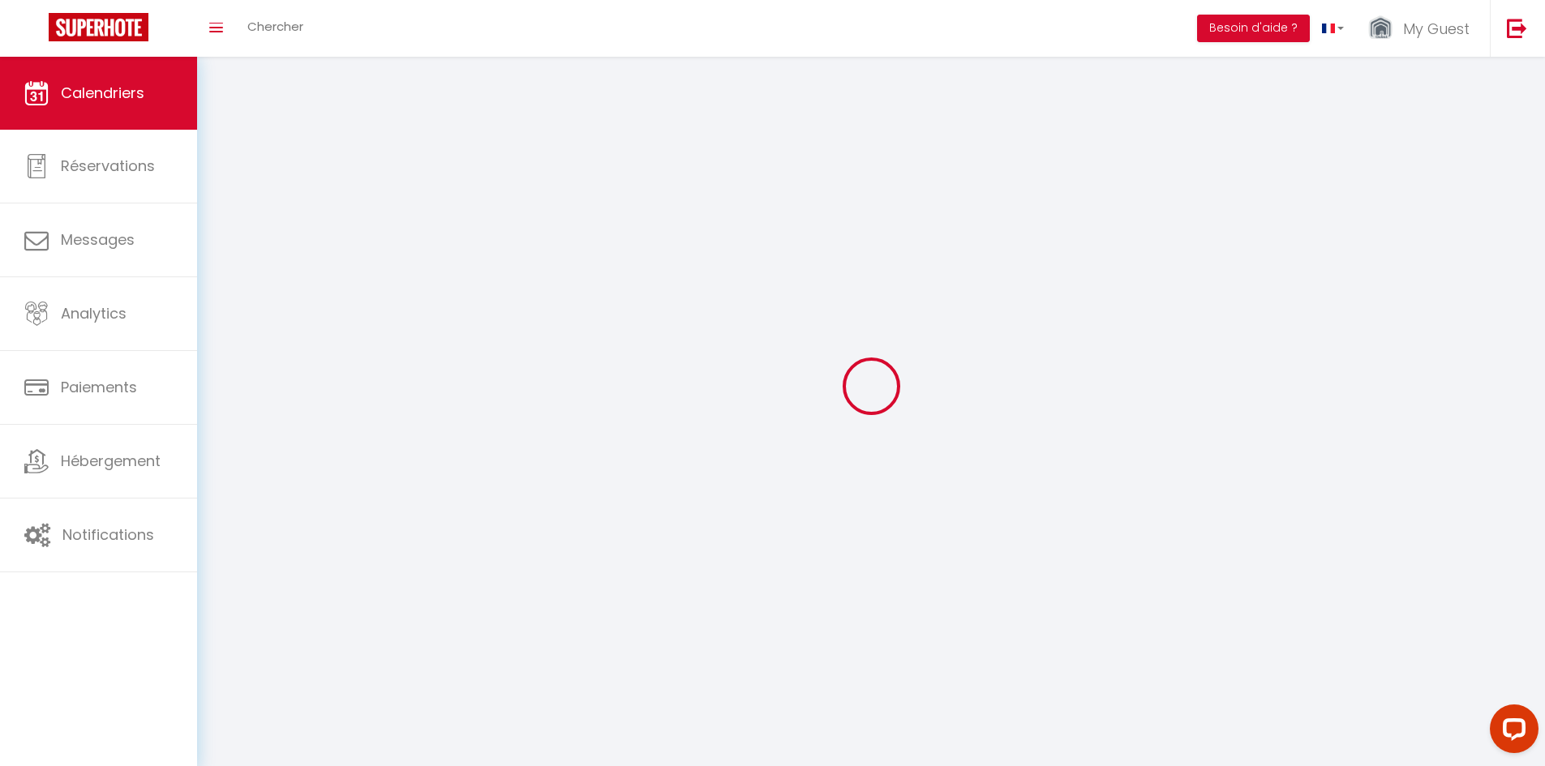
select select
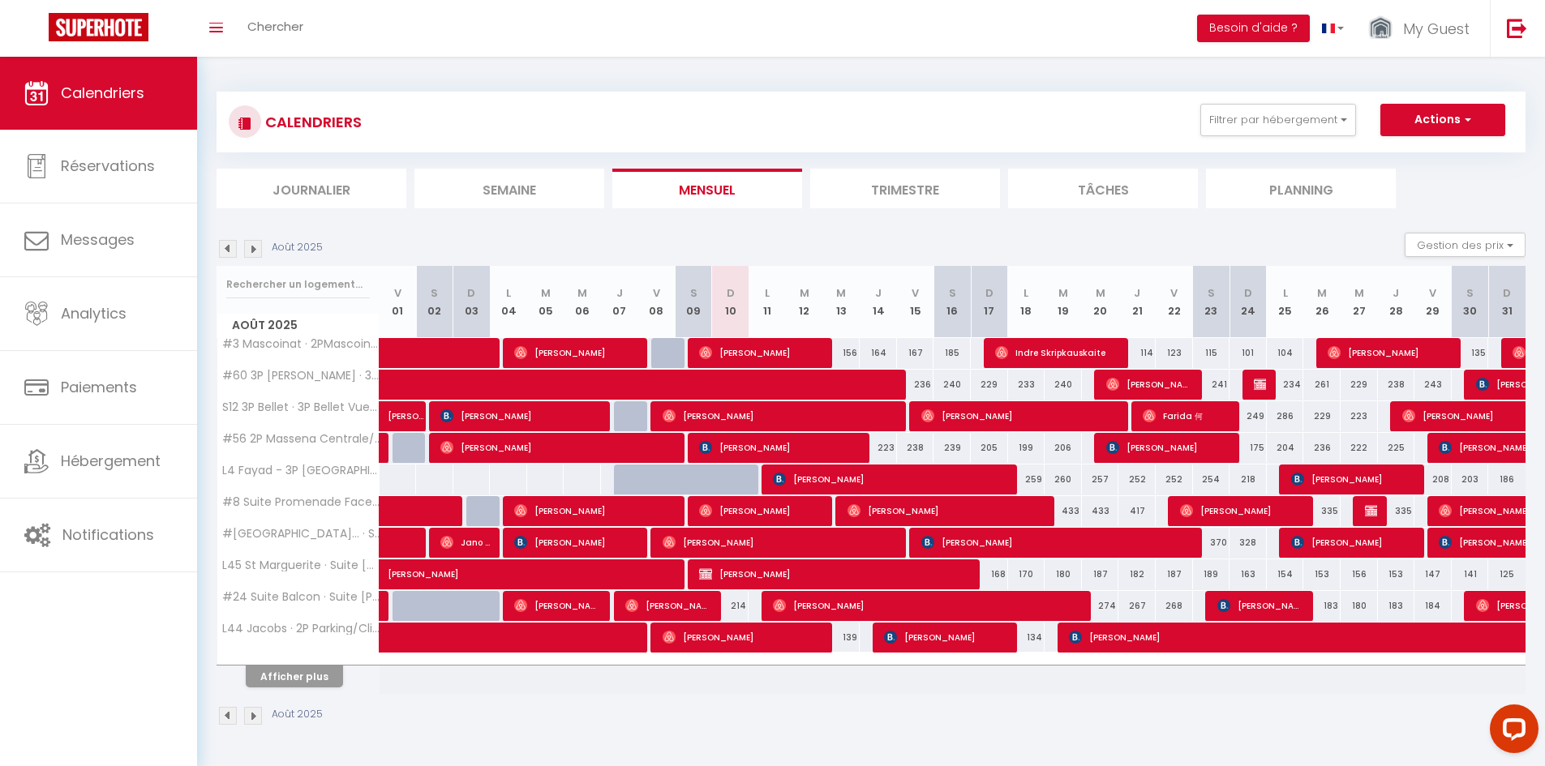
select select
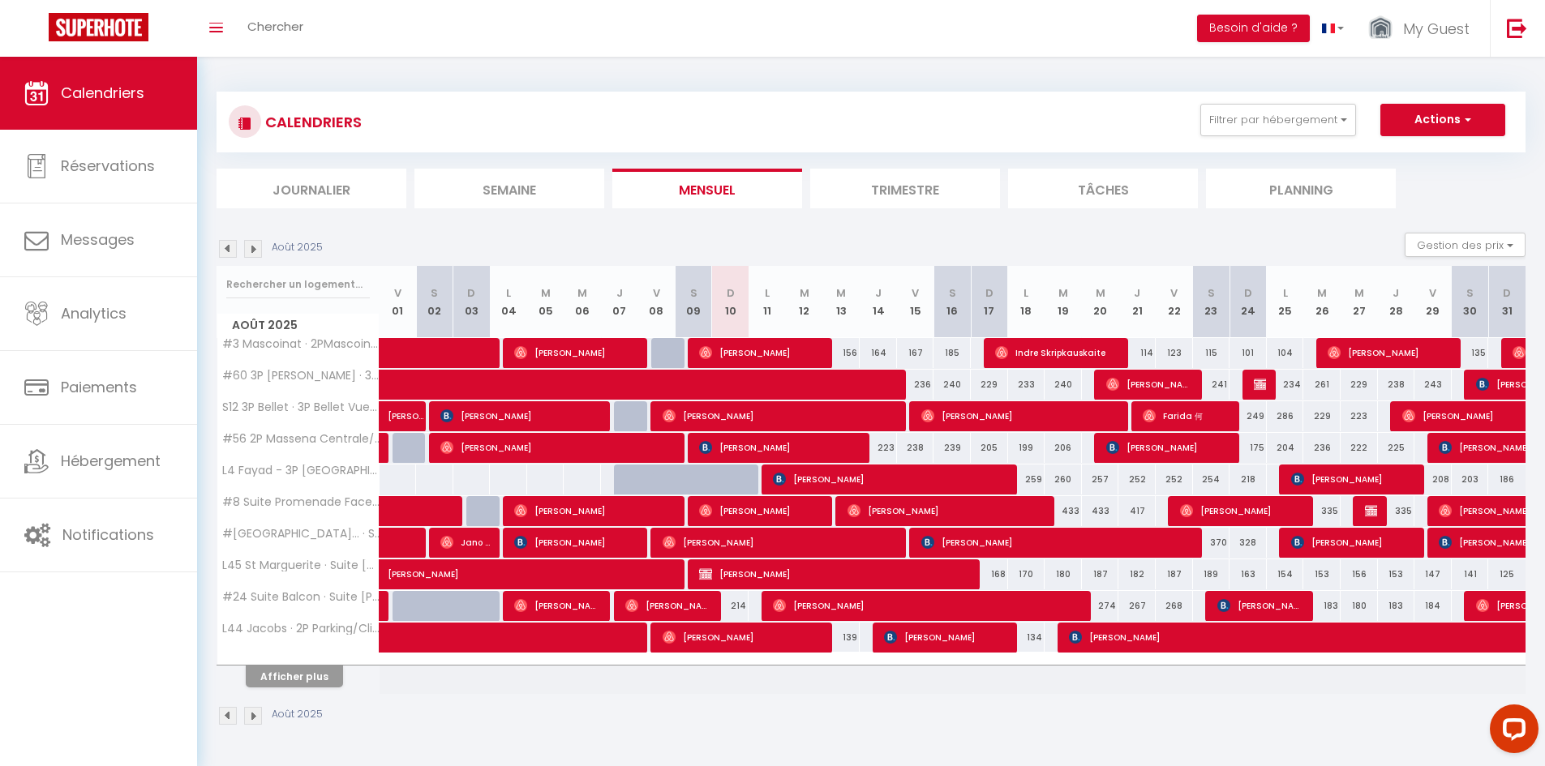
select select
click at [852, 486] on span "[PERSON_NAME]" at bounding box center [891, 479] width 236 height 31
select select "OK"
select select "KO"
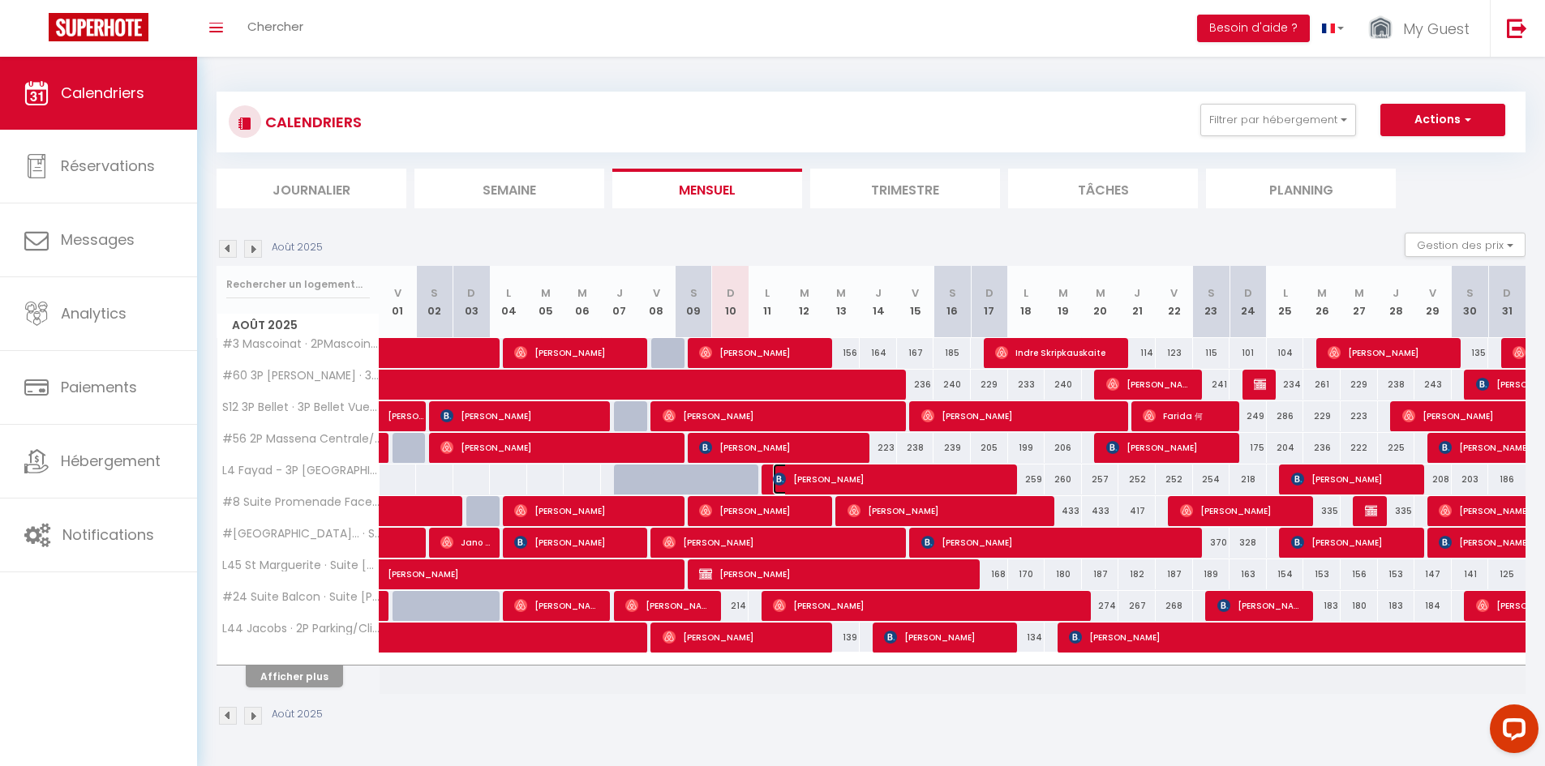
select select "0"
select select "1"
select select
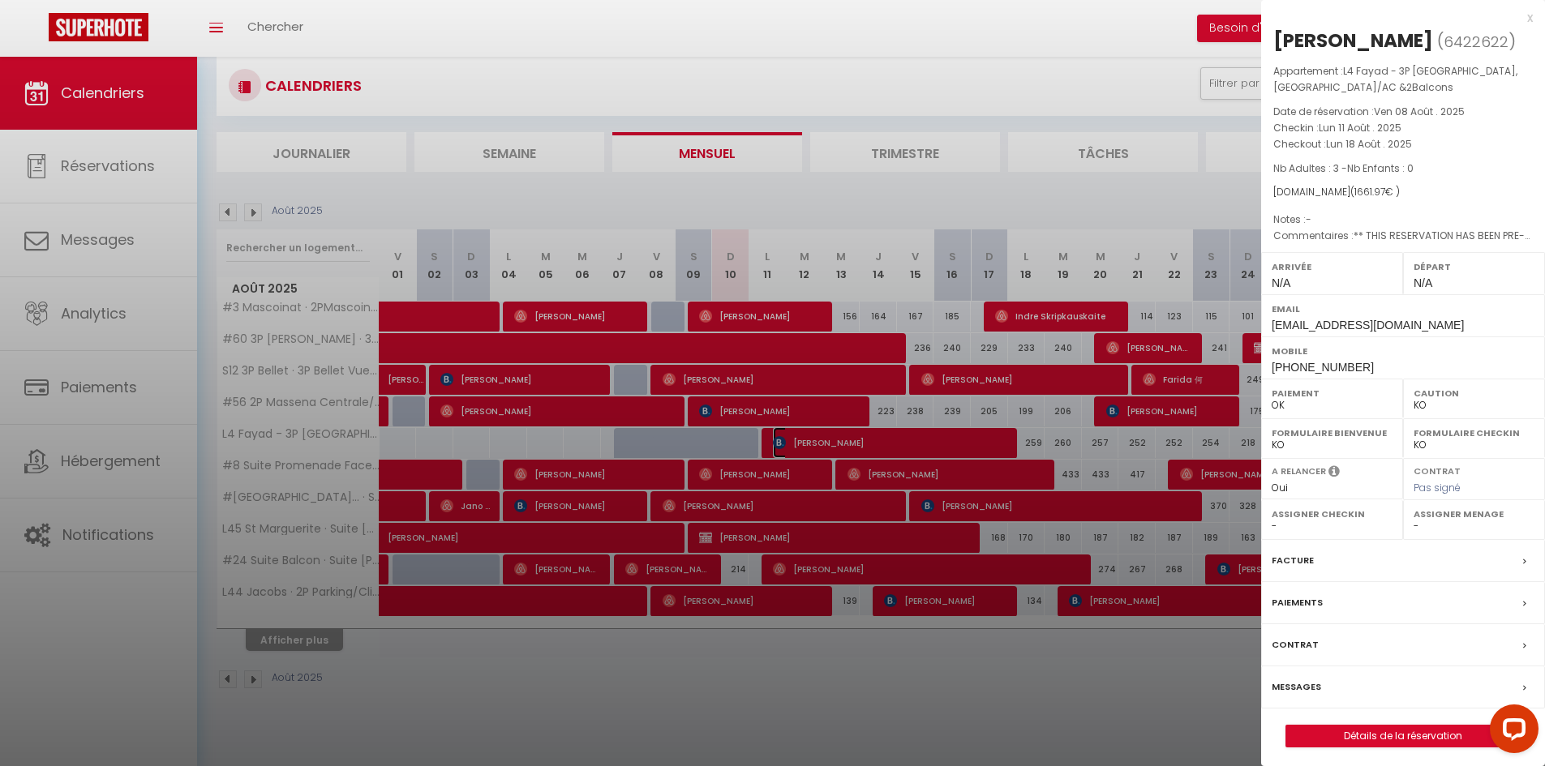
scroll to position [57, 0]
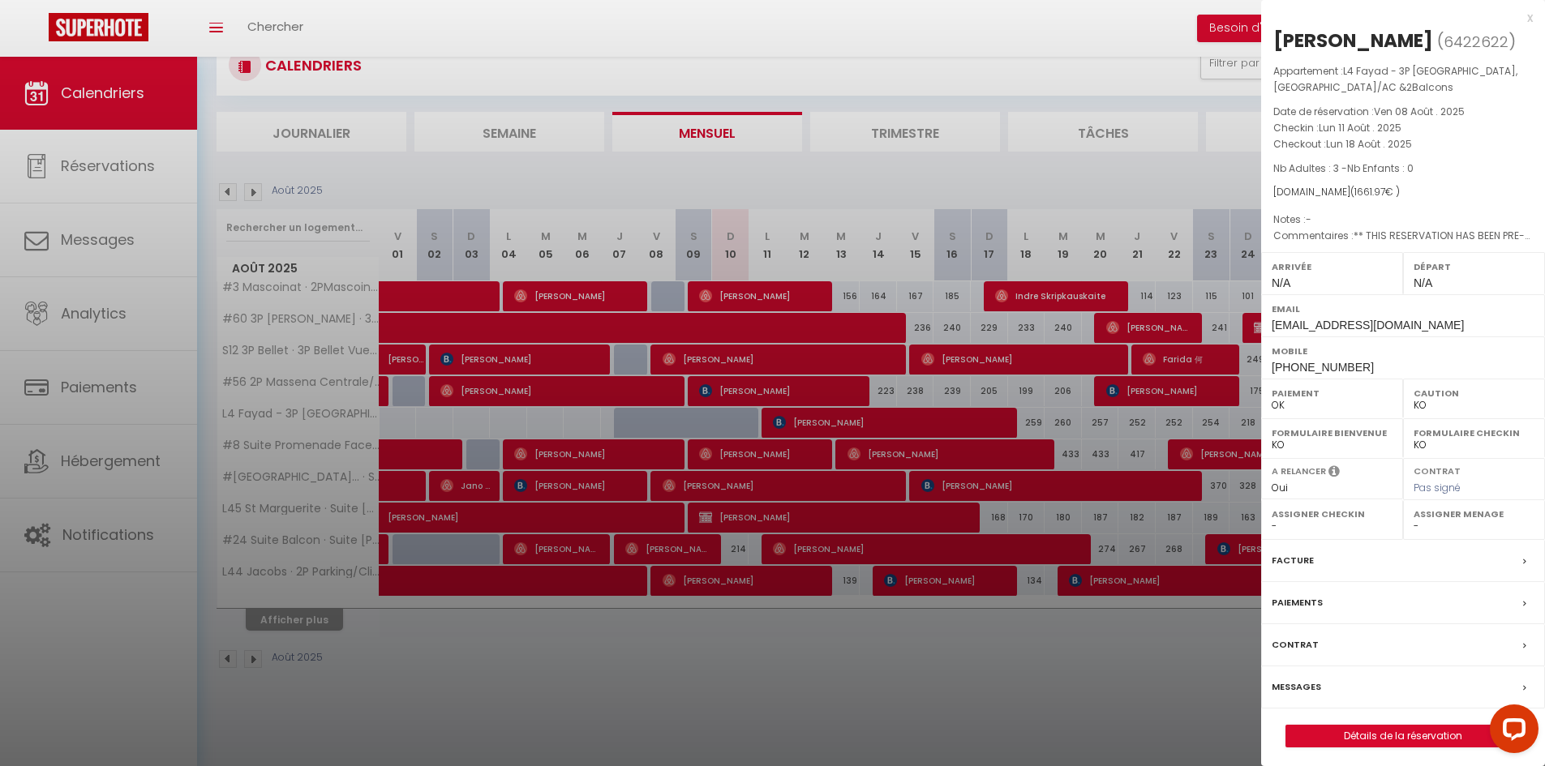
click at [1318, 559] on div "Facture" at bounding box center [1403, 561] width 284 height 42
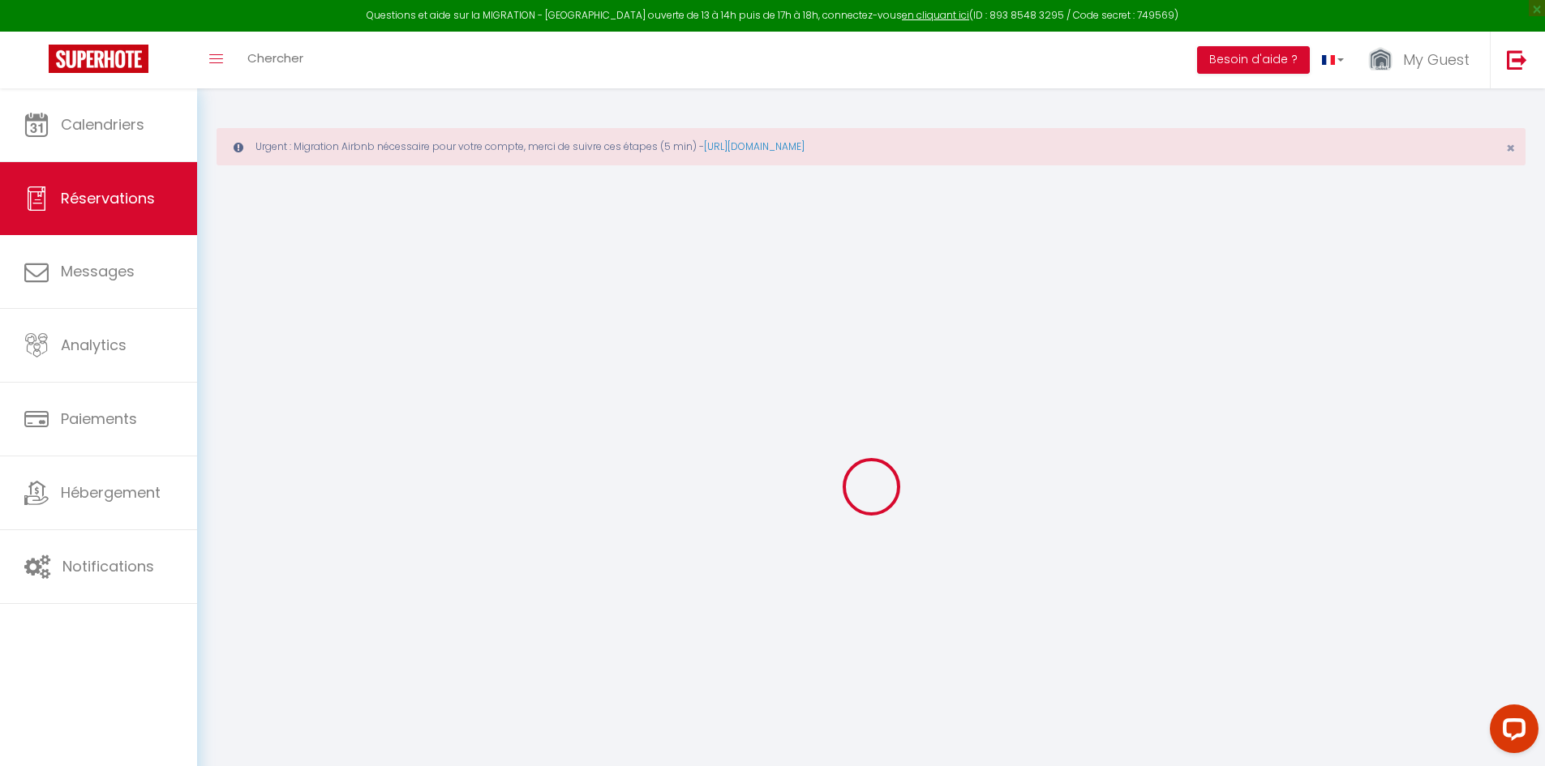
select select "taxes"
select select
checkbox input "false"
select select
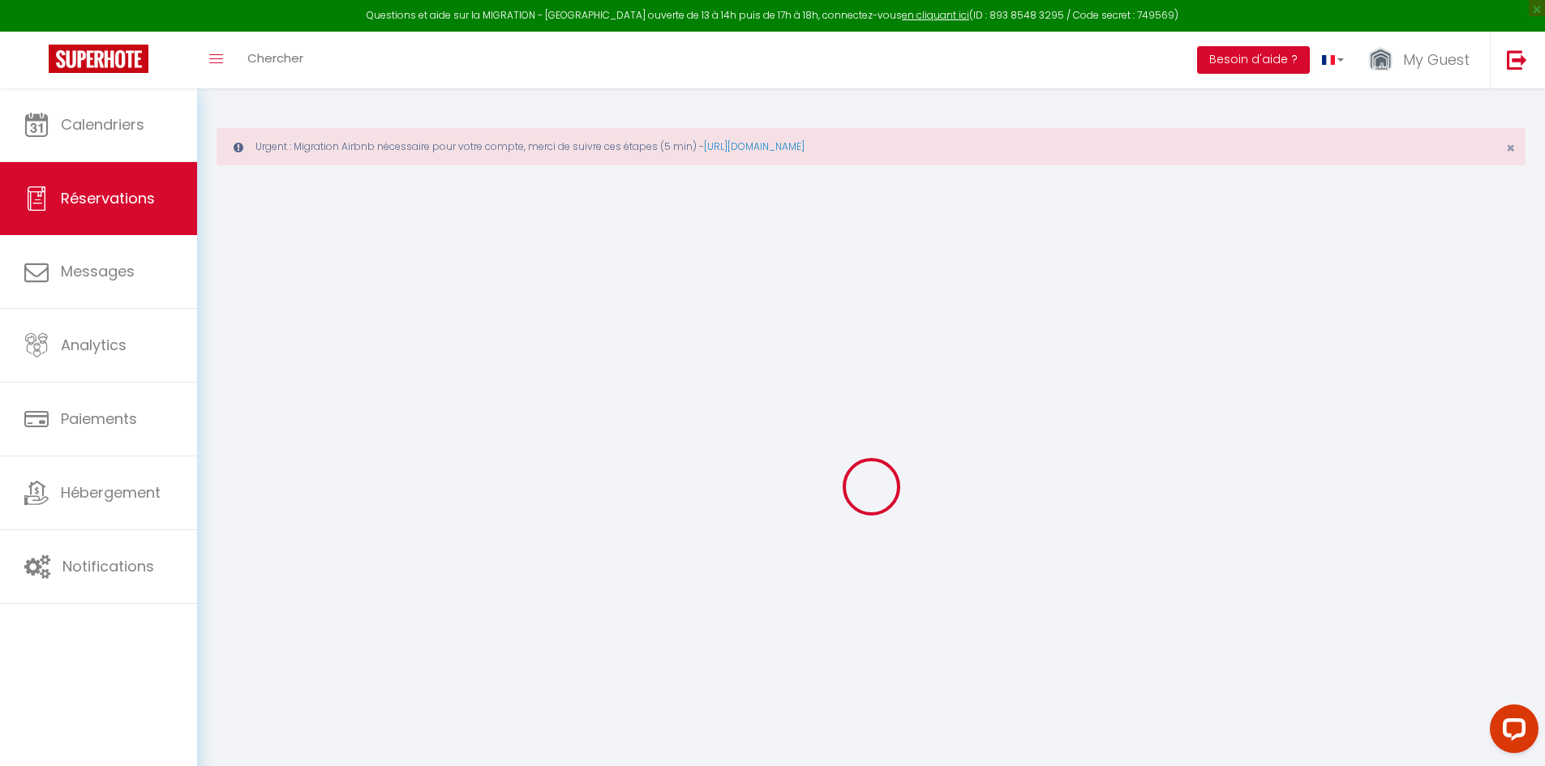
select select
checkbox input "false"
type textarea "** THIS RESERVATION HAS BEEN PRE-PAID ** BOOKING NOTE : Payment charge is EUR 2…"
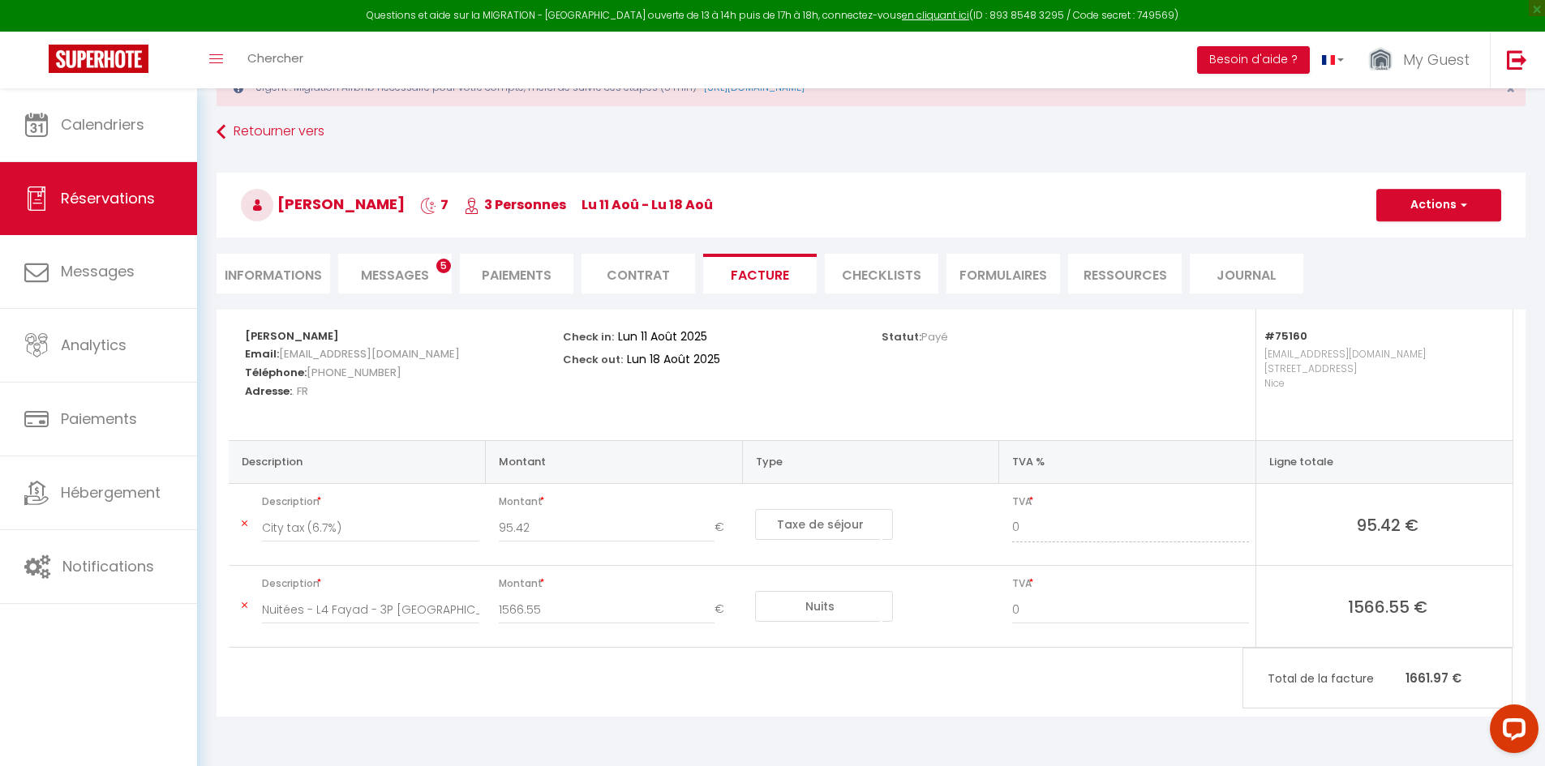
scroll to position [88, 0]
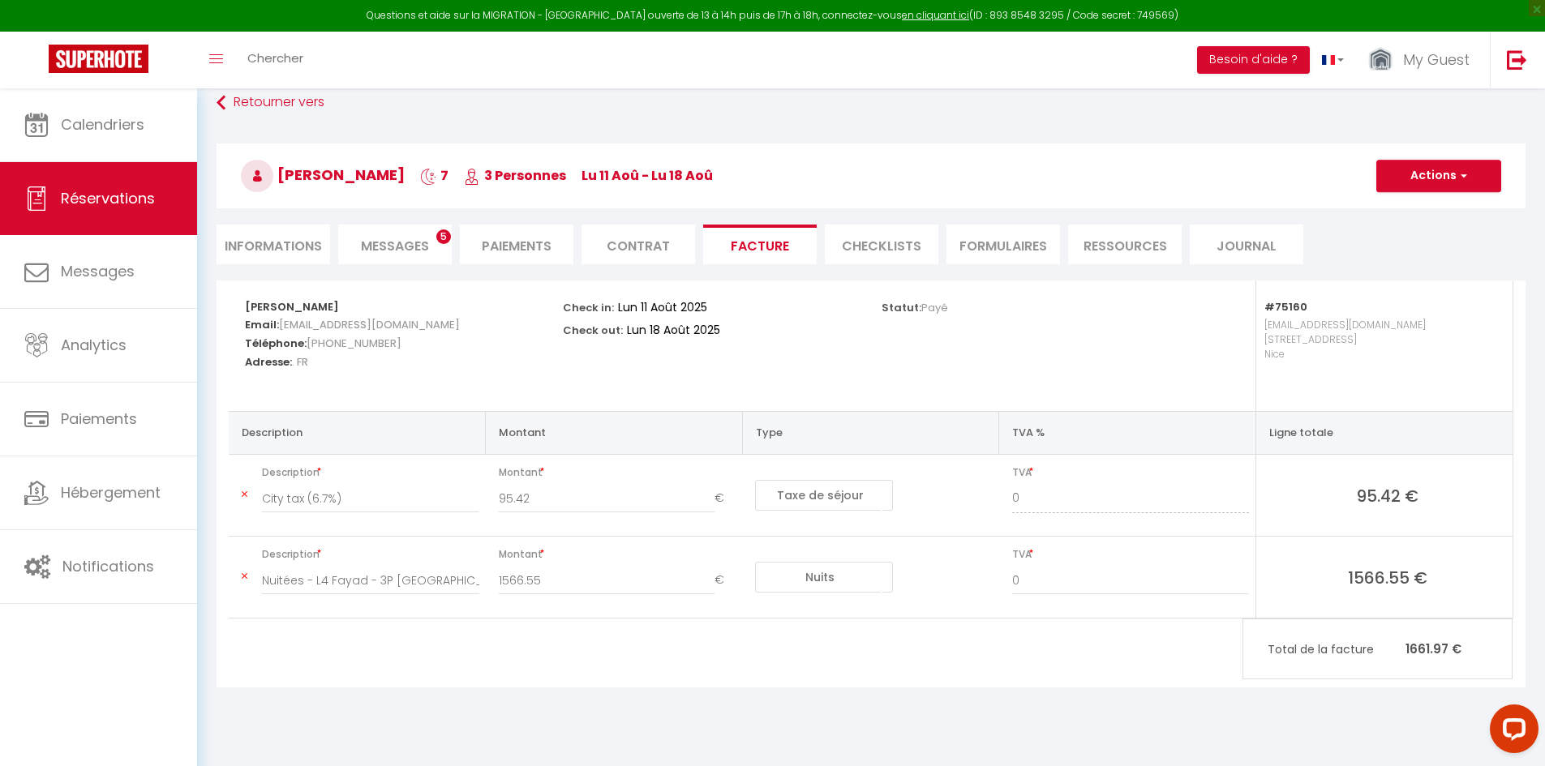
click at [307, 244] on li "Informations" at bounding box center [274, 245] width 114 height 40
select select
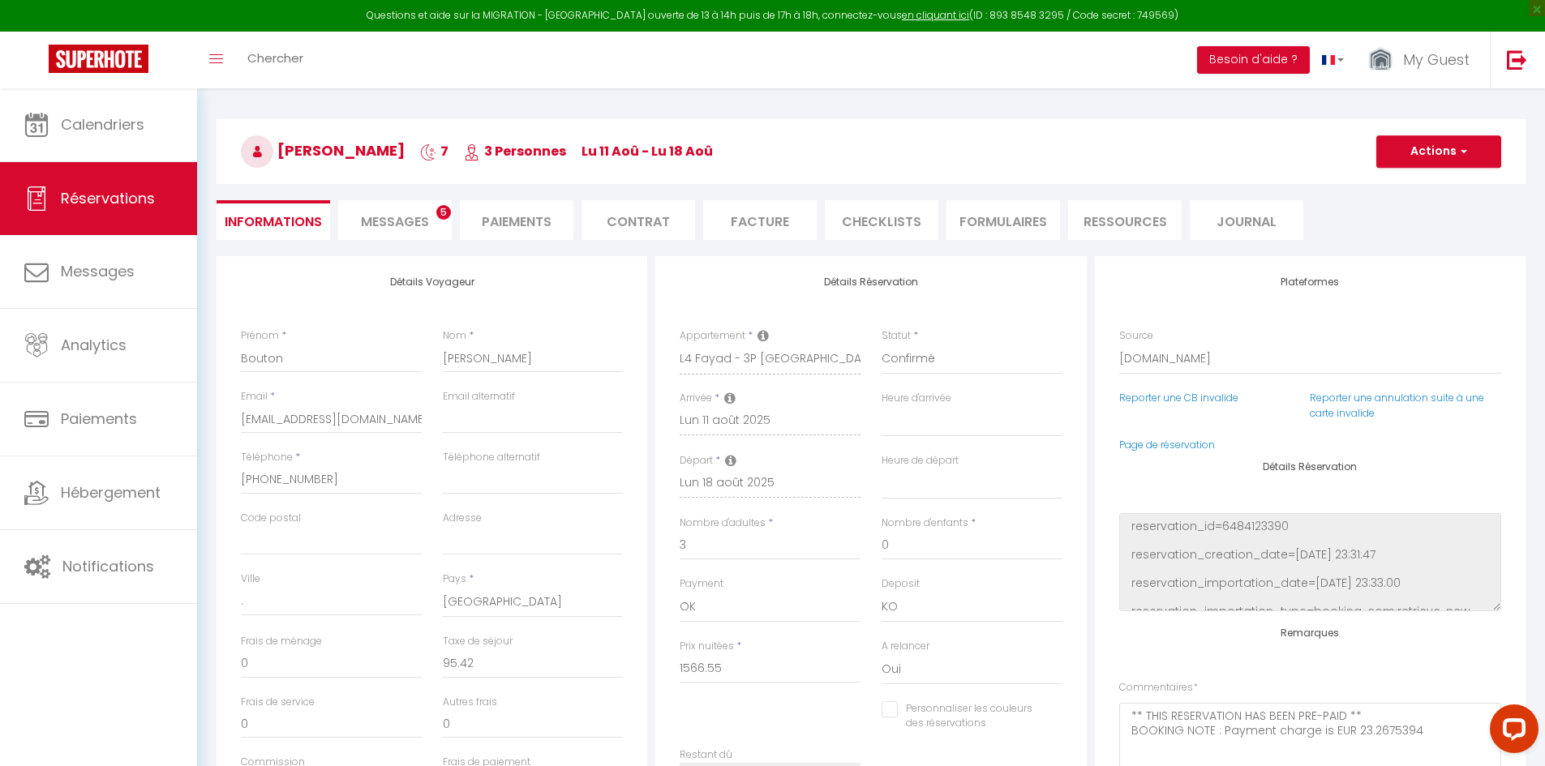
scroll to position [88, 0]
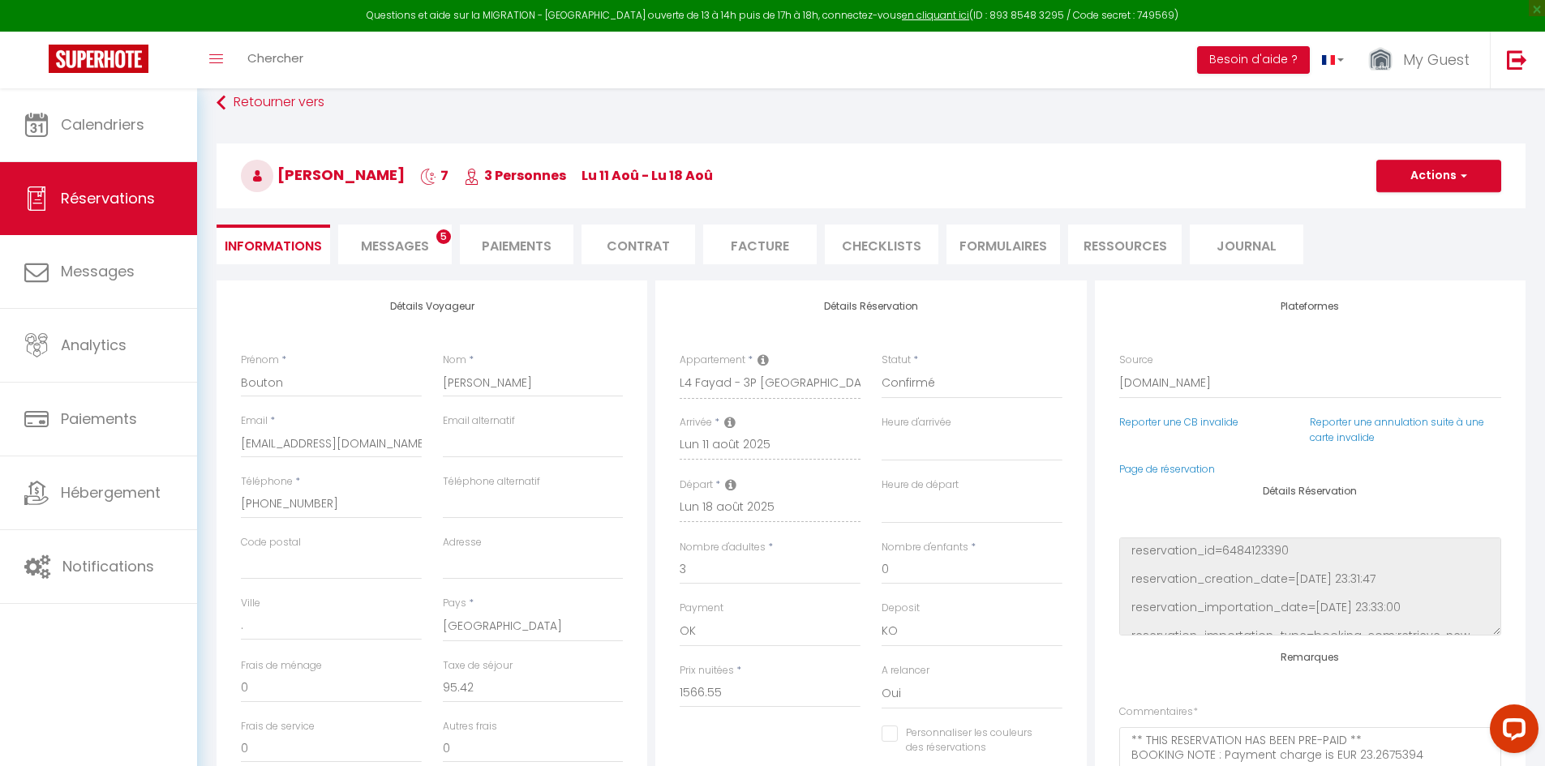
click at [406, 246] on span "Messages" at bounding box center [395, 246] width 68 height 19
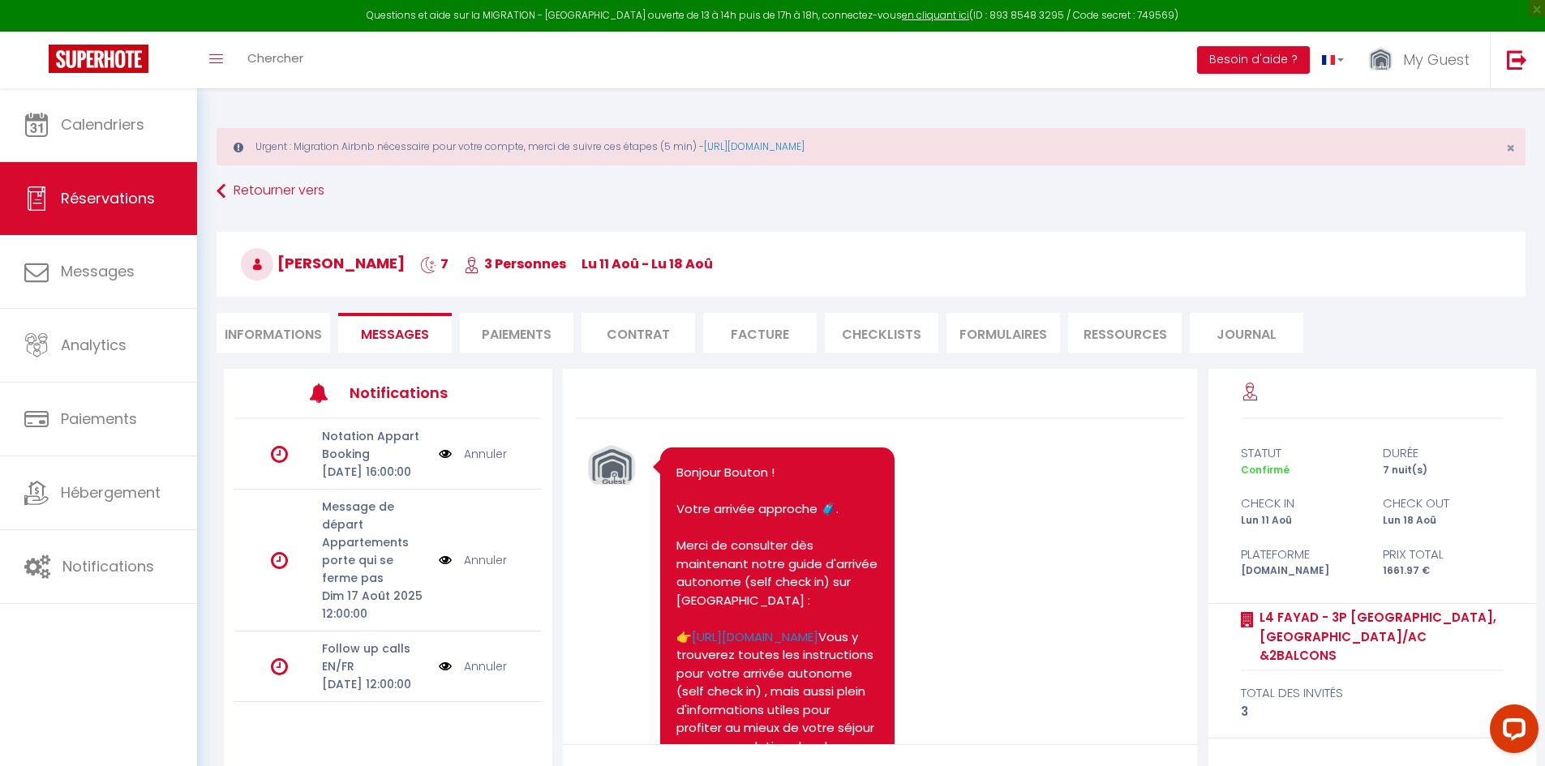
click at [504, 350] on li "Paiements" at bounding box center [517, 333] width 114 height 40
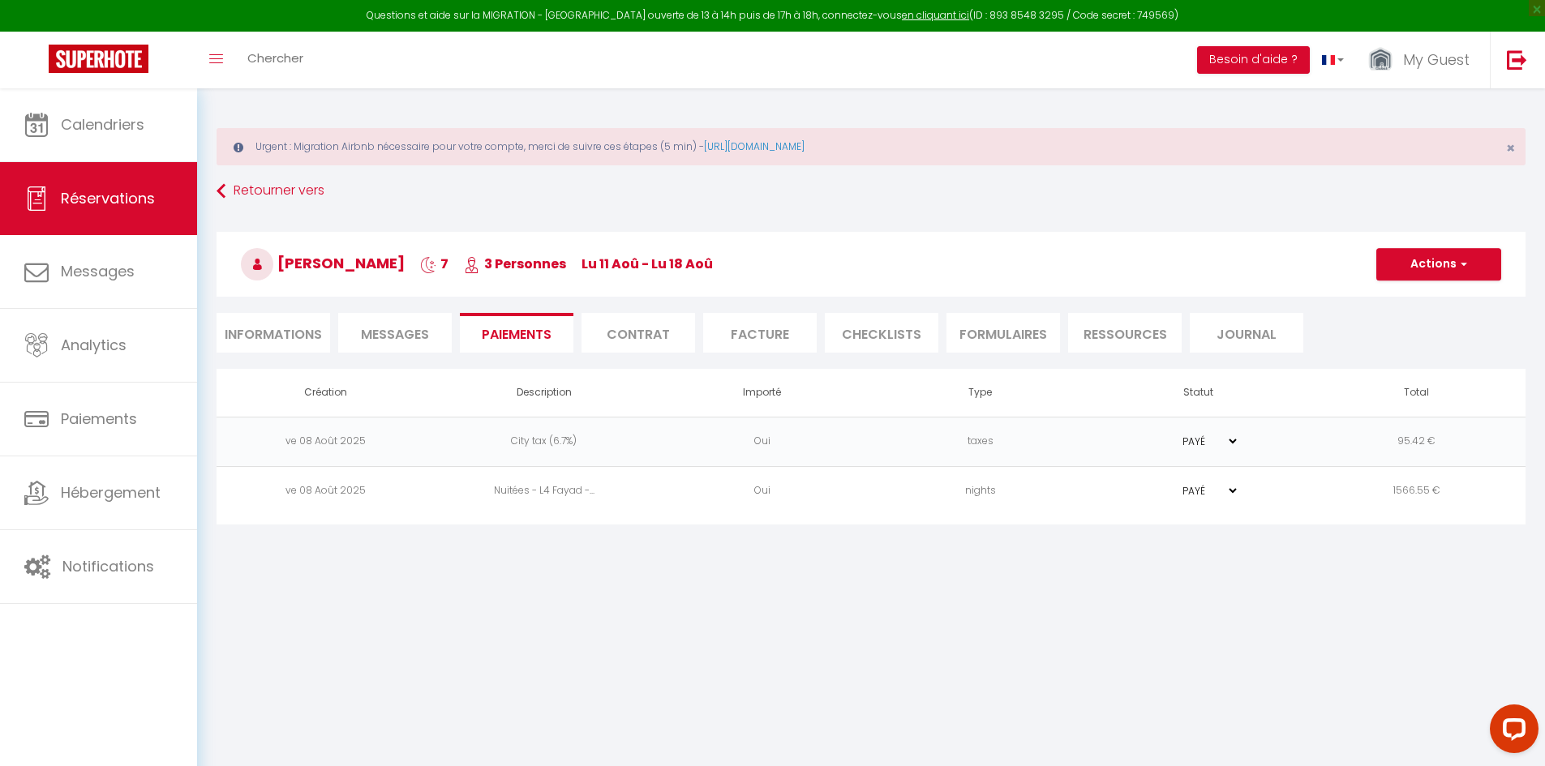
click at [616, 332] on li "Contrat" at bounding box center [639, 333] width 114 height 40
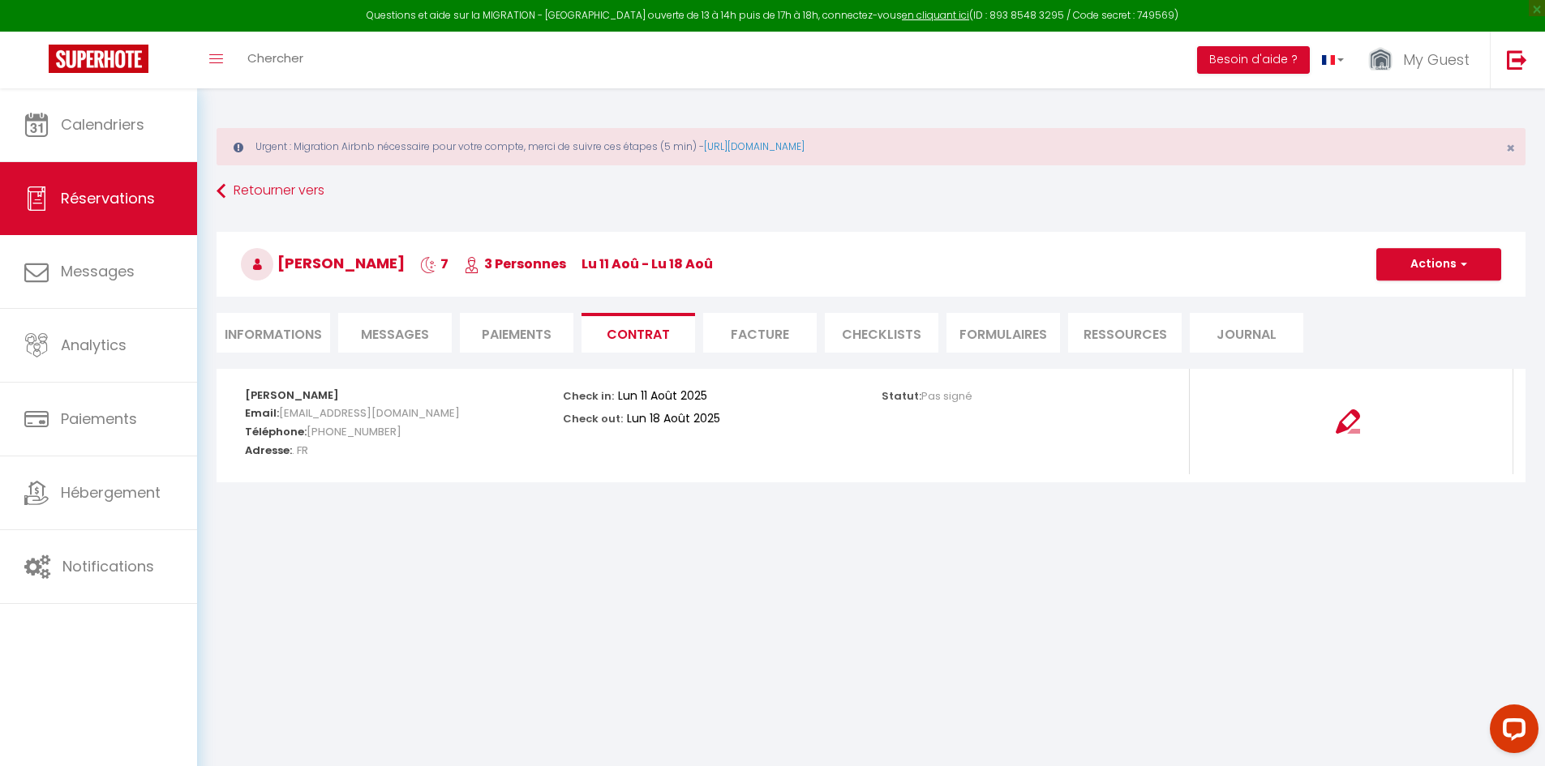
click at [766, 333] on li "Facture" at bounding box center [760, 333] width 114 height 40
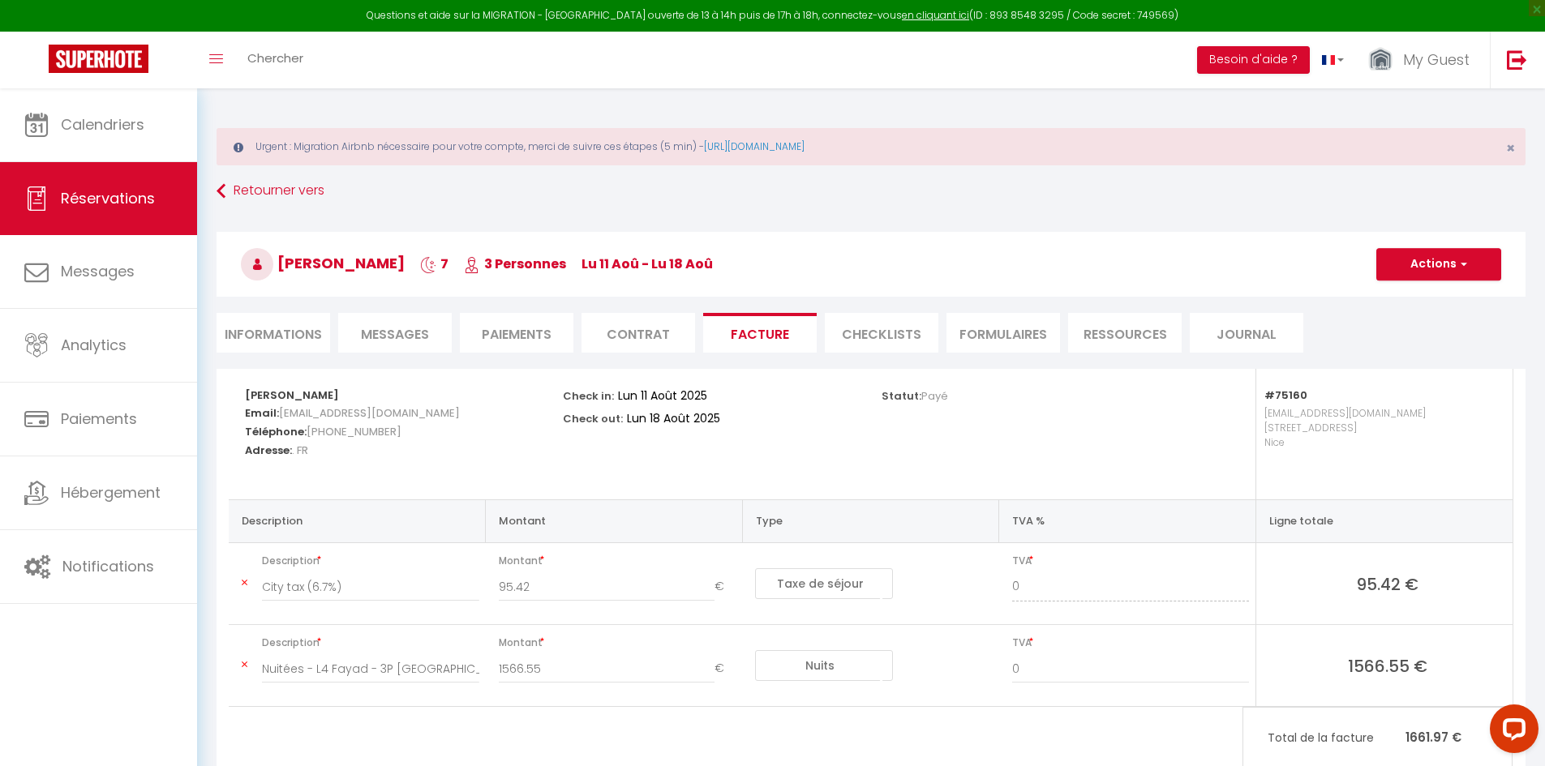
click at [925, 343] on li "CHECKLISTS" at bounding box center [882, 333] width 114 height 40
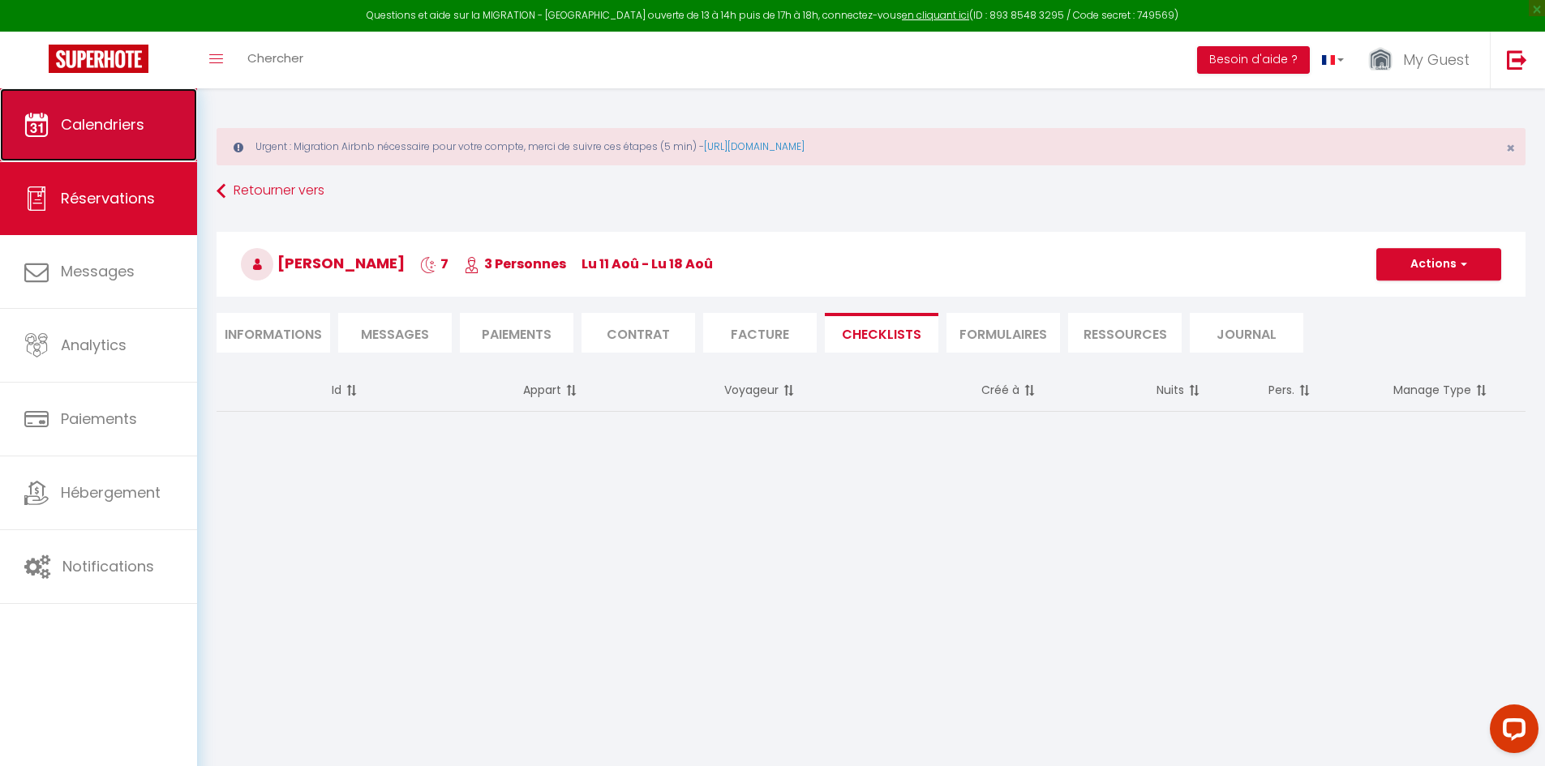
click at [128, 114] on link "Calendriers" at bounding box center [98, 124] width 197 height 73
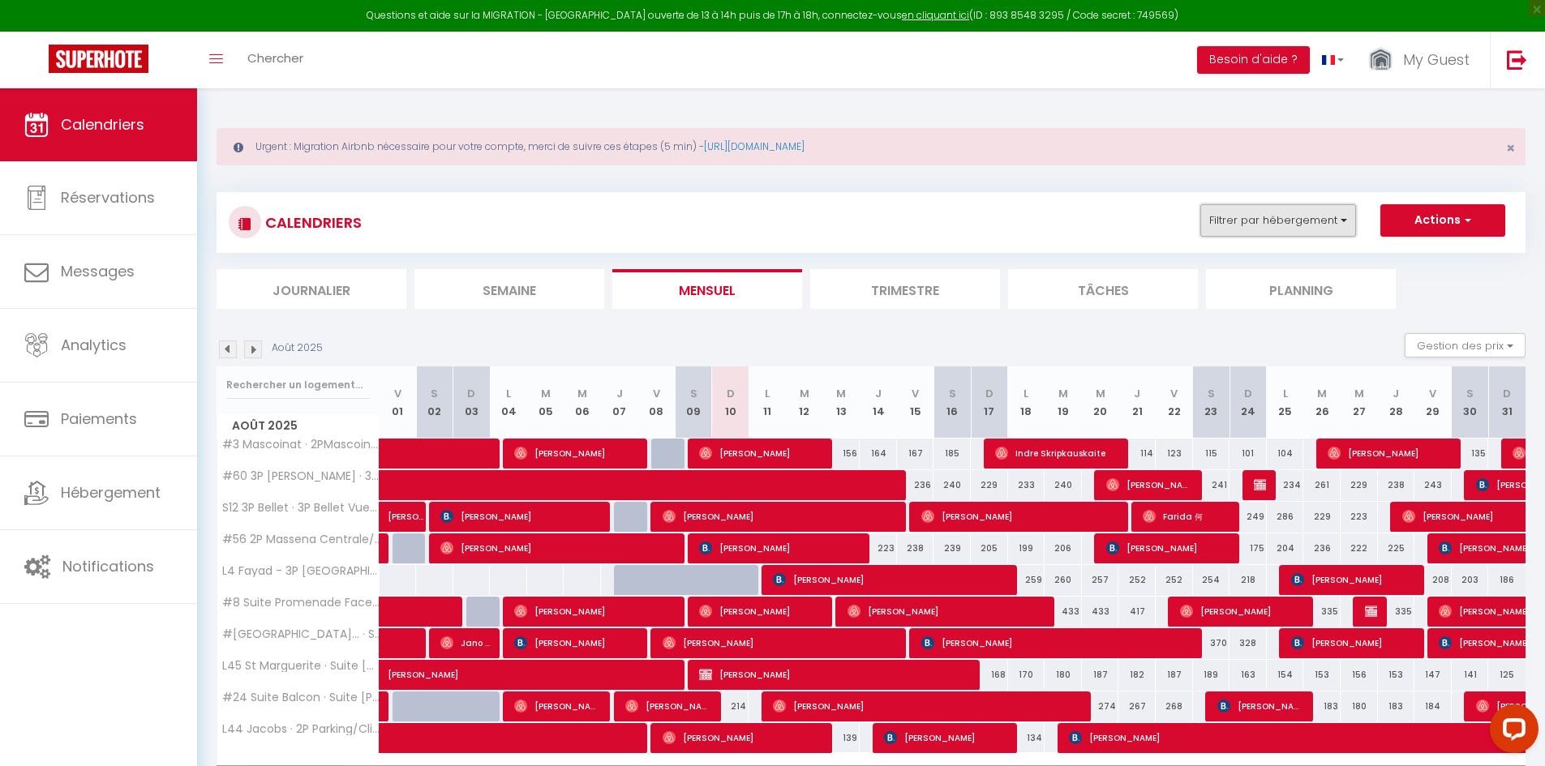
click at [1280, 212] on button "Filtrer par hébergement" at bounding box center [1278, 220] width 156 height 32
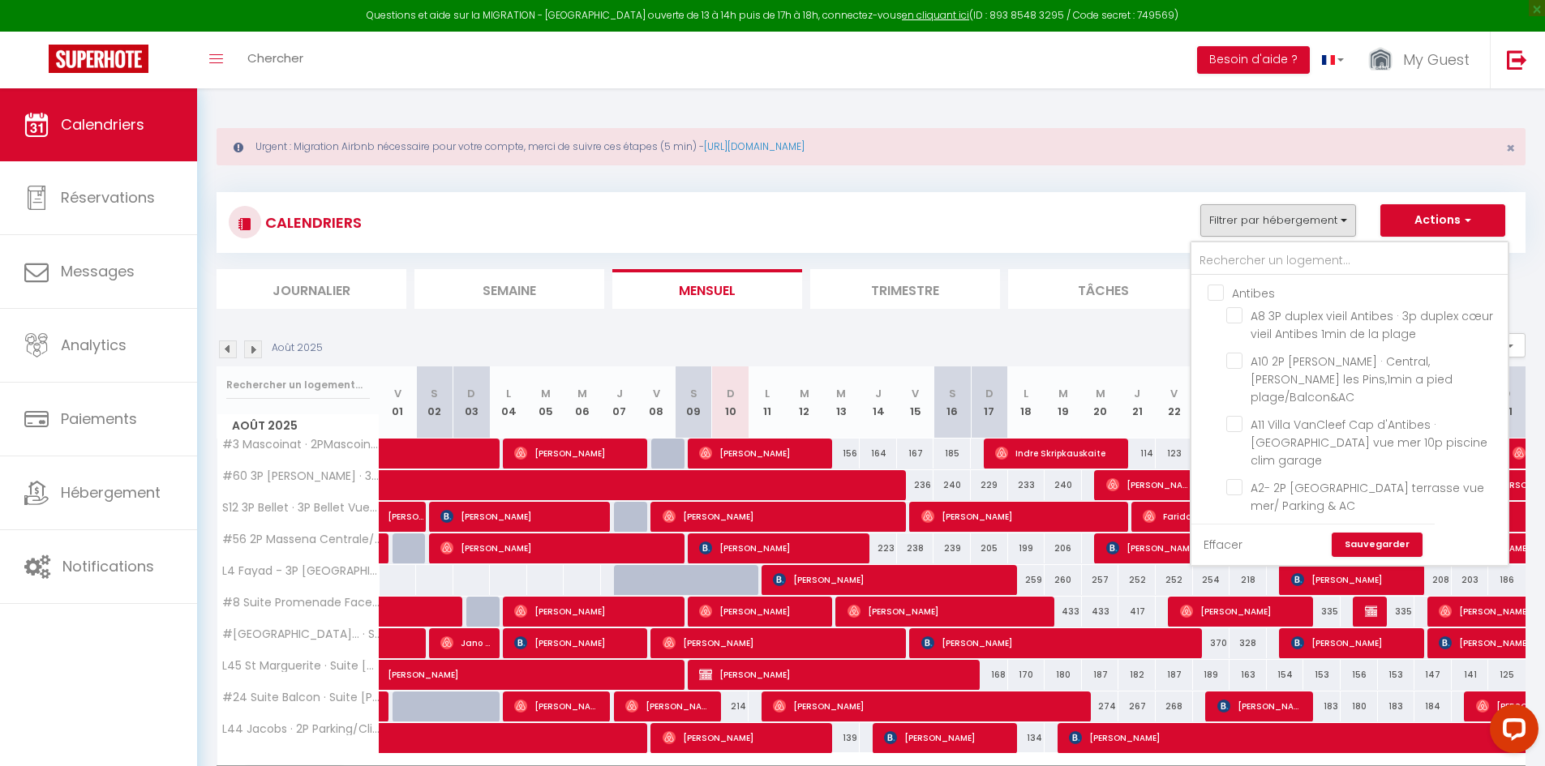
click at [1231, 542] on link "Effacer" at bounding box center [1223, 545] width 39 height 18
checkbox input "false"
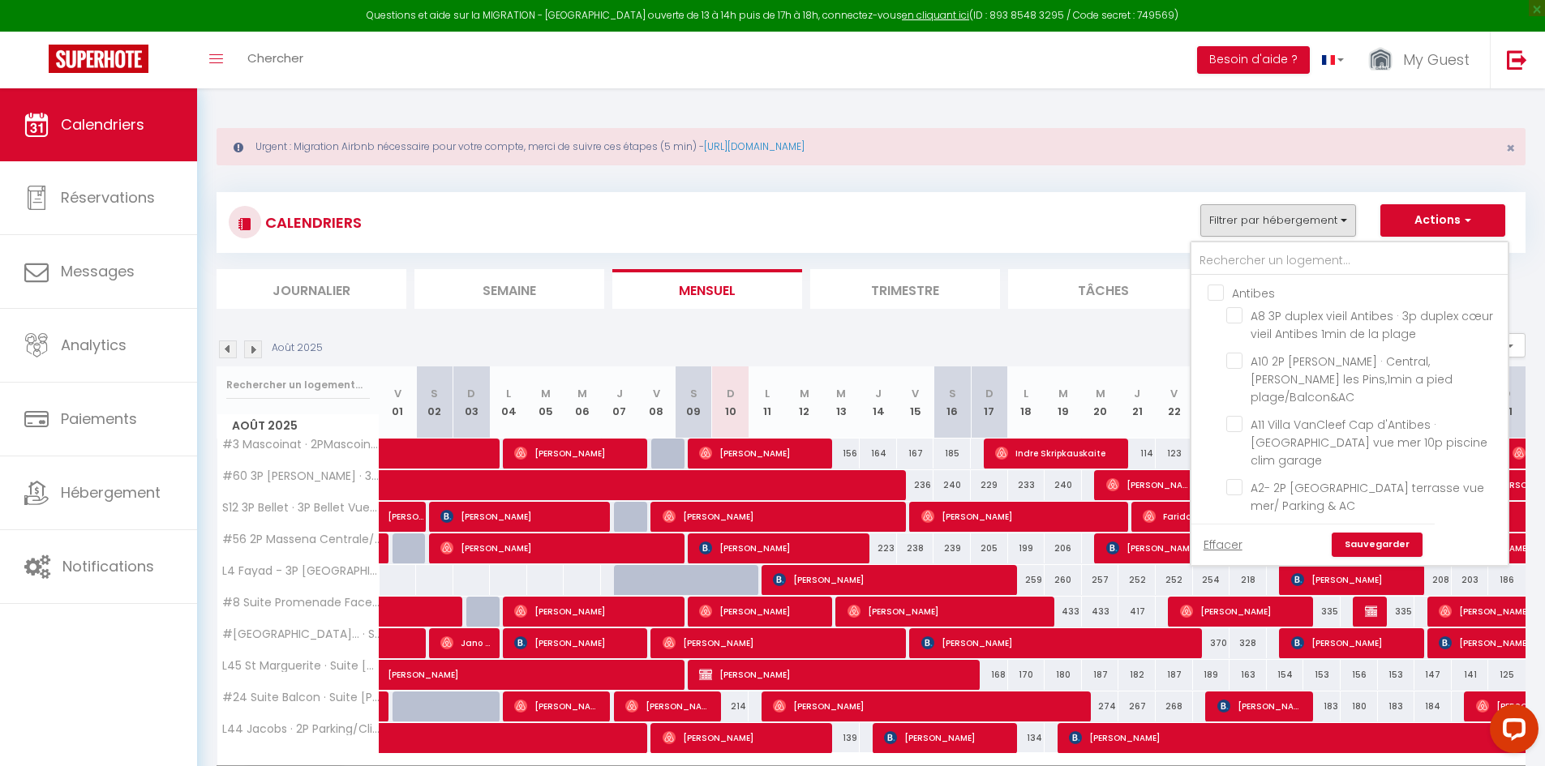
checkbox input "false"
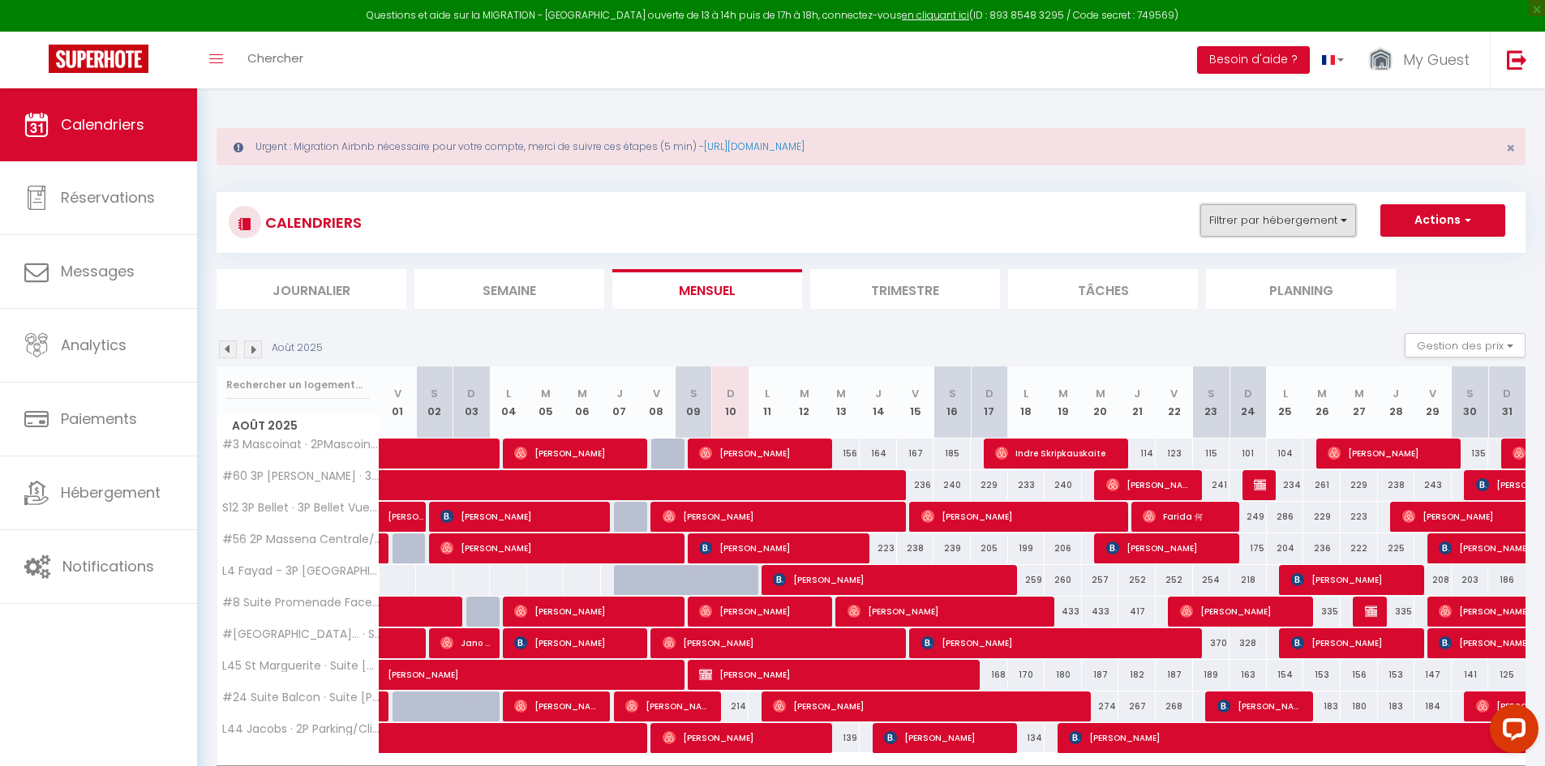
click at [1260, 221] on button "Filtrer par hébergement" at bounding box center [1278, 220] width 156 height 32
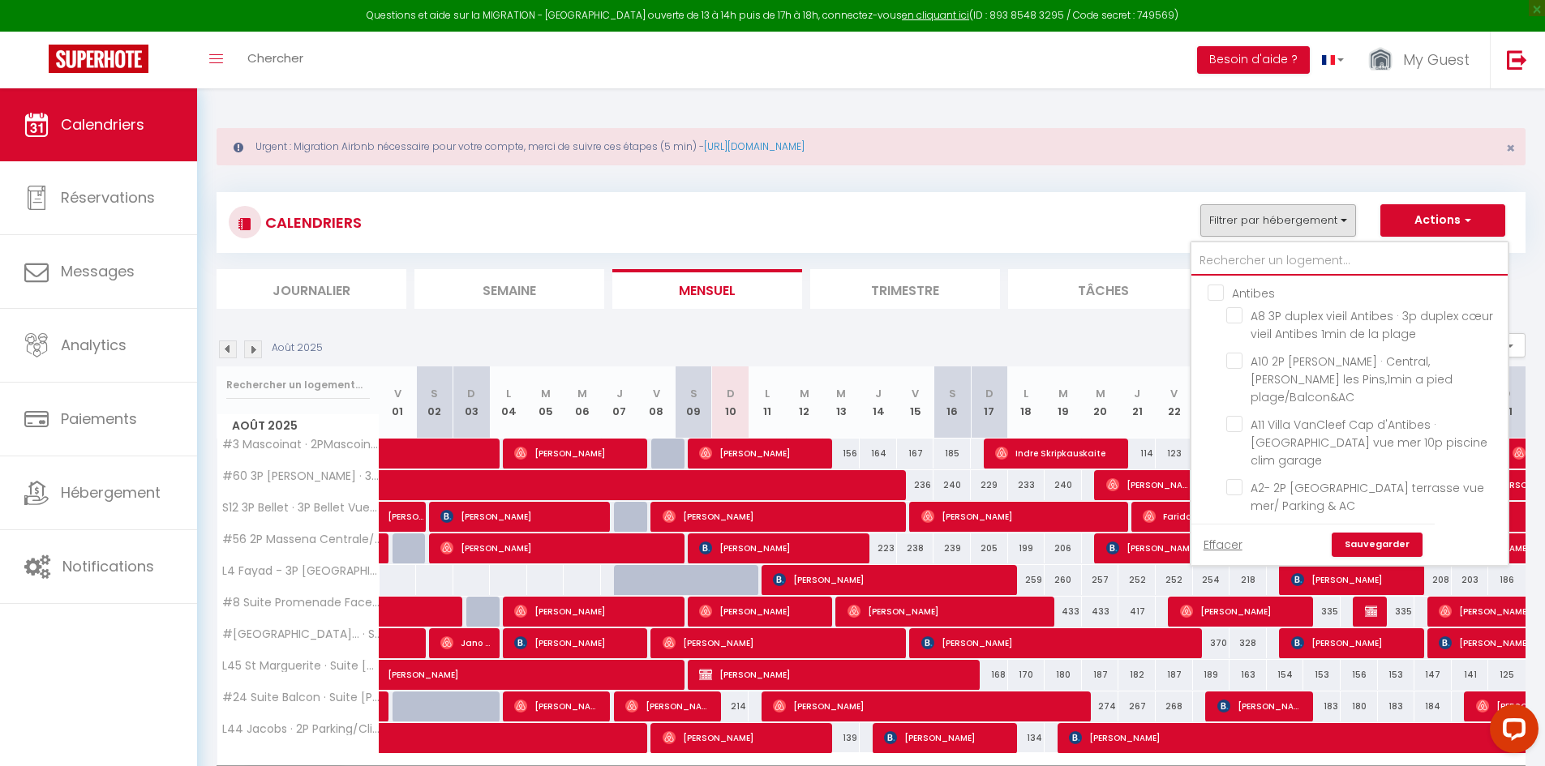
click at [1257, 265] on input "text" at bounding box center [1349, 261] width 316 height 29
type input "l"
checkbox input "false"
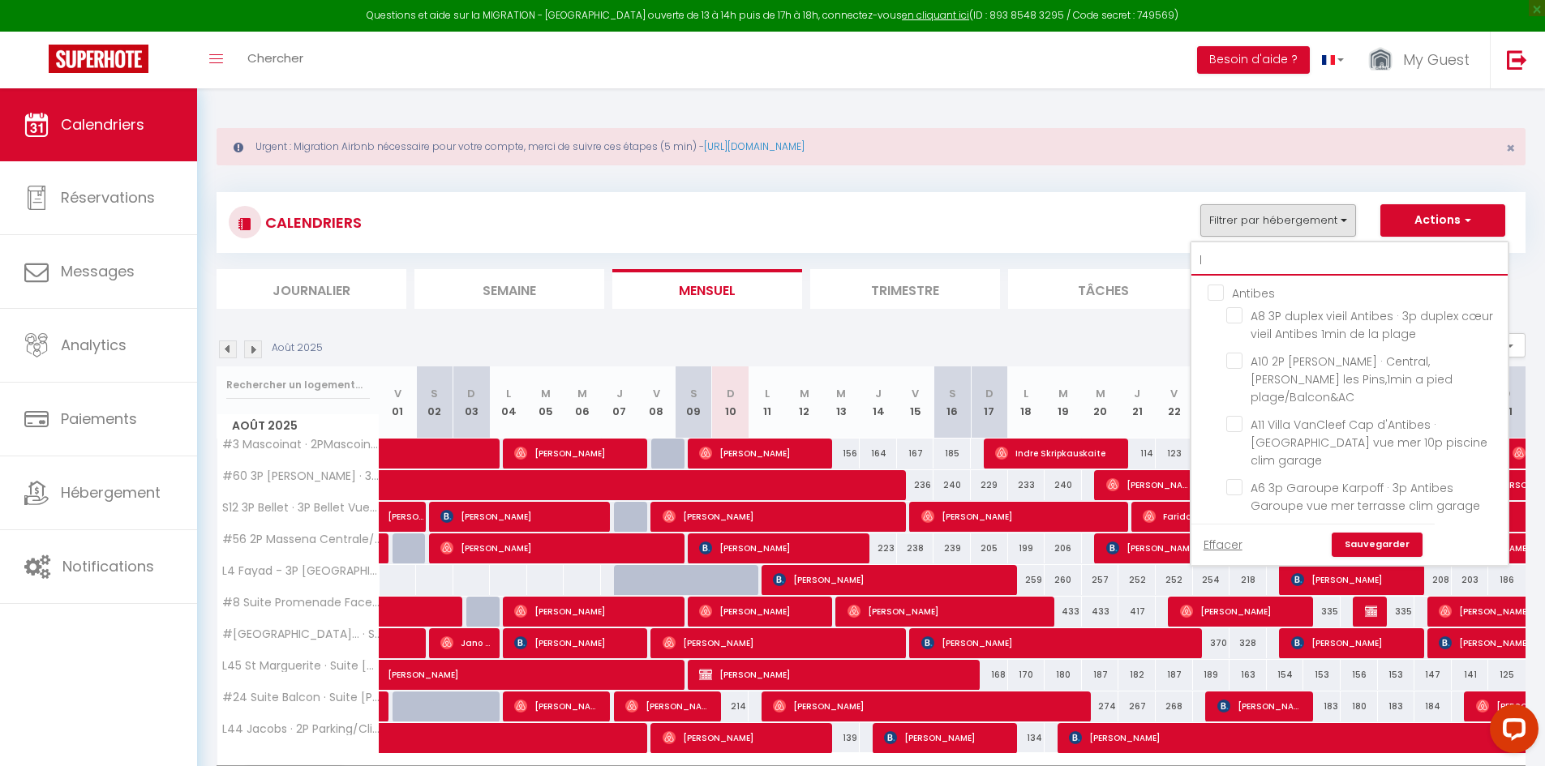
checkbox input "false"
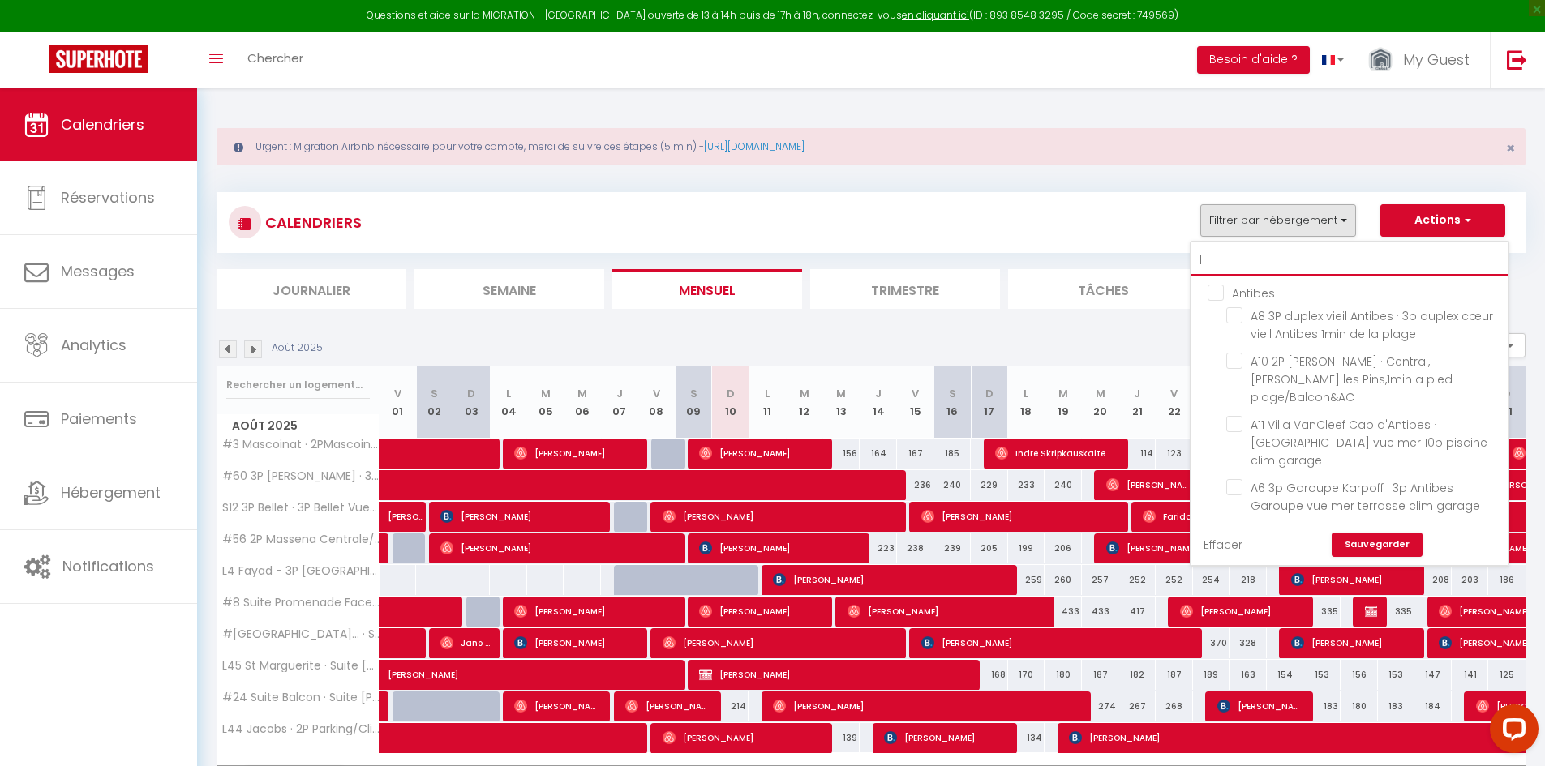
checkbox input "false"
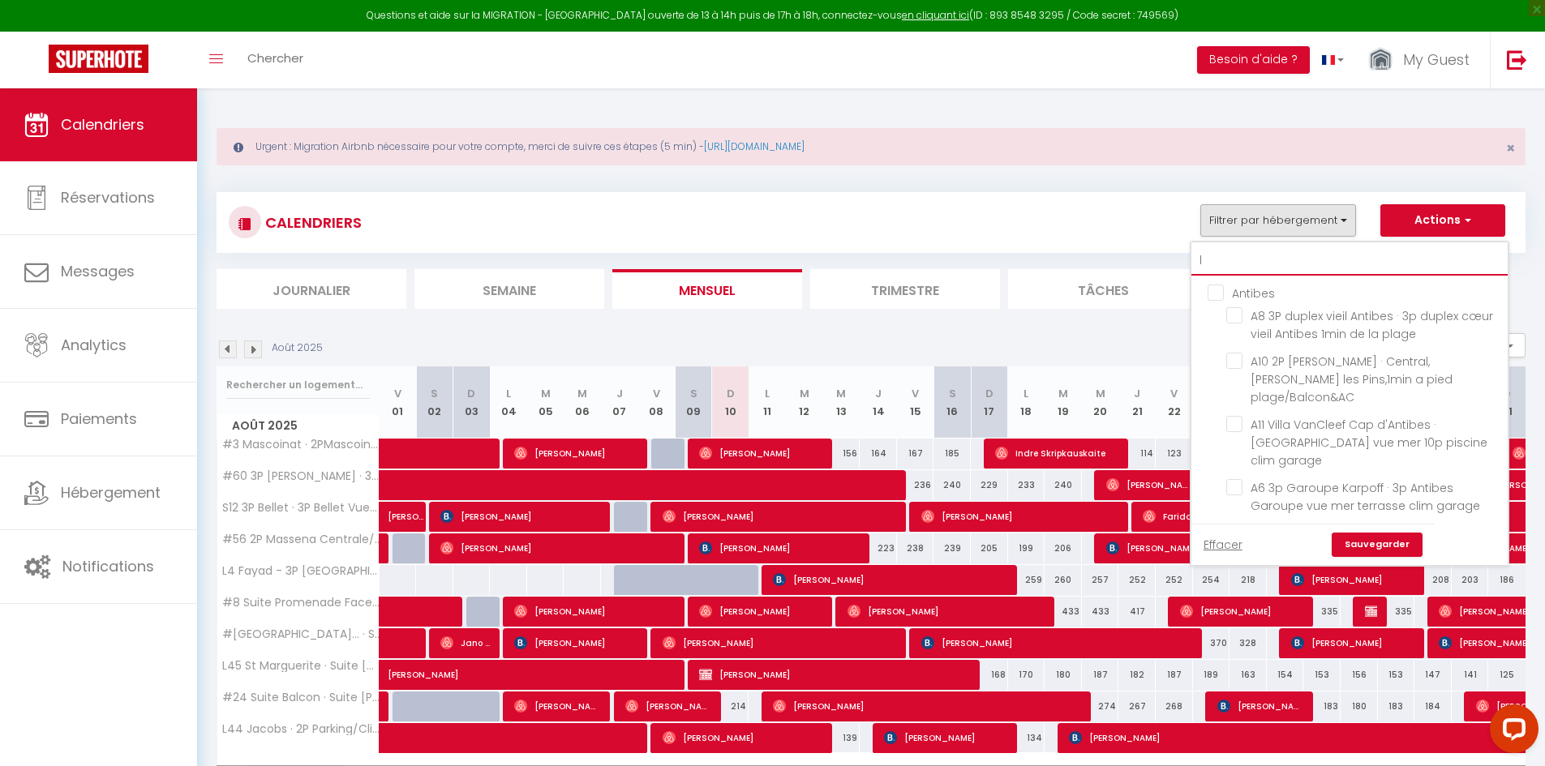
checkbox input "false"
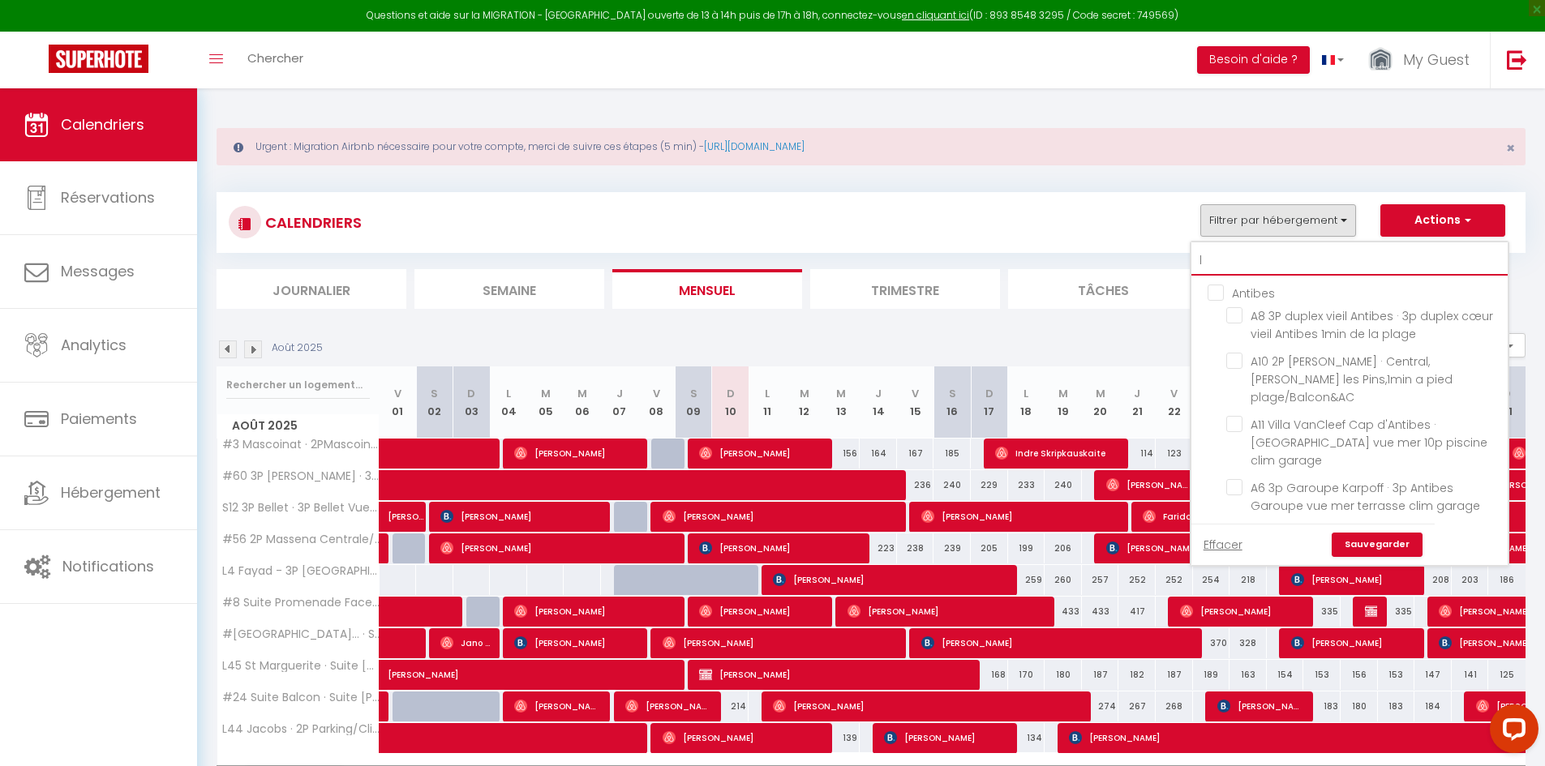
checkbox input "false"
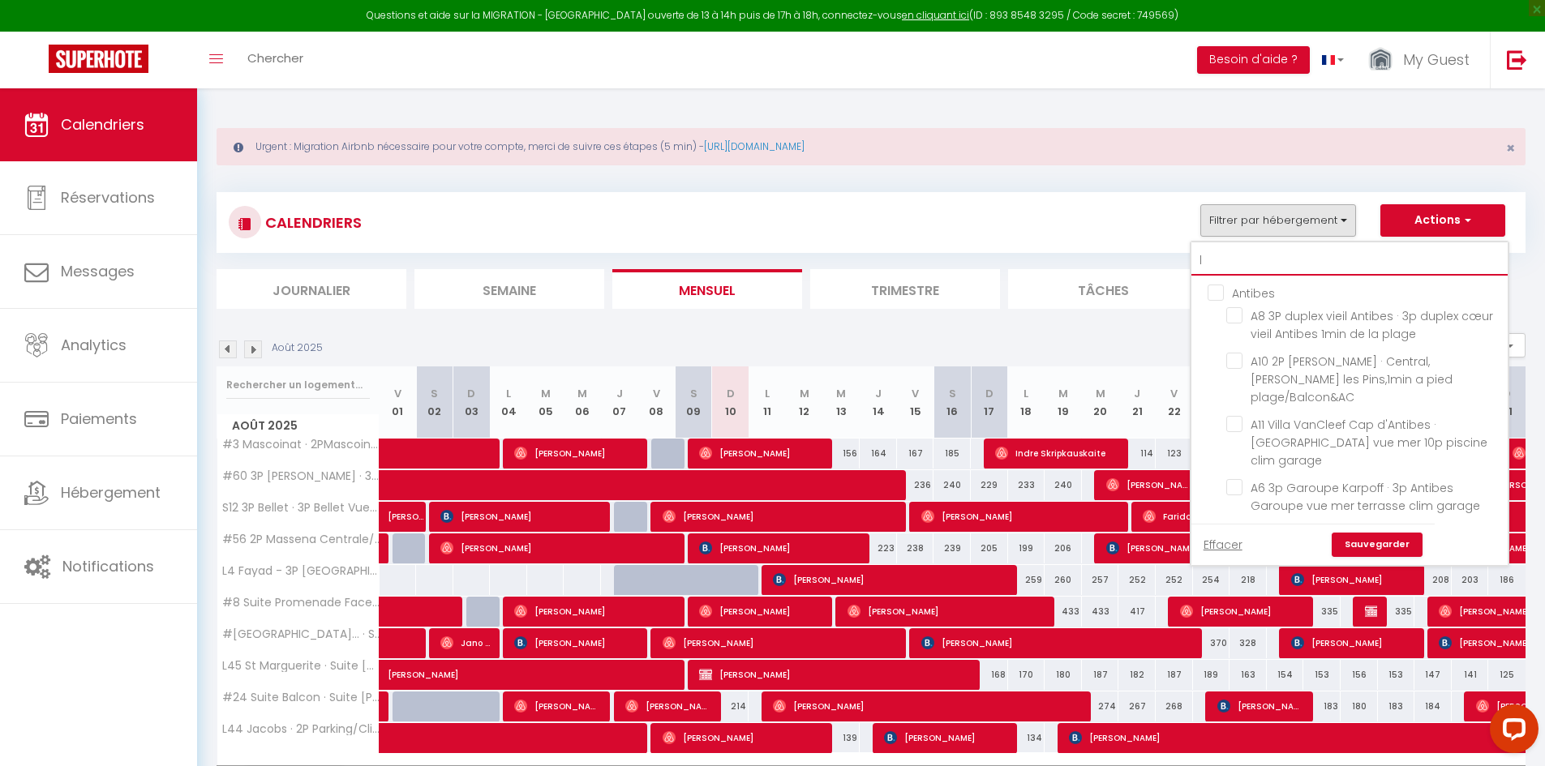
checkbox input "false"
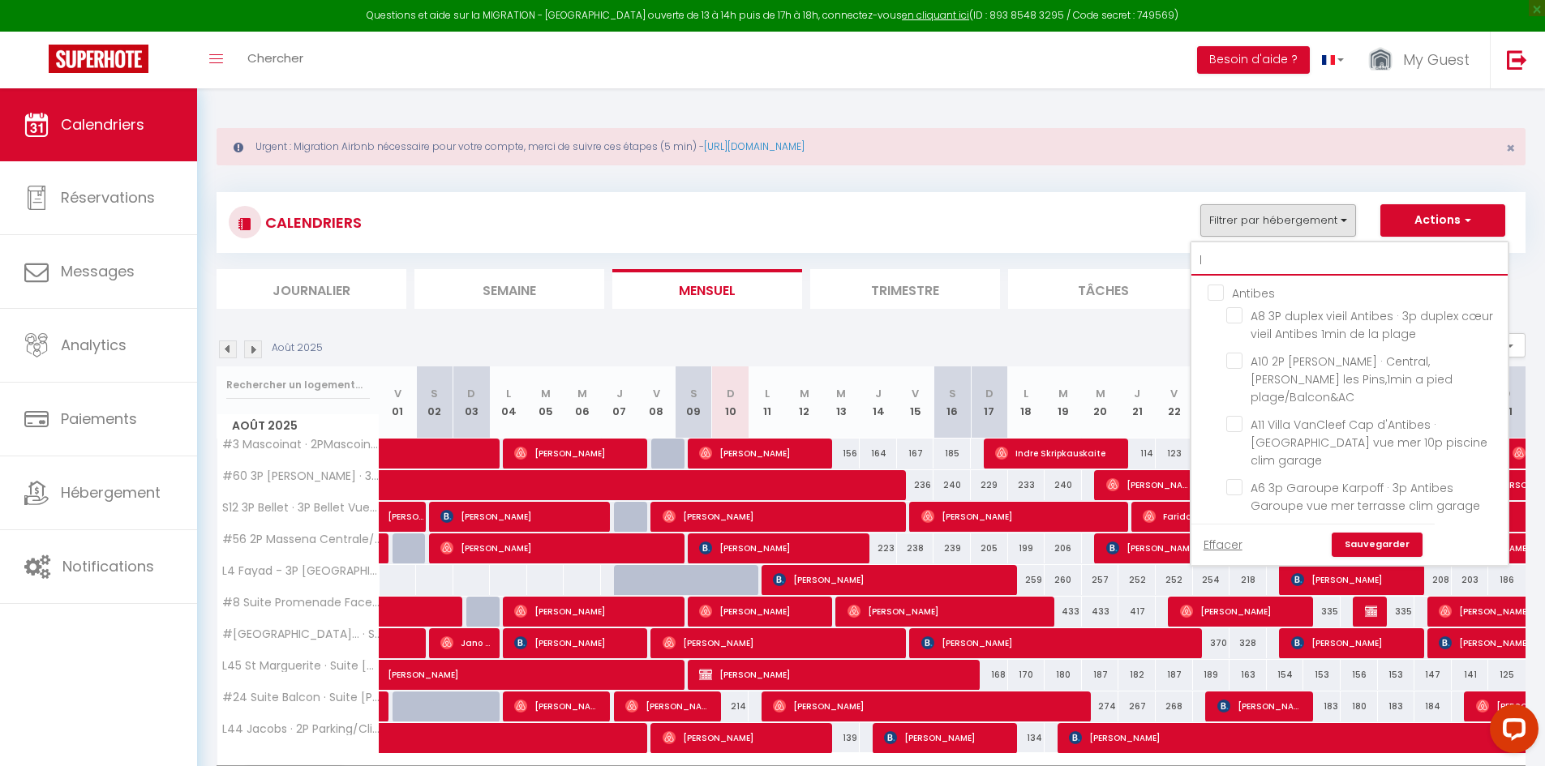
checkbox input "false"
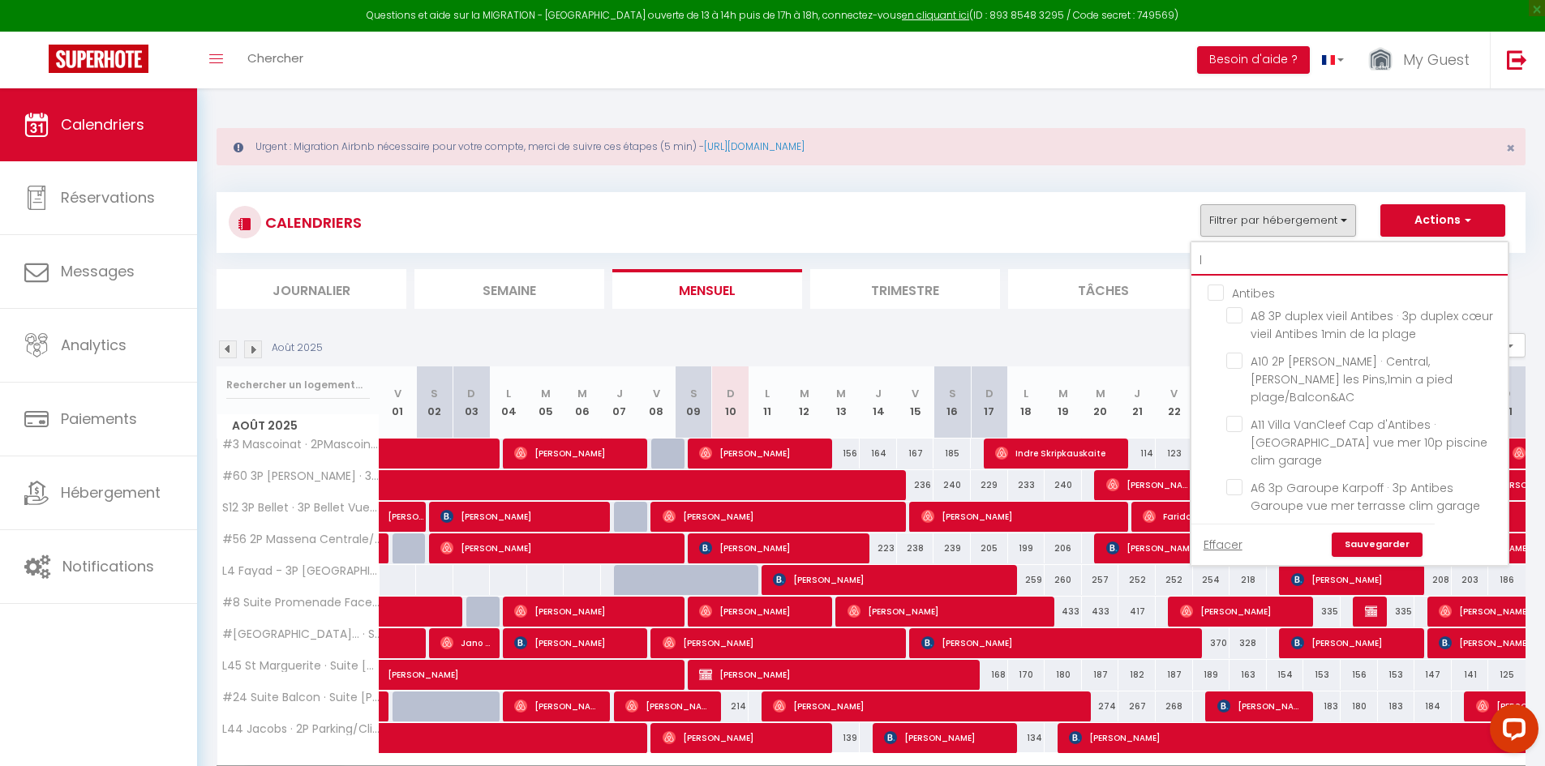
checkbox input "false"
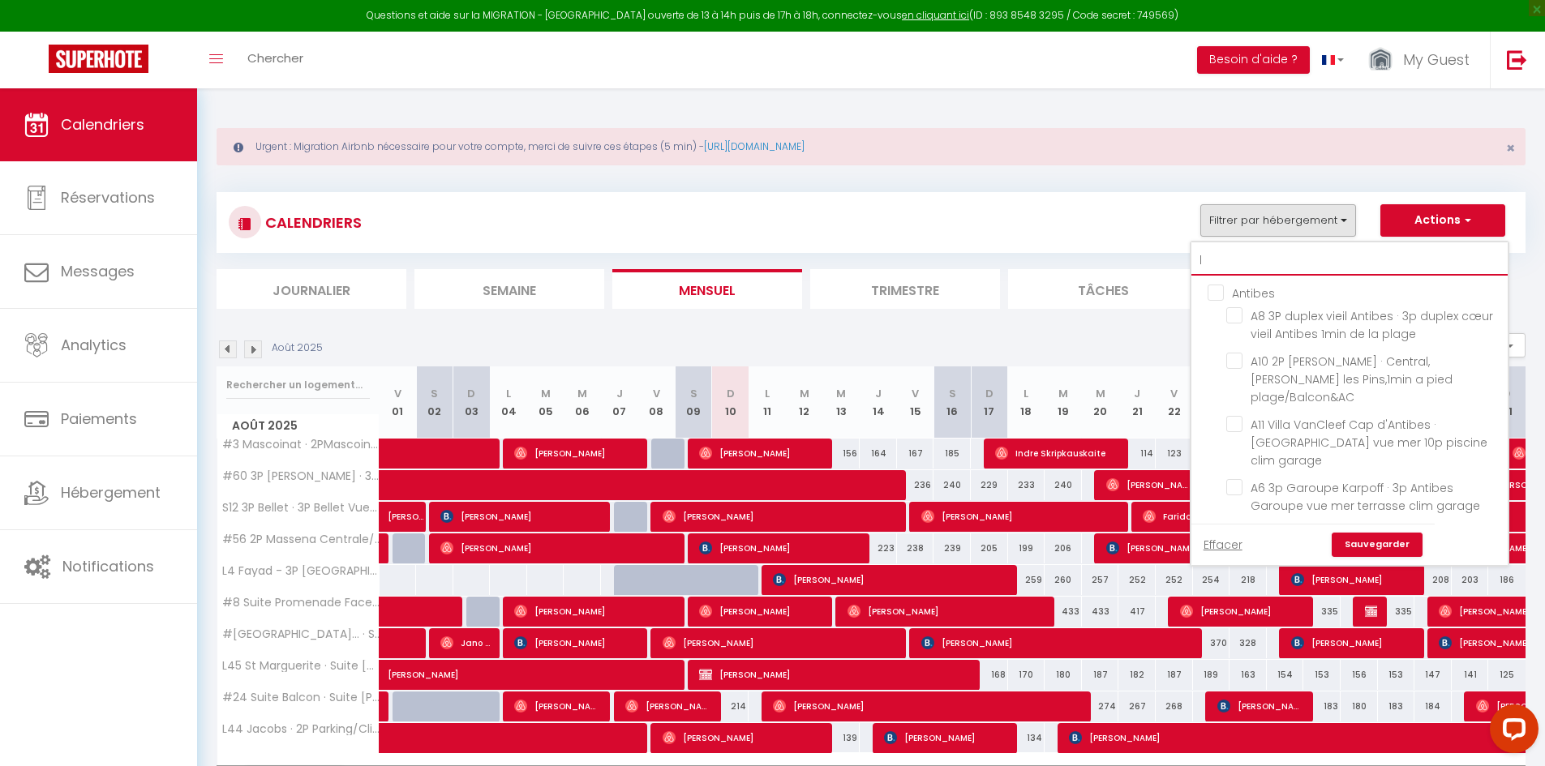
checkbox input "false"
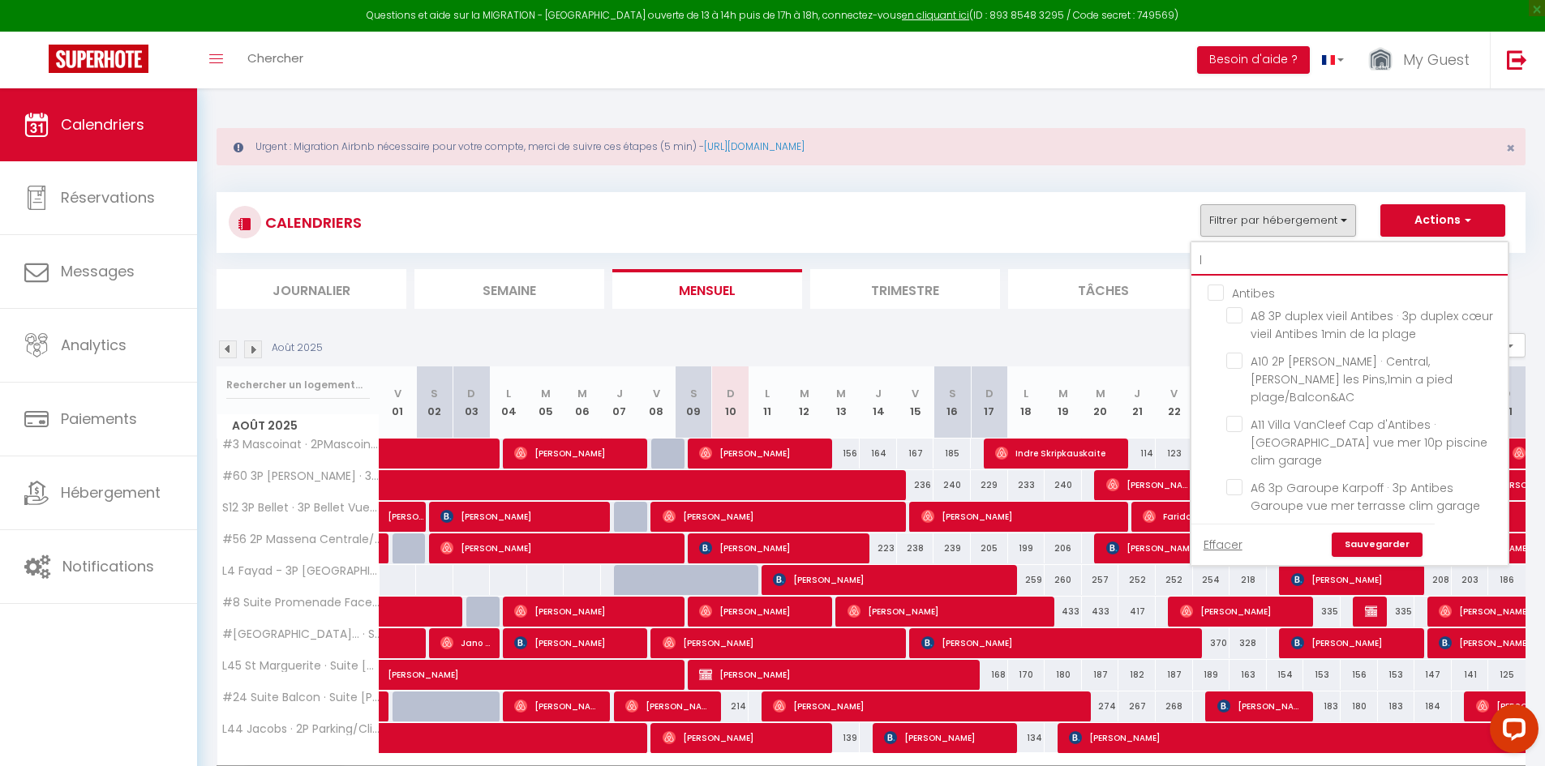
checkbox input "false"
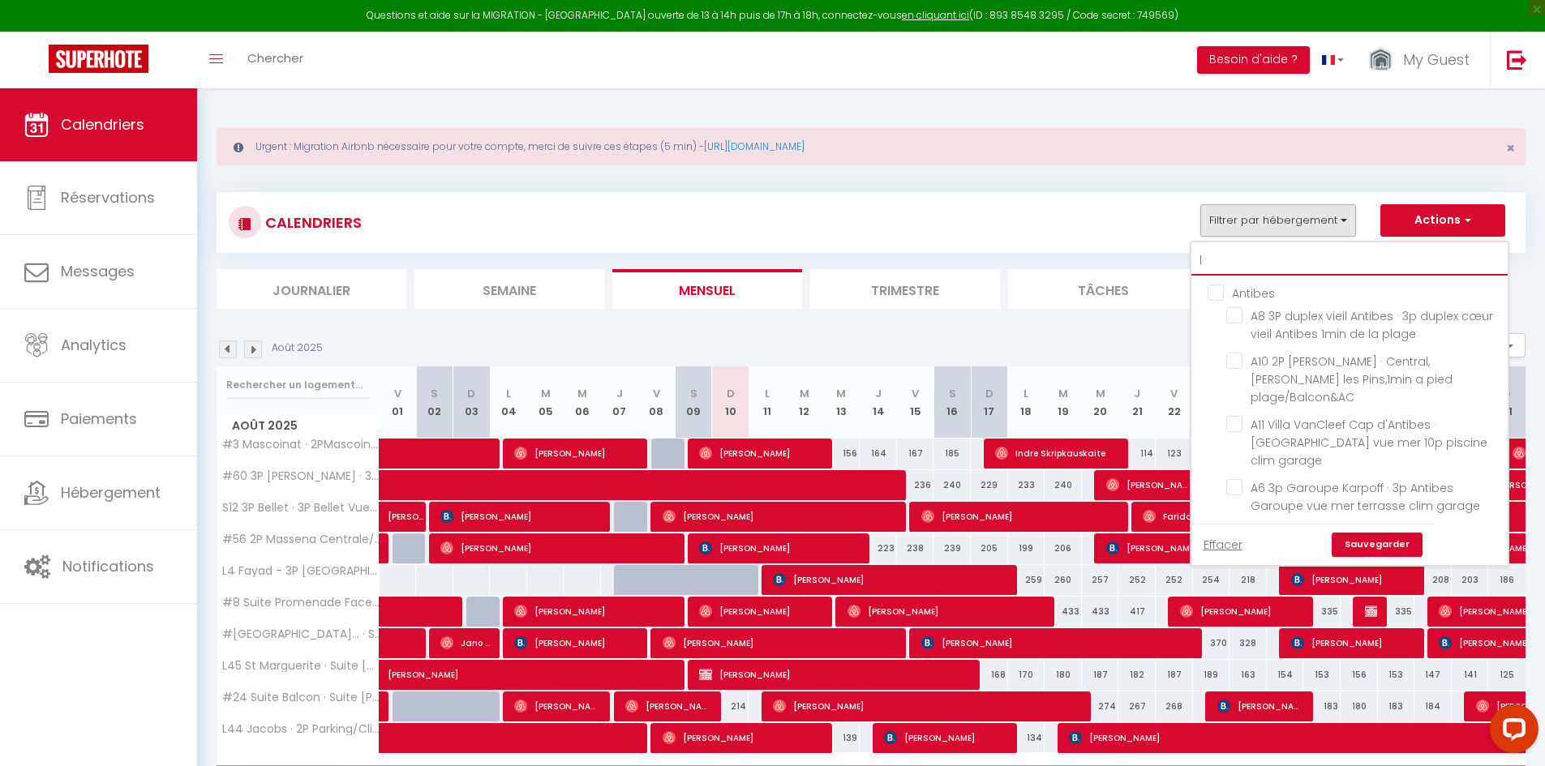
checkbox input "false"
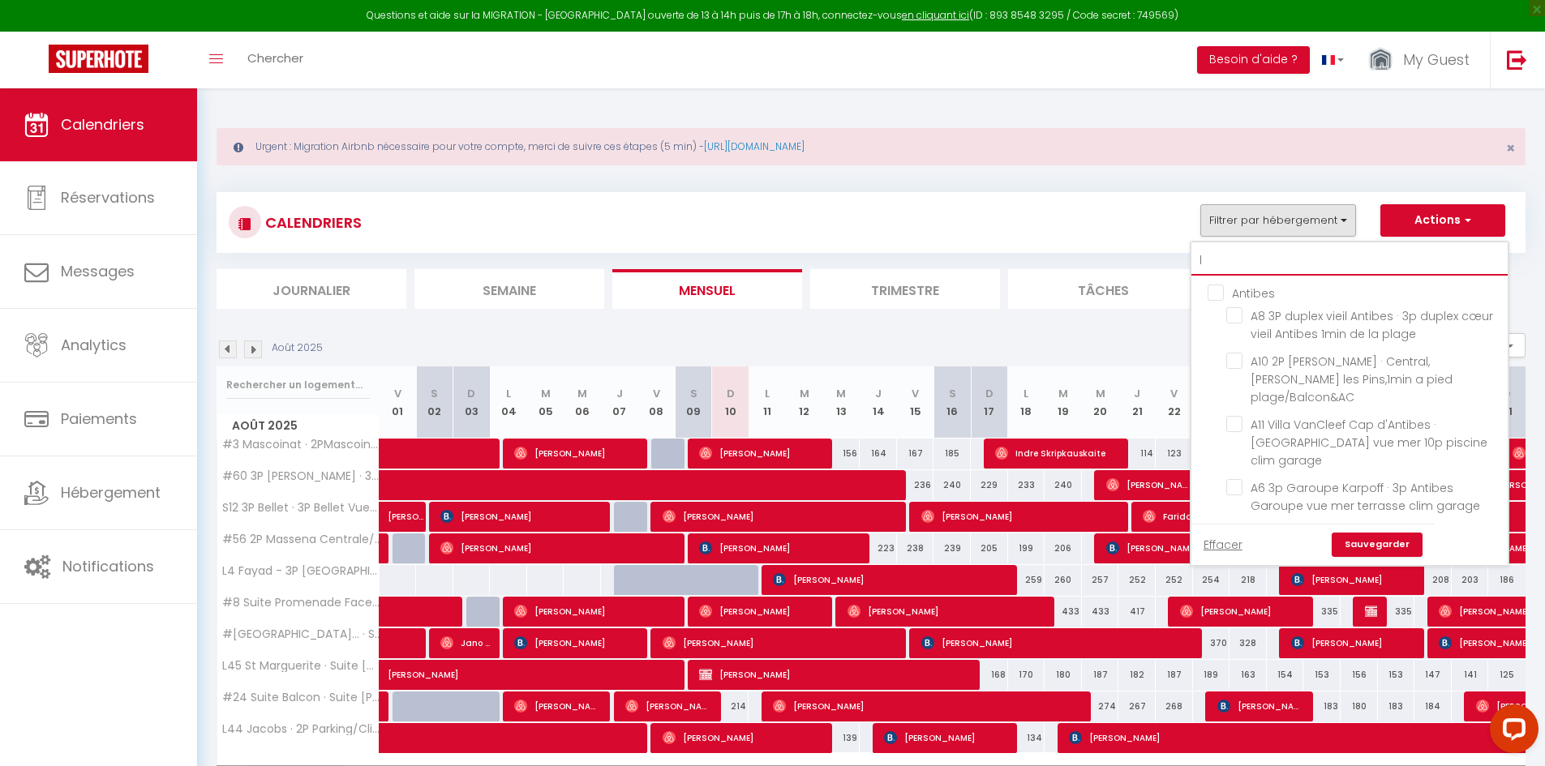
checkbox input "false"
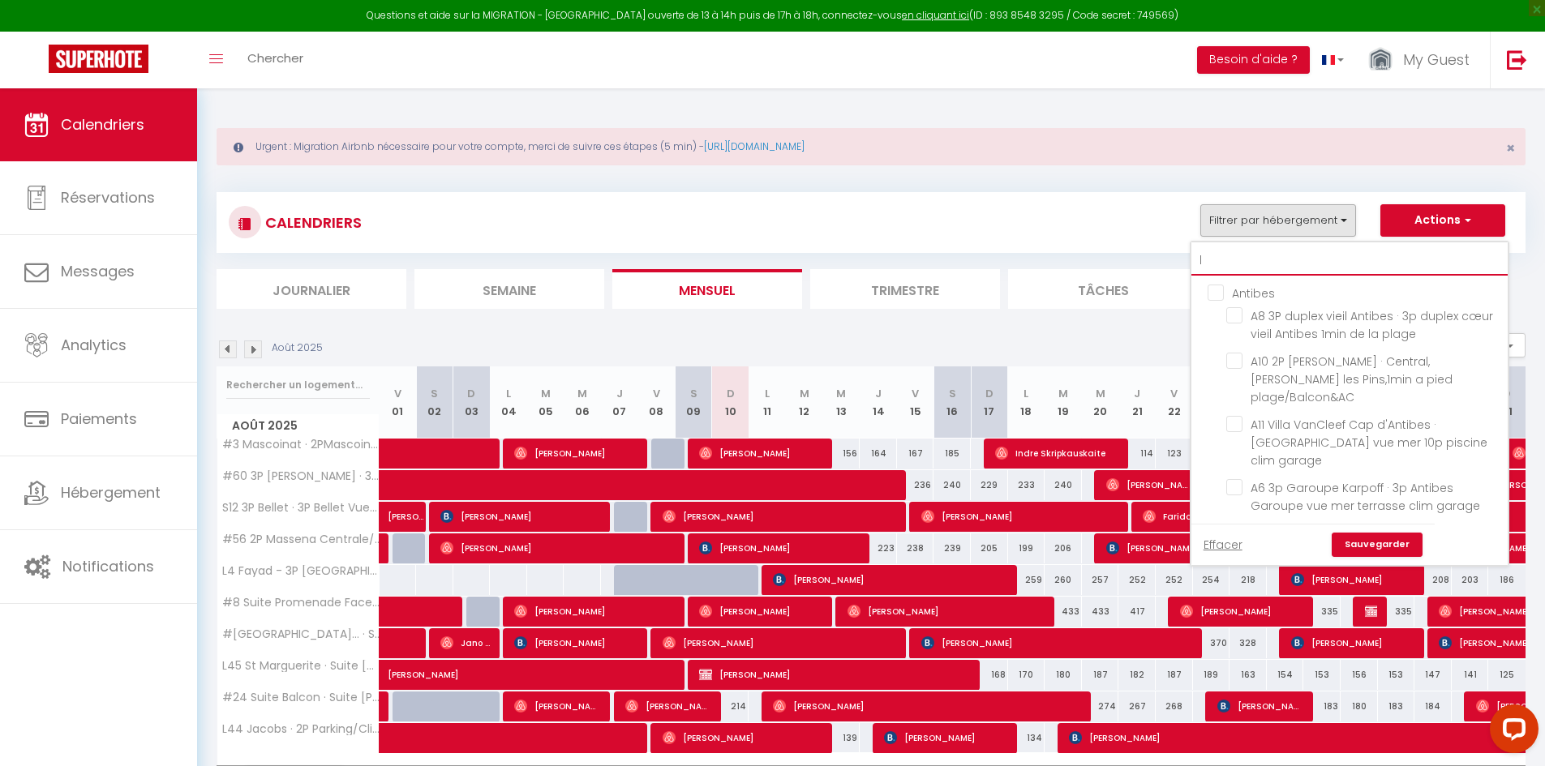
checkbox input "false"
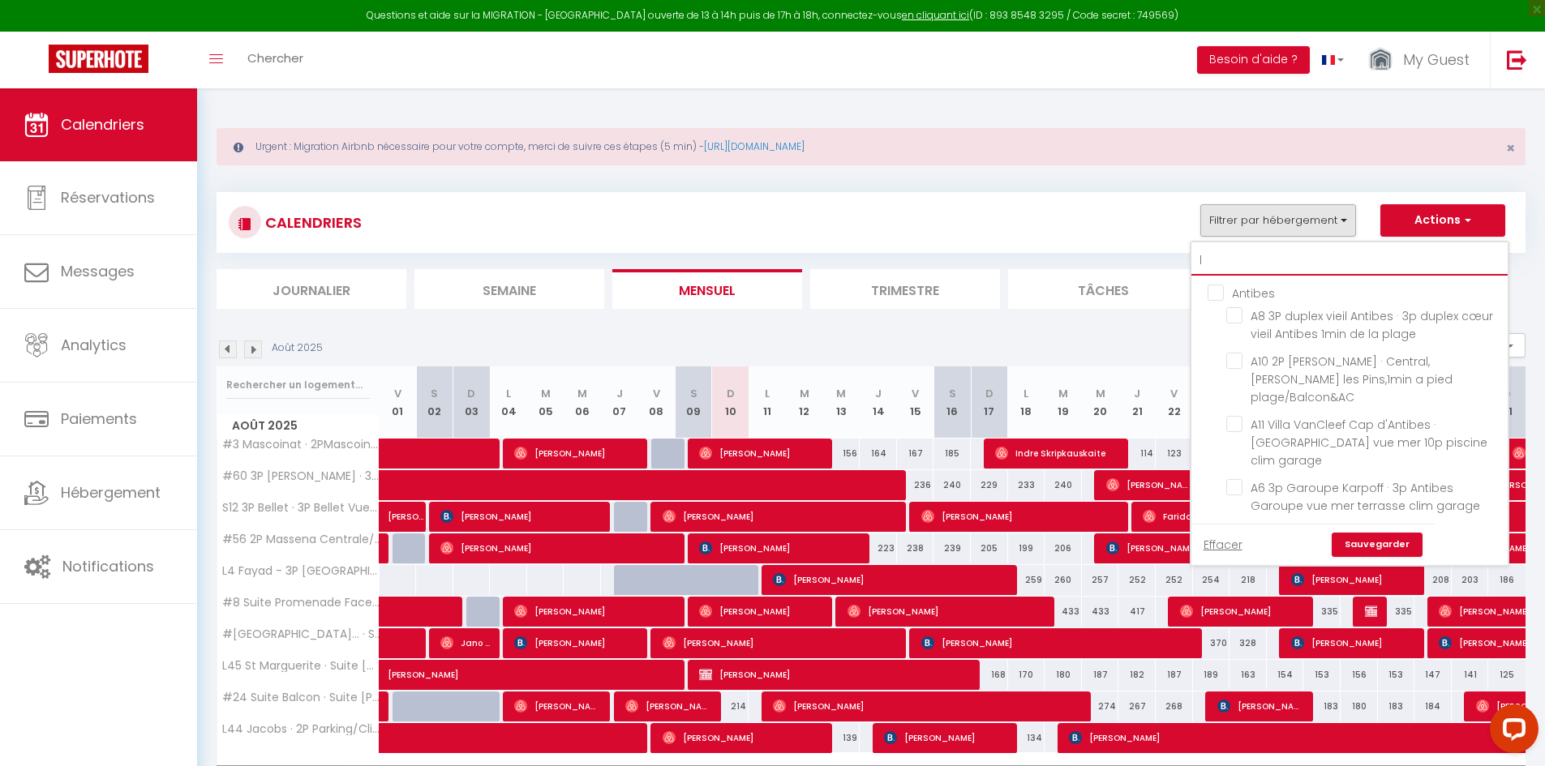
checkbox input "false"
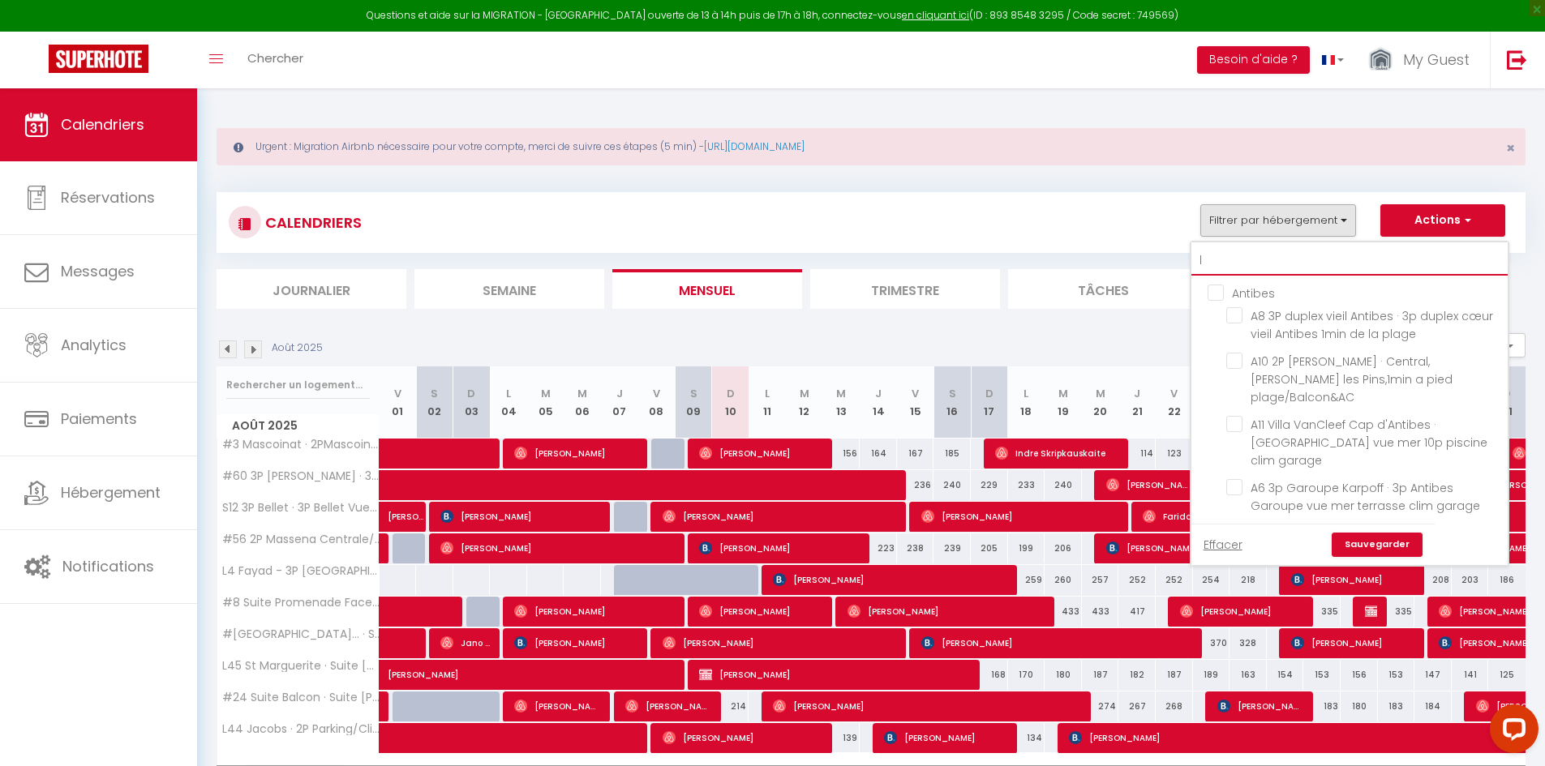
checkbox input "false"
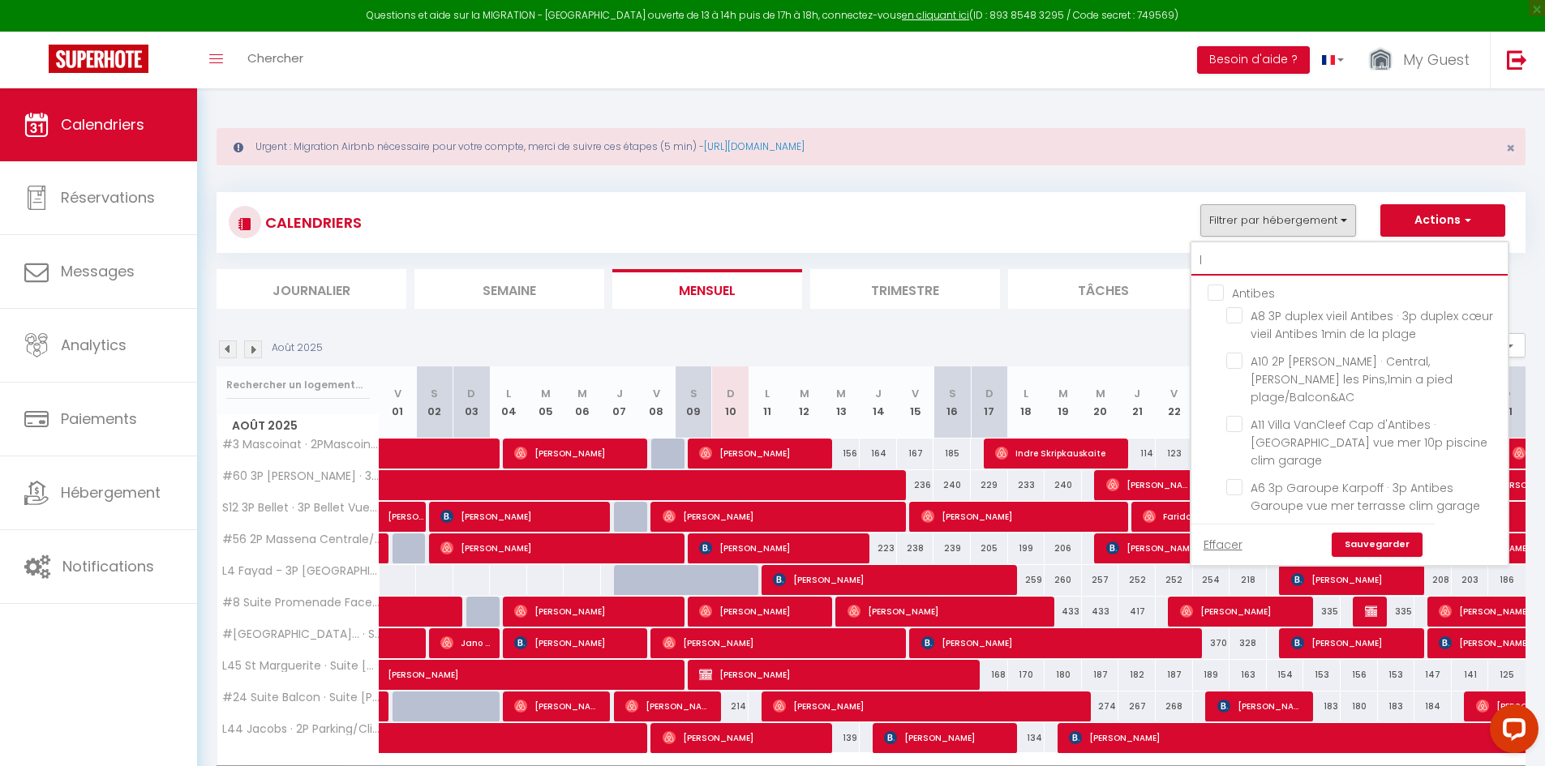
checkbox input "false"
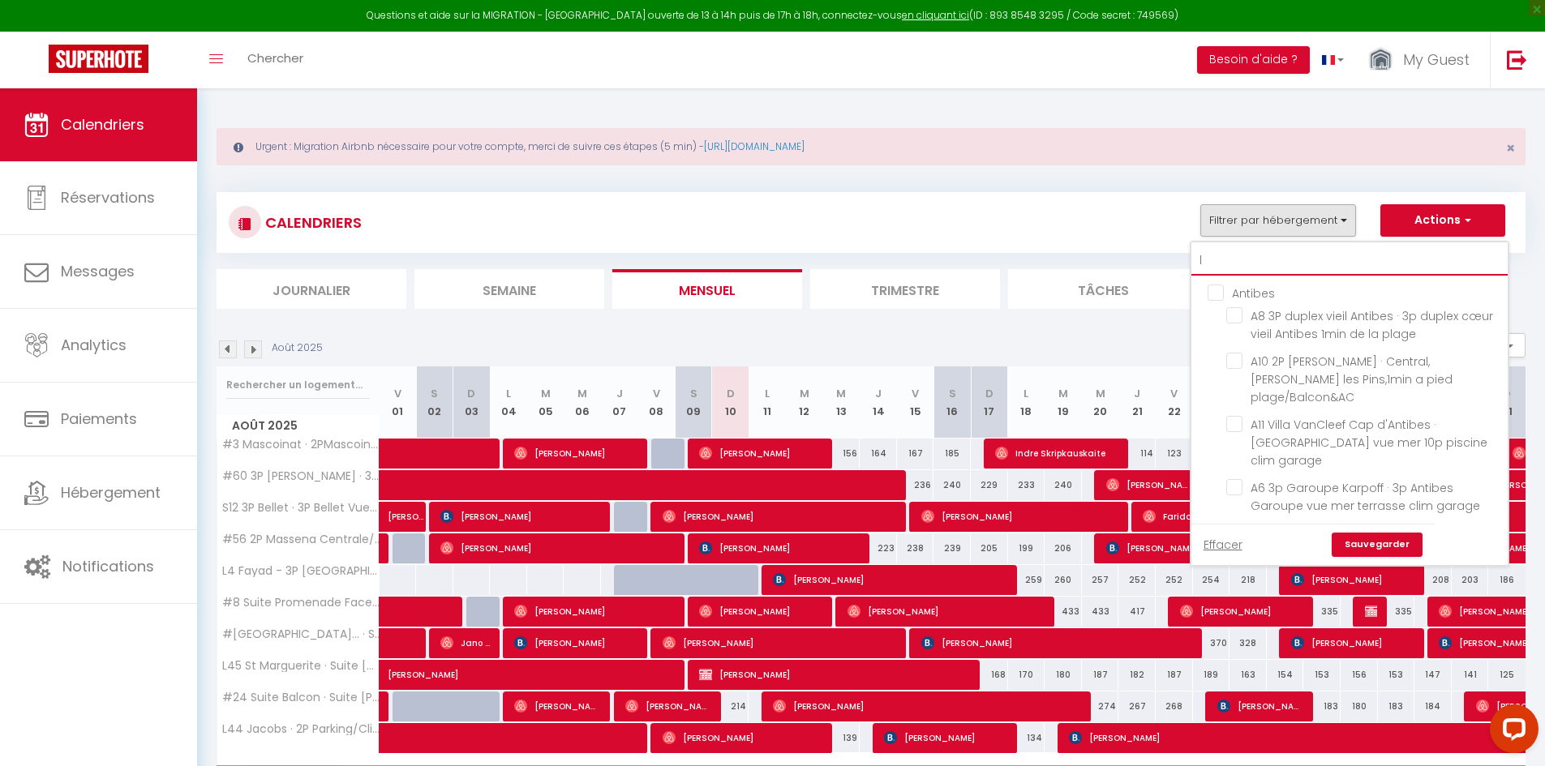
checkbox input "false"
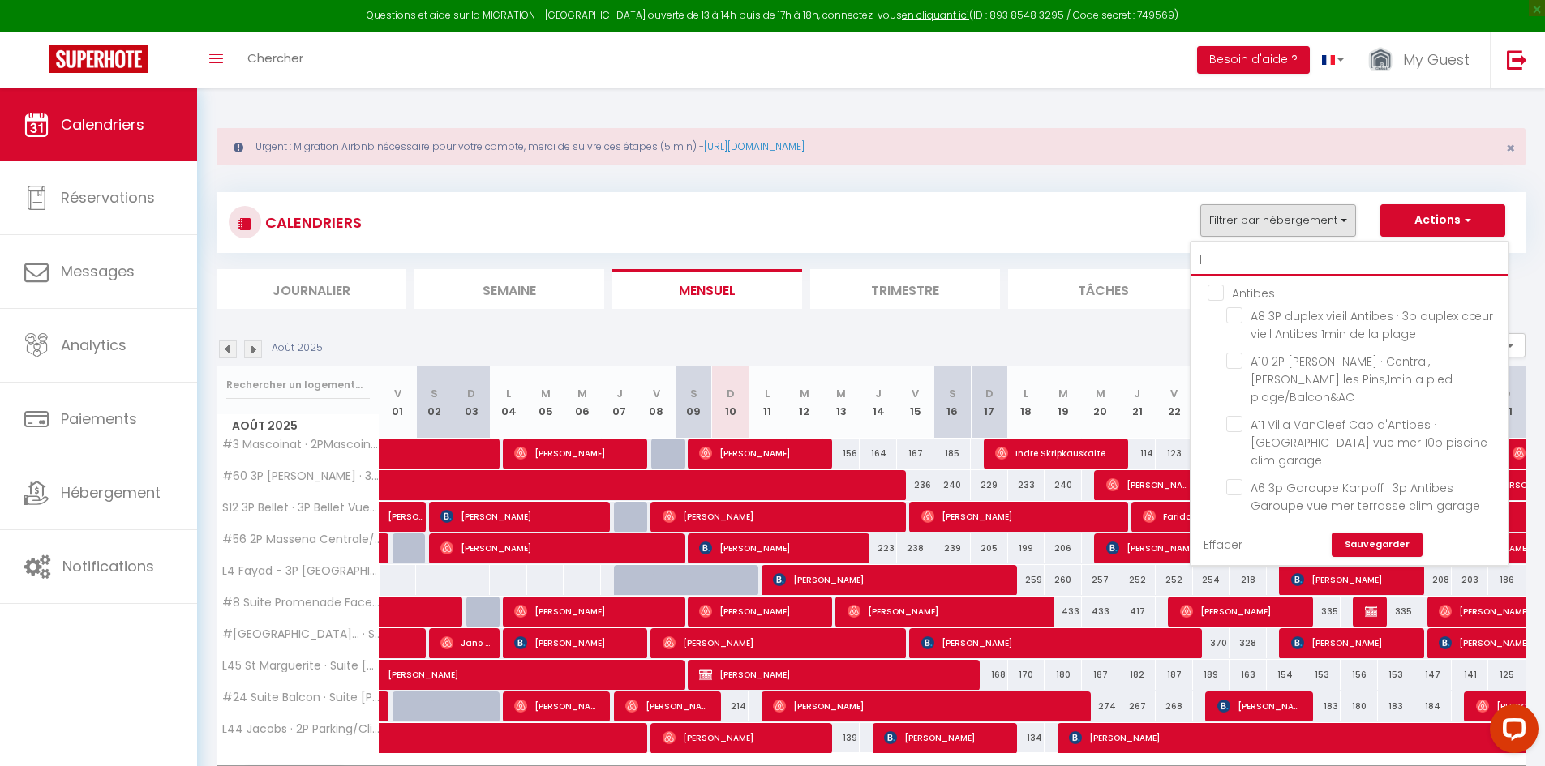
checkbox input "false"
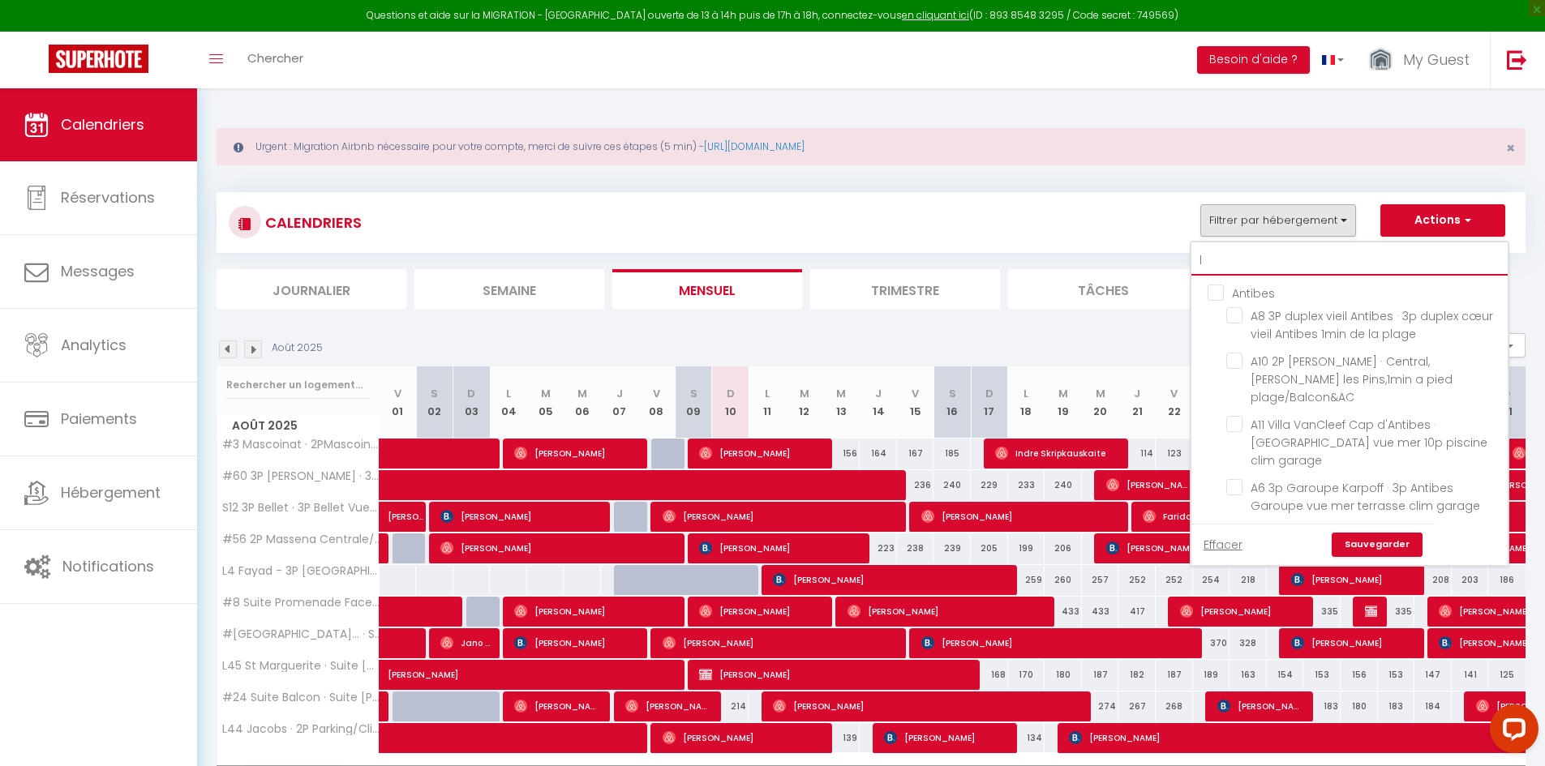
checkbox input "false"
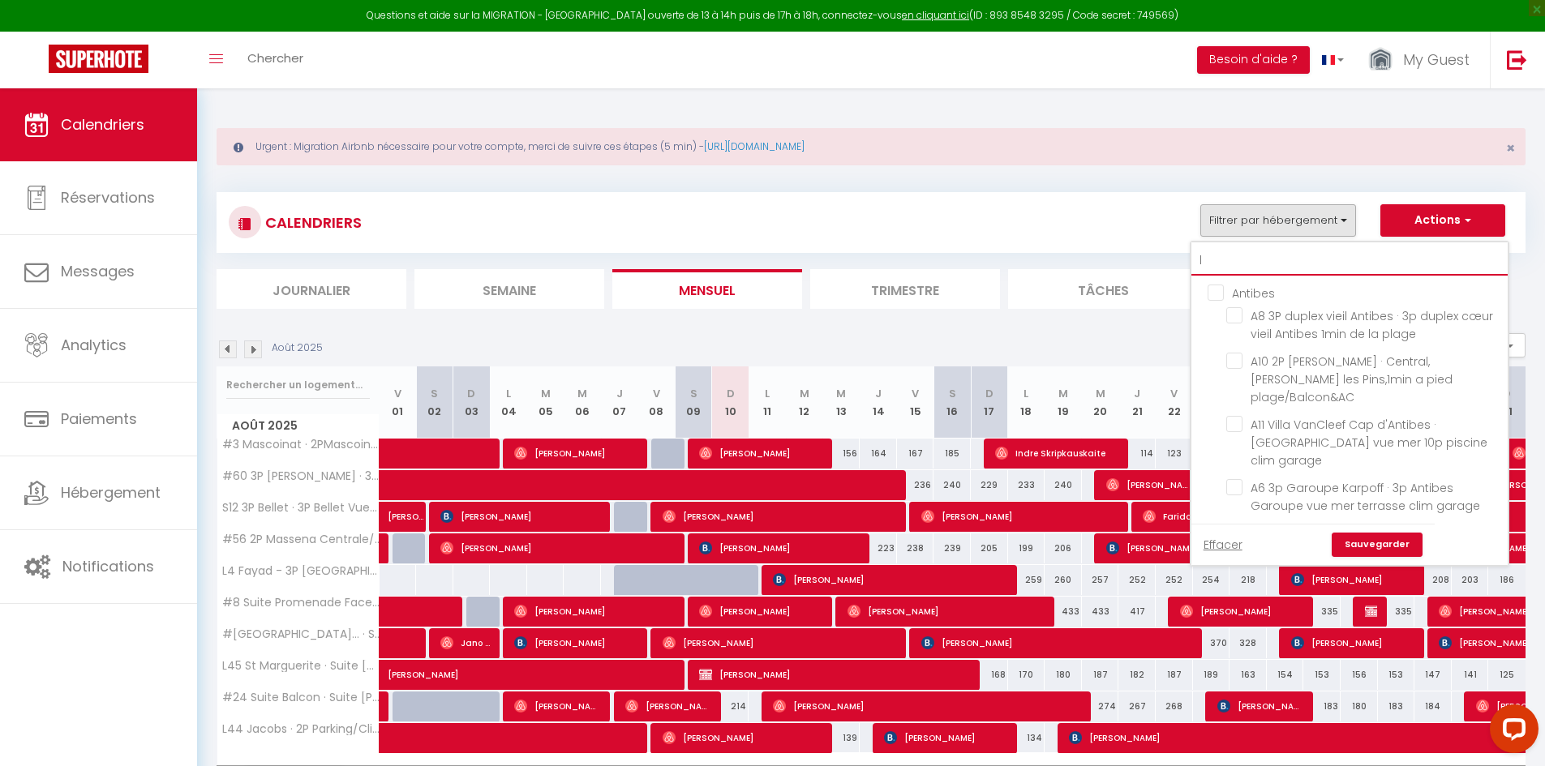
checkbox input "false"
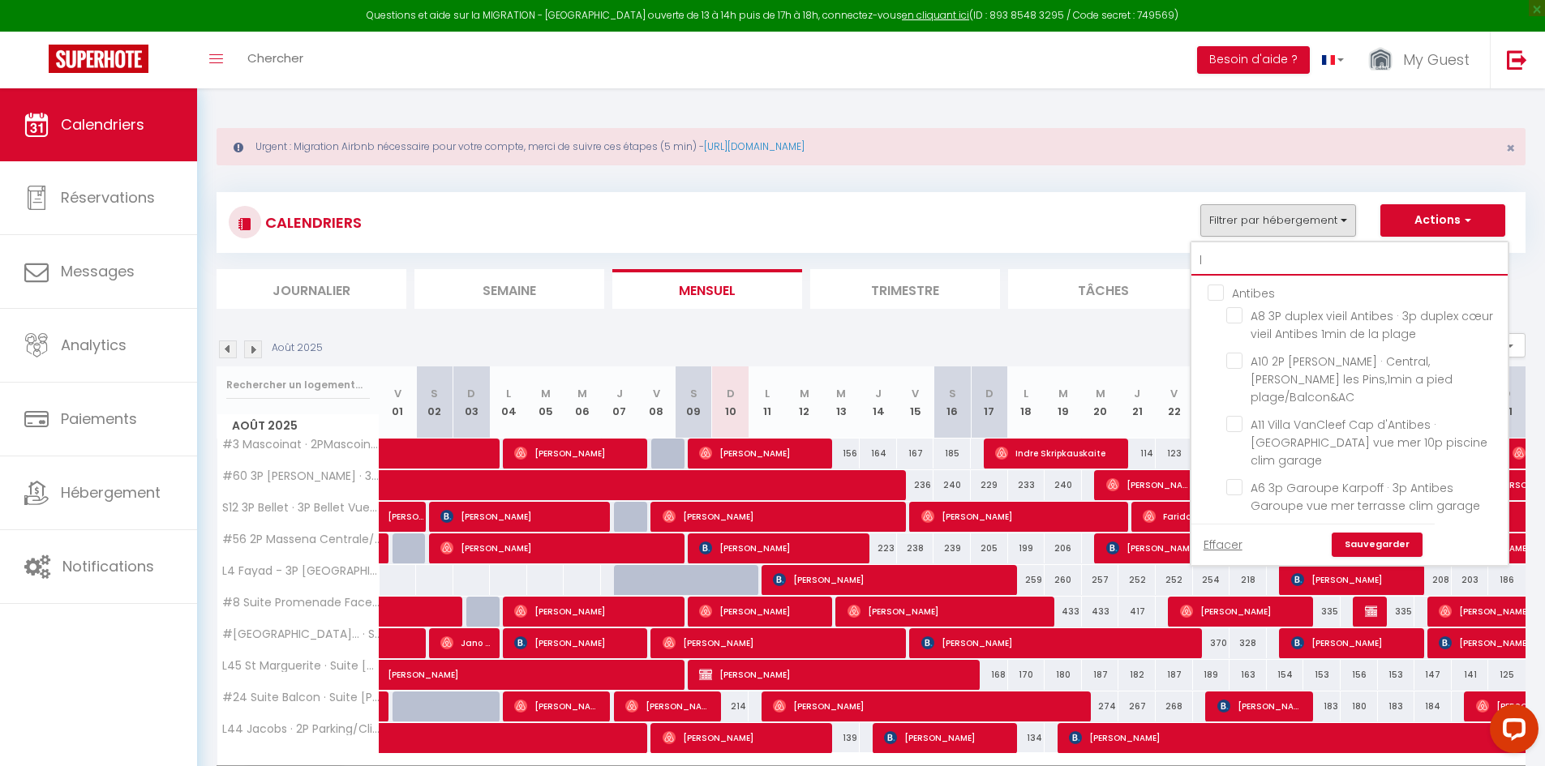
checkbox input "false"
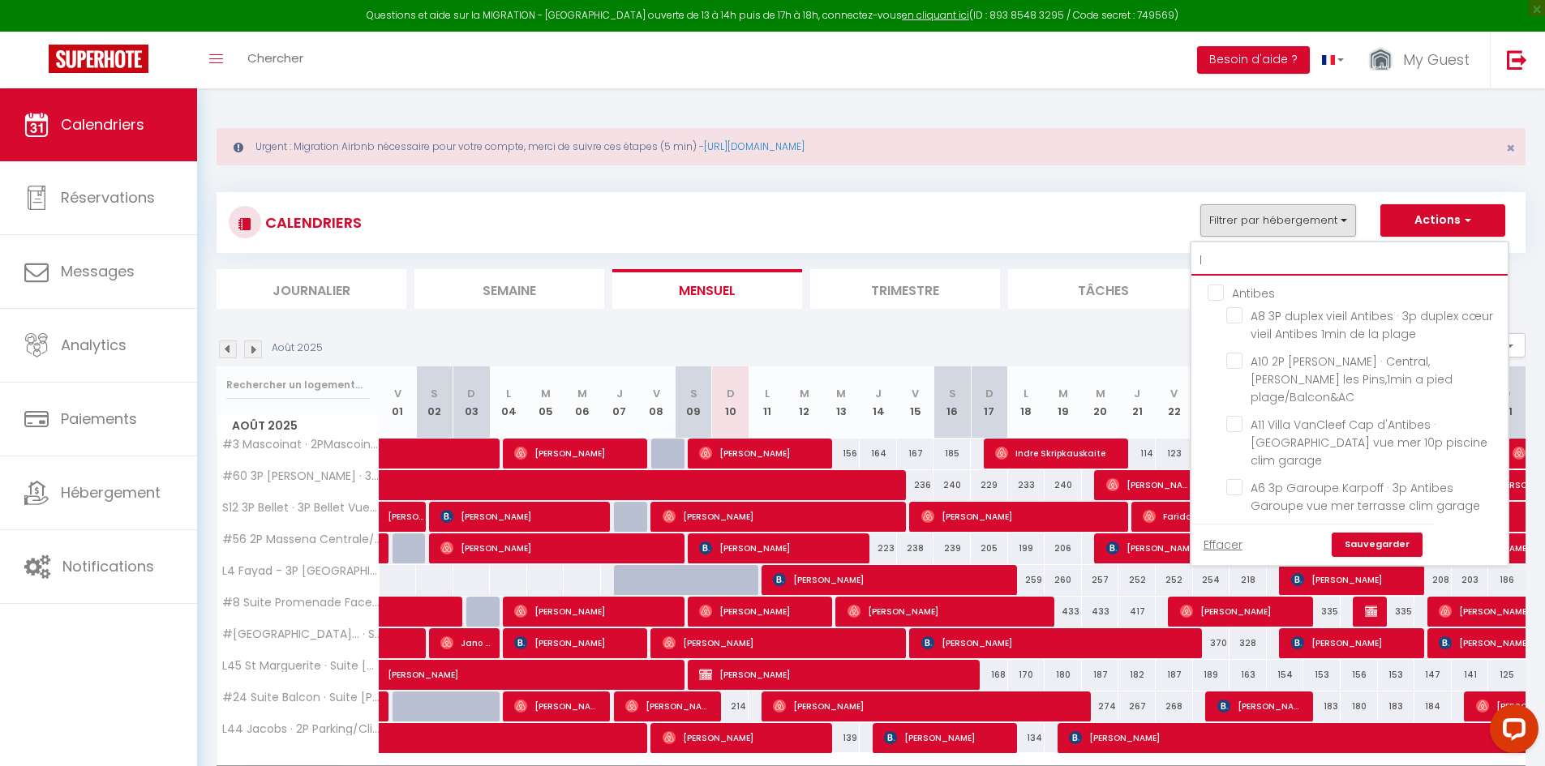
checkbox input "false"
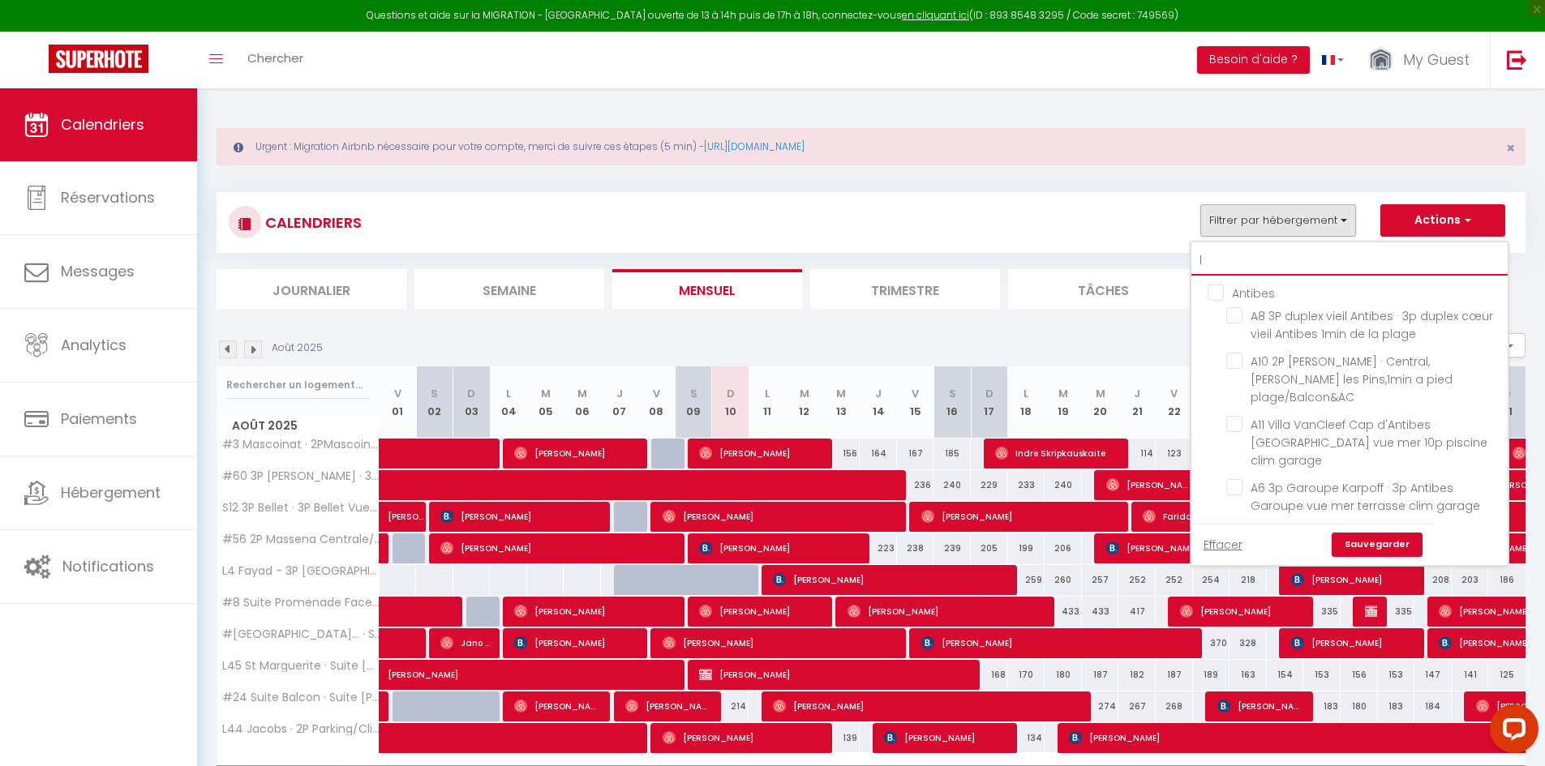
checkbox input "false"
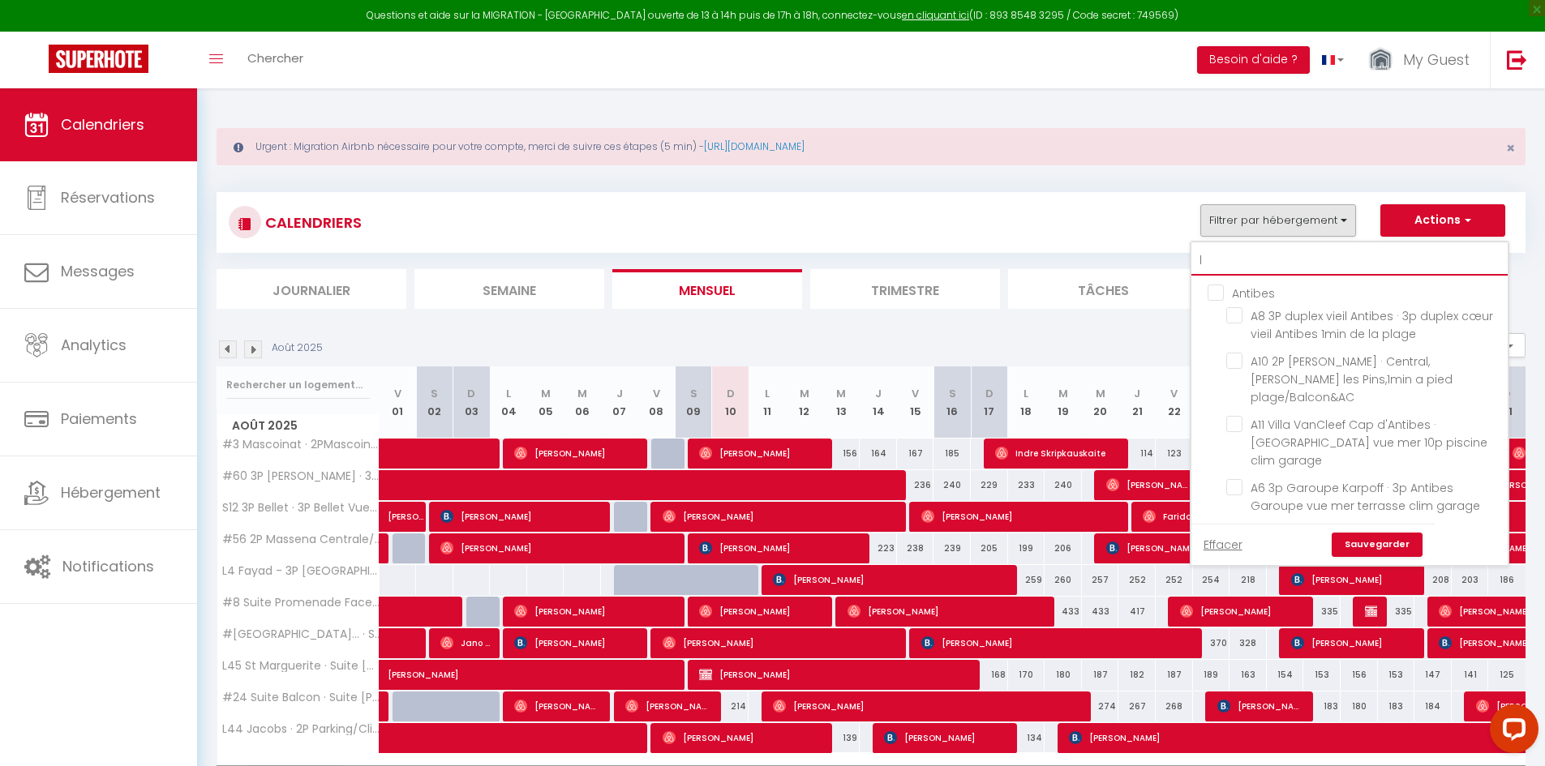
checkbox input "false"
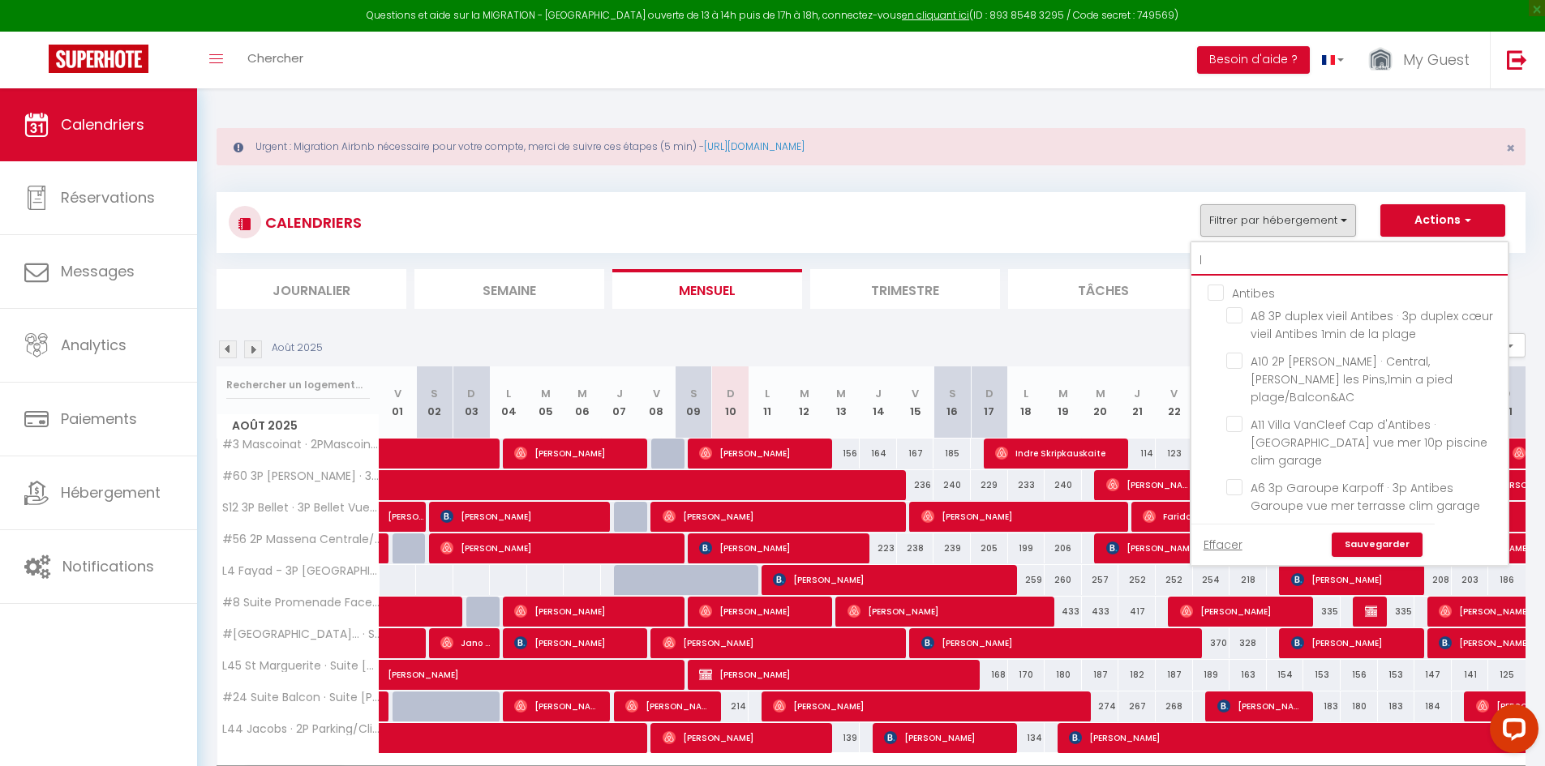
checkbox input "false"
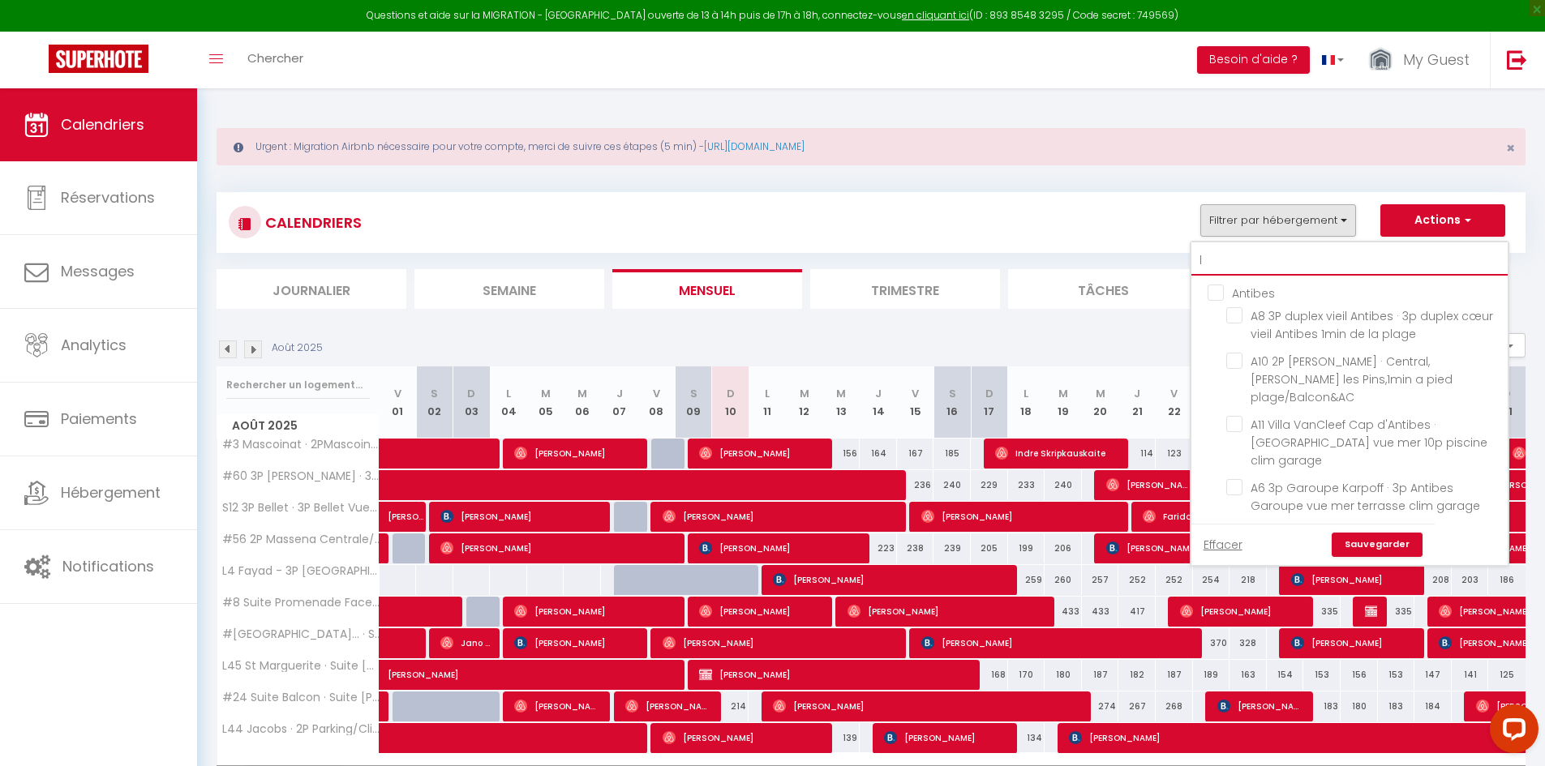
checkbox input "false"
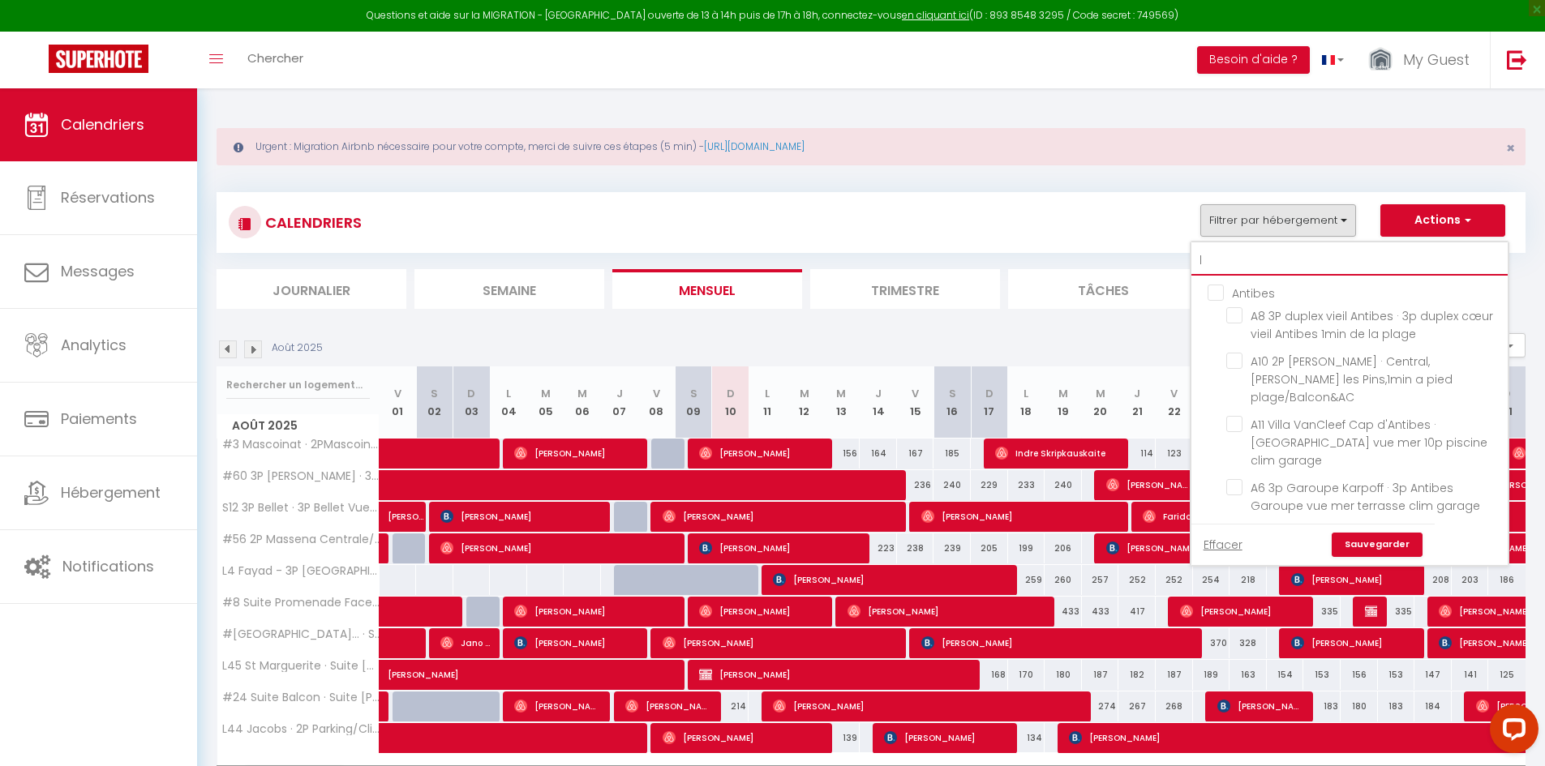
checkbox input "false"
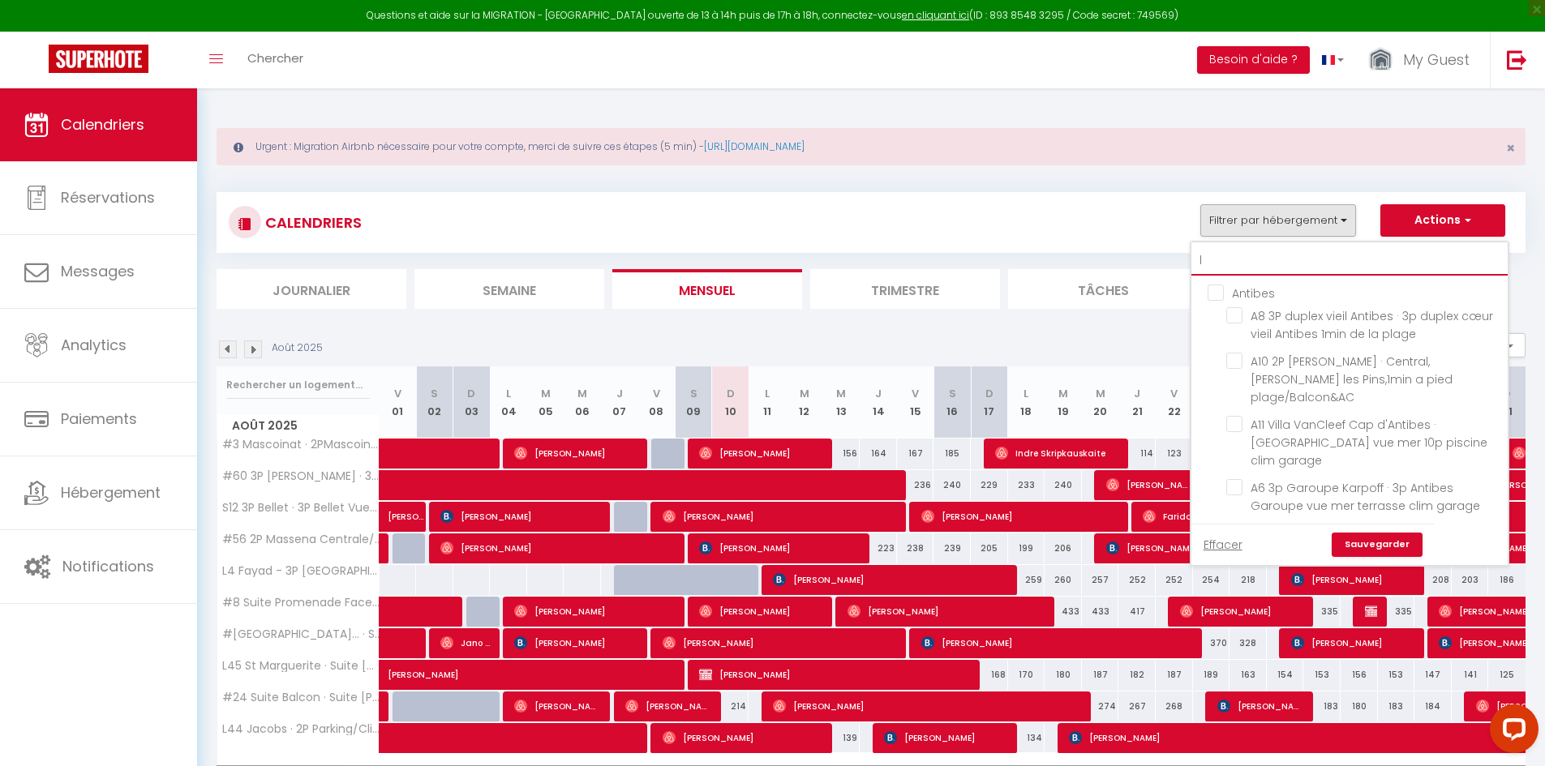
checkbox input "false"
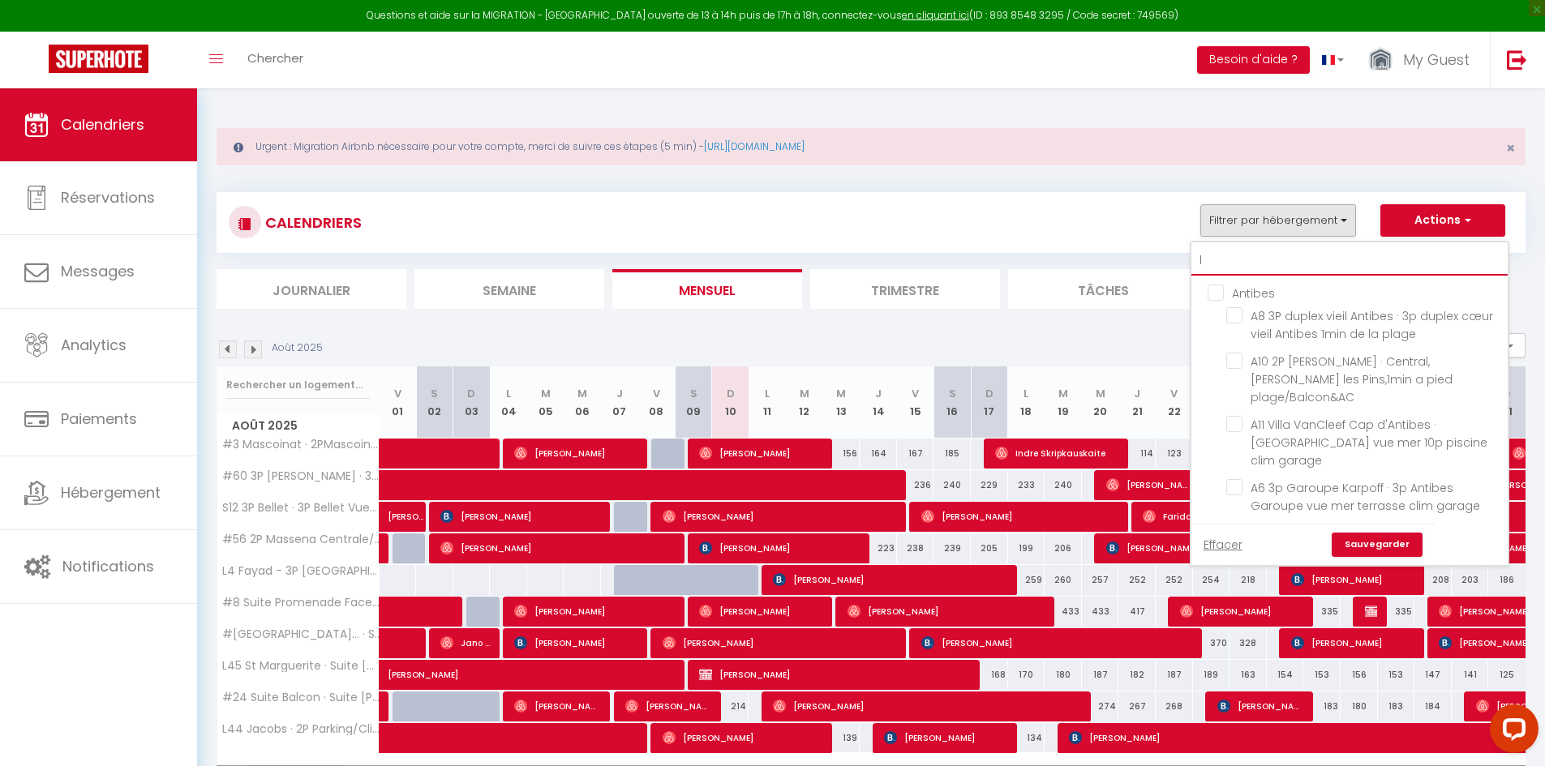
checkbox input "false"
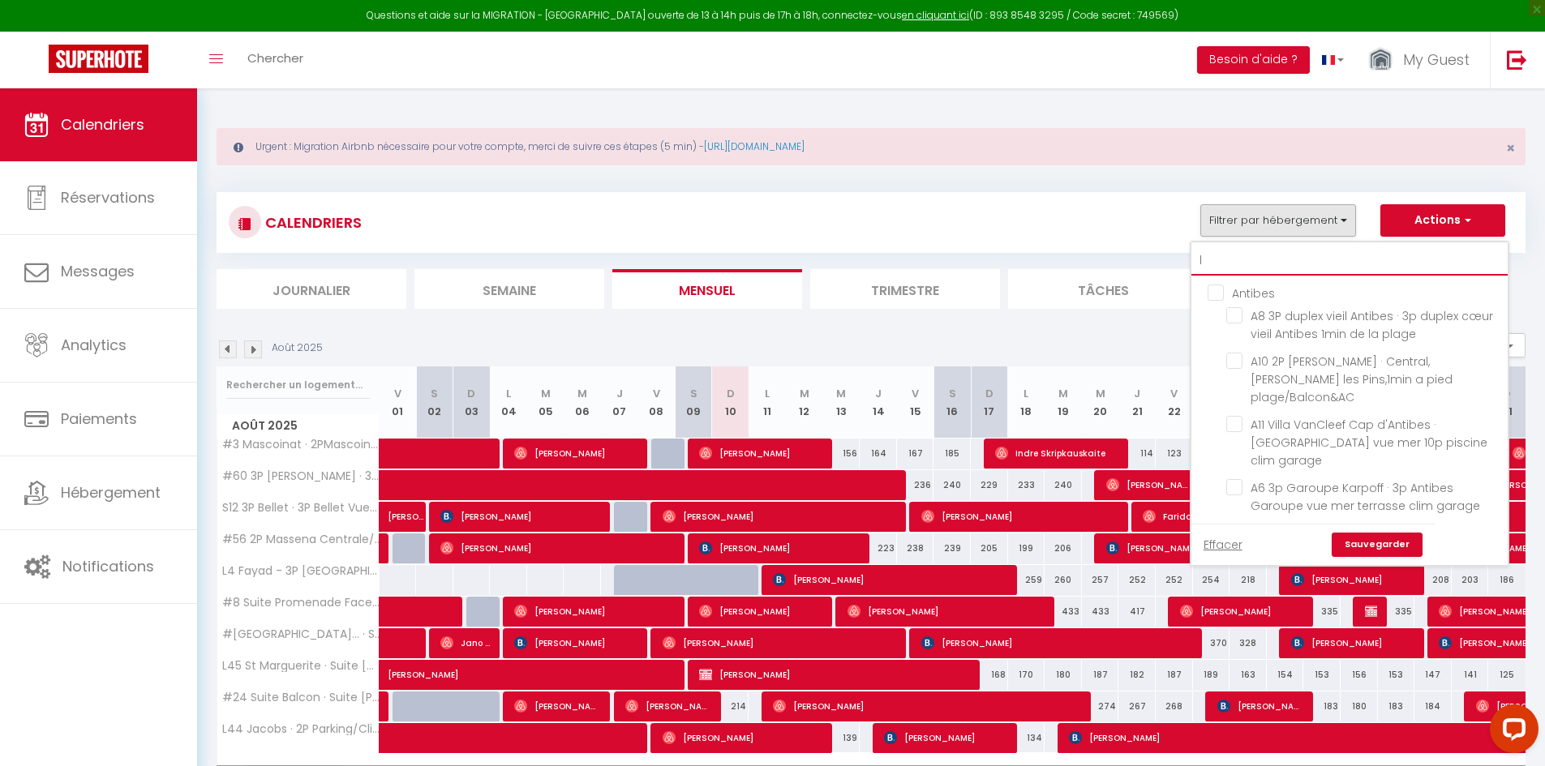
checkbox input "false"
type input "l4"
checkbox input "false"
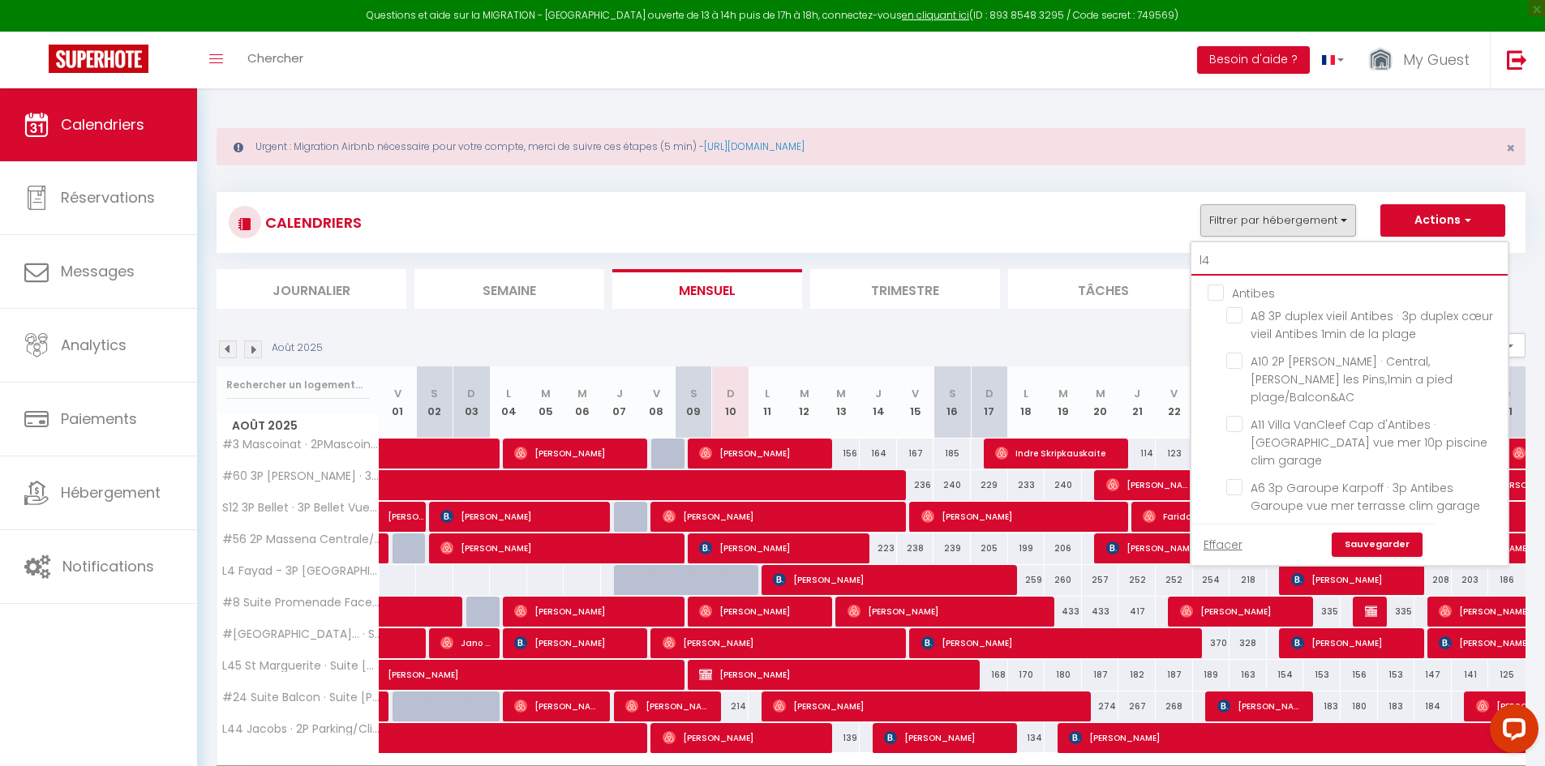
checkbox input "false"
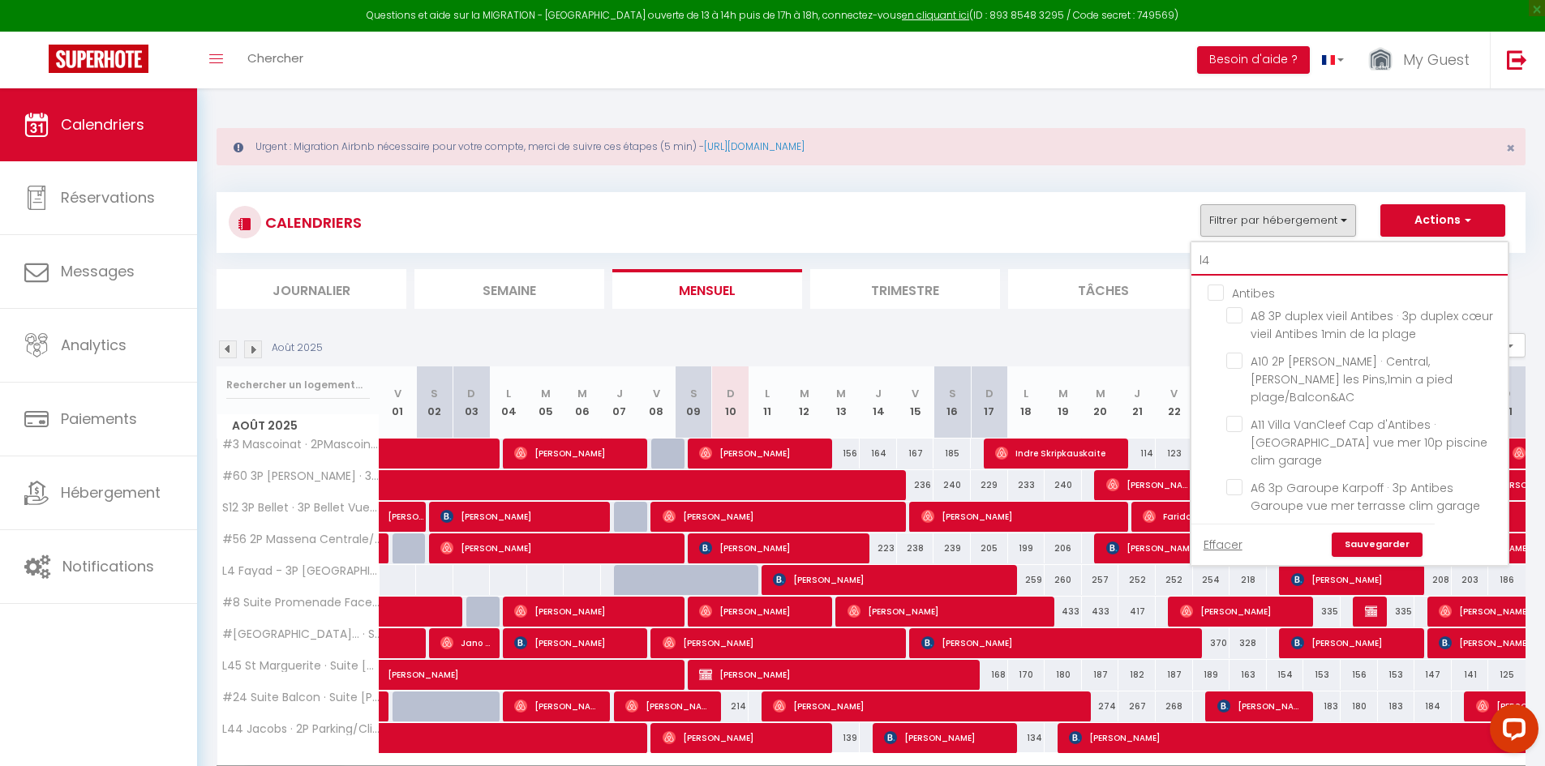
checkbox input "false"
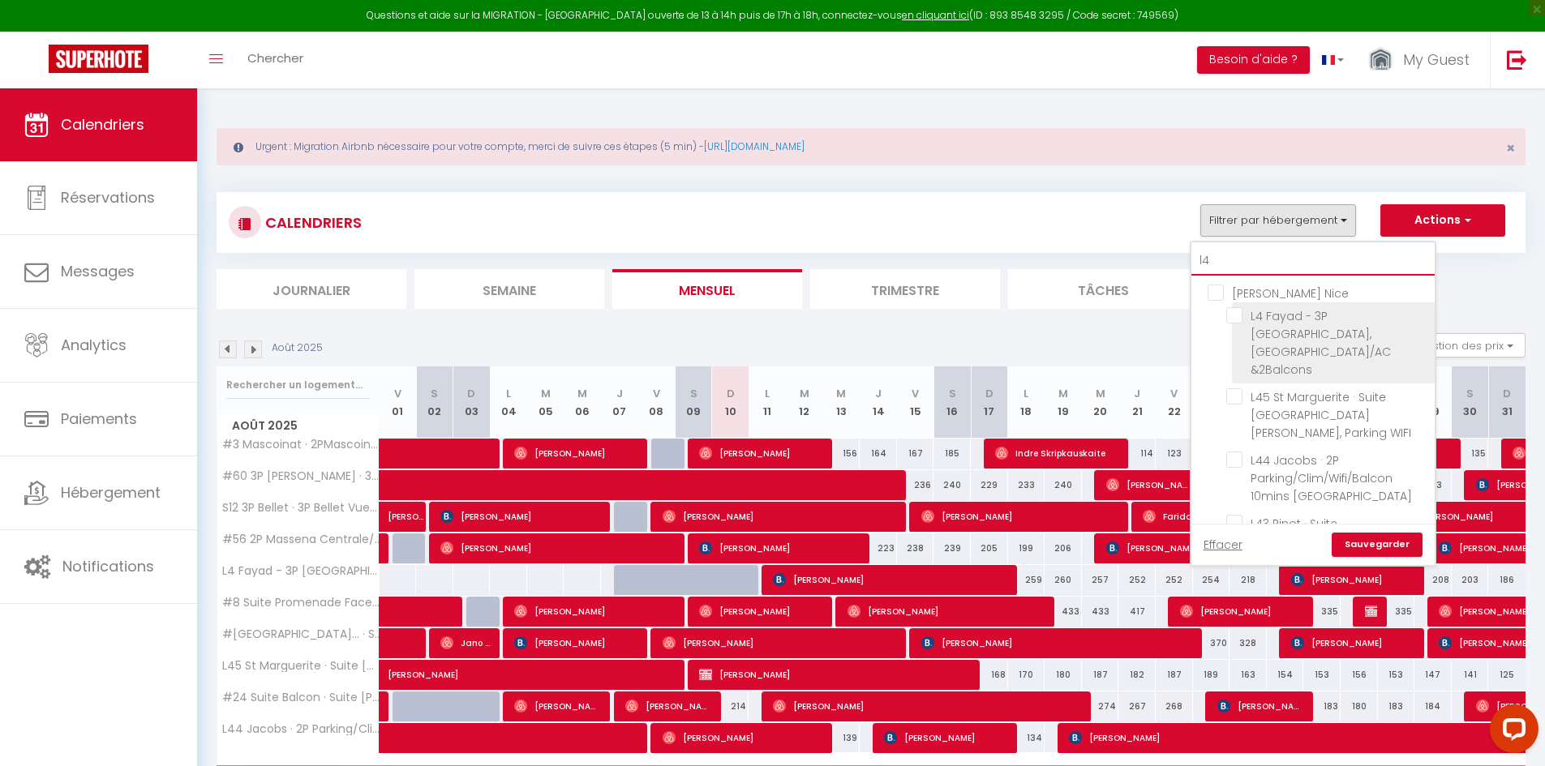
type input "l41"
checkbox input "false"
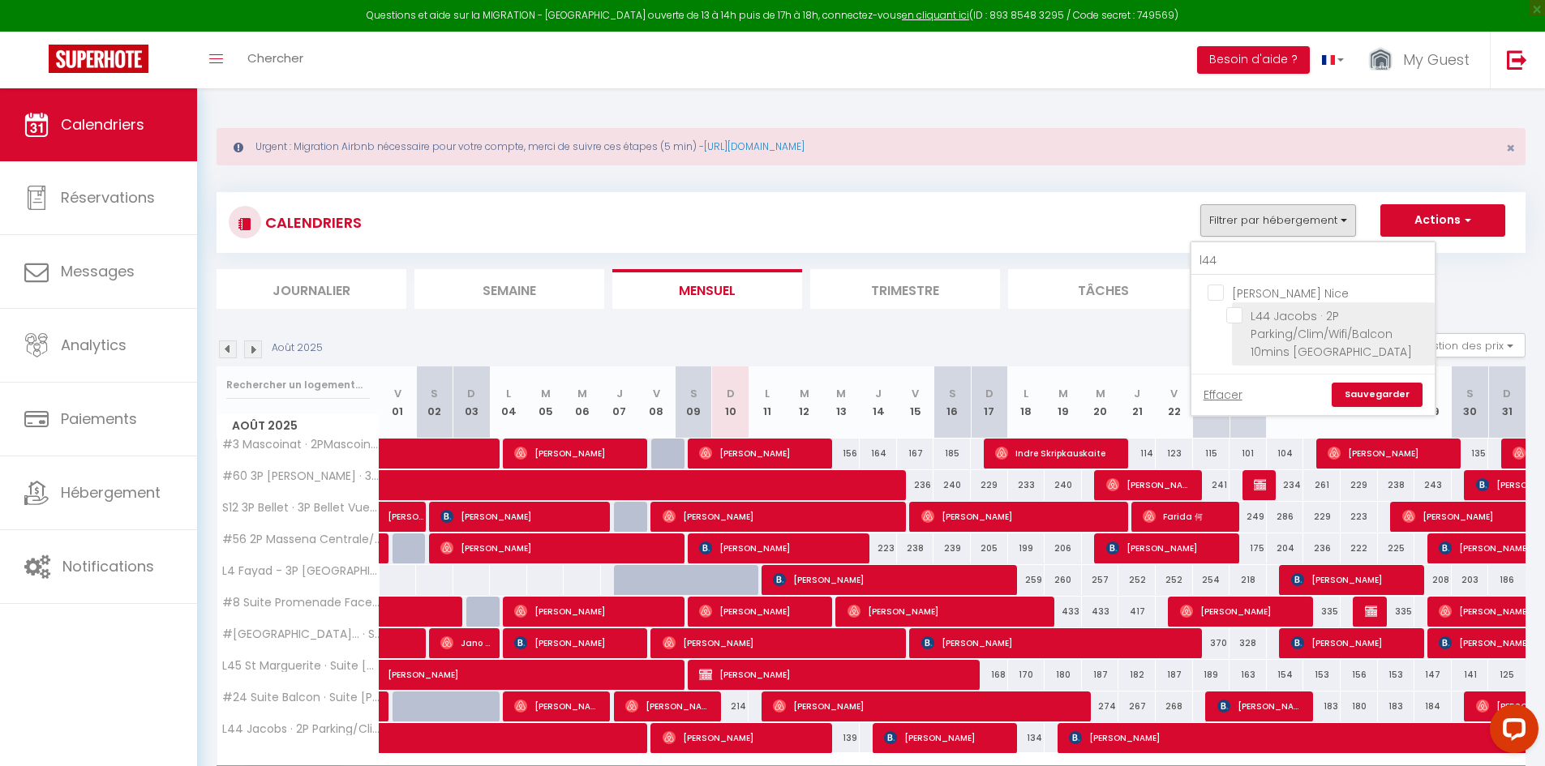
click at [1236, 322] on input "L44 Jacobs · 2P Parking/Clim/Wifi/Balcon 10mins [GEOGRAPHIC_DATA]" at bounding box center [1327, 315] width 203 height 16
click at [1361, 394] on link "Sauvegarder" at bounding box center [1377, 395] width 91 height 24
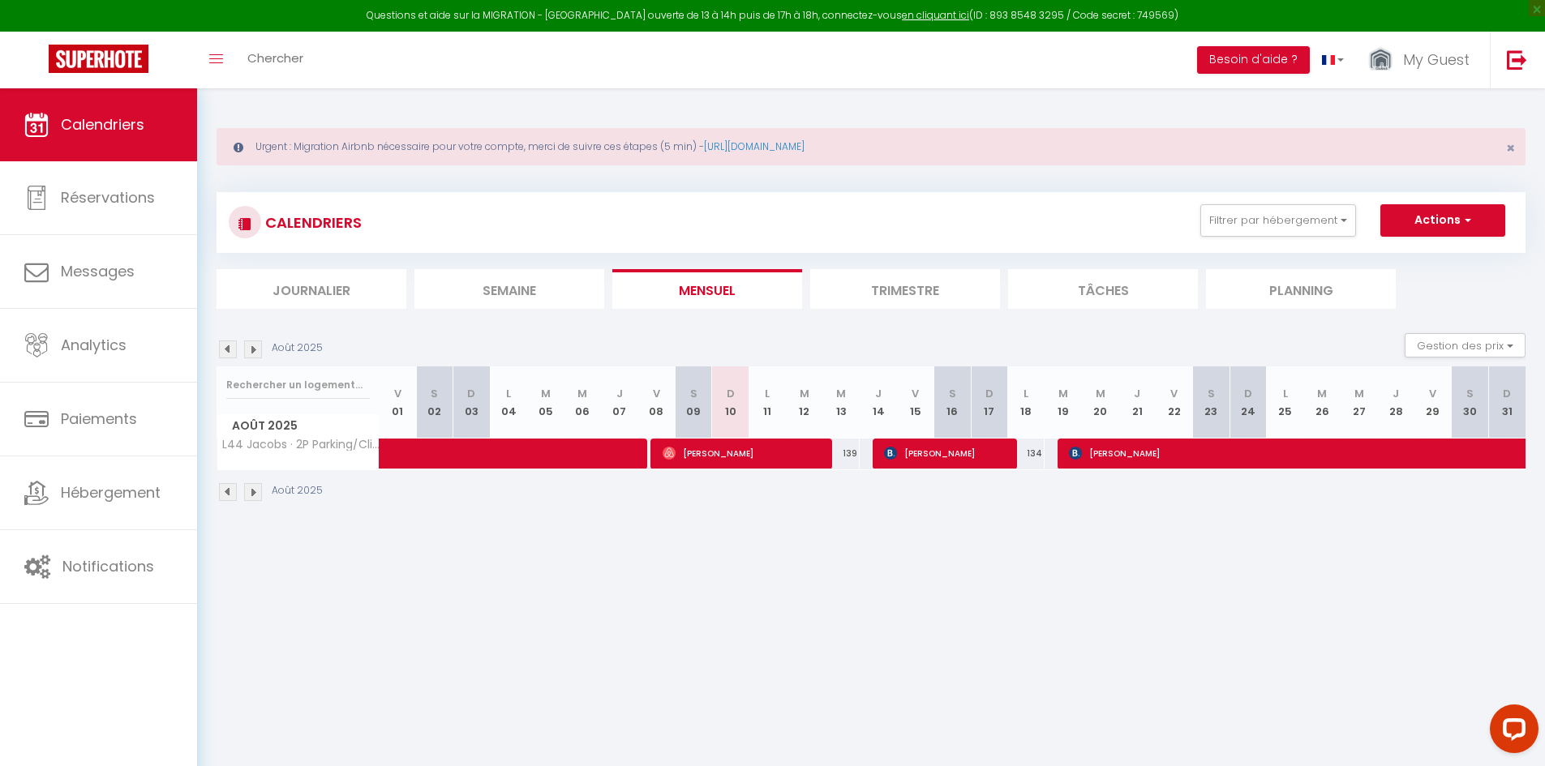
click at [228, 346] on img at bounding box center [228, 350] width 18 height 18
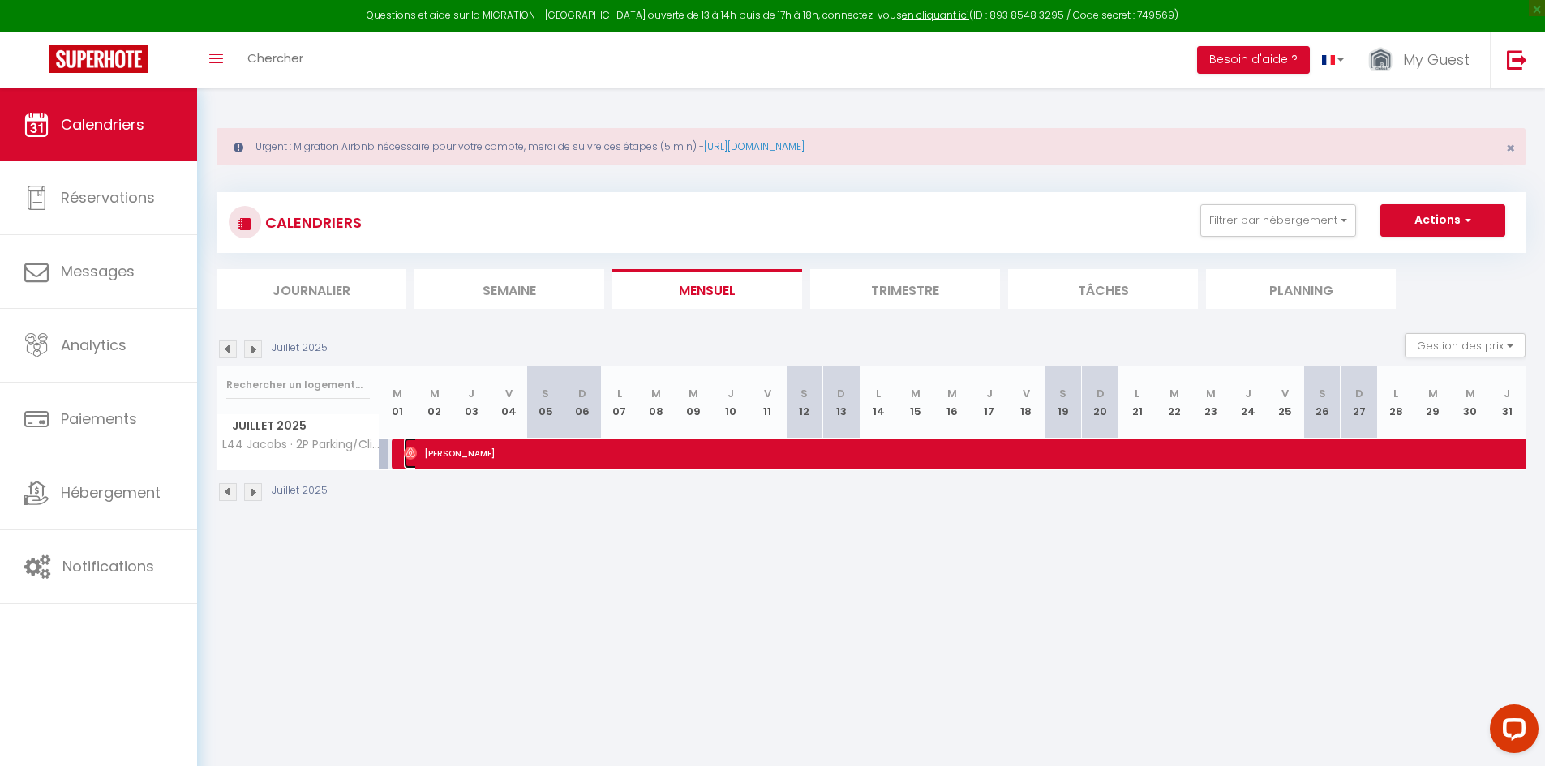
click at [413, 447] on img at bounding box center [410, 453] width 13 height 13
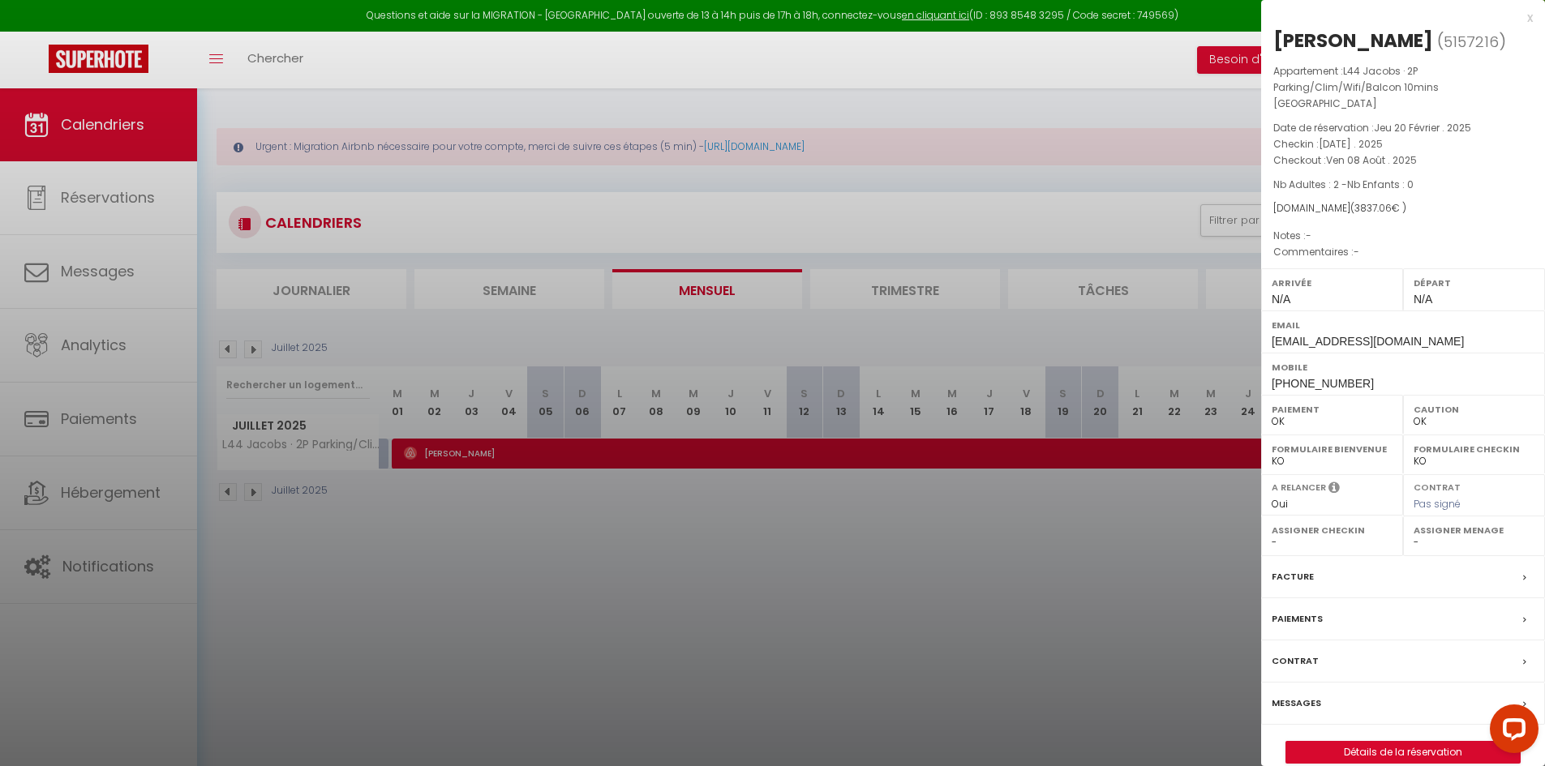
drag, startPoint x: 405, startPoint y: 535, endPoint x: 401, endPoint y: 527, distance: 9.1
click at [404, 535] on div at bounding box center [772, 383] width 1545 height 766
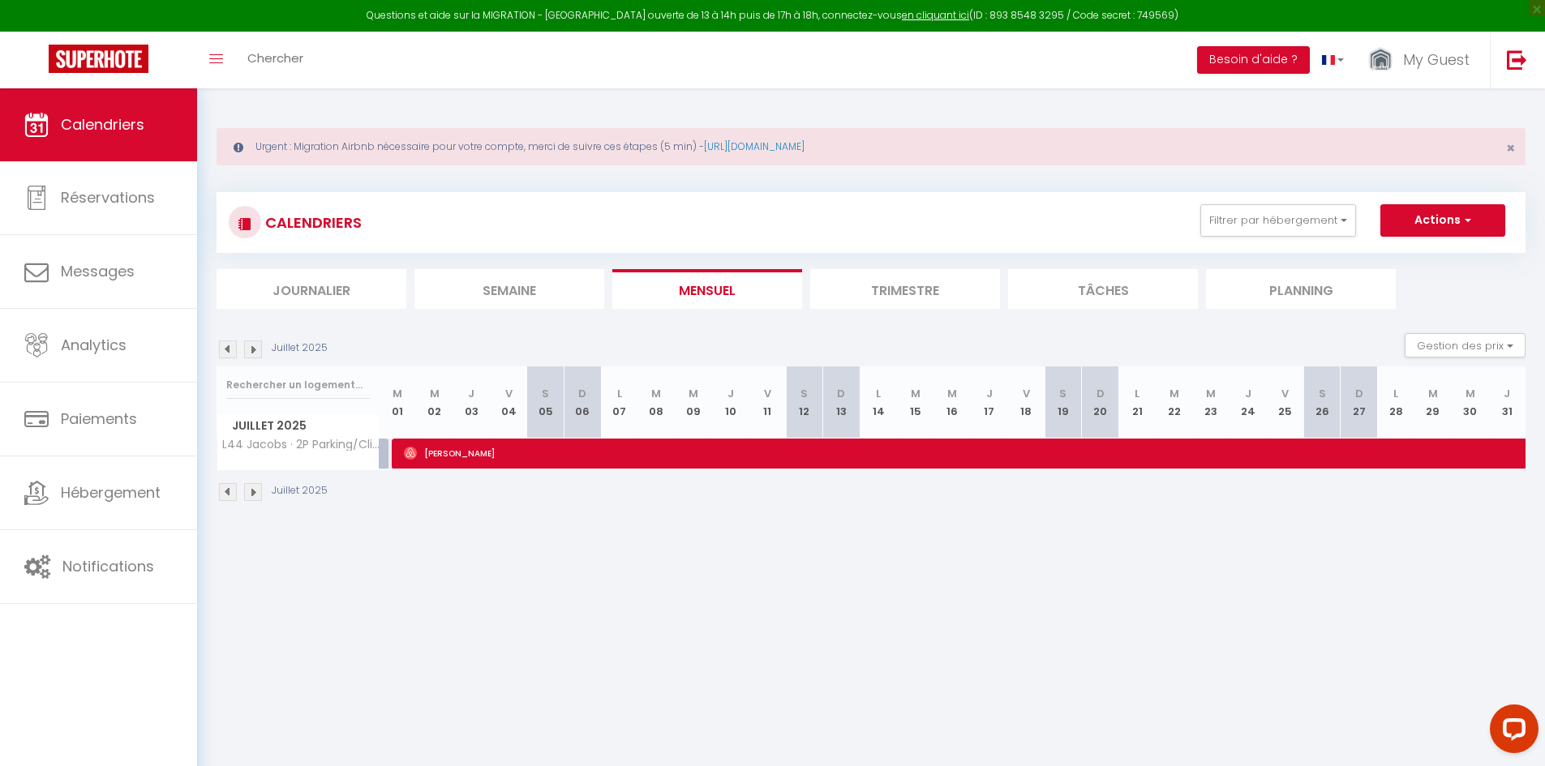
click at [258, 353] on img at bounding box center [253, 350] width 18 height 18
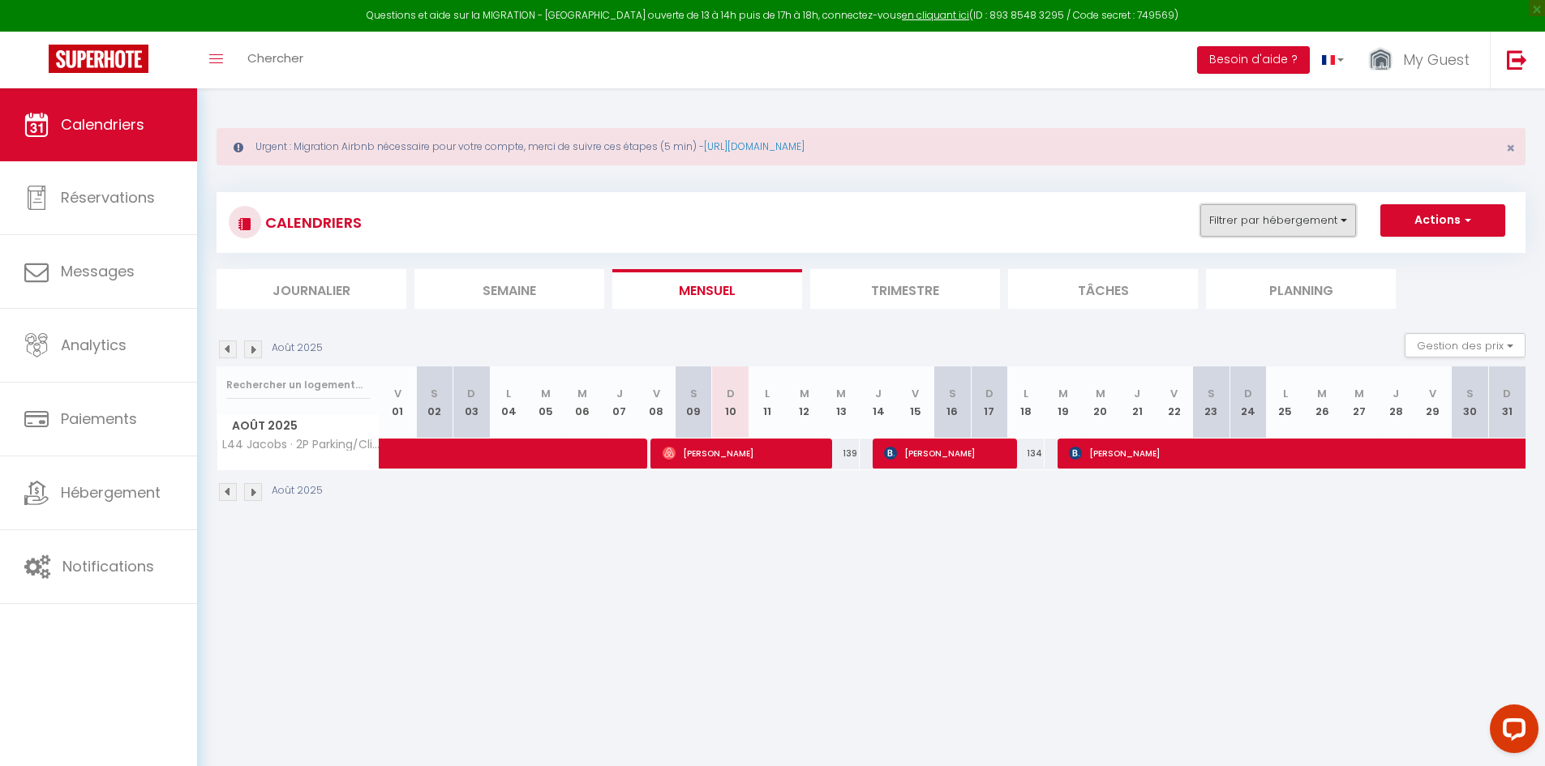
click at [1276, 217] on button "Filtrer par hébergement" at bounding box center [1278, 220] width 156 height 32
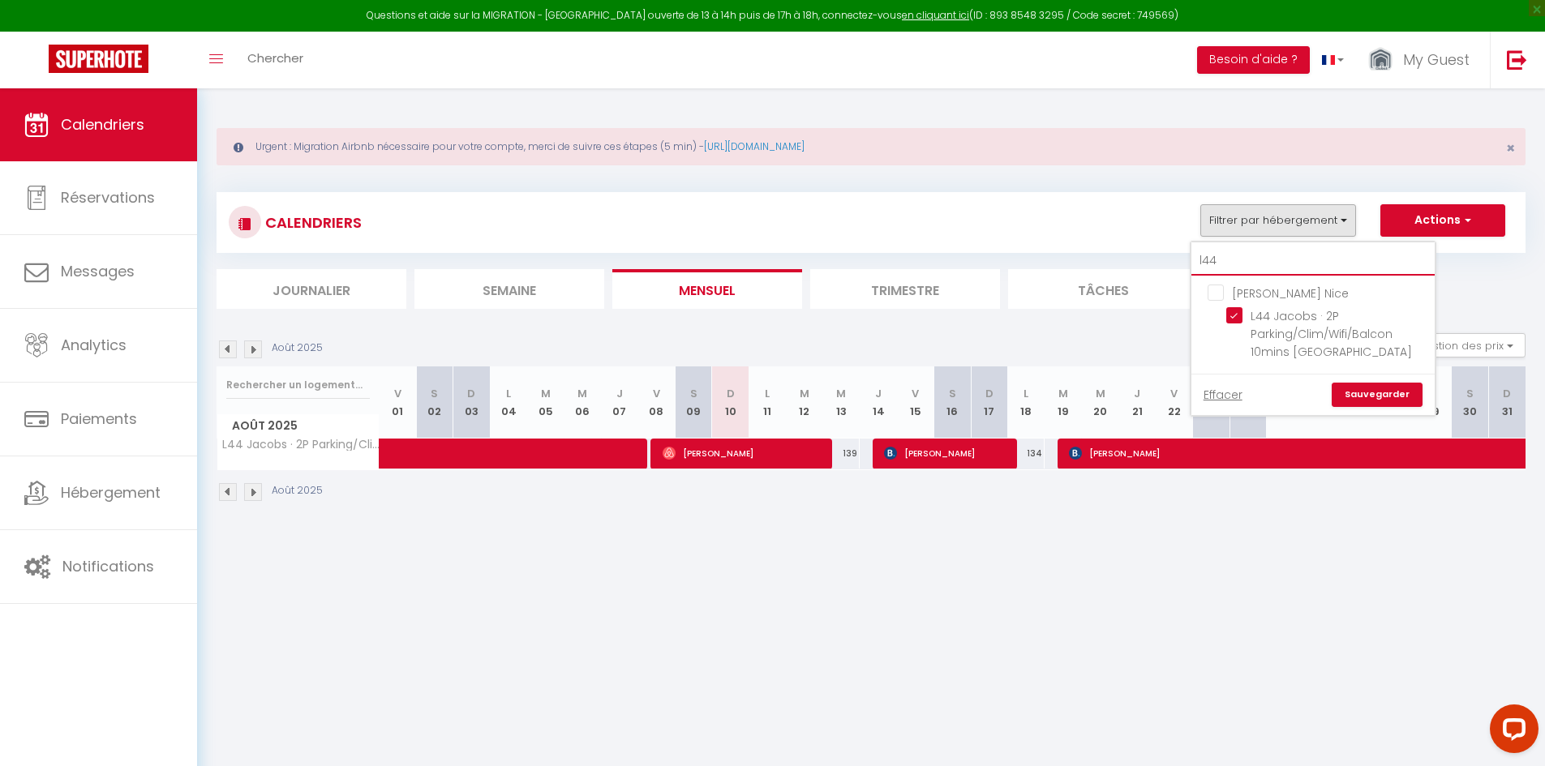
drag, startPoint x: 1260, startPoint y: 262, endPoint x: 1262, endPoint y: 278, distance: 16.3
click at [1260, 262] on input "l44" at bounding box center [1312, 261] width 243 height 29
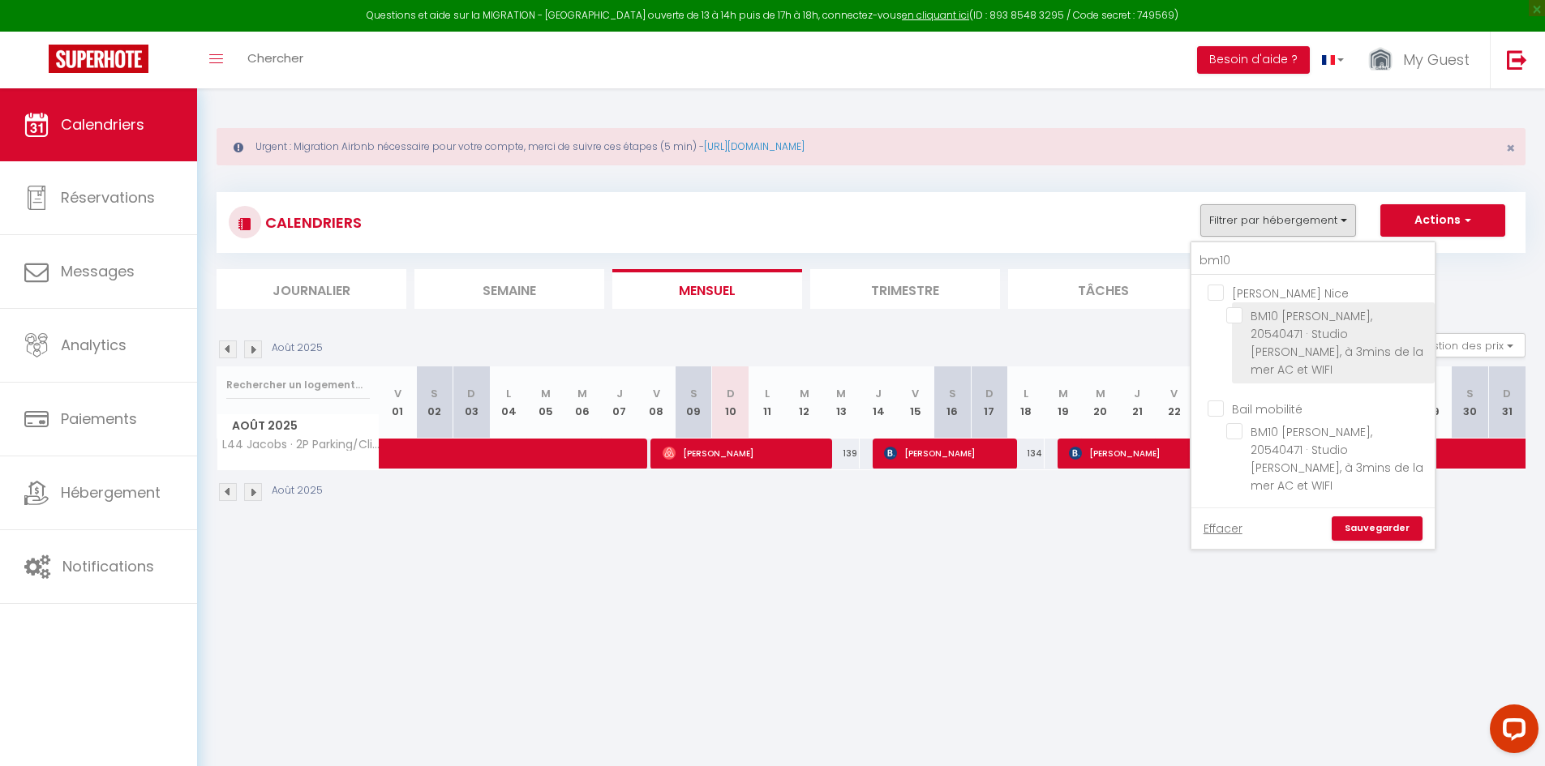
click at [1243, 324] on input "BM10 [PERSON_NAME], 20540471 · Studio [PERSON_NAME], à 3mins de la mer AC et WI…" at bounding box center [1327, 315] width 203 height 16
click at [1360, 535] on link "Sauvegarder" at bounding box center [1377, 529] width 91 height 24
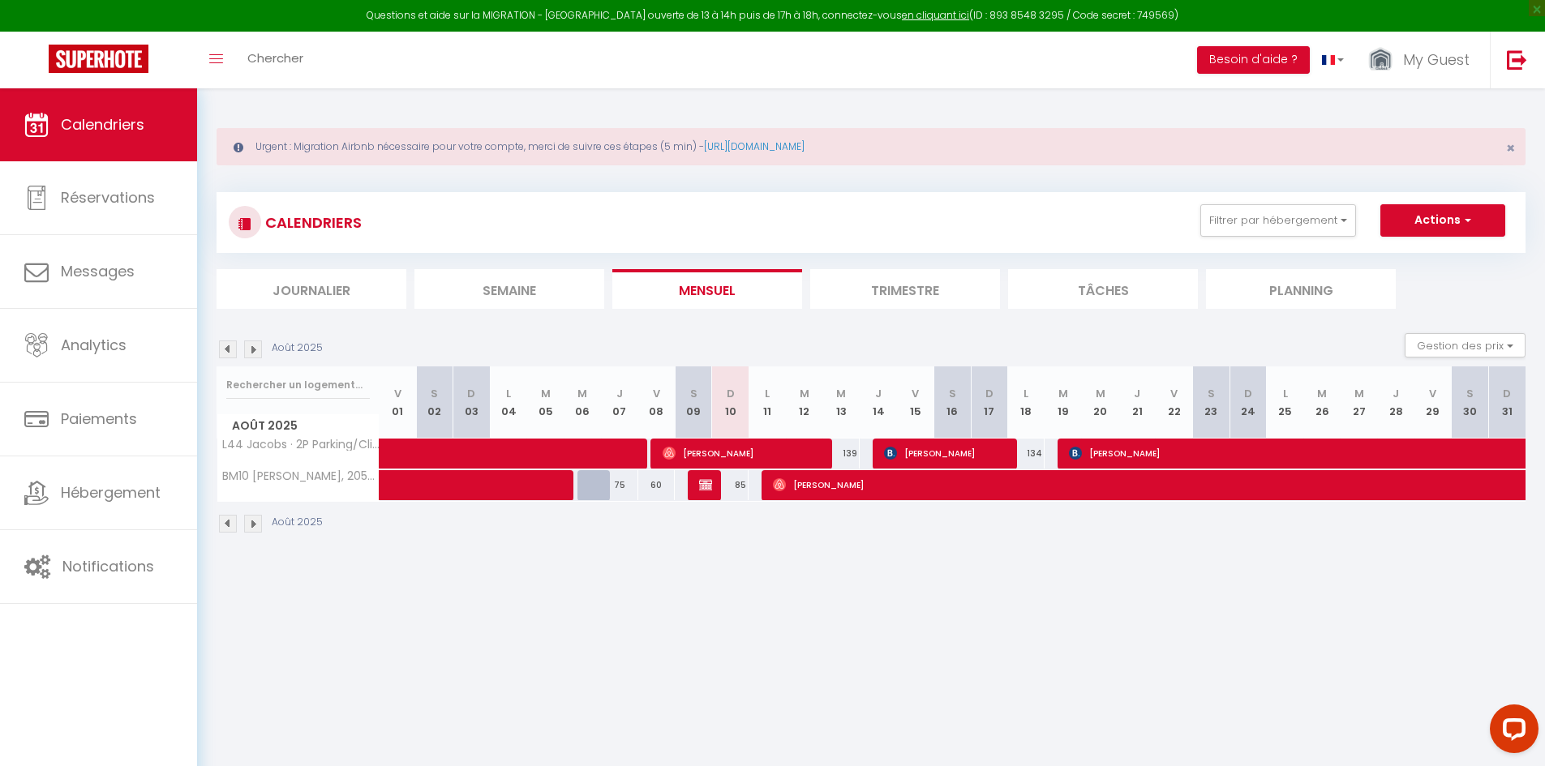
click at [221, 348] on img at bounding box center [228, 350] width 18 height 18
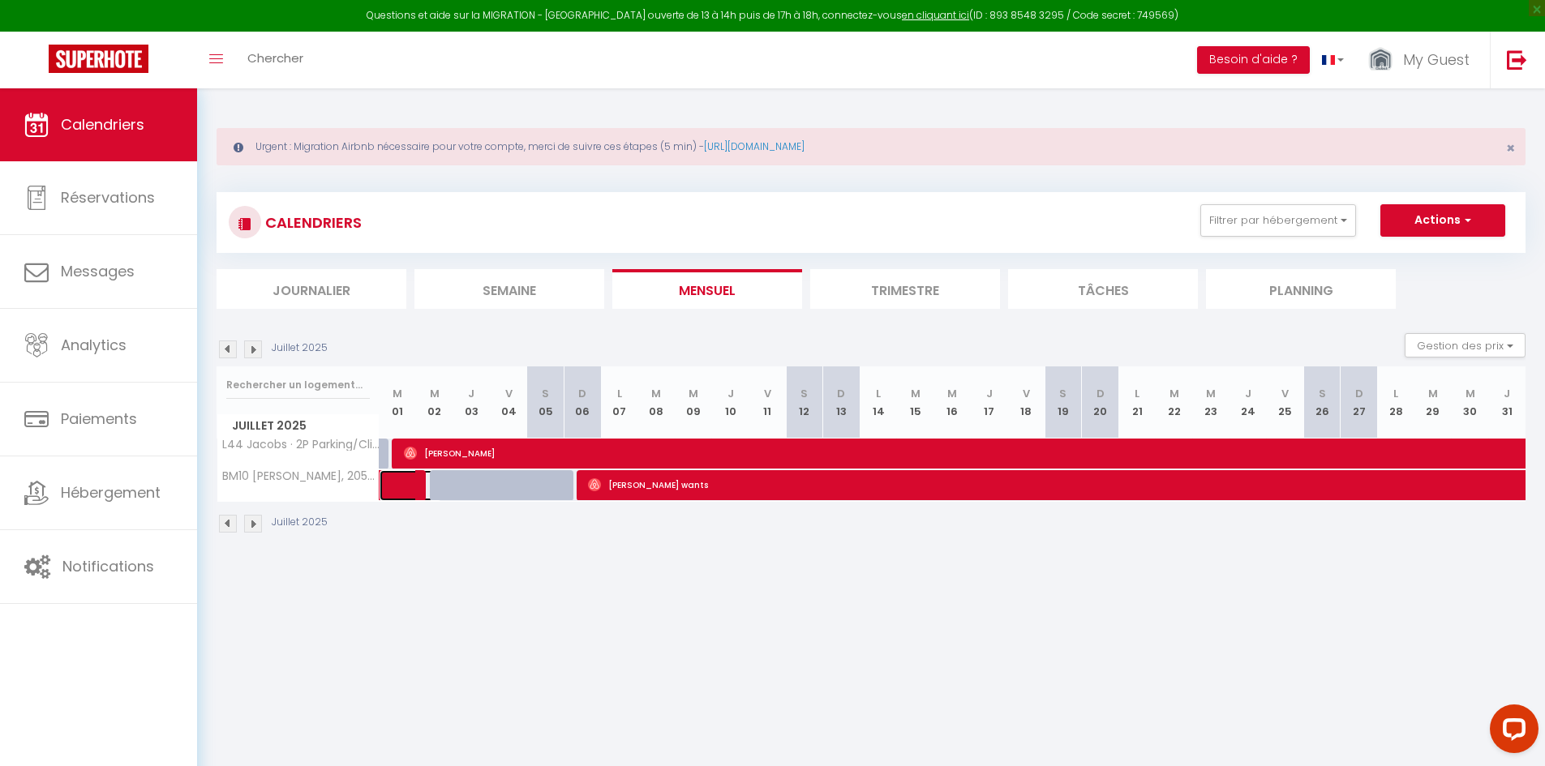
click at [391, 490] on link at bounding box center [398, 485] width 37 height 31
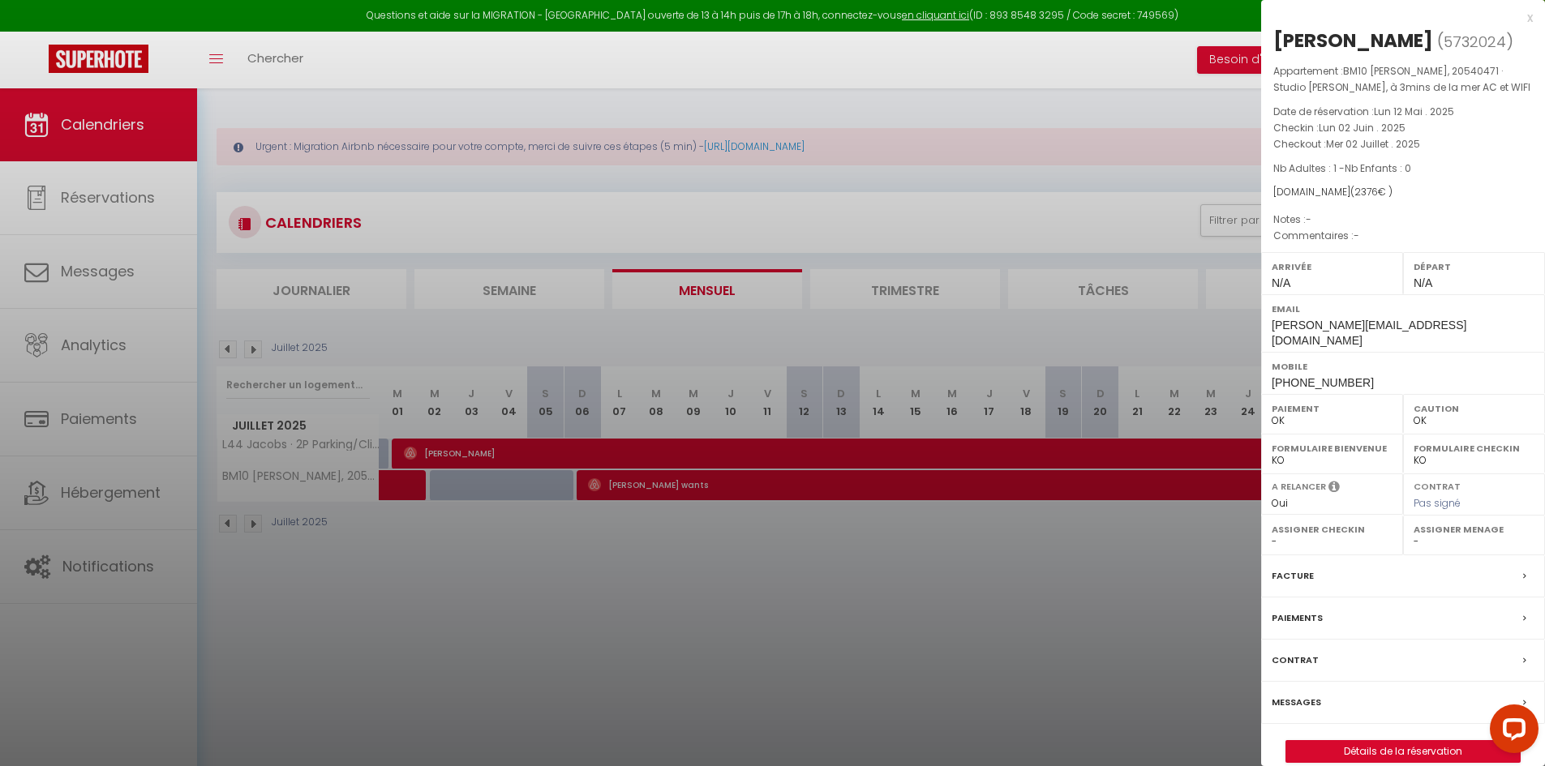
drag, startPoint x: 498, startPoint y: 588, endPoint x: 938, endPoint y: 272, distance: 542.2
click at [507, 584] on div at bounding box center [772, 383] width 1545 height 766
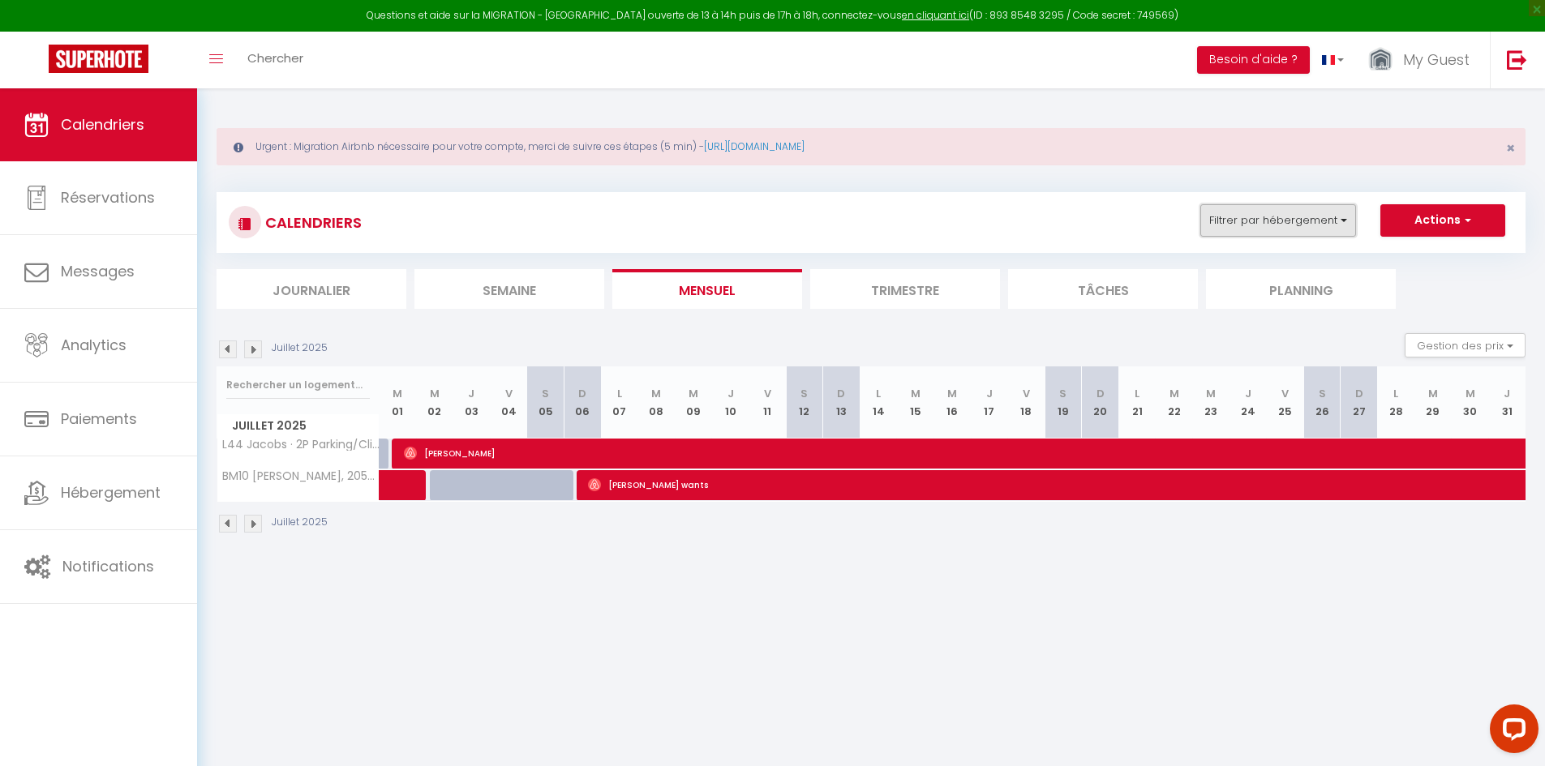
click at [1316, 231] on button "Filtrer par hébergement" at bounding box center [1278, 220] width 156 height 32
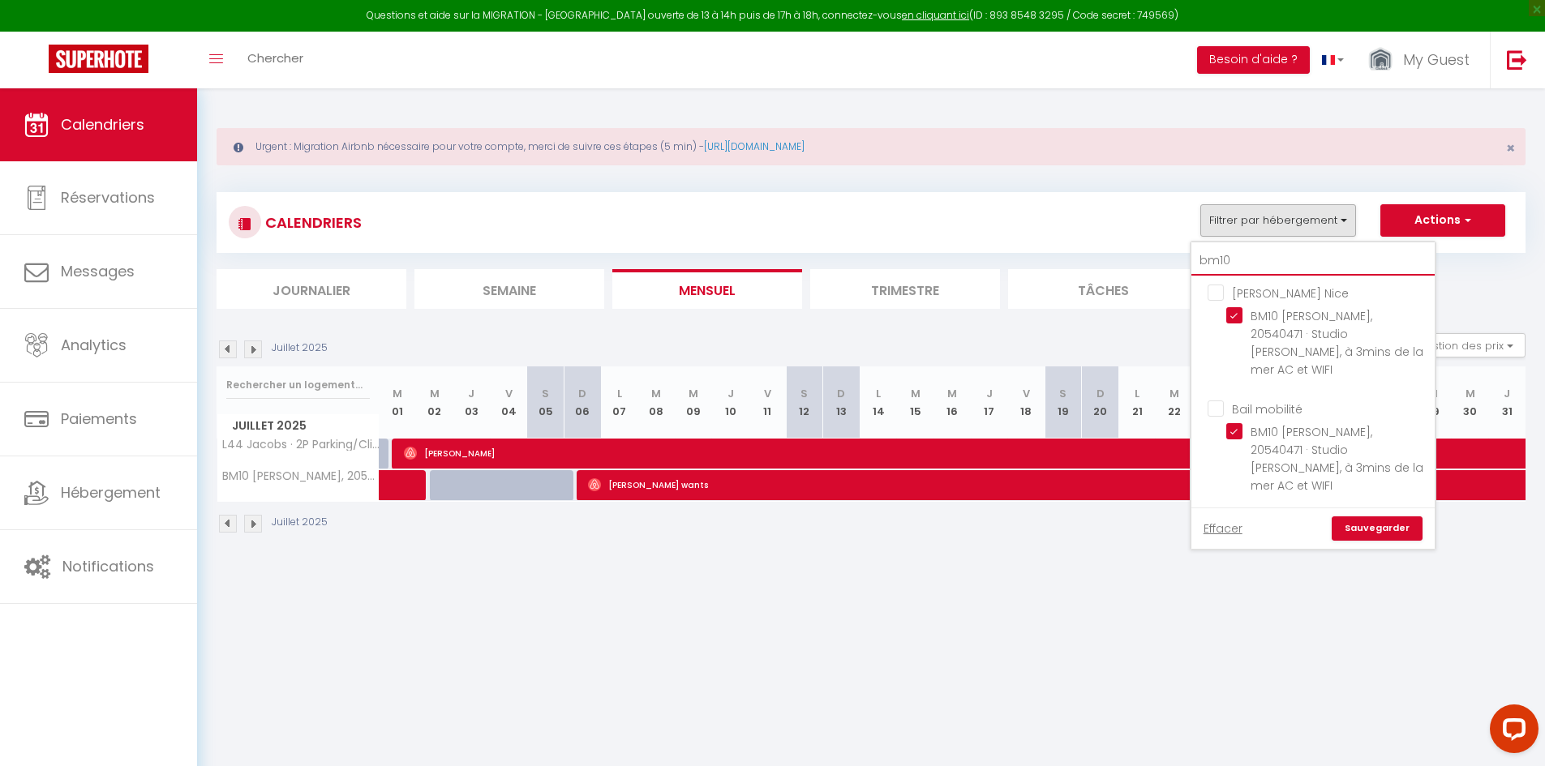
drag, startPoint x: 1256, startPoint y: 268, endPoint x: 1257, endPoint y: 276, distance: 8.2
click at [1257, 271] on input "bm10" at bounding box center [1312, 261] width 243 height 29
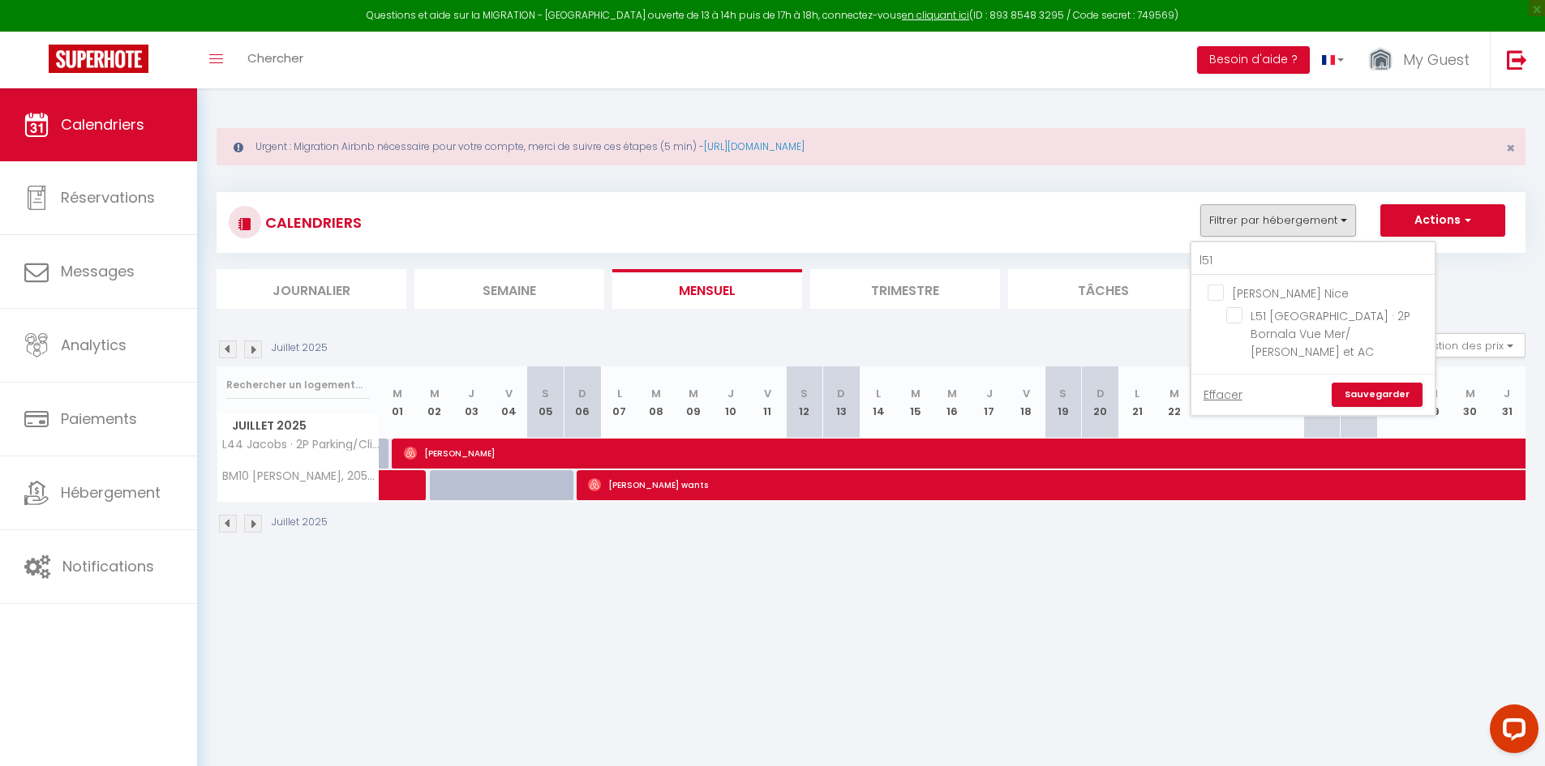
click at [1220, 314] on ul "[PERSON_NAME] Nice L51 [GEOGRAPHIC_DATA] · 2P [GEOGRAPHIC_DATA] Vue Mer/ [GEOGR…" at bounding box center [1312, 325] width 243 height 98
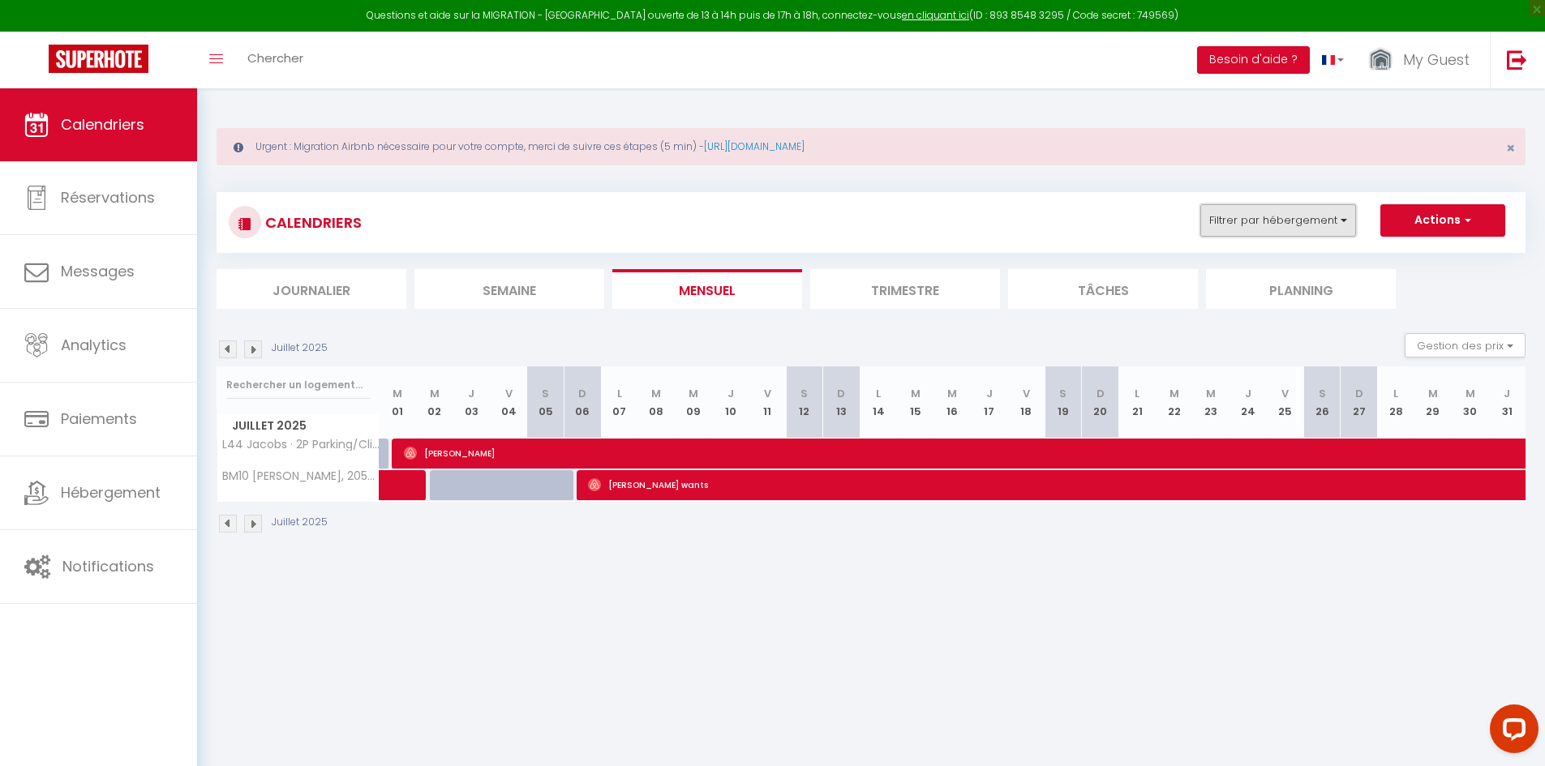
click at [1261, 228] on button "Filtrer par hébergement" at bounding box center [1278, 220] width 156 height 32
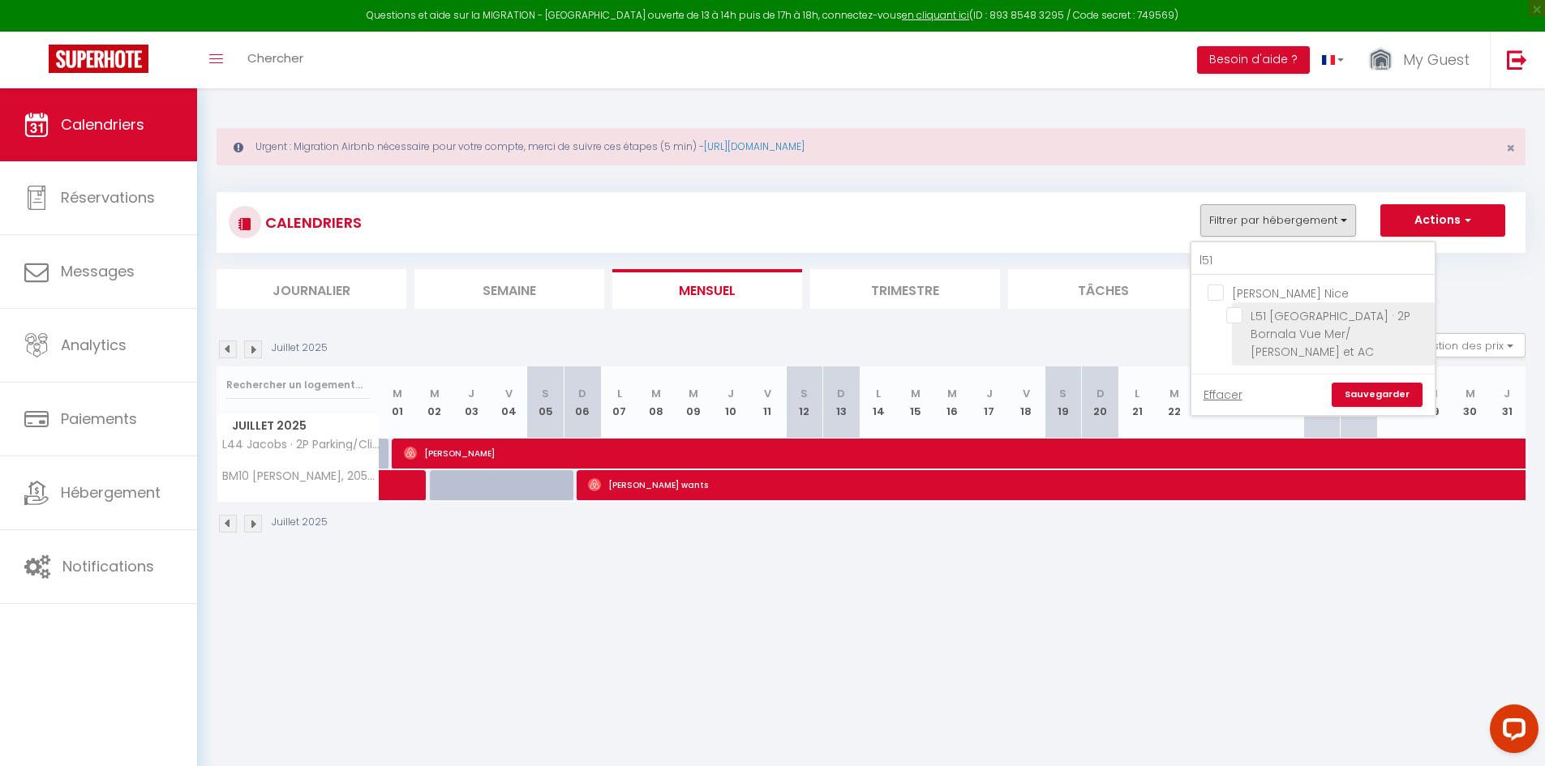
click at [1230, 309] on input "L51 [GEOGRAPHIC_DATA] · 2P Bornala Vue Mer/ [PERSON_NAME] et AC" at bounding box center [1327, 315] width 203 height 16
click at [1367, 383] on link "Sauvegarder" at bounding box center [1377, 395] width 91 height 24
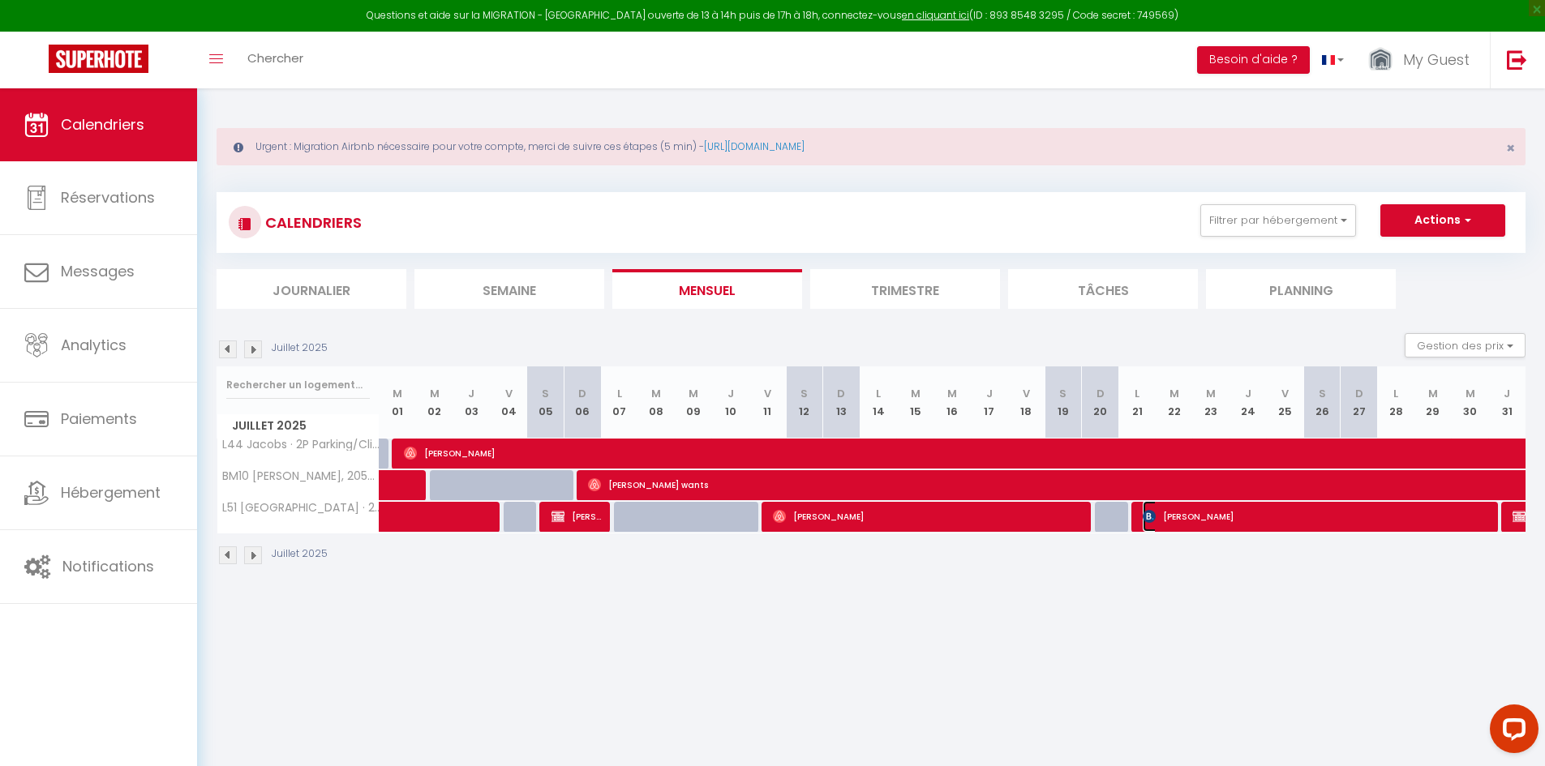
click at [1359, 525] on span "[PERSON_NAME]" at bounding box center [1317, 516] width 348 height 31
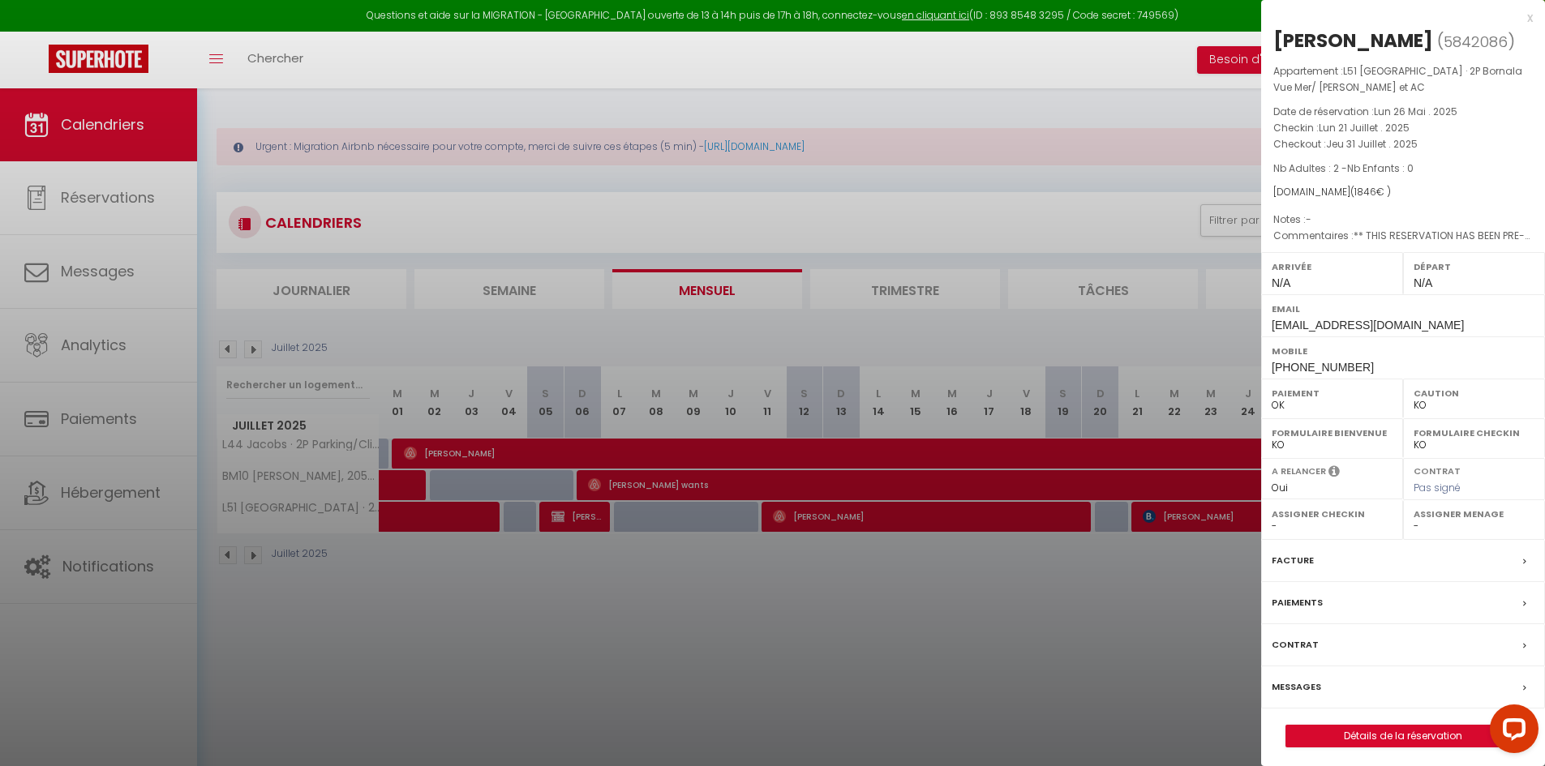
click at [1157, 603] on div at bounding box center [772, 383] width 1545 height 766
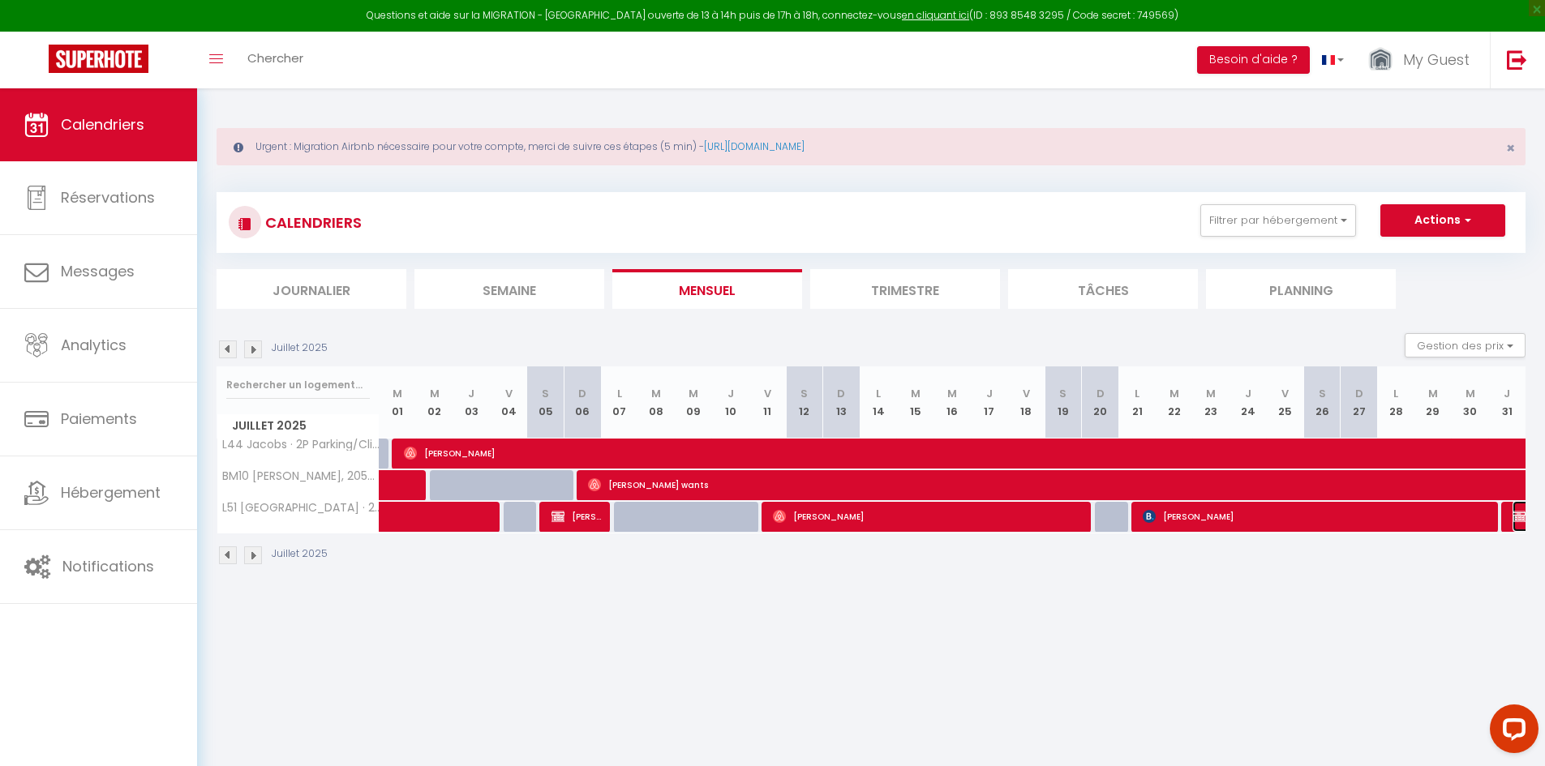
click at [1518, 522] on img at bounding box center [1519, 516] width 13 height 13
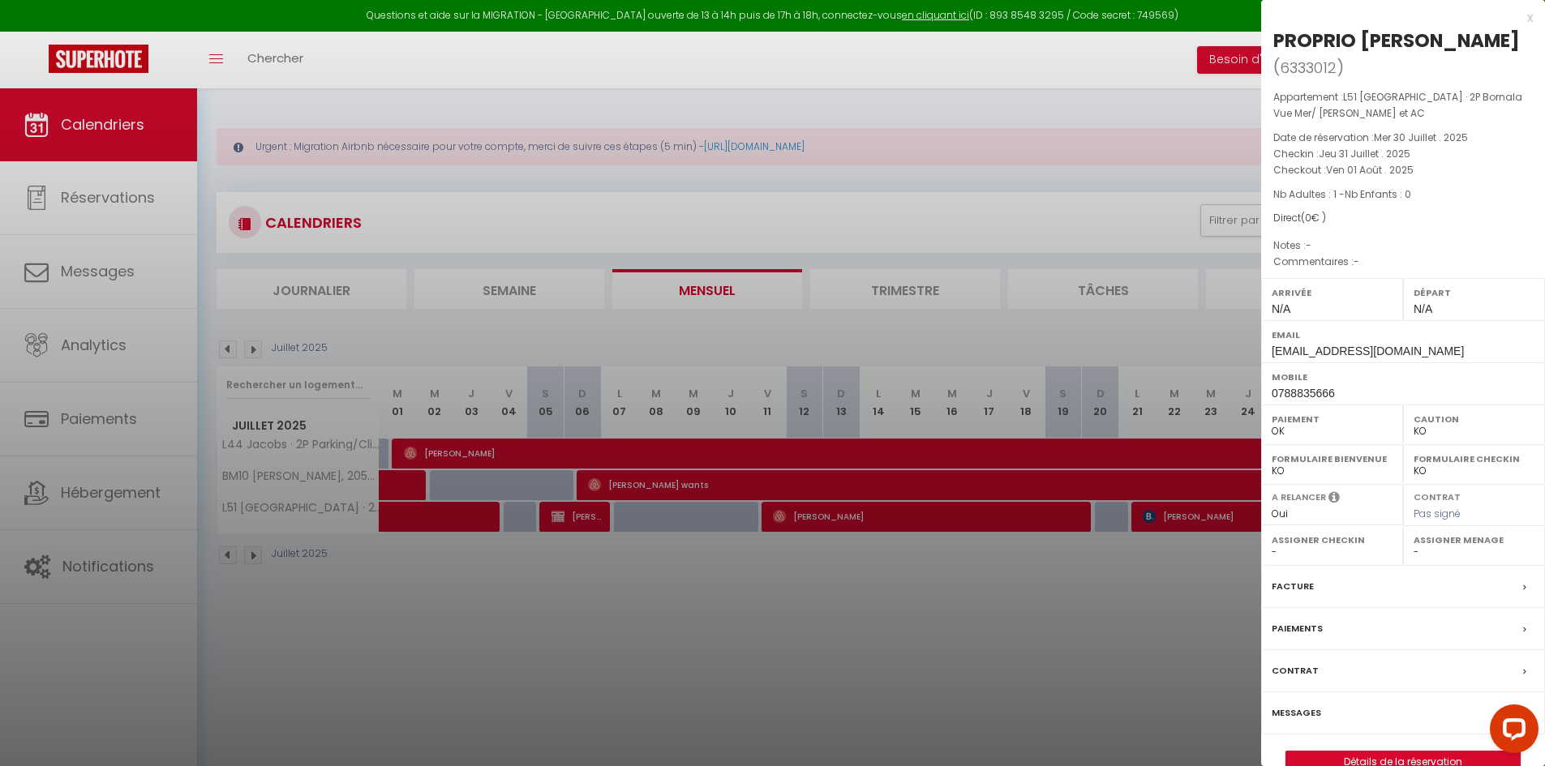
click at [576, 625] on div at bounding box center [772, 383] width 1545 height 766
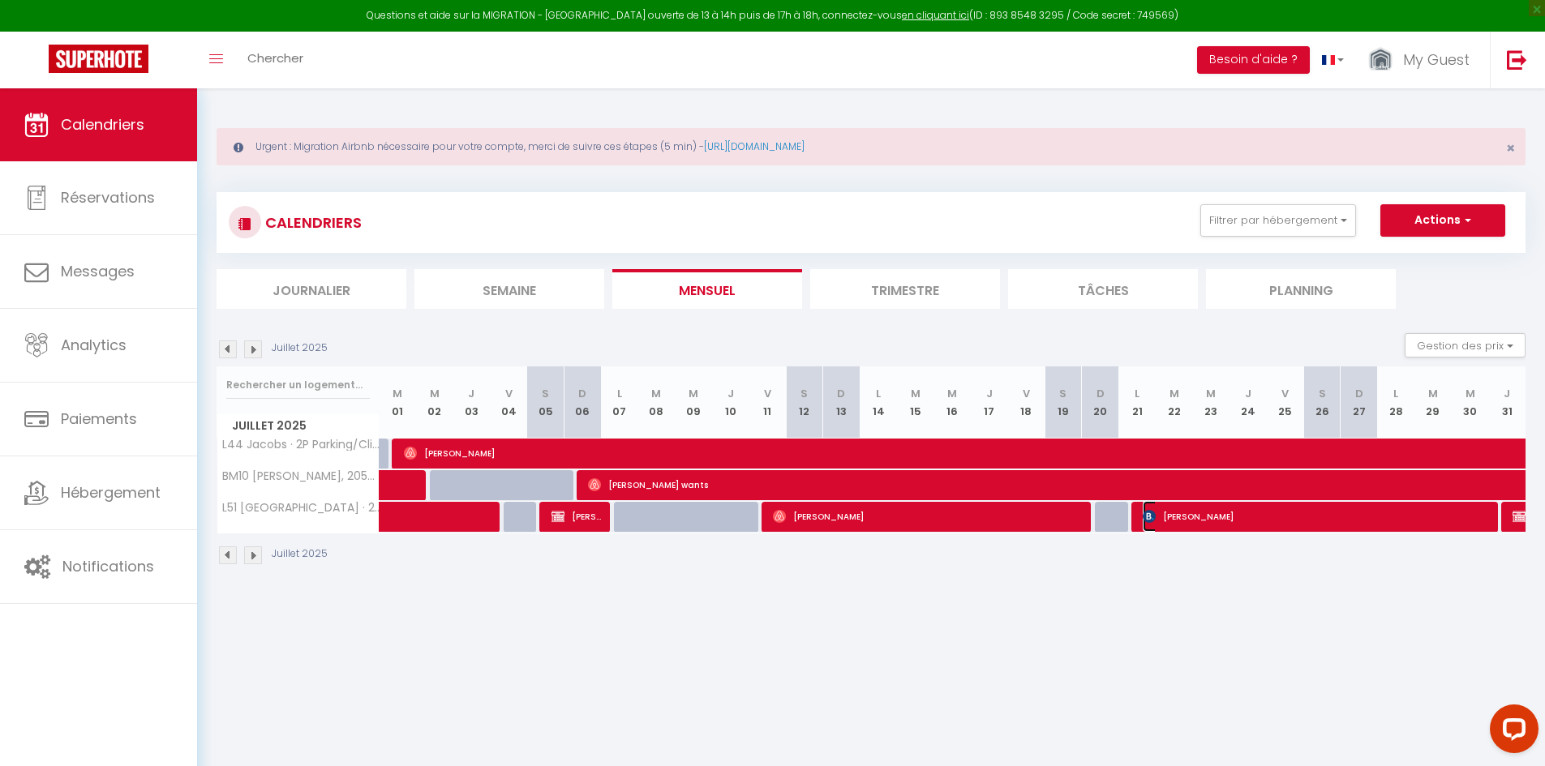
click at [1268, 524] on span "[PERSON_NAME]" at bounding box center [1317, 516] width 348 height 31
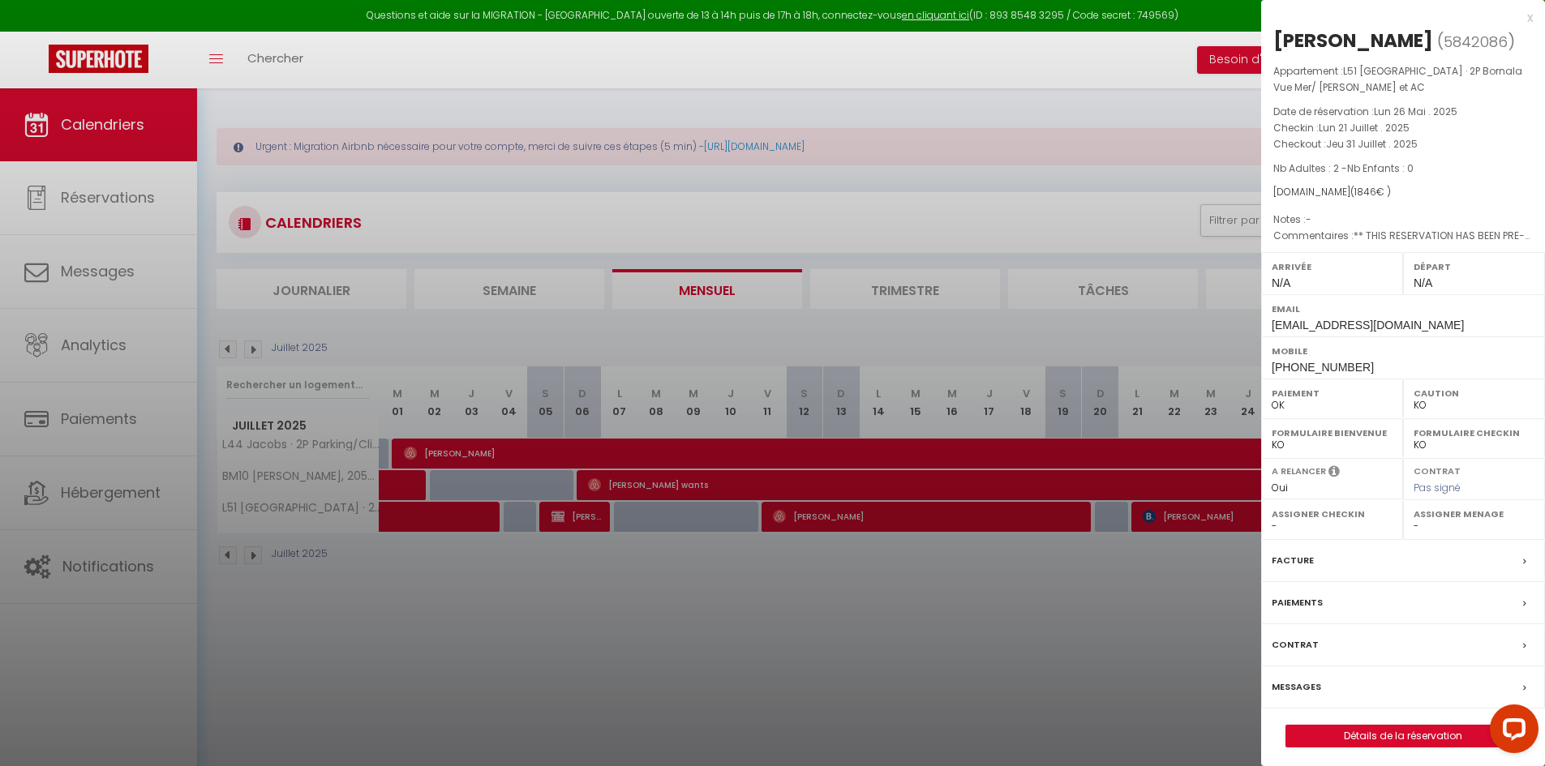
click at [1091, 573] on div at bounding box center [772, 383] width 1545 height 766
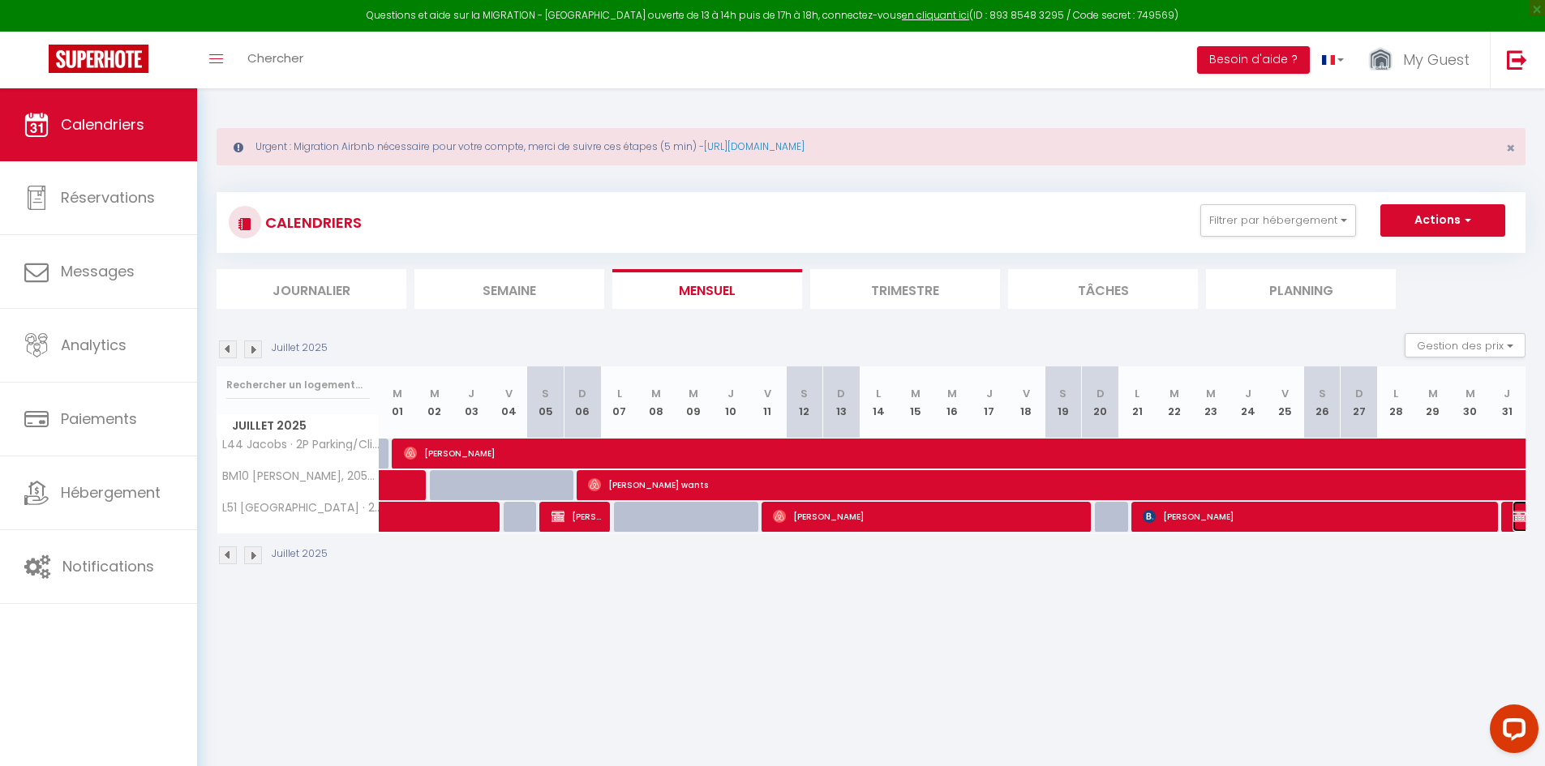
click at [1522, 516] on img at bounding box center [1519, 516] width 13 height 13
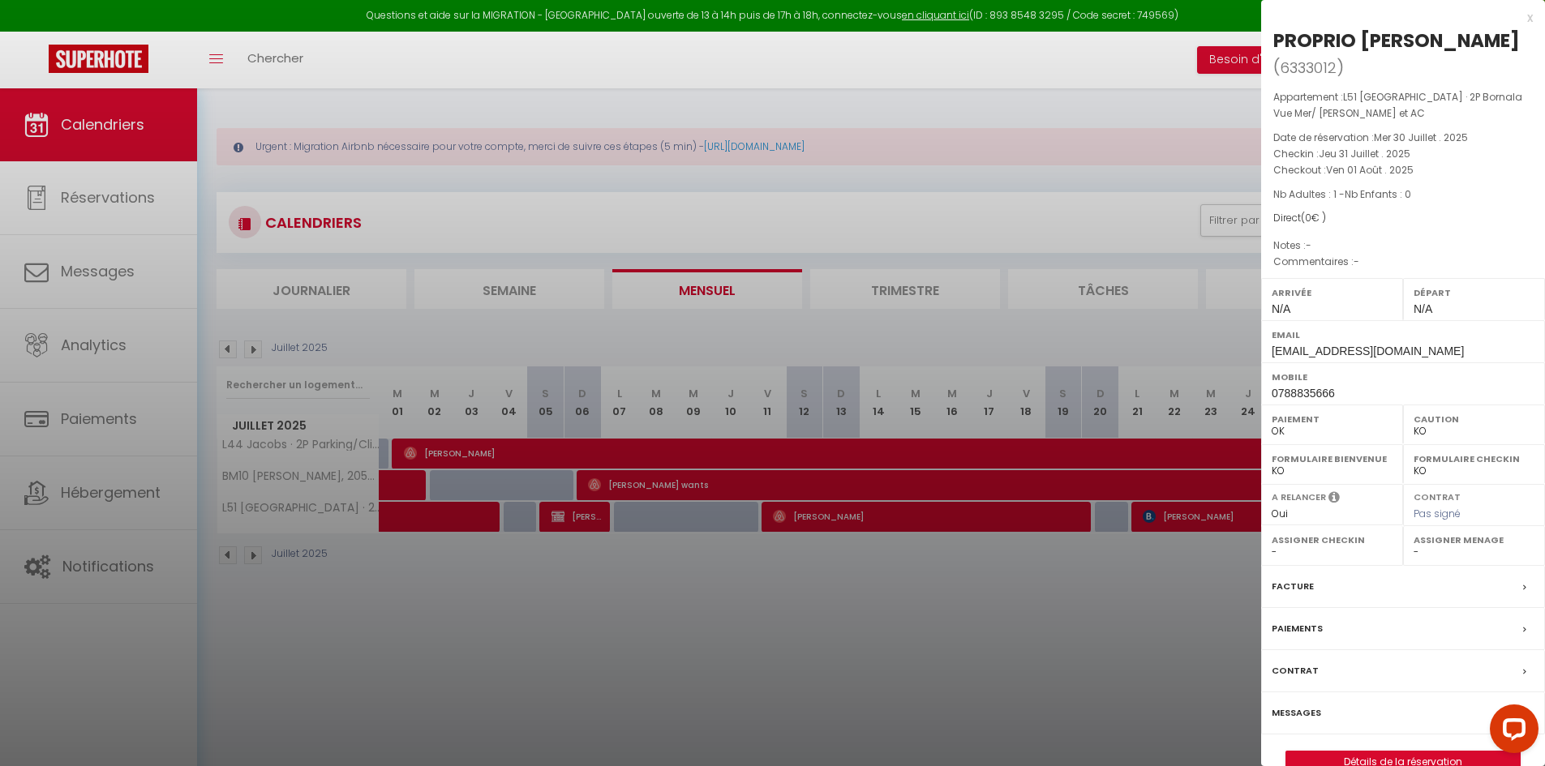
click at [732, 698] on div at bounding box center [772, 383] width 1545 height 766
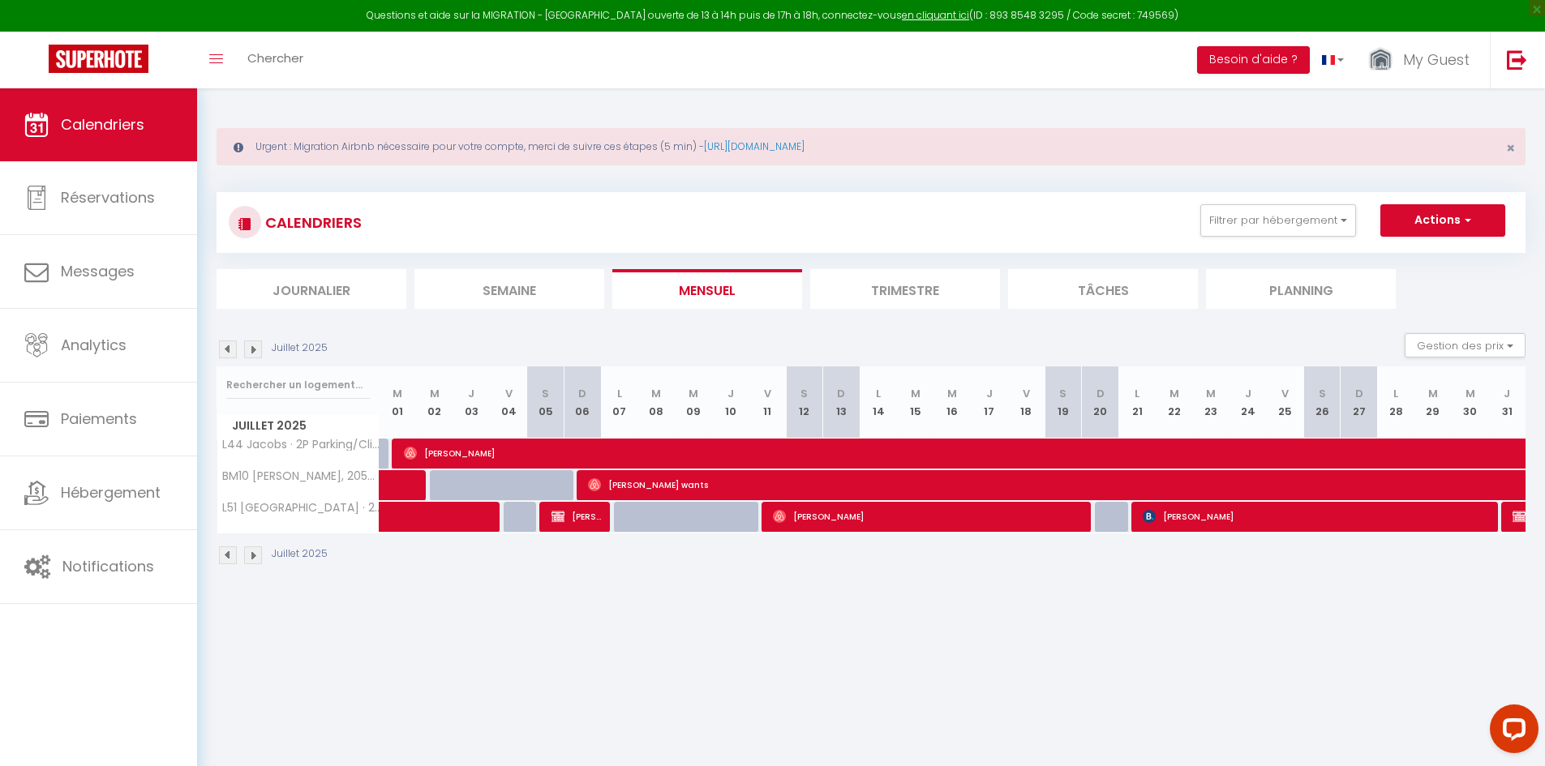
click at [256, 350] on img at bounding box center [253, 350] width 18 height 18
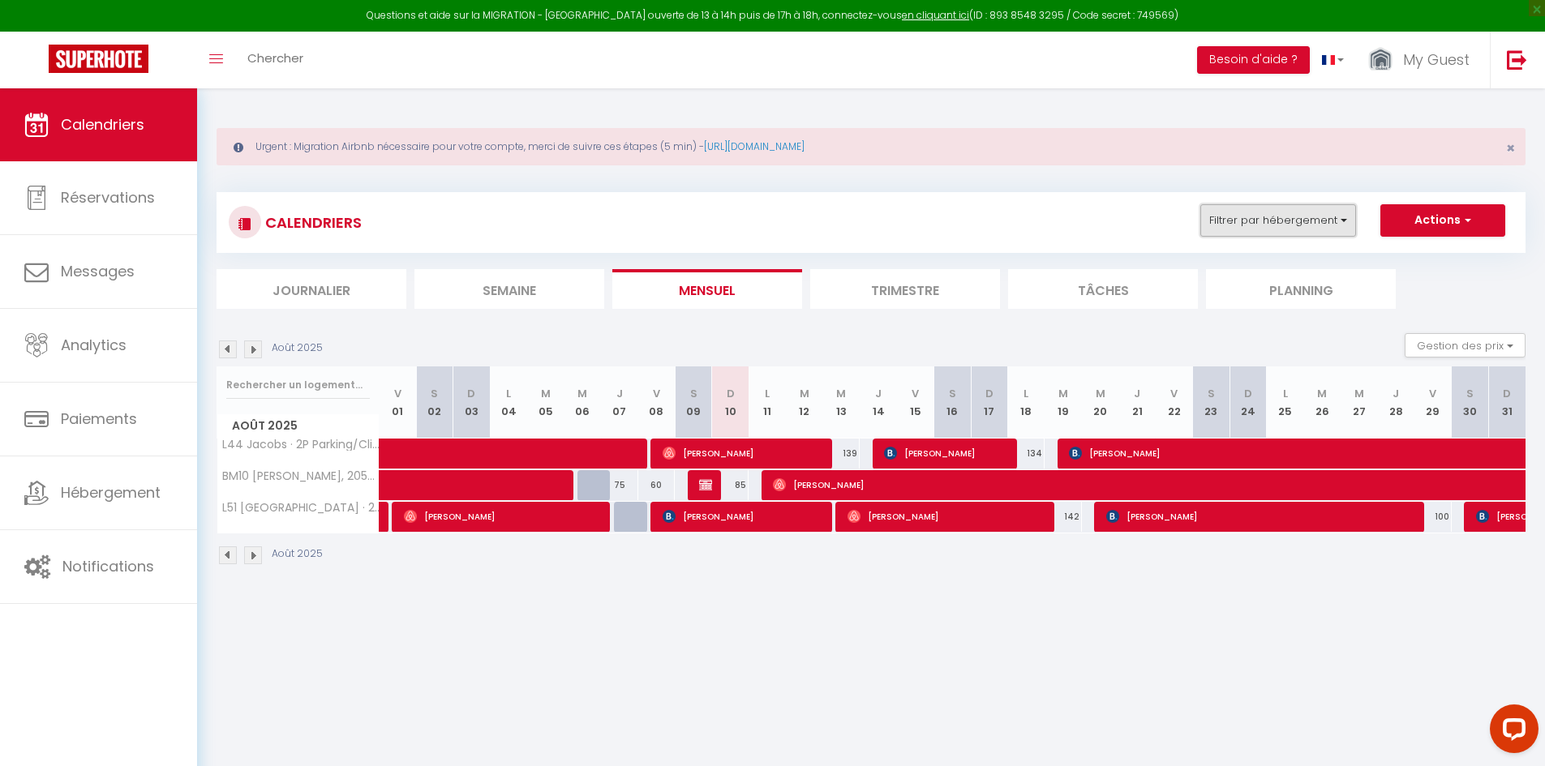
click at [1289, 225] on button "Filtrer par hébergement" at bounding box center [1278, 220] width 156 height 32
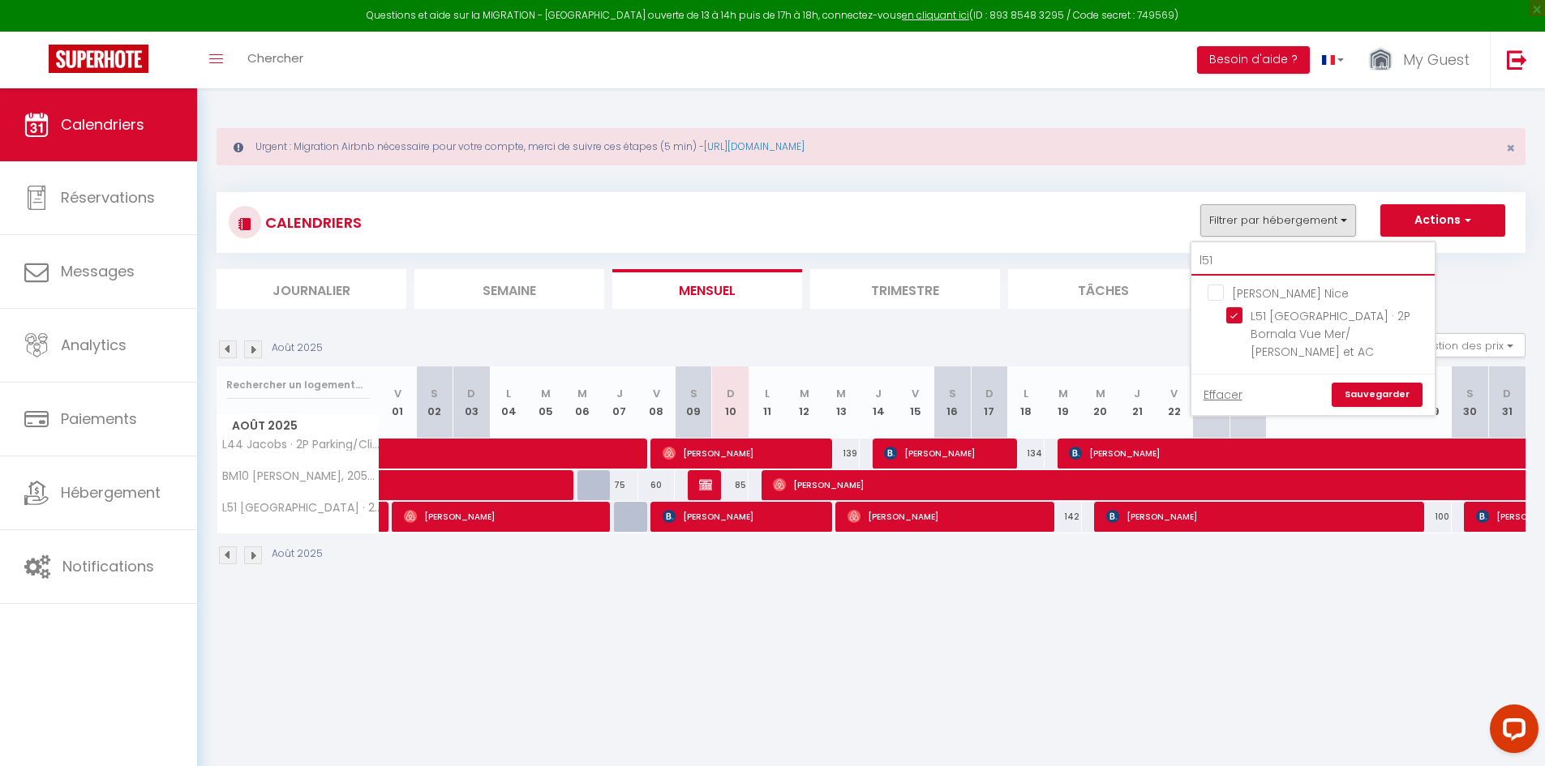
click at [1260, 247] on input "l51" at bounding box center [1312, 261] width 243 height 29
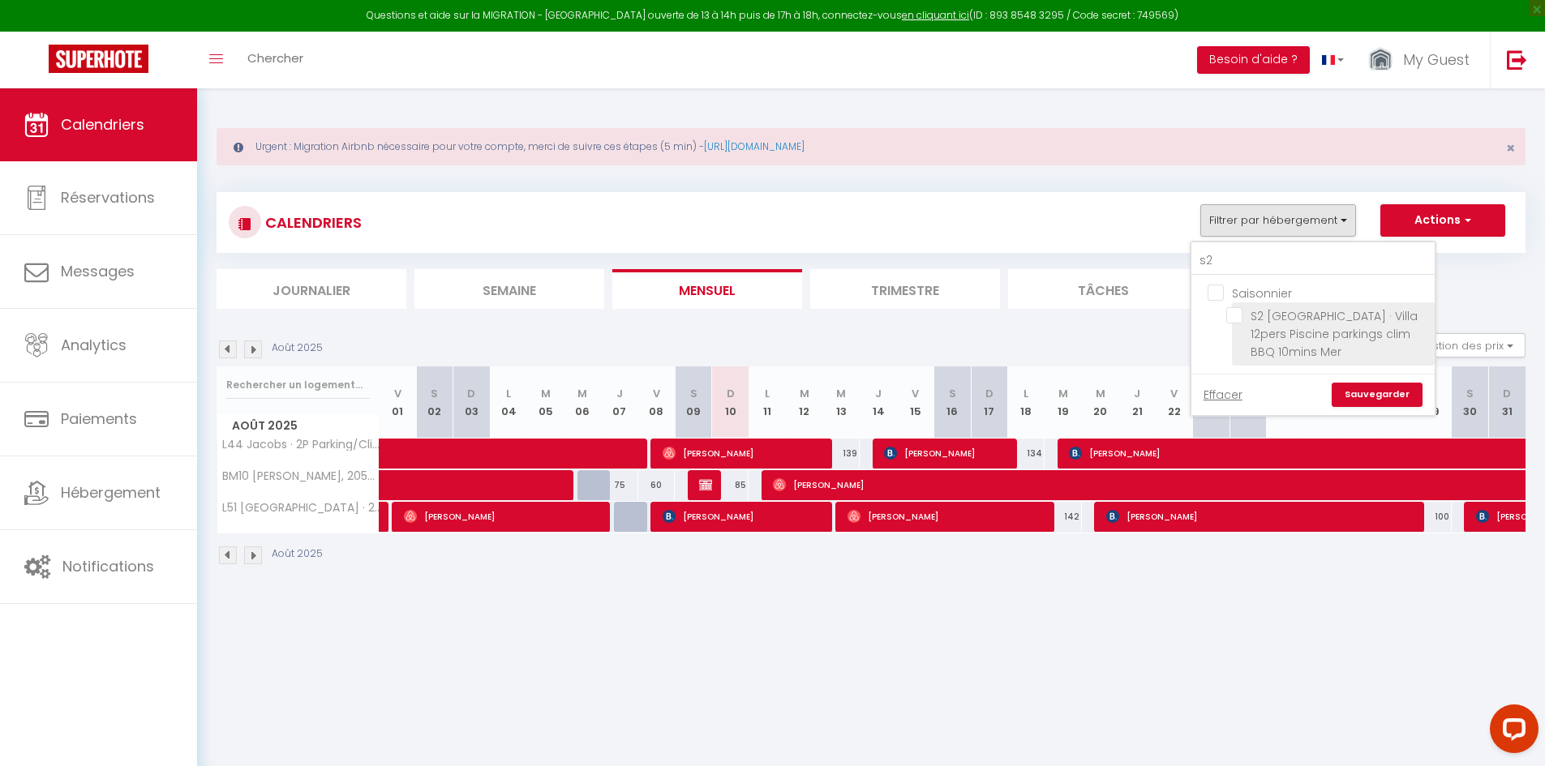
click at [1237, 317] on input "S2 [GEOGRAPHIC_DATA] · Villa 12pers Piscine parkings clim BBQ 10mins Mer" at bounding box center [1327, 315] width 203 height 16
click at [1358, 388] on link "Sauvegarder" at bounding box center [1377, 395] width 91 height 24
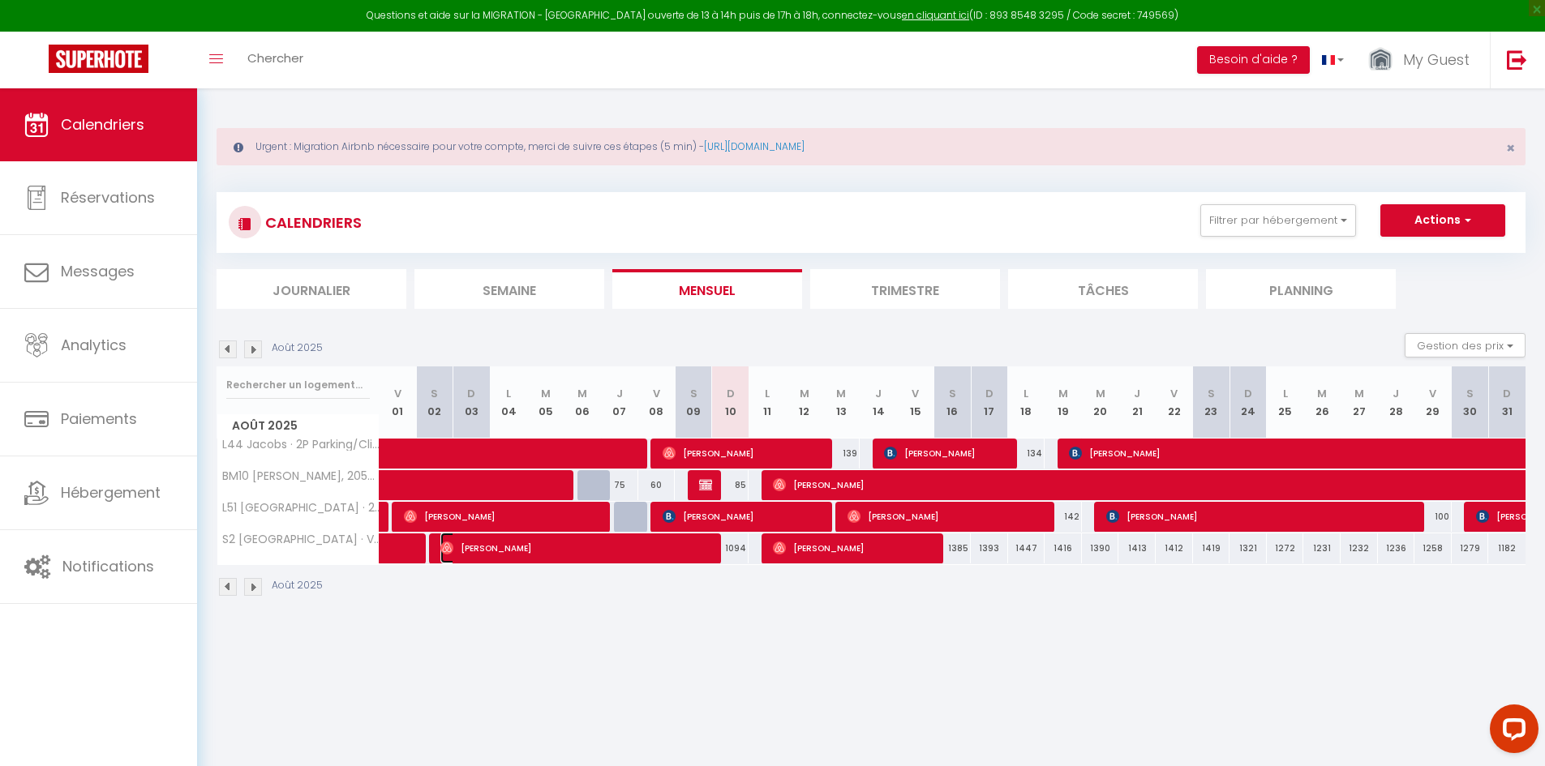
click at [645, 546] on span "[PERSON_NAME]" at bounding box center [576, 548] width 273 height 31
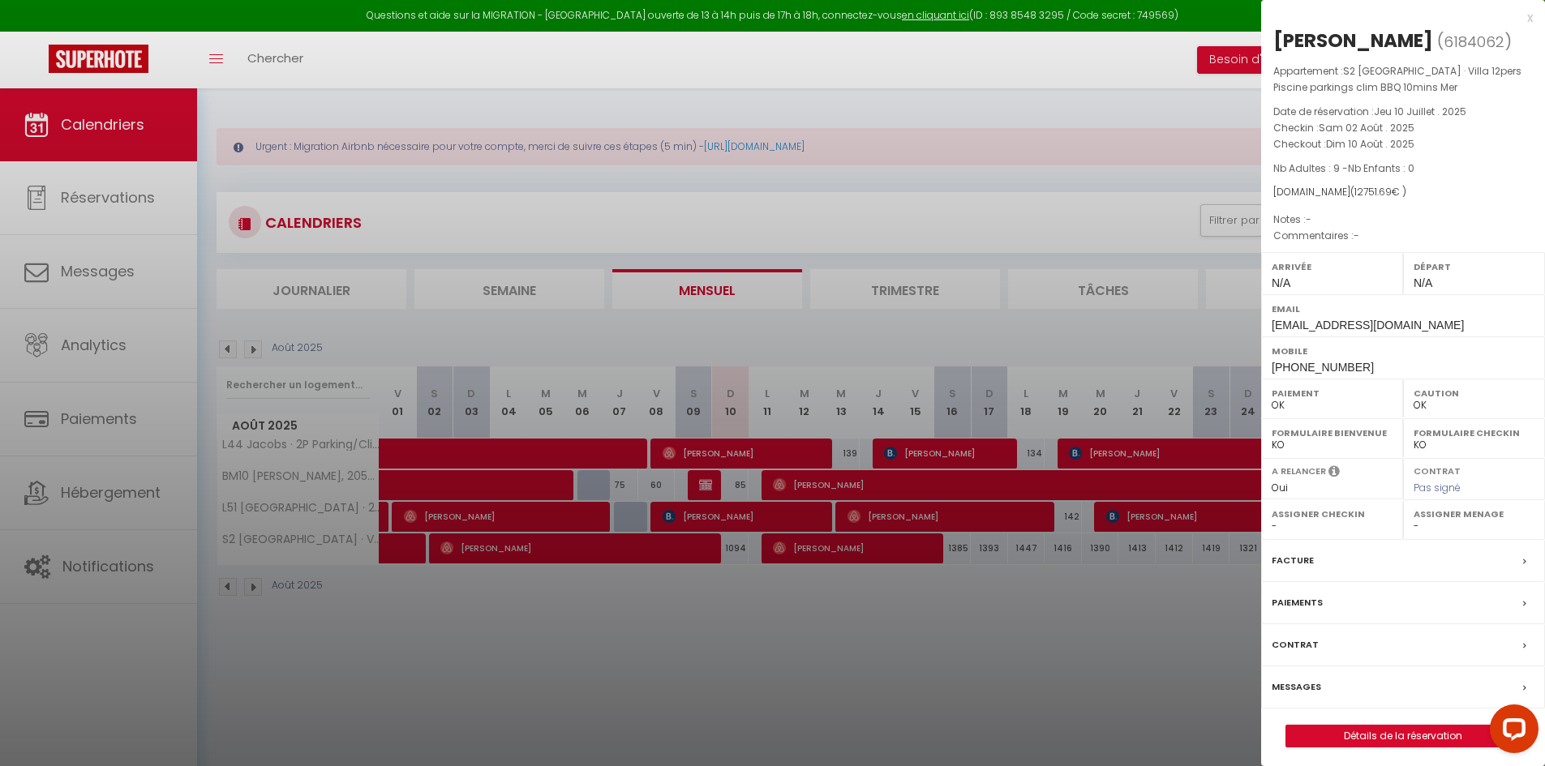
click at [397, 547] on div at bounding box center [772, 383] width 1545 height 766
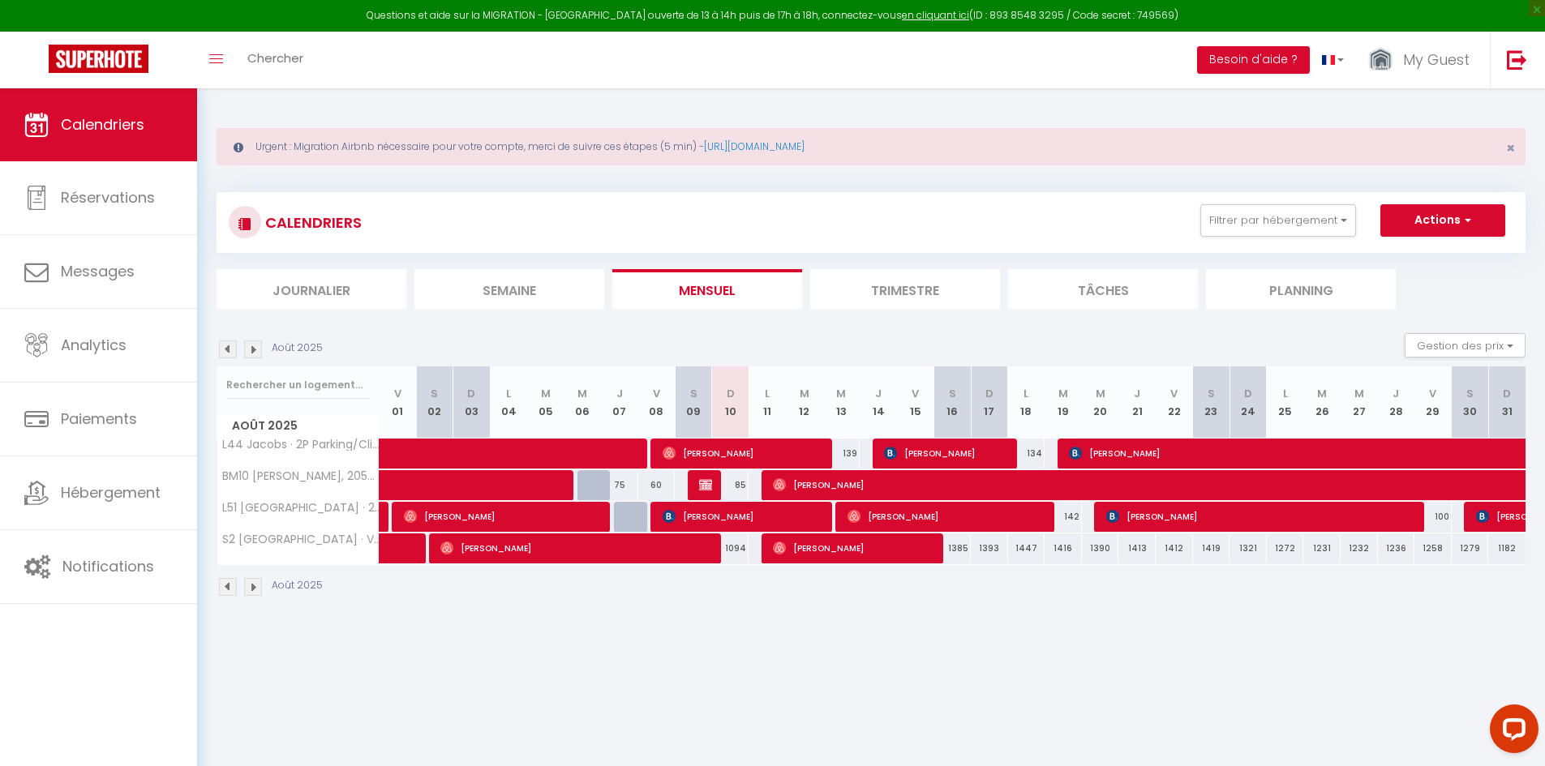
click at [397, 546] on body "Questions et aide sur la MIGRATION - [GEOGRAPHIC_DATA] ouverte de 13 à 14h puis…" at bounding box center [772, 471] width 1545 height 766
click at [397, 546] on link at bounding box center [398, 549] width 37 height 31
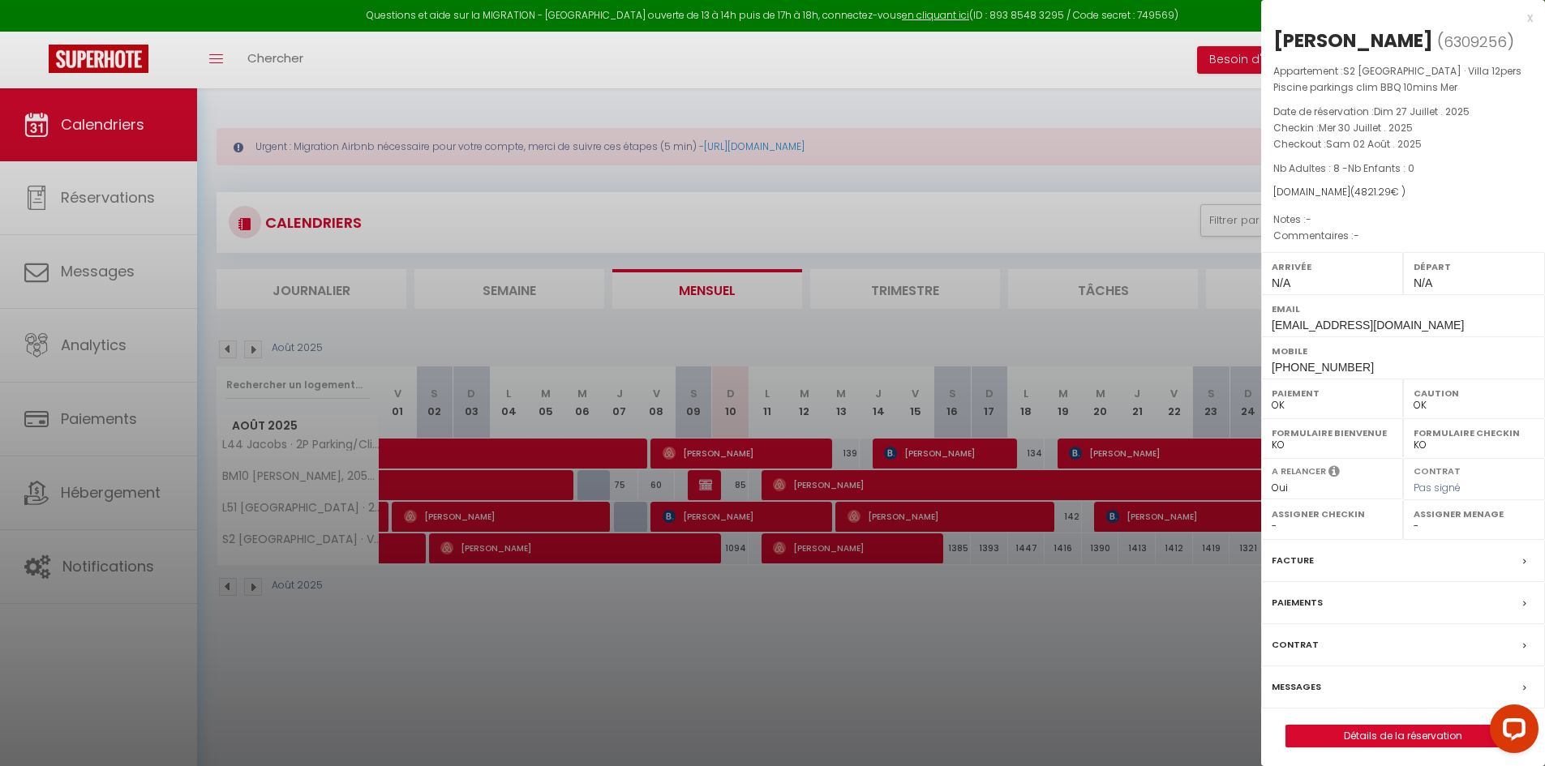
click at [566, 636] on div at bounding box center [772, 383] width 1545 height 766
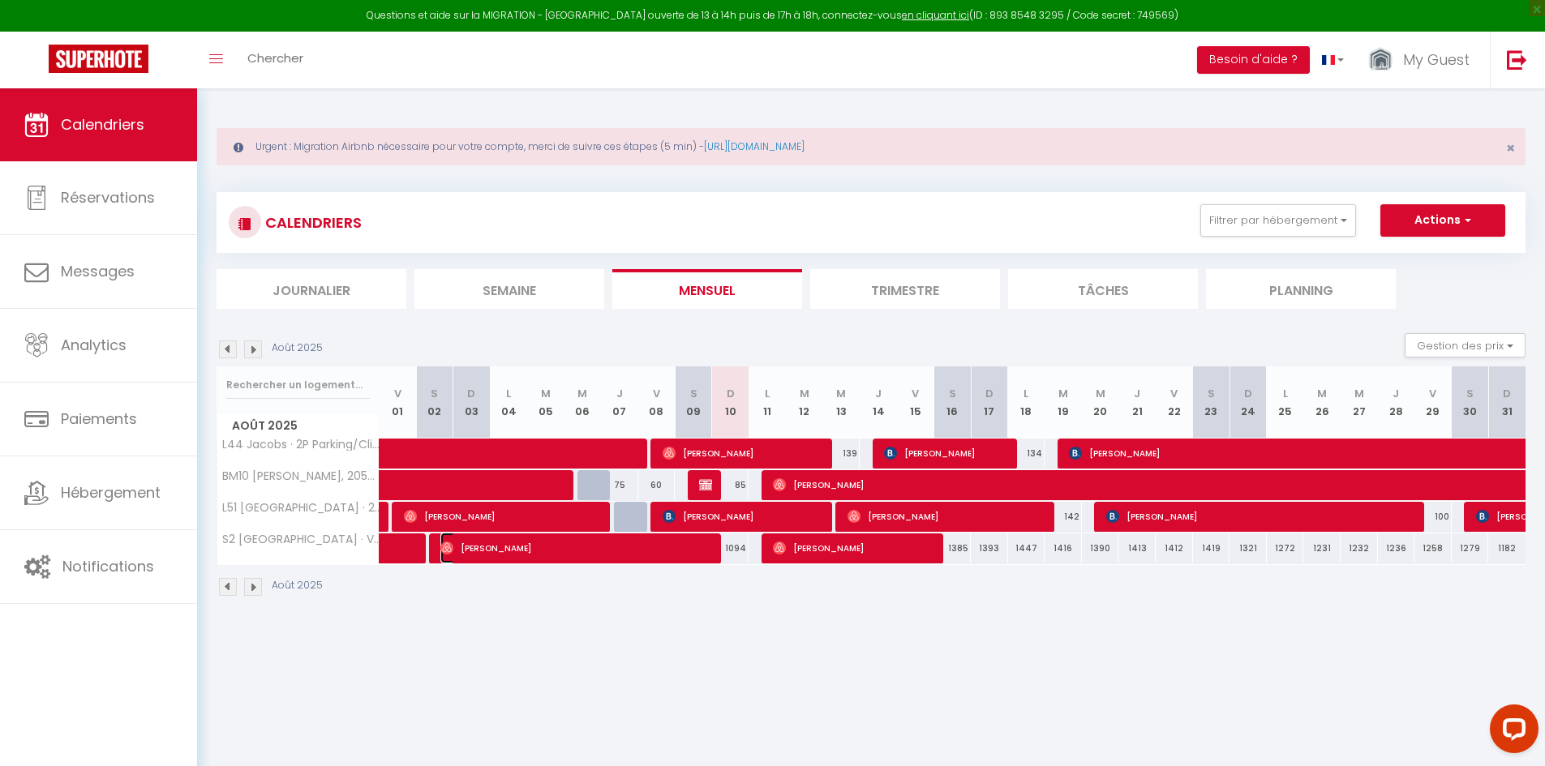
click at [572, 556] on span "[PERSON_NAME]" at bounding box center [576, 548] width 273 height 31
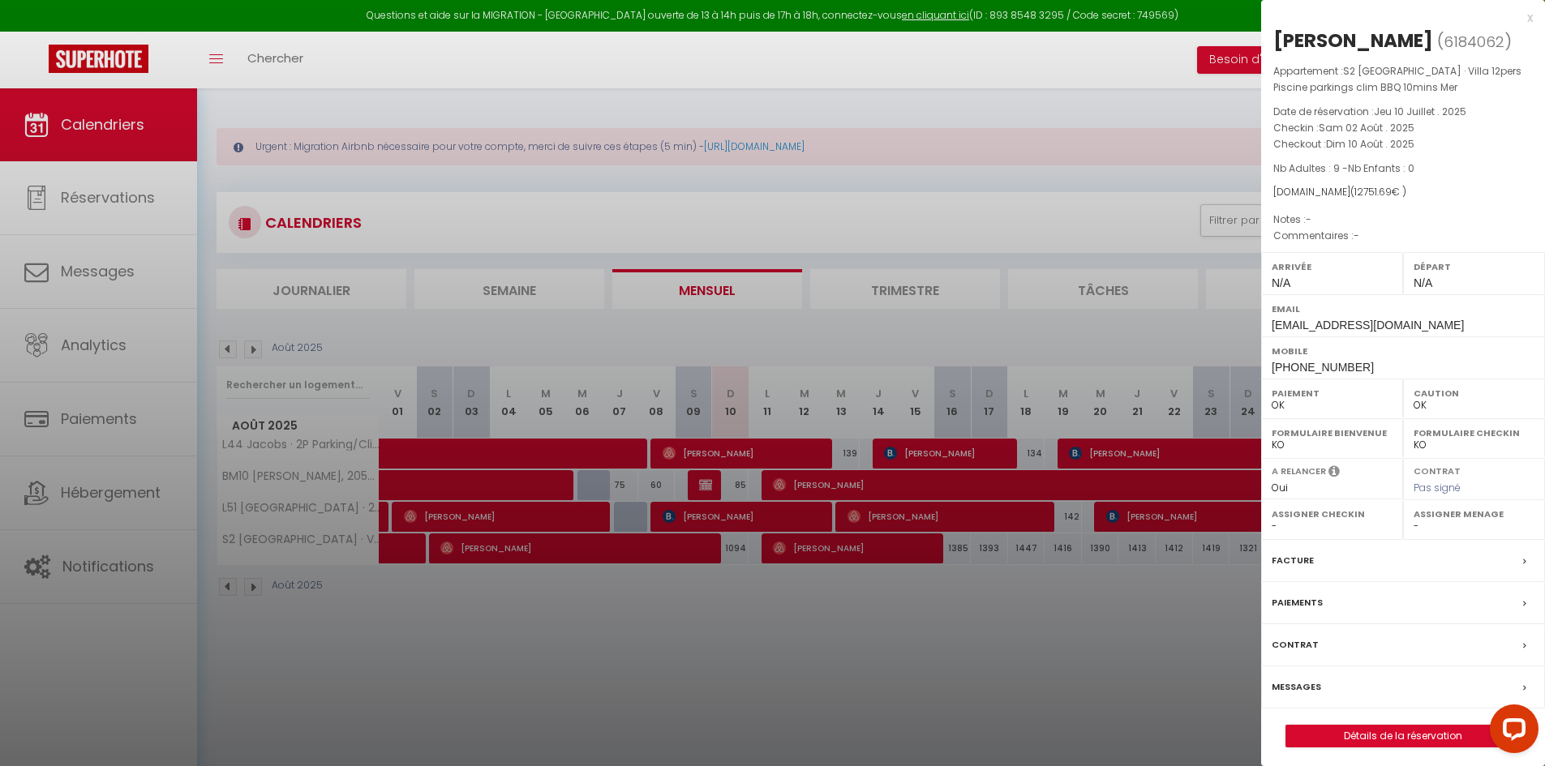
click at [659, 684] on div at bounding box center [772, 383] width 1545 height 766
